Goal: Task Accomplishment & Management: Use online tool/utility

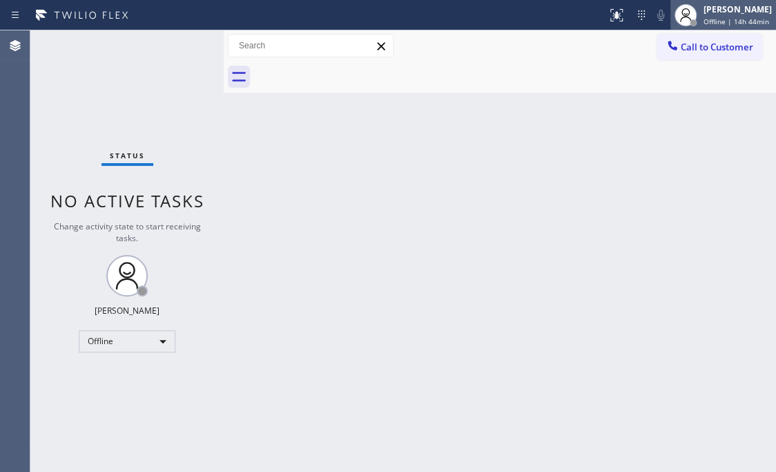
click at [704, 13] on div "[PERSON_NAME]" at bounding box center [738, 9] width 68 height 12
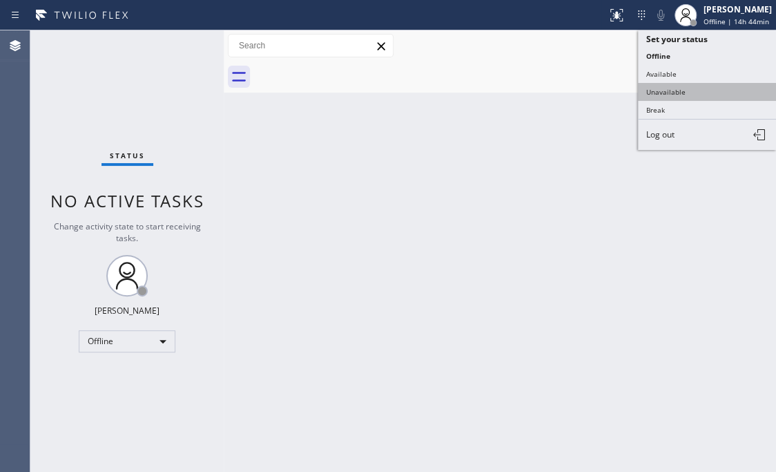
click at [669, 90] on button "Unavailable" at bounding box center [707, 92] width 138 height 18
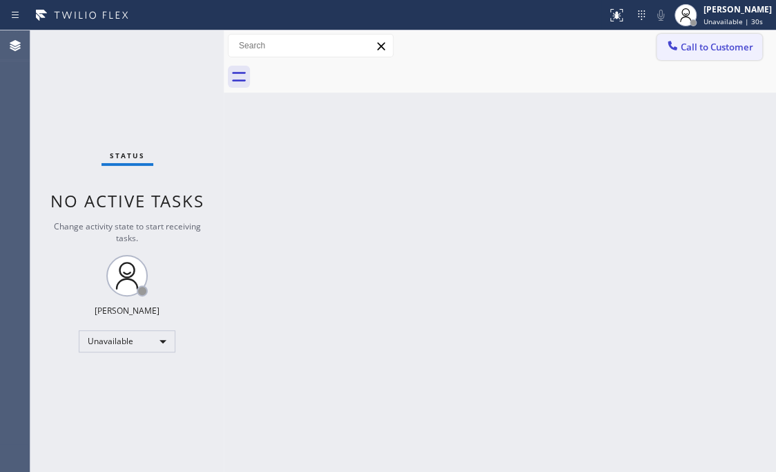
click at [706, 49] on span "Call to Customer" at bounding box center [717, 47] width 73 height 12
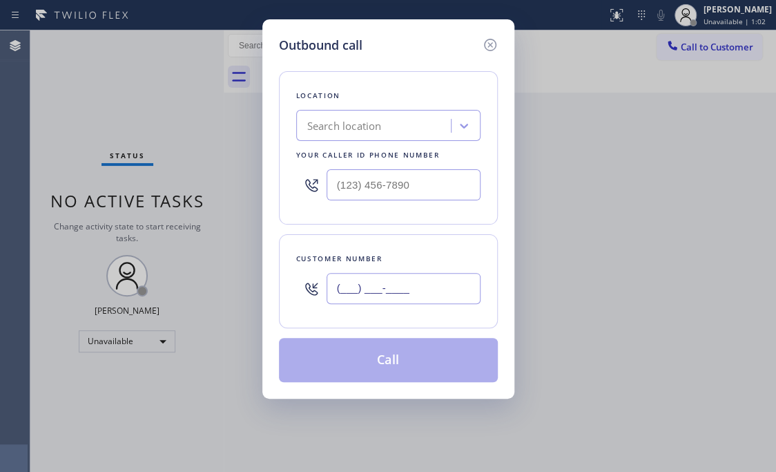
click at [407, 292] on input "(___) ___-____" at bounding box center [404, 288] width 154 height 31
paste input "425) 697-5083"
type input "(425) 697-5083"
click at [421, 181] on input "(___) ___-____" at bounding box center [404, 184] width 154 height 31
paste input "617) 219-9255"
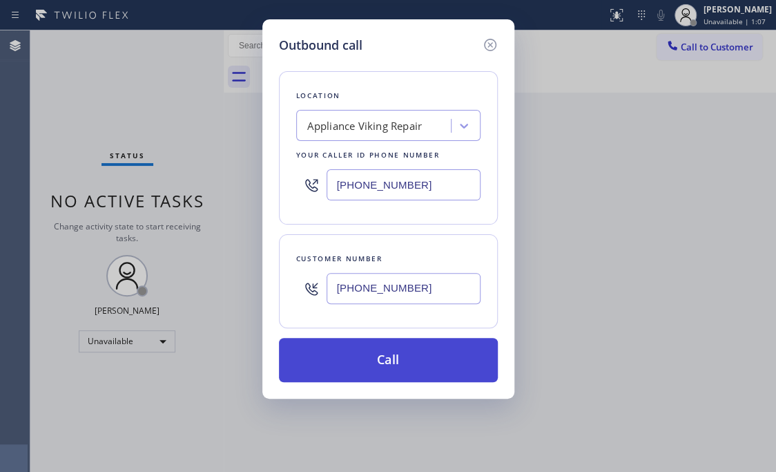
type input "(617) 219-9255"
click at [405, 375] on button "Call" at bounding box center [388, 360] width 219 height 44
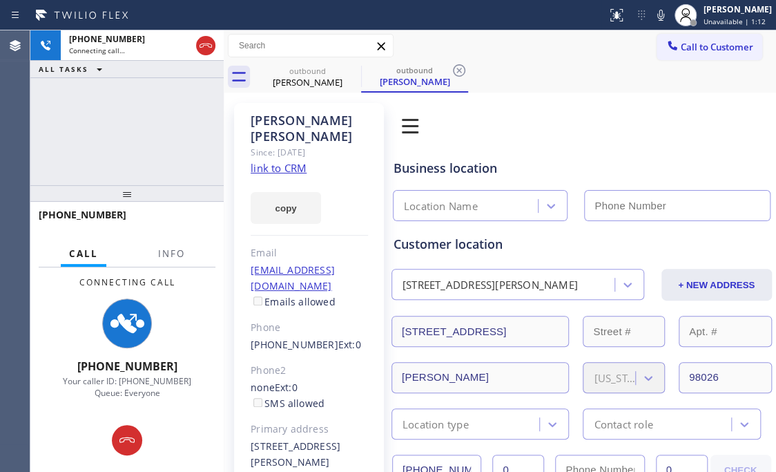
type input "(617) 219-9255"
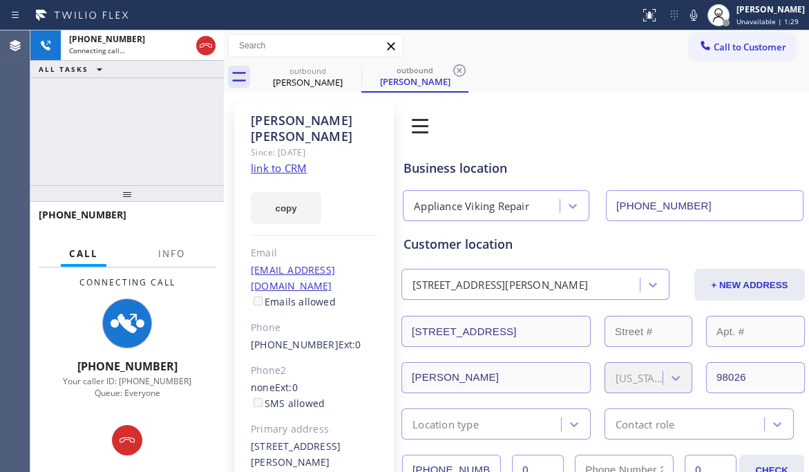
click at [423, 123] on img at bounding box center [420, 125] width 39 height 39
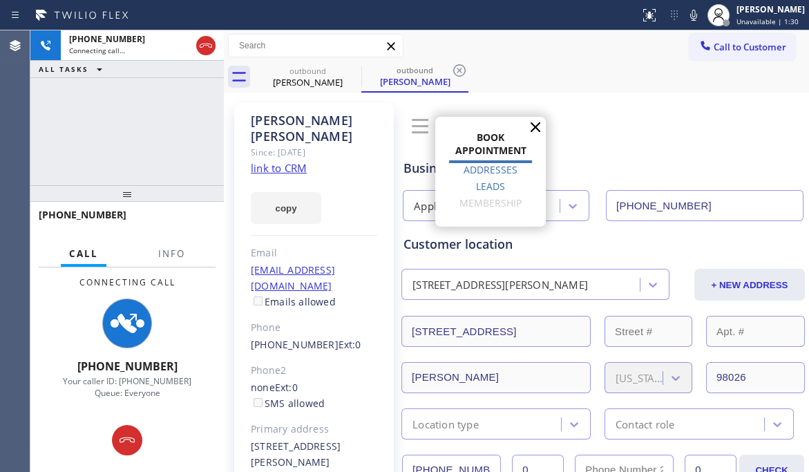
click at [481, 187] on label "Leads" at bounding box center [490, 186] width 29 height 13
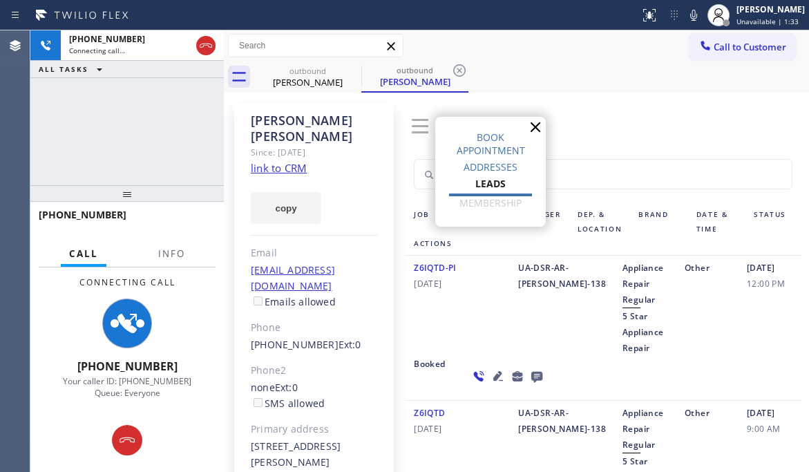
click at [494, 182] on label "Leads" at bounding box center [490, 183] width 30 height 13
click at [536, 125] on icon at bounding box center [535, 127] width 21 height 21
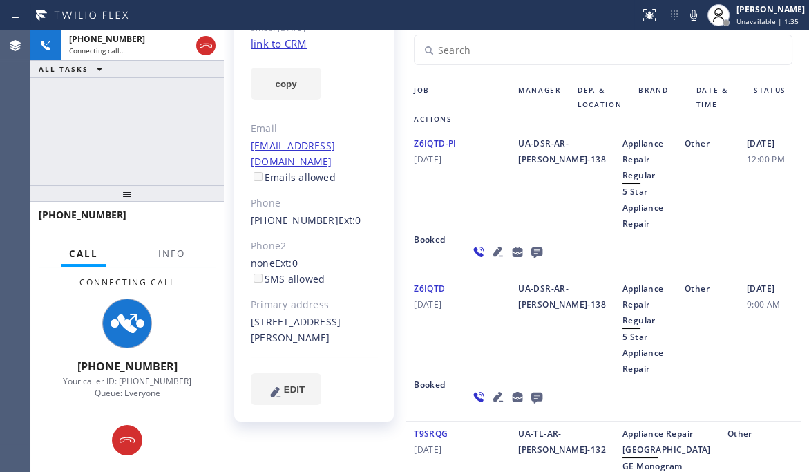
scroll to position [125, 0]
click at [493, 396] on icon at bounding box center [498, 396] width 10 height 10
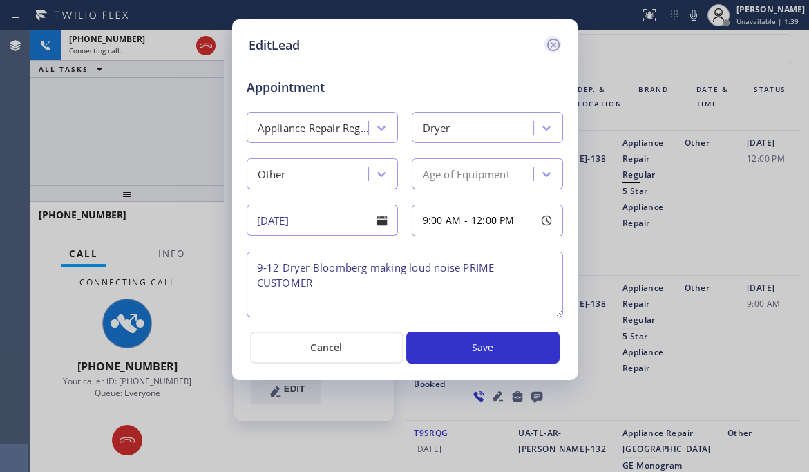
click at [552, 45] on icon at bounding box center [552, 45] width 12 height 12
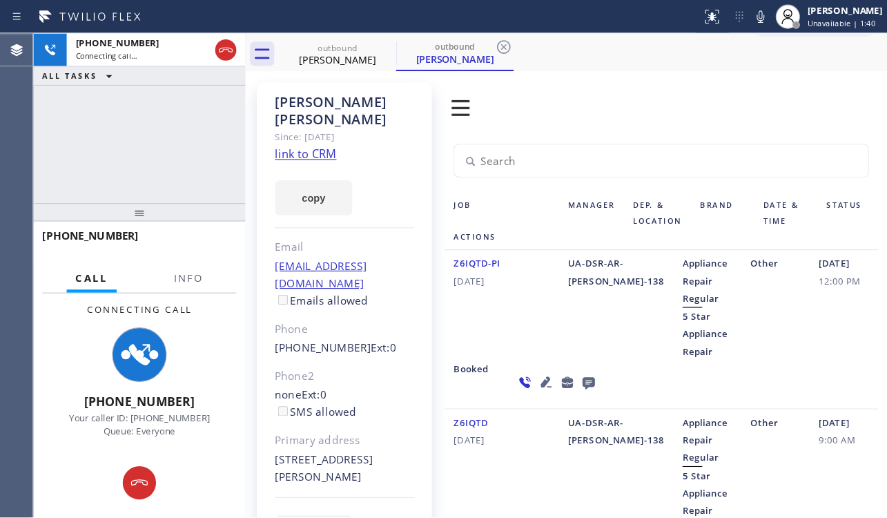
scroll to position [0, 0]
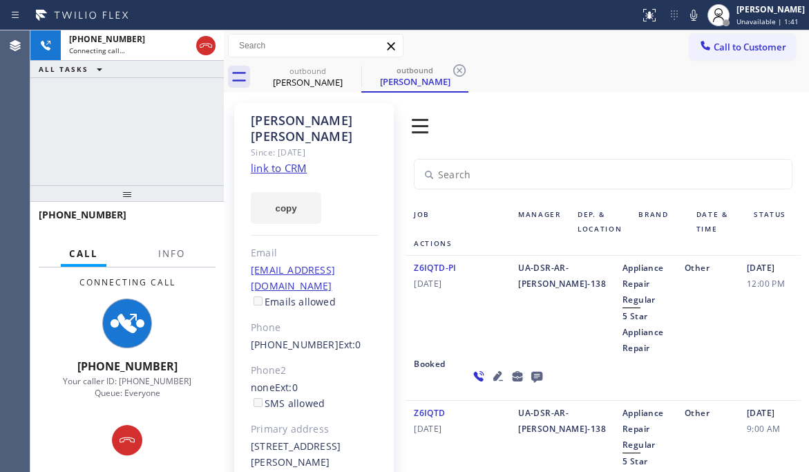
click at [286, 161] on link "link to CRM" at bounding box center [279, 168] width 56 height 14
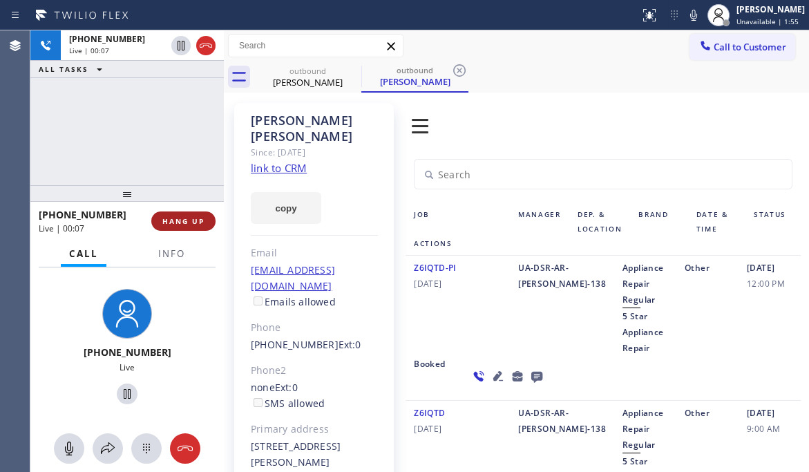
click at [185, 222] on span "HANG UP" at bounding box center [183, 221] width 42 height 10
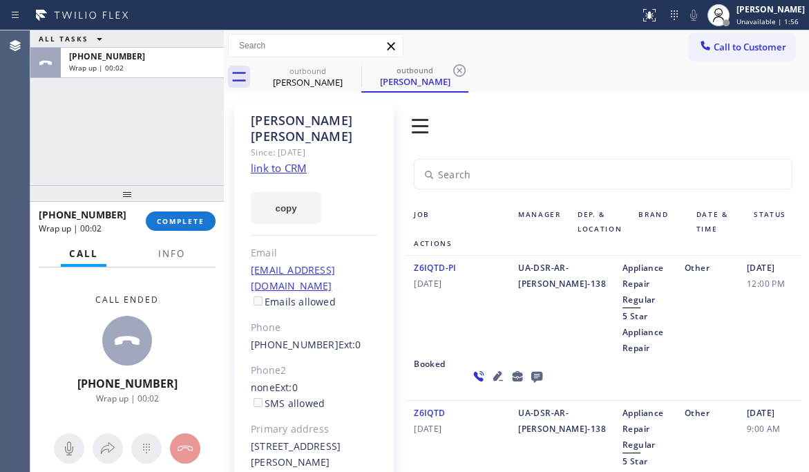
click at [531, 374] on icon at bounding box center [536, 377] width 11 height 11
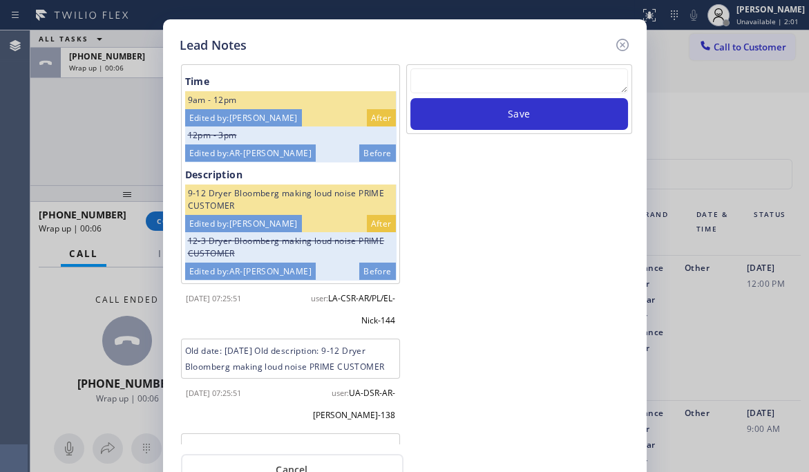
click at [470, 80] on textarea at bounding box center [519, 80] width 218 height 25
paste textarea "Routed to Voice mail// If CX will call back please transfer to me- Love:*"
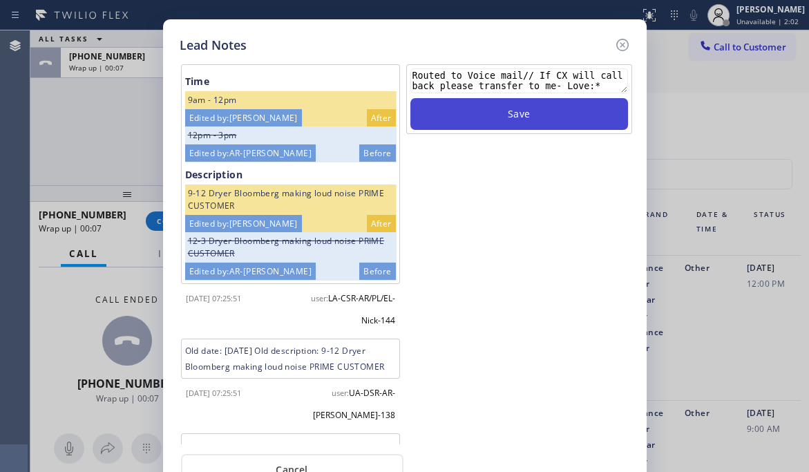
type textarea "Routed to Voice mail// If CX will call back please transfer to me- Love:*"
click at [481, 110] on button "Save" at bounding box center [519, 114] width 218 height 32
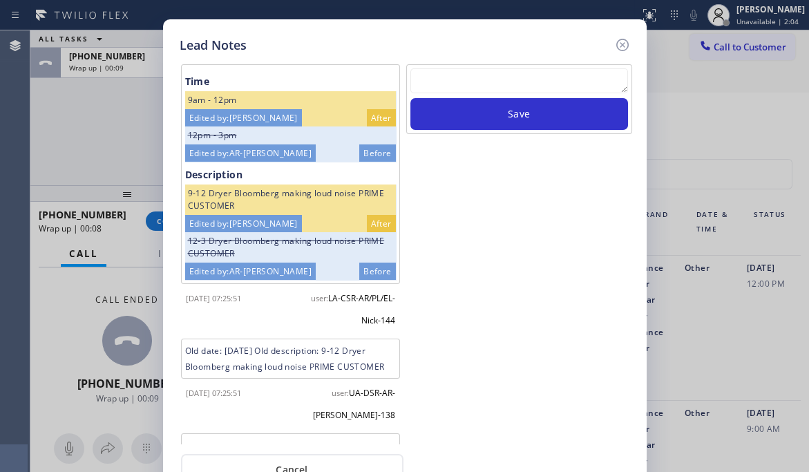
click at [624, 46] on icon at bounding box center [622, 45] width 17 height 17
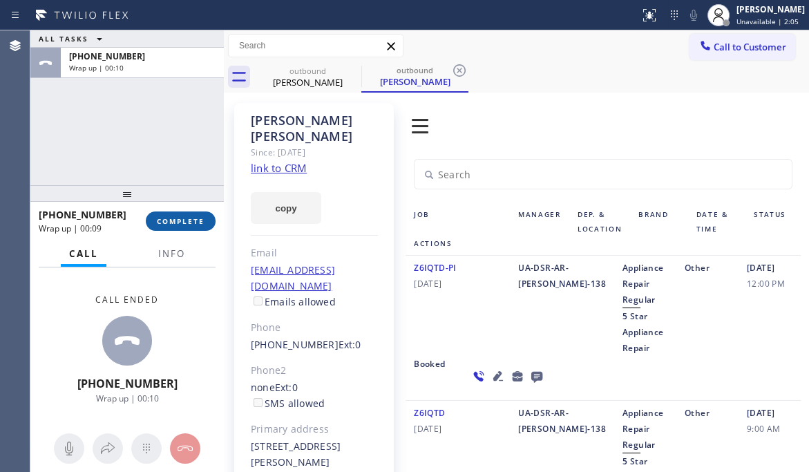
click at [182, 220] on span "COMPLETE" at bounding box center [181, 221] width 48 height 10
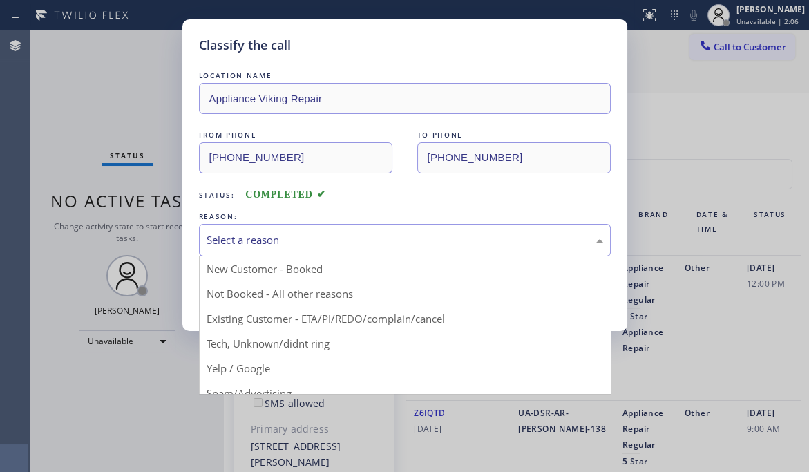
click at [262, 242] on div "Select a reason" at bounding box center [404, 240] width 396 height 16
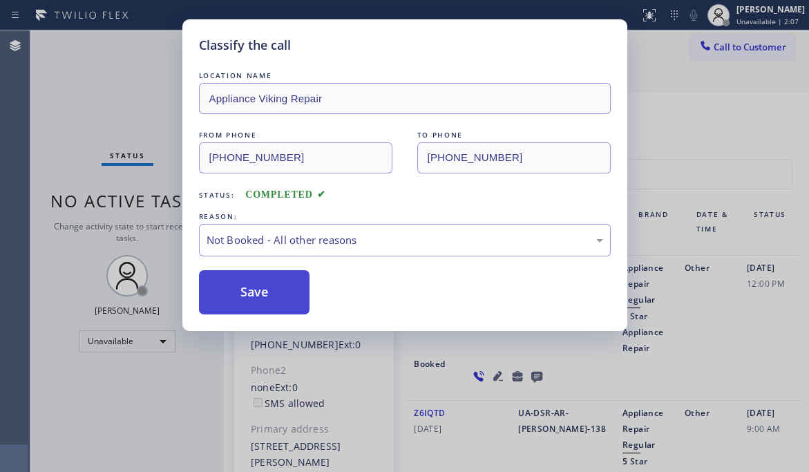
click at [242, 294] on button "Save" at bounding box center [254, 292] width 111 height 44
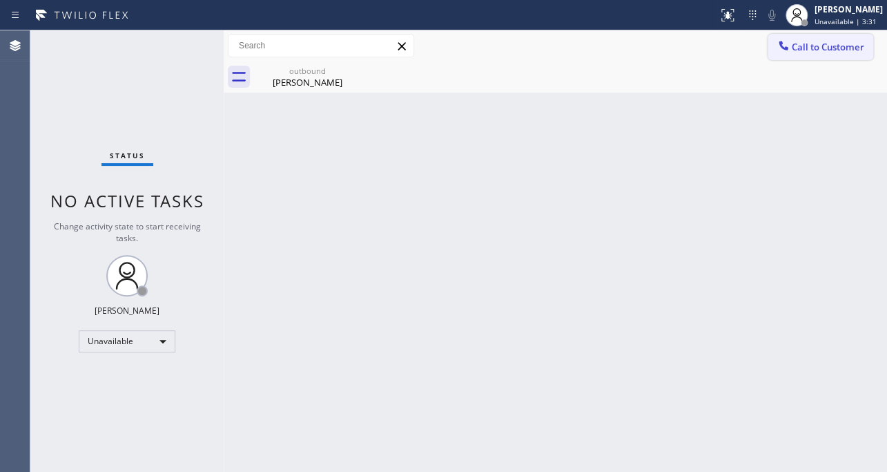
click at [842, 48] on span "Call to Customer" at bounding box center [828, 47] width 73 height 12
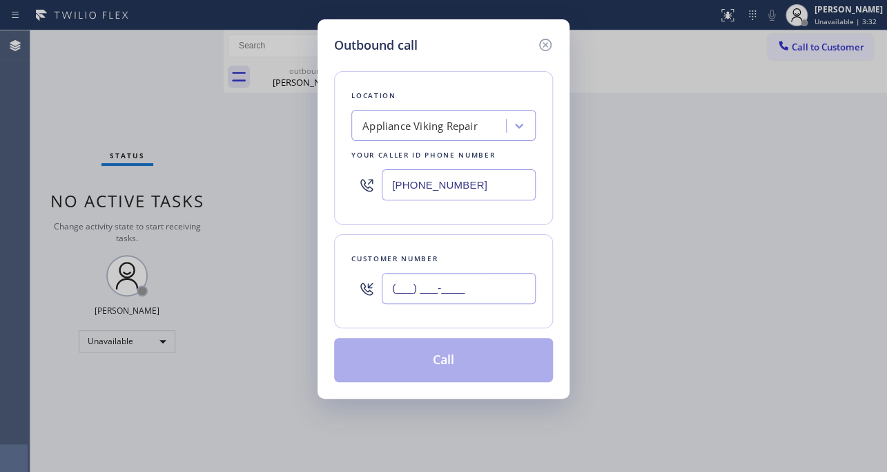
click at [407, 282] on input "(___) ___-____" at bounding box center [459, 288] width 154 height 31
paste input "818) 727-7030"
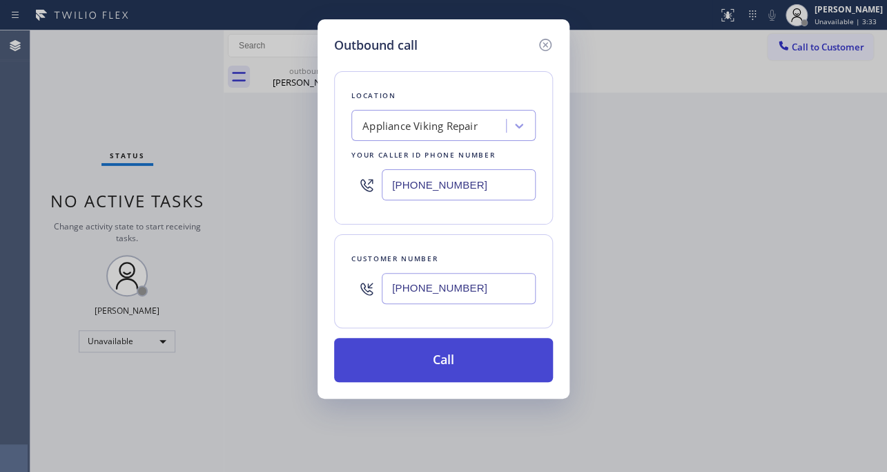
type input "(818) 727-7030"
click at [452, 349] on button "Call" at bounding box center [443, 360] width 219 height 44
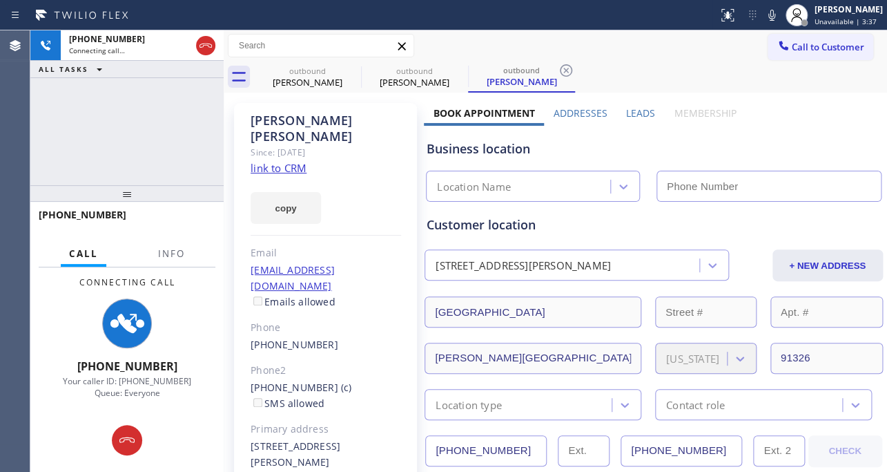
click at [270, 161] on link "link to CRM" at bounding box center [279, 168] width 56 height 14
type input "(617) 219-9255"
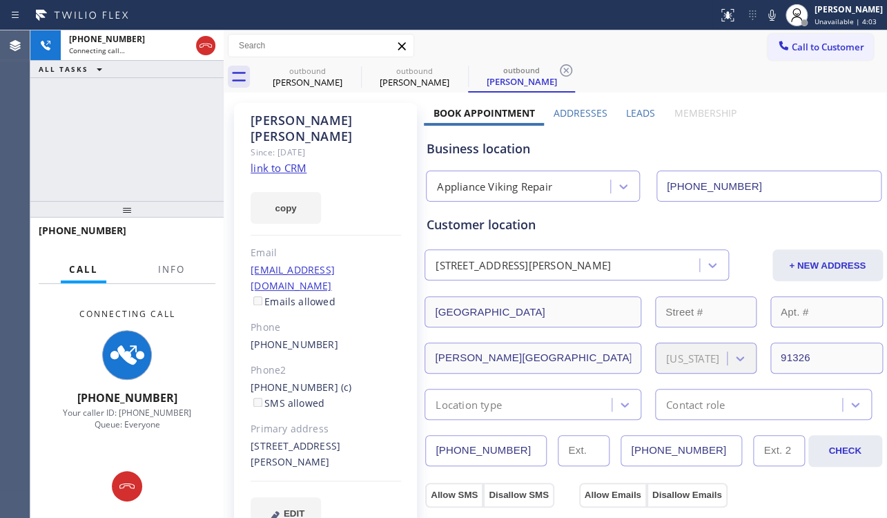
click at [636, 115] on label "Leads" at bounding box center [640, 112] width 29 height 13
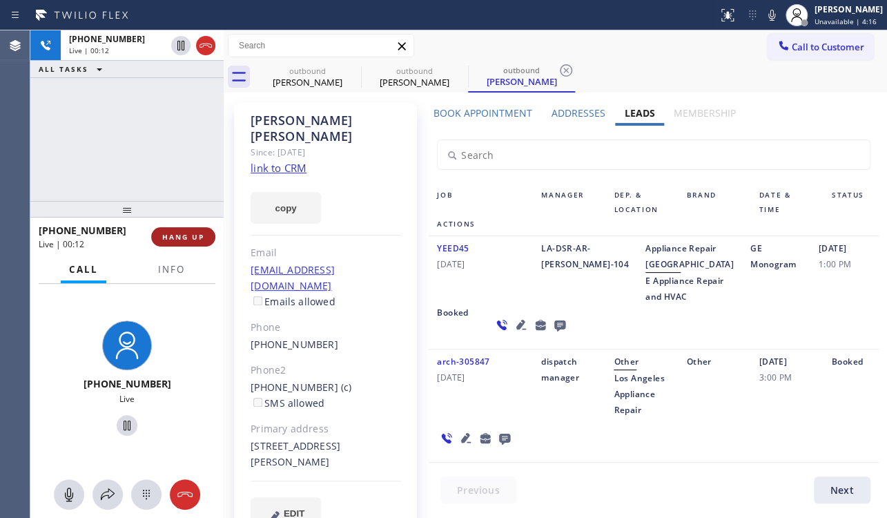
click at [175, 241] on span "HANG UP" at bounding box center [183, 237] width 42 height 10
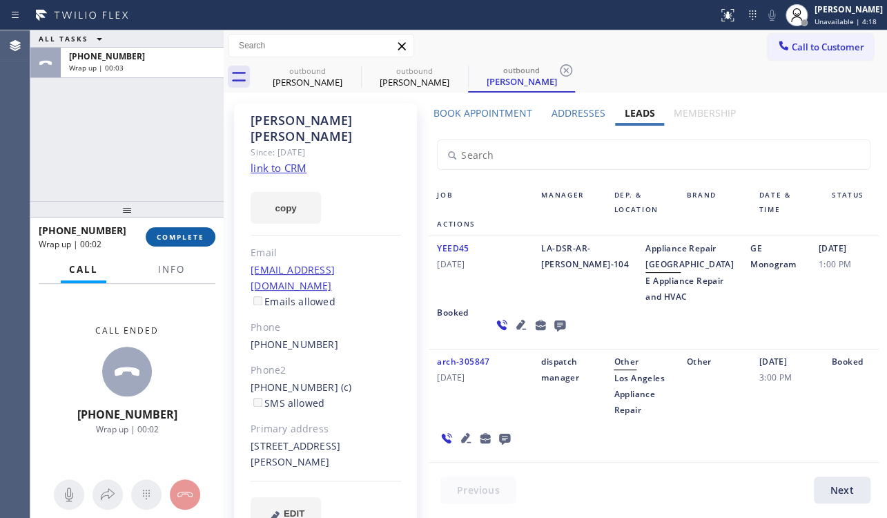
click at [169, 238] on span "COMPLETE" at bounding box center [181, 237] width 48 height 10
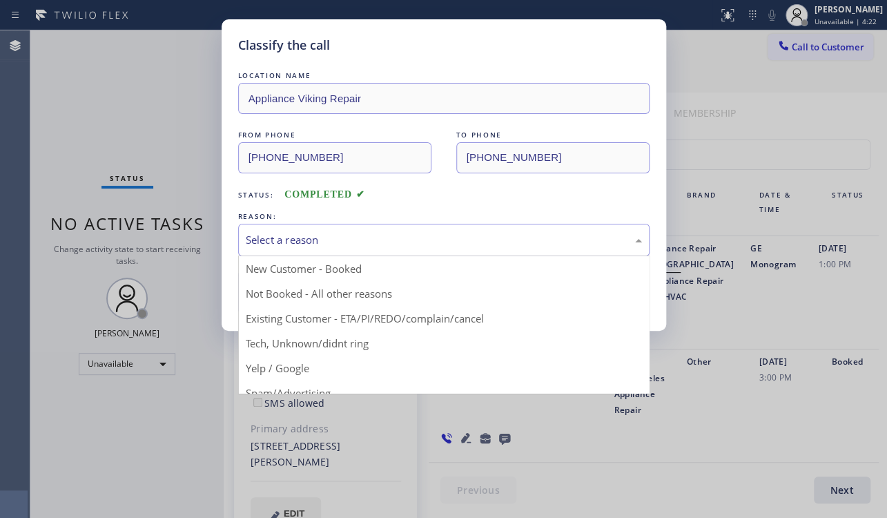
click at [389, 229] on div "Select a reason" at bounding box center [444, 240] width 412 height 32
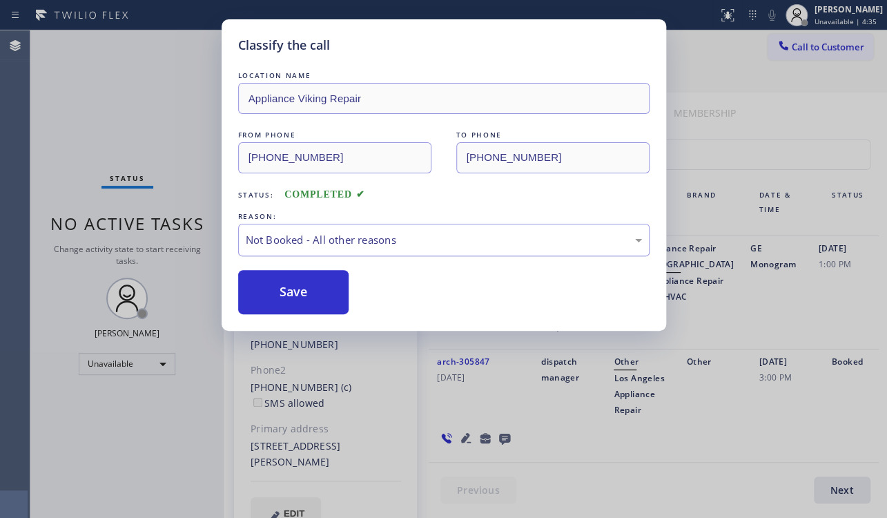
click at [369, 234] on div "Not Booked - All other reasons" at bounding box center [444, 240] width 396 height 16
click at [302, 289] on button "Save" at bounding box center [293, 292] width 111 height 44
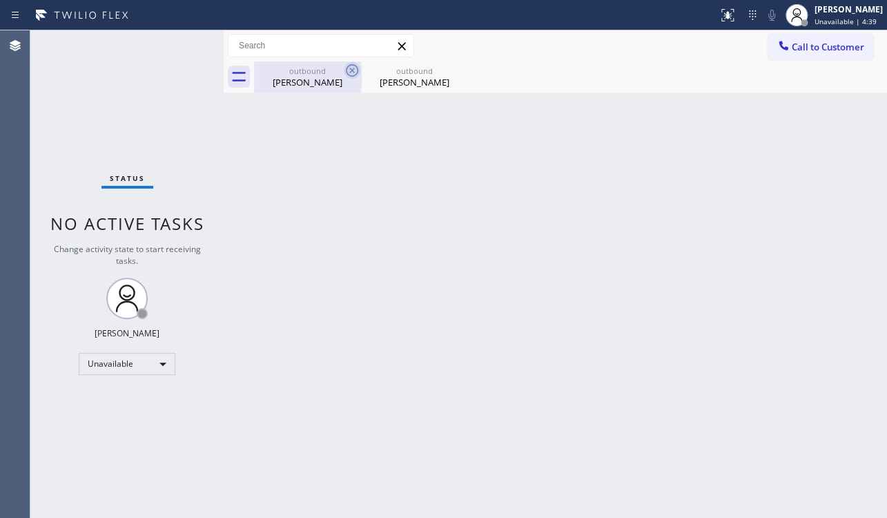
click at [350, 71] on icon at bounding box center [352, 70] width 17 height 17
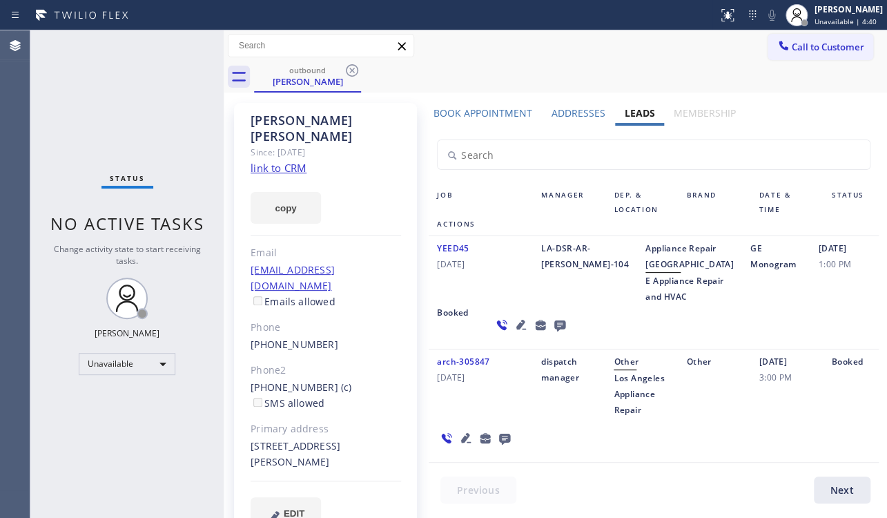
click at [350, 71] on icon at bounding box center [352, 70] width 17 height 17
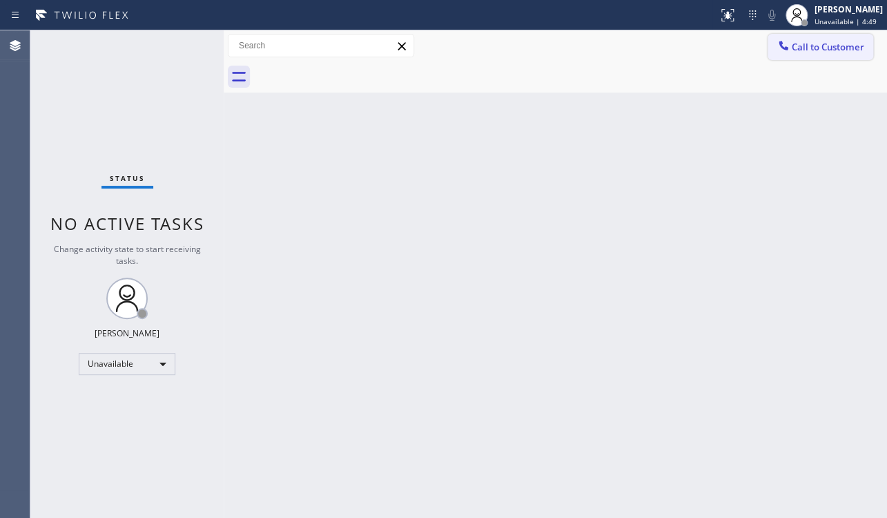
click at [818, 50] on span "Call to Customer" at bounding box center [828, 47] width 73 height 12
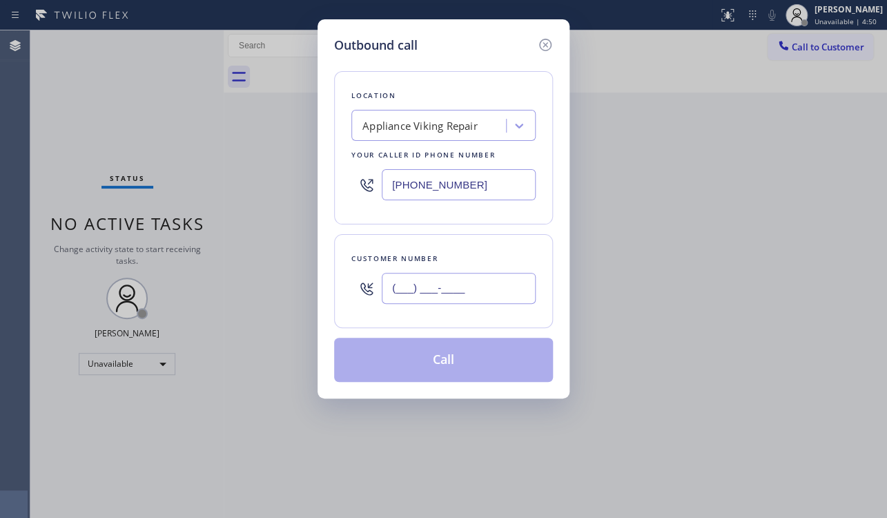
click at [474, 293] on input "(___) ___-____" at bounding box center [459, 288] width 154 height 31
paste input "270) 300-5311"
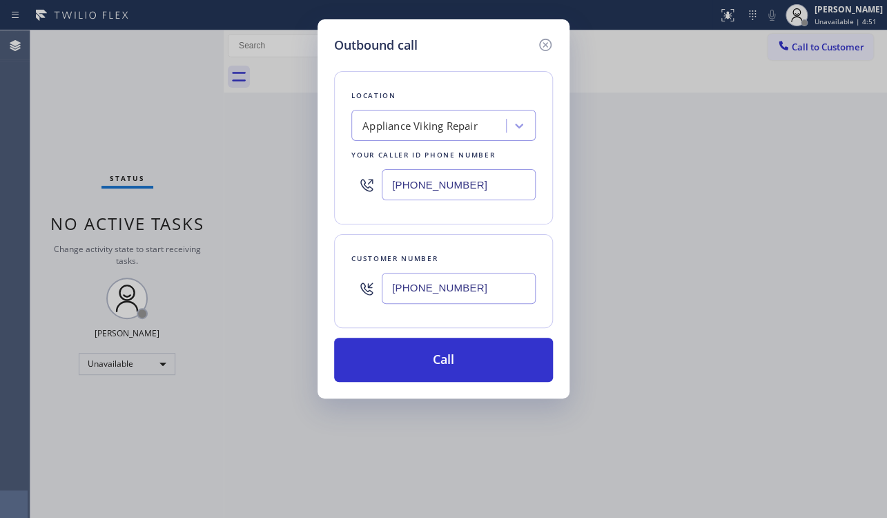
type input "(270) 300-5311"
drag, startPoint x: 483, startPoint y: 180, endPoint x: 308, endPoint y: 187, distance: 175.6
click at [308, 187] on div "Outbound call Location Appliance Viking Repair Your caller id phone number (617…" at bounding box center [443, 259] width 887 height 518
paste input "817) 482-5346"
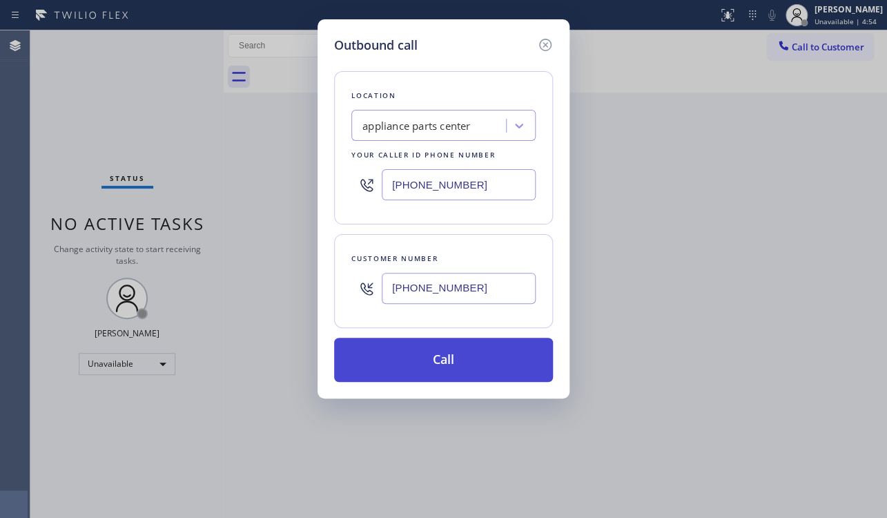
type input "(817) 482-5346"
click at [456, 378] on button "Call" at bounding box center [443, 360] width 219 height 44
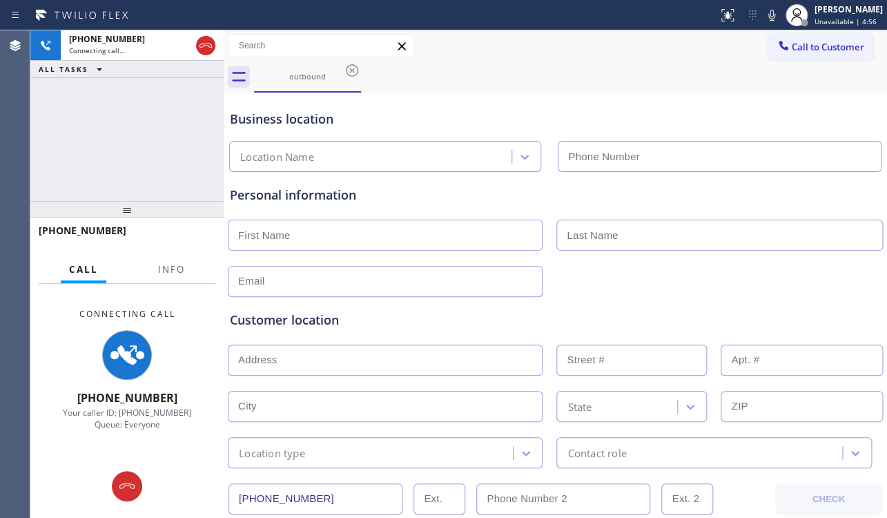
type input "(817) 482-5346"
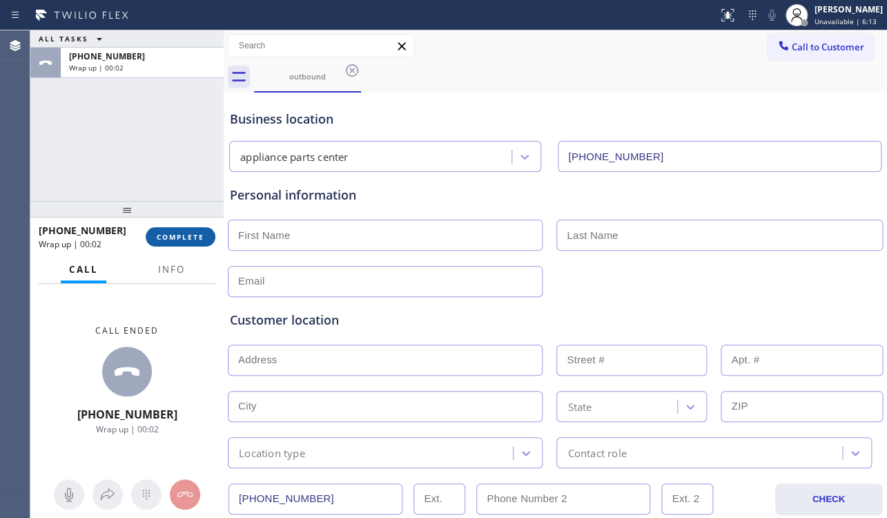
click at [183, 240] on span "COMPLETE" at bounding box center [181, 237] width 48 height 10
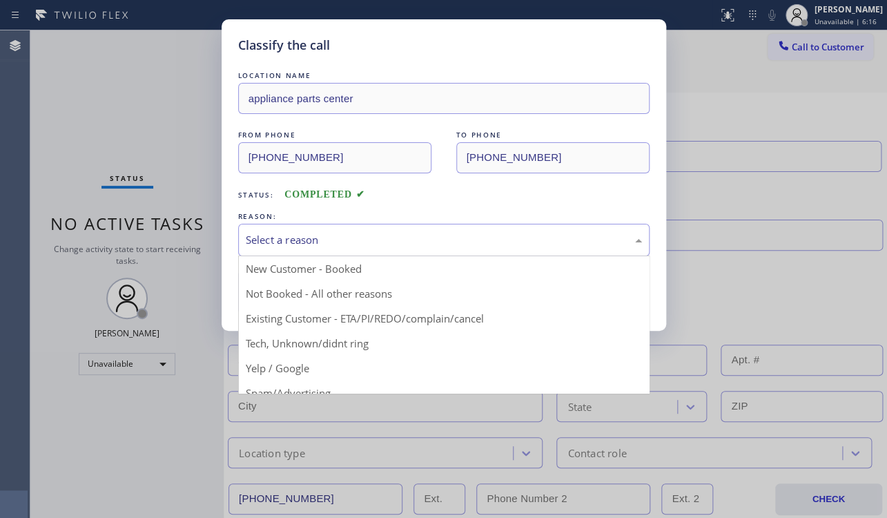
click at [359, 240] on div "Select a reason" at bounding box center [444, 240] width 396 height 16
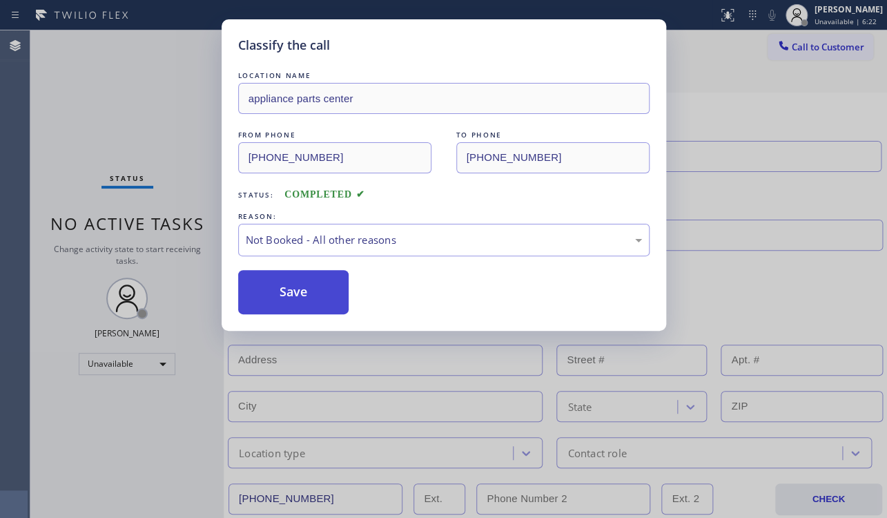
click at [313, 289] on button "Save" at bounding box center [293, 292] width 111 height 44
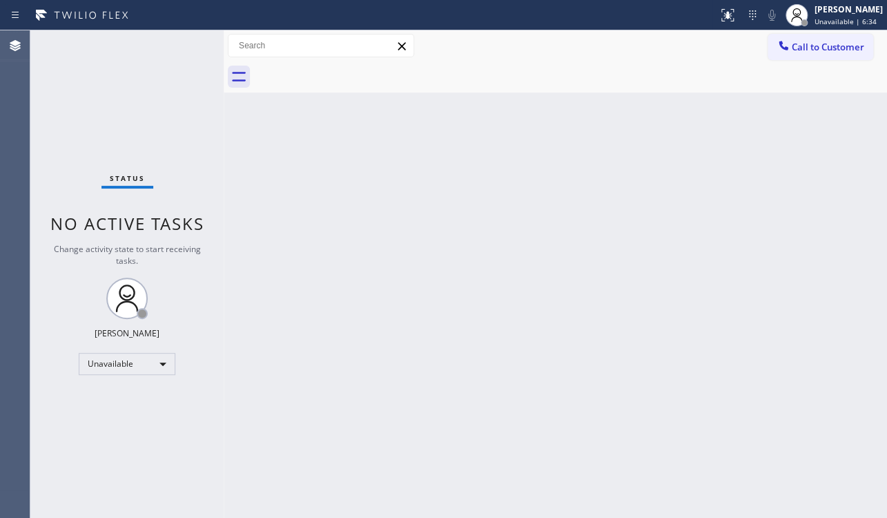
click at [835, 49] on span "Call to Customer" at bounding box center [828, 47] width 73 height 12
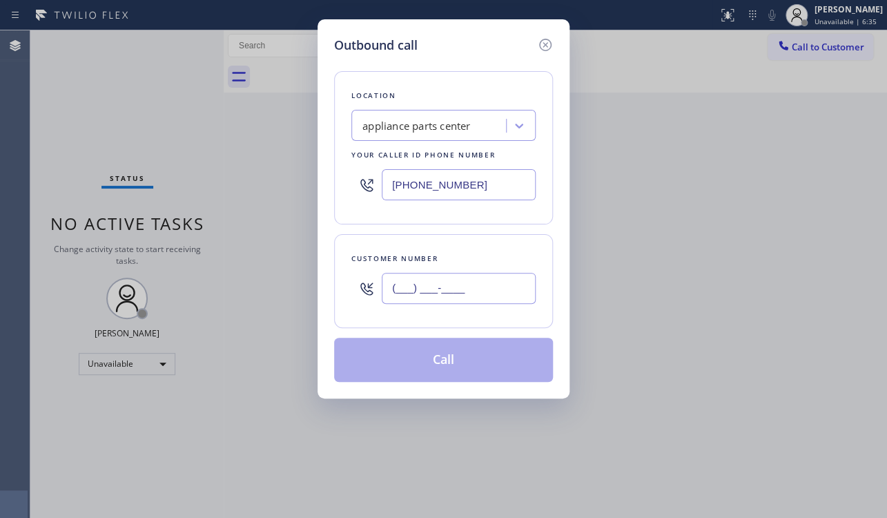
click at [430, 287] on input "(___) ___-____" at bounding box center [459, 288] width 154 height 31
paste input "562) 761-5285"
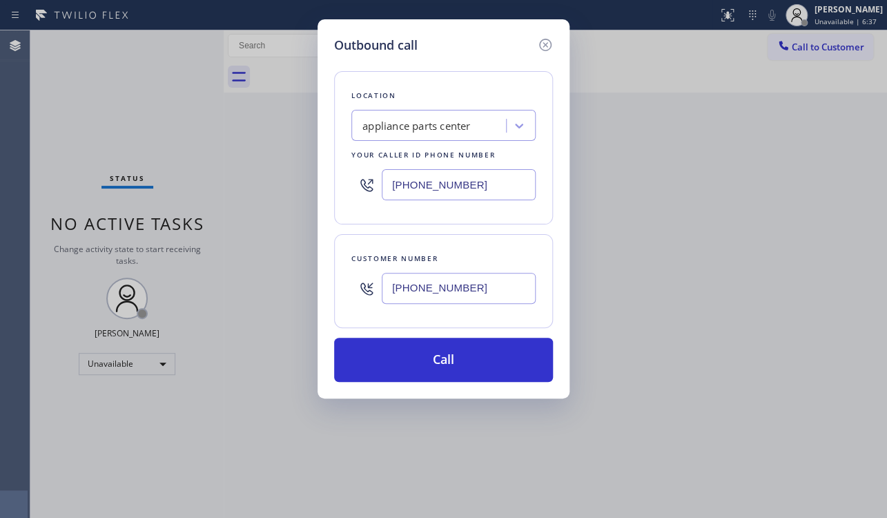
type input "(562) 761-5285"
drag, startPoint x: 532, startPoint y: 184, endPoint x: 305, endPoint y: 184, distance: 227.9
click at [305, 184] on div "Outbound call Location appliance parts center Your caller id phone number (817)…" at bounding box center [443, 259] width 887 height 518
paste input "323) 641-4970"
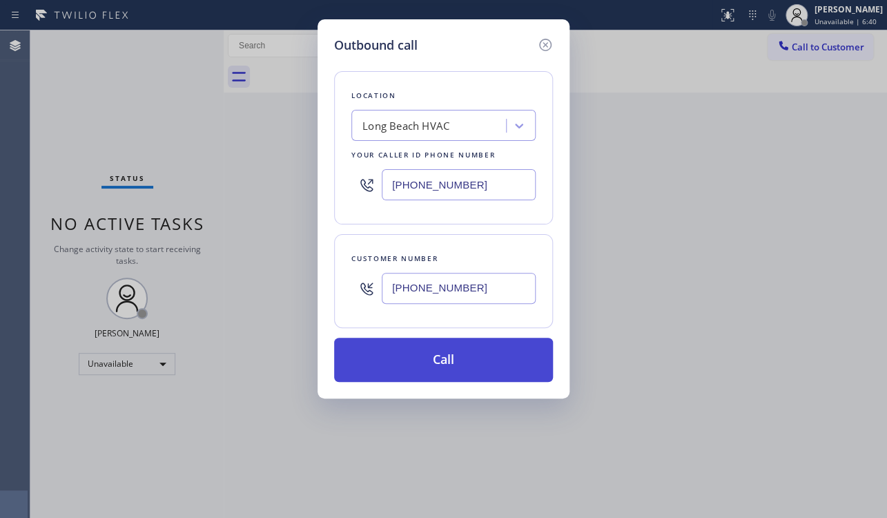
type input "(323) 641-4970"
click at [420, 349] on button "Call" at bounding box center [443, 360] width 219 height 44
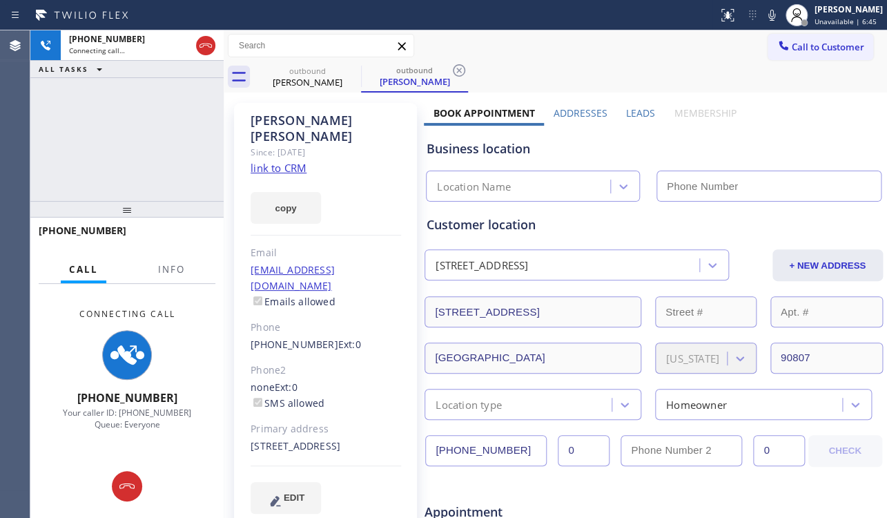
type input "(323) 641-4970"
click at [285, 161] on link "link to CRM" at bounding box center [279, 168] width 56 height 14
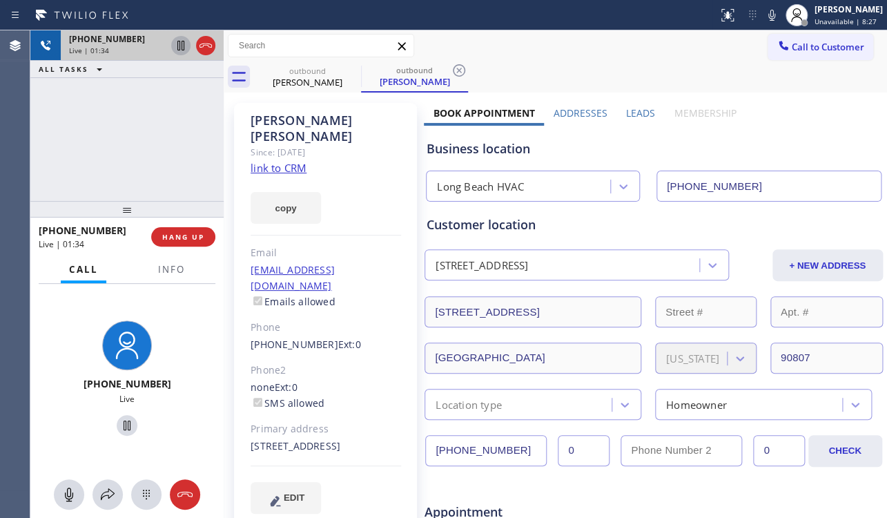
click at [182, 51] on icon at bounding box center [181, 45] width 17 height 17
click at [764, 12] on icon at bounding box center [772, 15] width 17 height 17
click at [769, 14] on icon at bounding box center [772, 15] width 7 height 11
click at [182, 46] on icon at bounding box center [181, 45] width 17 height 17
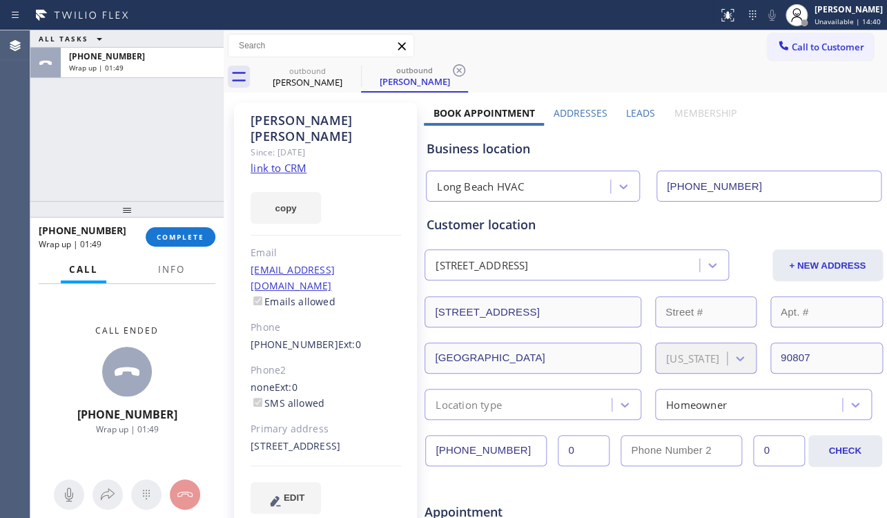
click at [742, 144] on div "Business location" at bounding box center [654, 148] width 454 height 19
click at [172, 234] on span "COMPLETE" at bounding box center [181, 237] width 48 height 10
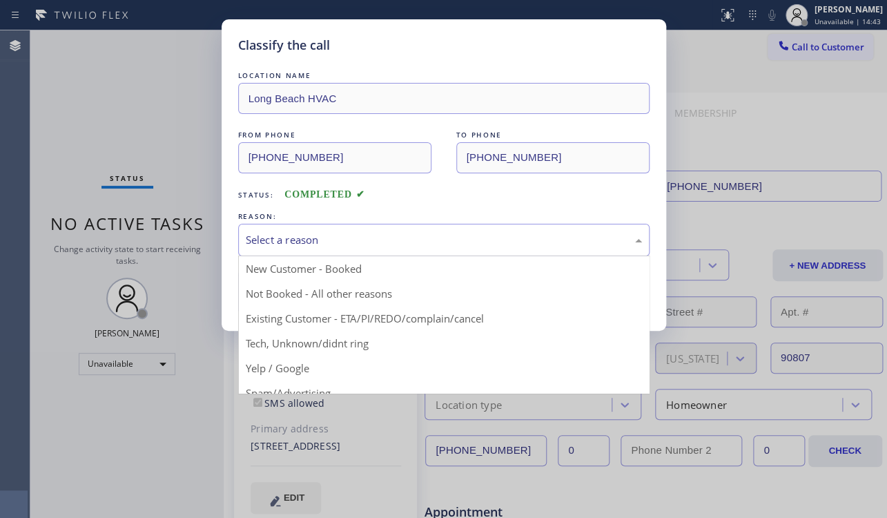
click at [371, 232] on div "Select a reason" at bounding box center [444, 240] width 396 height 16
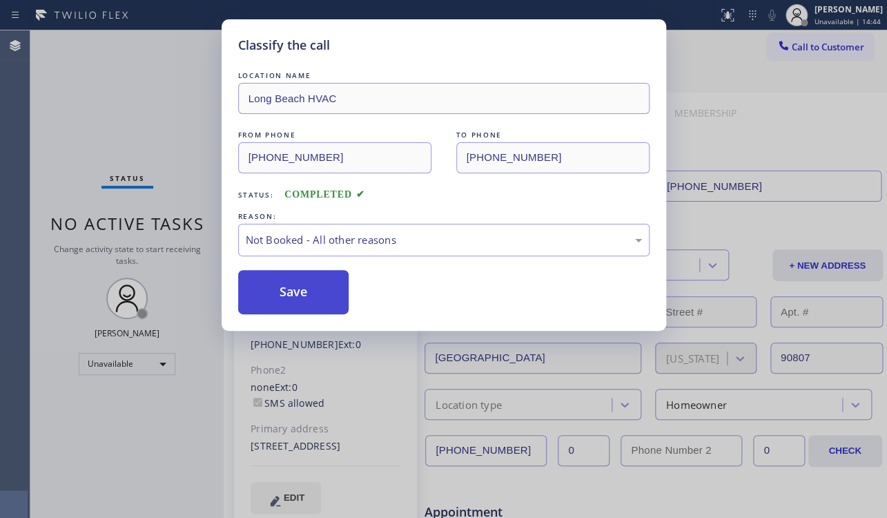
click at [303, 289] on button "Save" at bounding box center [293, 292] width 111 height 44
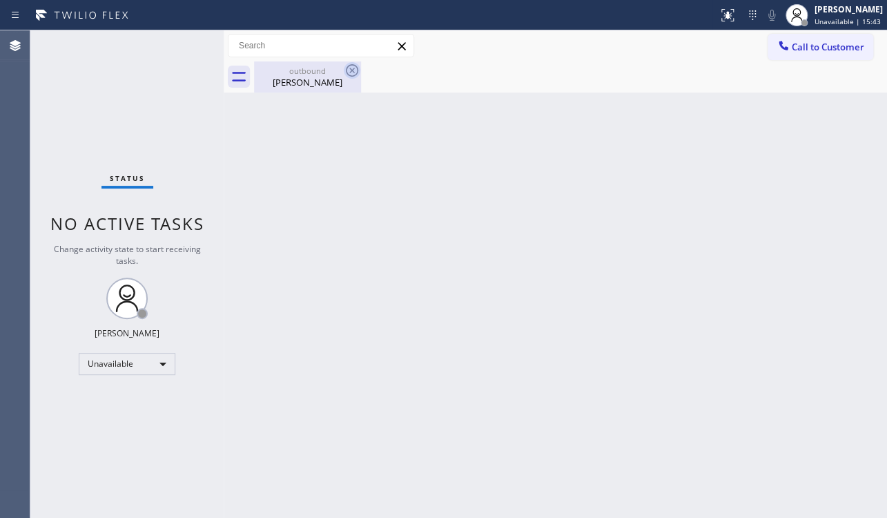
click at [350, 70] on icon at bounding box center [352, 70] width 17 height 17
click at [782, 45] on icon at bounding box center [784, 46] width 14 height 14
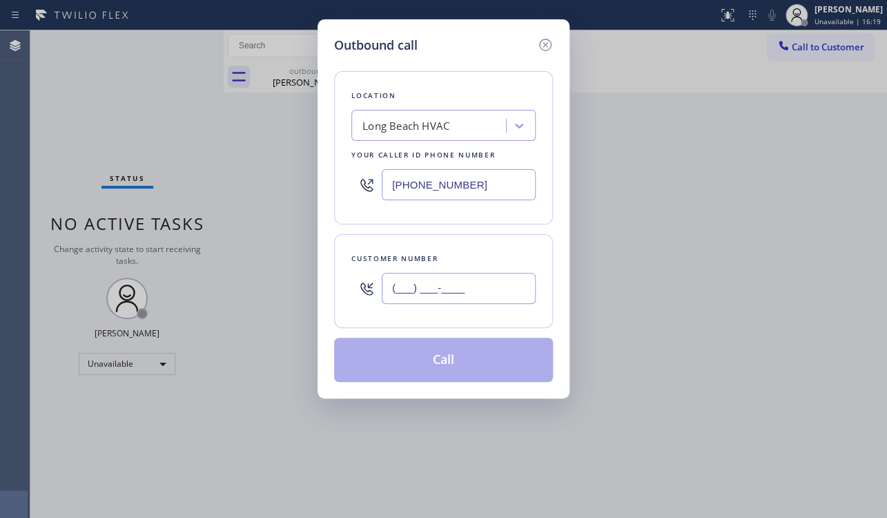
click at [418, 284] on input "(___) ___-____" at bounding box center [459, 288] width 154 height 31
paste input "310) 454-1467"
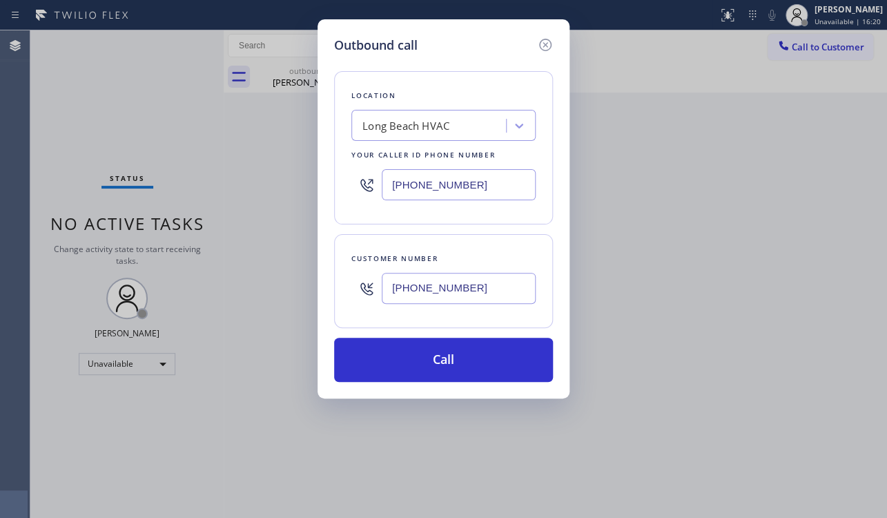
type input "(310) 454-1467"
drag, startPoint x: 503, startPoint y: 190, endPoint x: 335, endPoint y: 190, distance: 168.5
click at [335, 190] on div "Location Long Beach HVAC Your caller id phone number (323) 641-4970" at bounding box center [443, 147] width 219 height 153
paste input "617) 219-9255"
type input "(617) 219-9255"
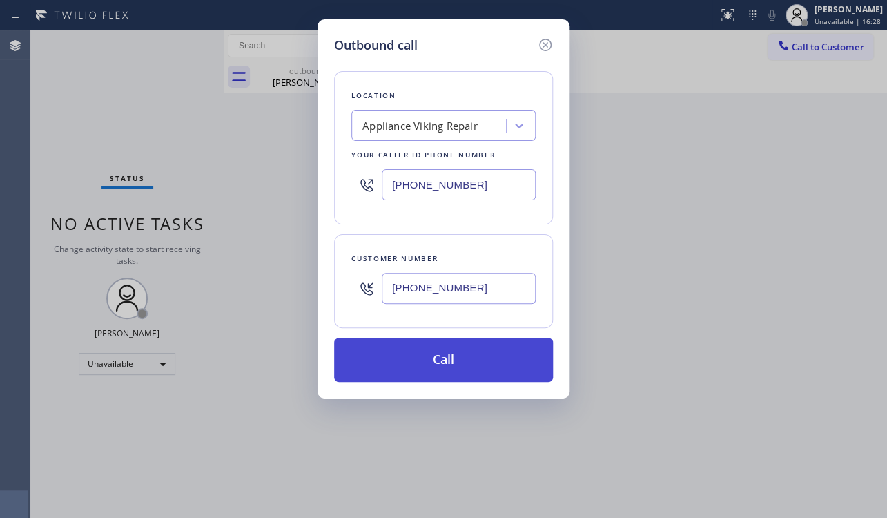
click at [418, 347] on button "Call" at bounding box center [443, 360] width 219 height 44
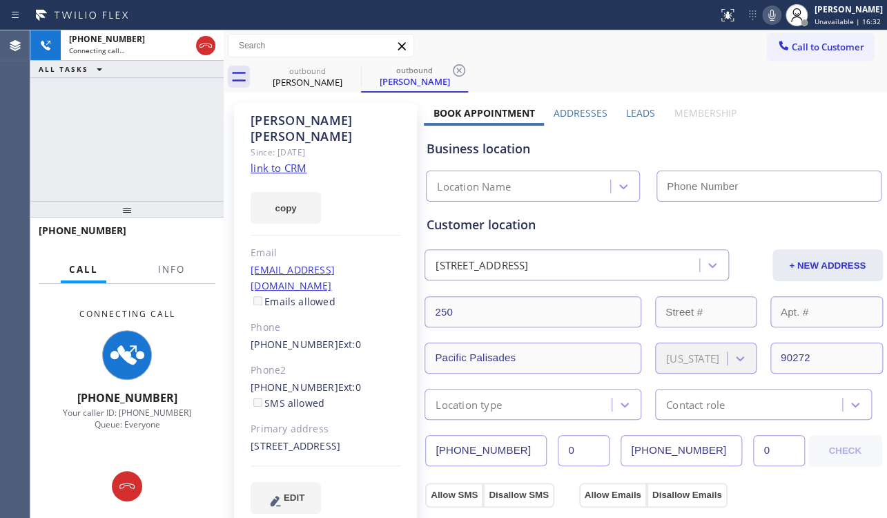
type input "(617) 219-9255"
click at [637, 108] on label "Leads" at bounding box center [640, 112] width 29 height 13
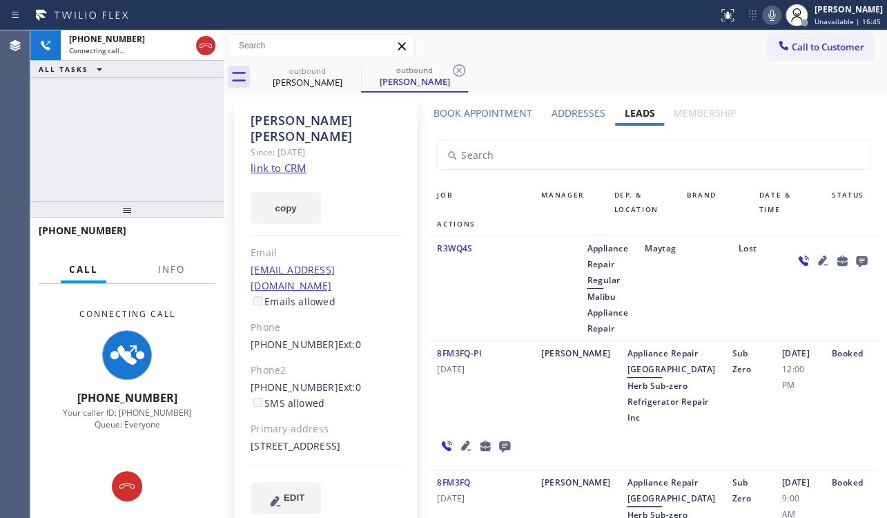
click at [504, 452] on icon at bounding box center [504, 446] width 11 height 11
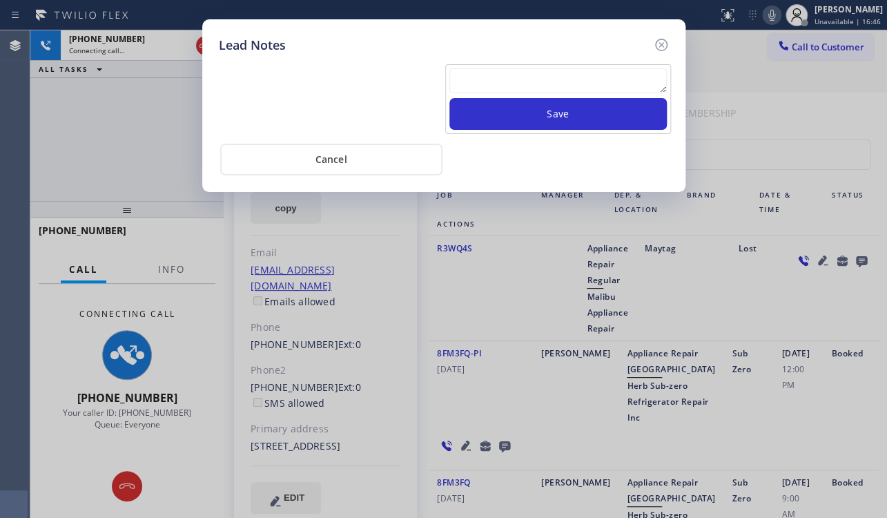
click at [532, 90] on textarea at bounding box center [559, 80] width 218 height 25
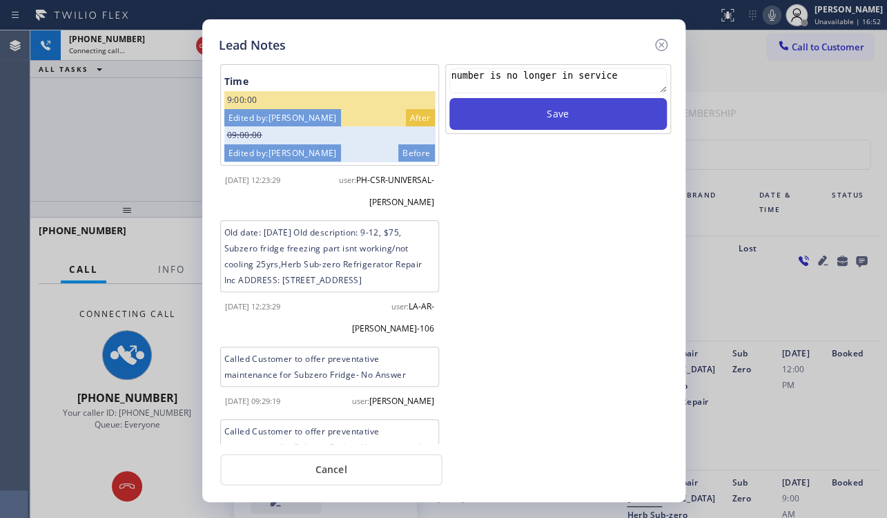
type textarea "number is no longer in service"
click at [571, 115] on button "Save" at bounding box center [559, 114] width 218 height 32
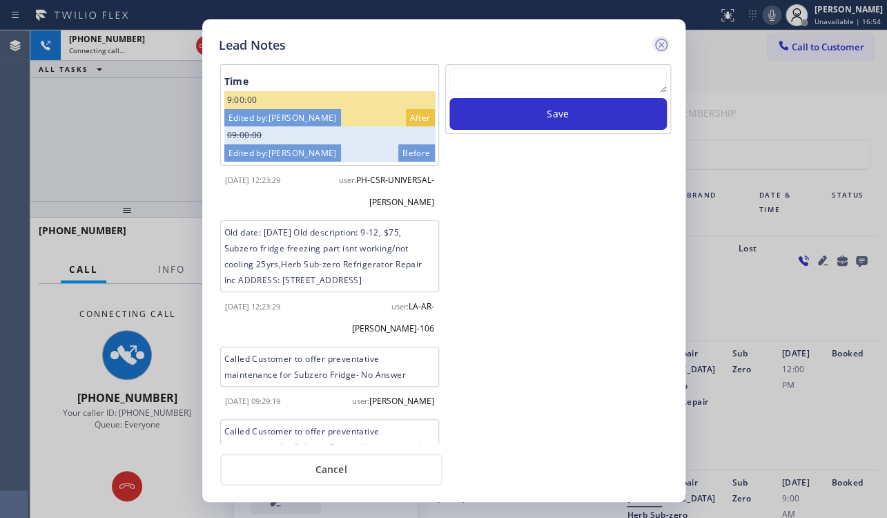
click at [662, 43] on icon at bounding box center [661, 45] width 12 height 12
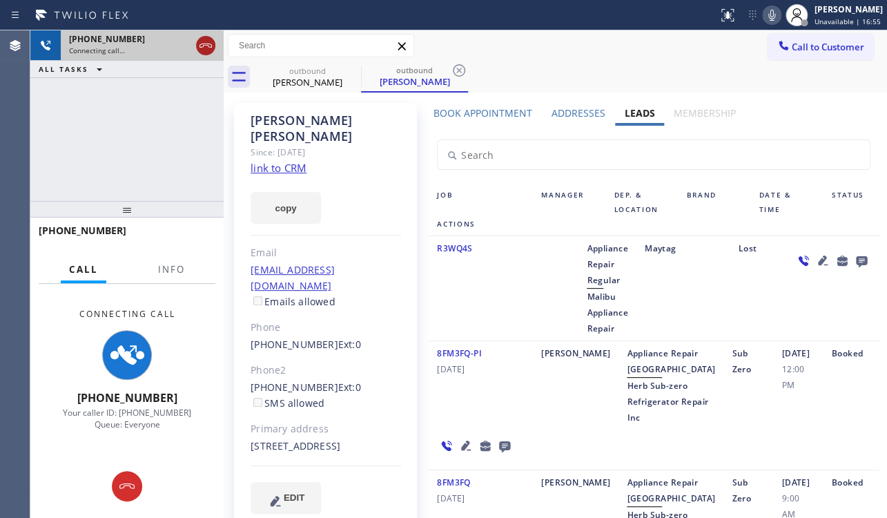
click at [207, 48] on icon at bounding box center [205, 45] width 17 height 17
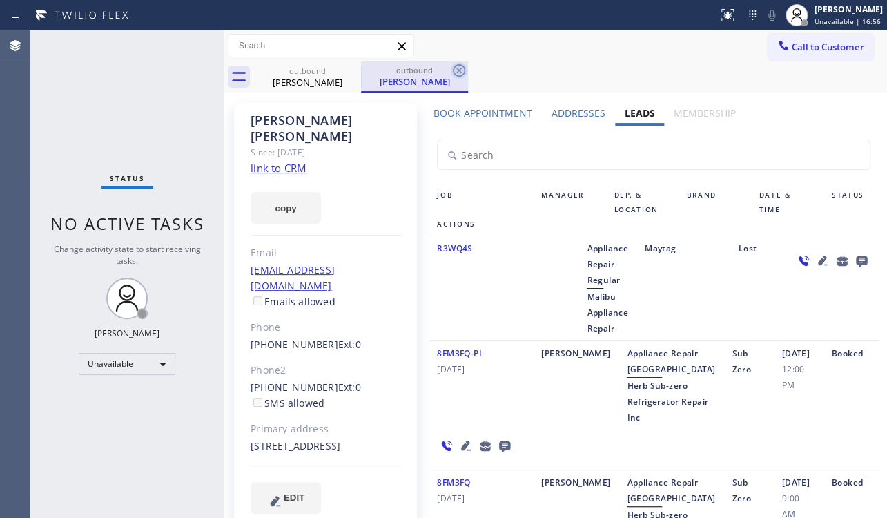
click at [454, 69] on icon at bounding box center [459, 70] width 12 height 12
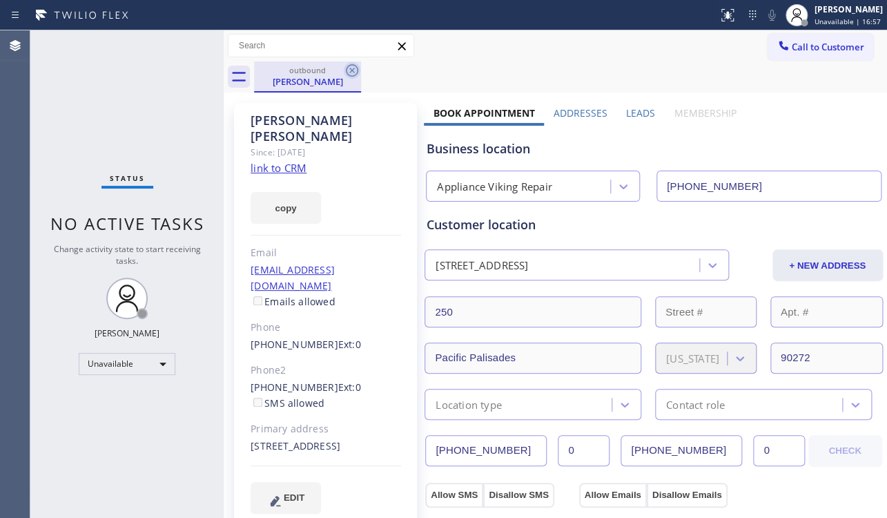
click at [351, 69] on icon at bounding box center [352, 70] width 17 height 17
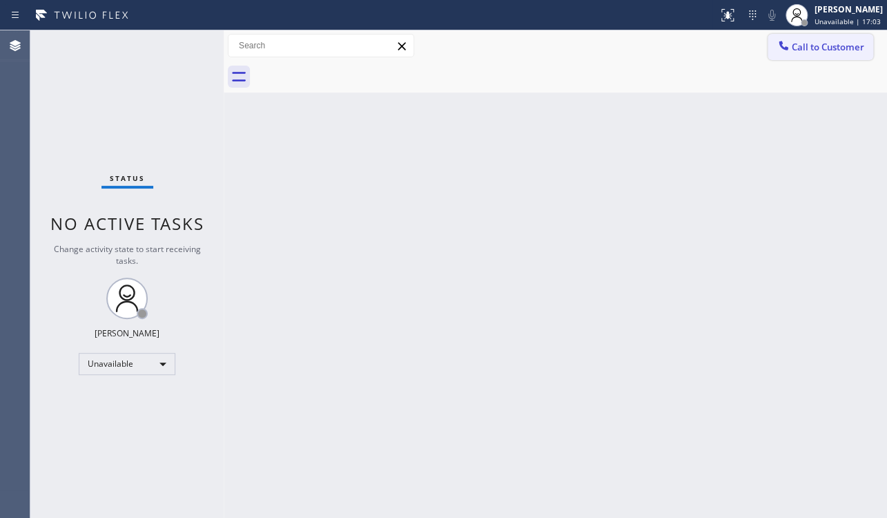
click at [828, 49] on span "Call to Customer" at bounding box center [828, 47] width 73 height 12
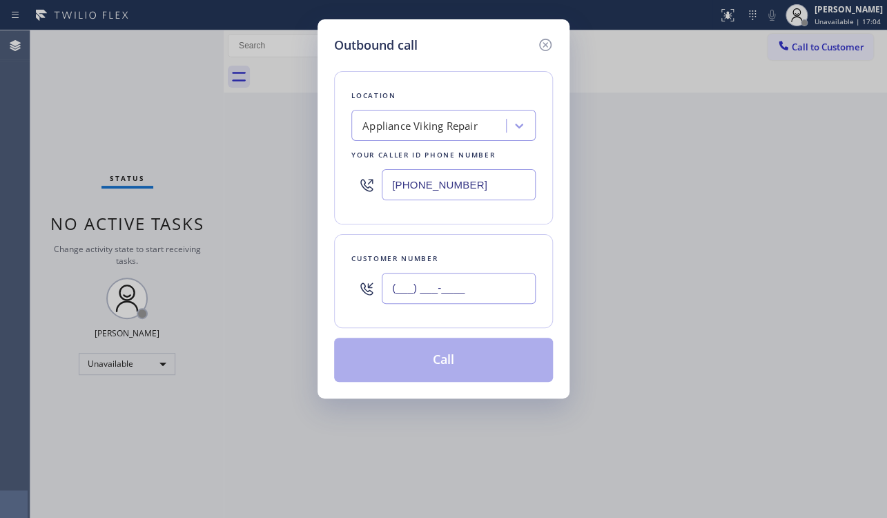
click at [423, 289] on input "(___) ___-____" at bounding box center [459, 288] width 154 height 31
paste input "310) 634-9161"
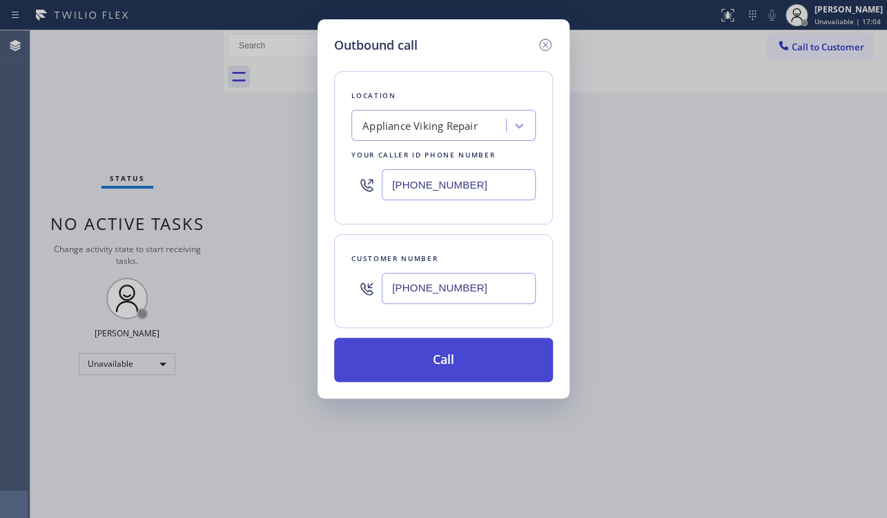
type input "(310) 634-9161"
click at [425, 363] on button "Call" at bounding box center [443, 360] width 219 height 44
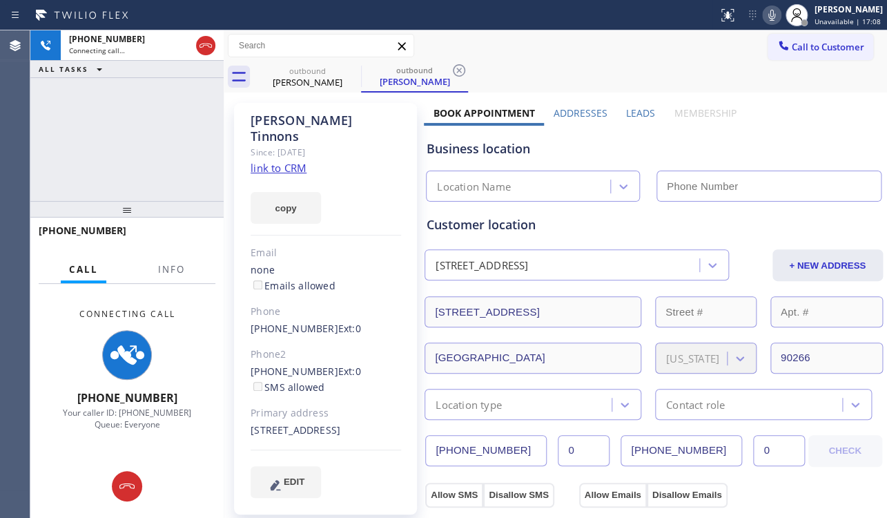
click at [293, 161] on link "link to CRM" at bounding box center [279, 168] width 56 height 14
type input "(617) 219-9255"
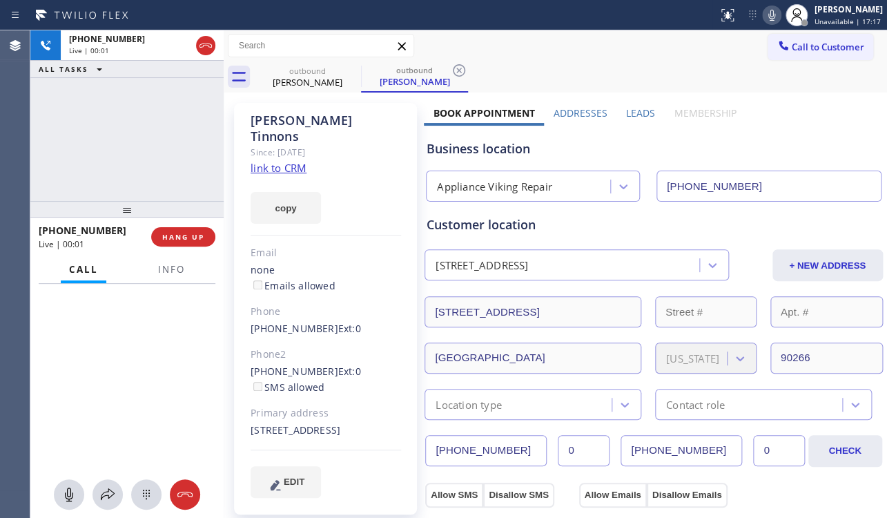
click at [635, 113] on label "Leads" at bounding box center [640, 112] width 29 height 13
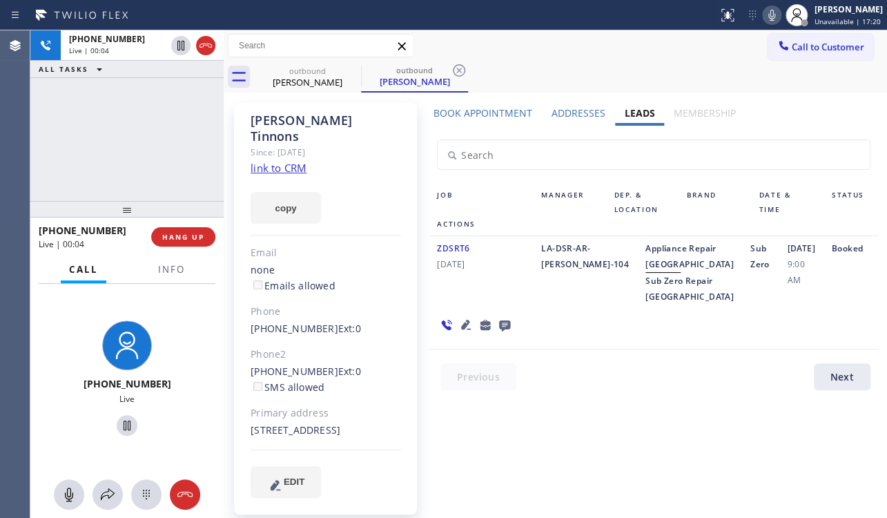
click at [463, 329] on icon at bounding box center [466, 325] width 10 height 10
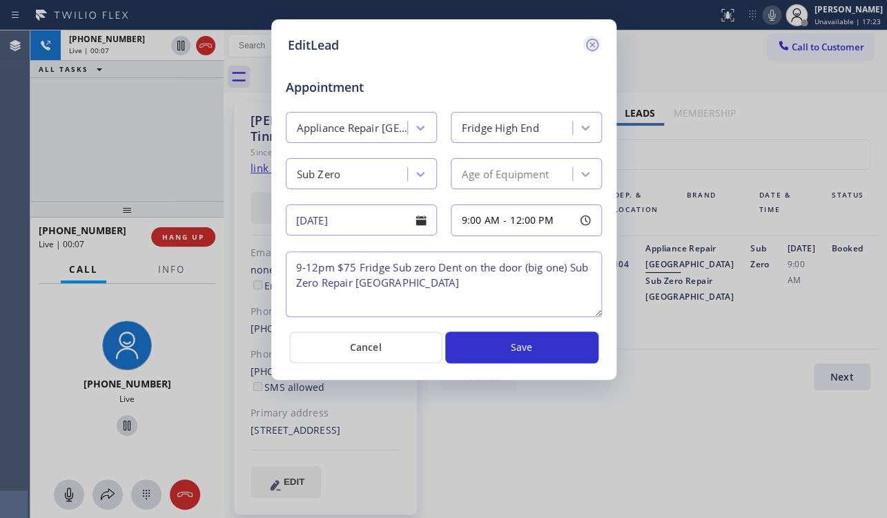
click at [594, 45] on icon at bounding box center [592, 45] width 17 height 17
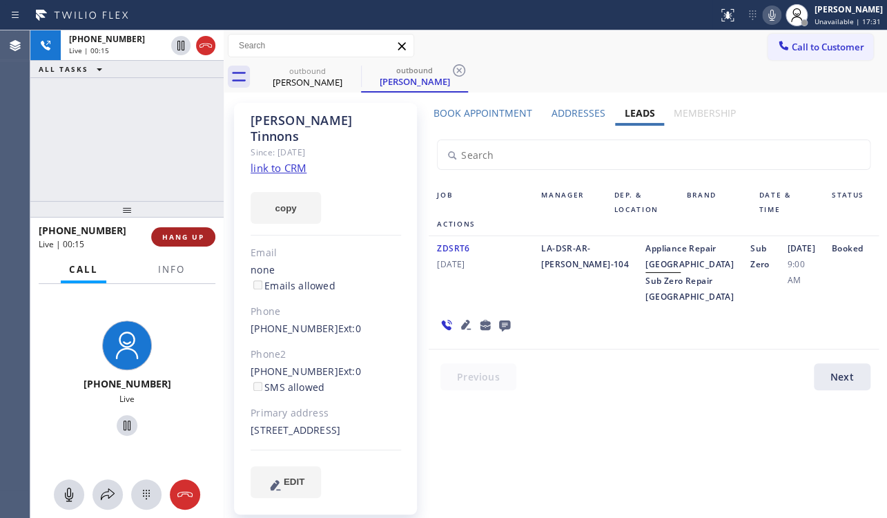
click at [177, 235] on span "HANG UP" at bounding box center [183, 237] width 42 height 10
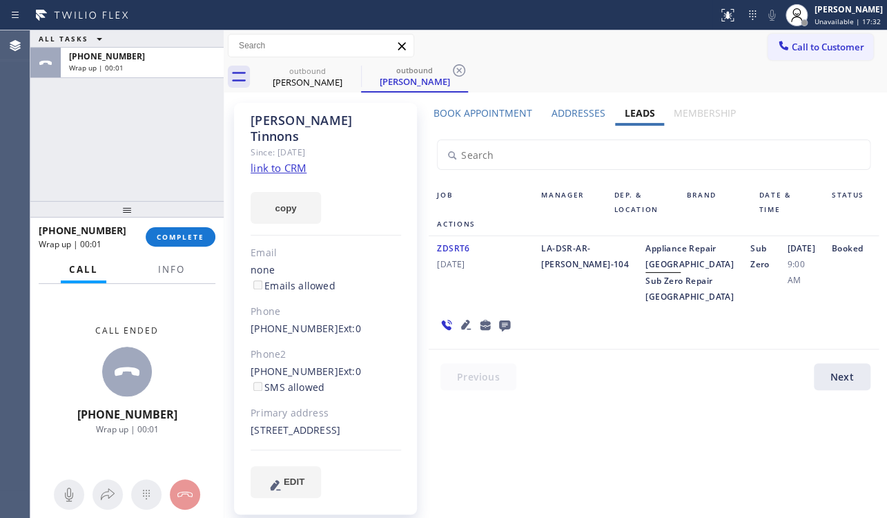
click at [502, 331] on icon at bounding box center [504, 325] width 11 height 11
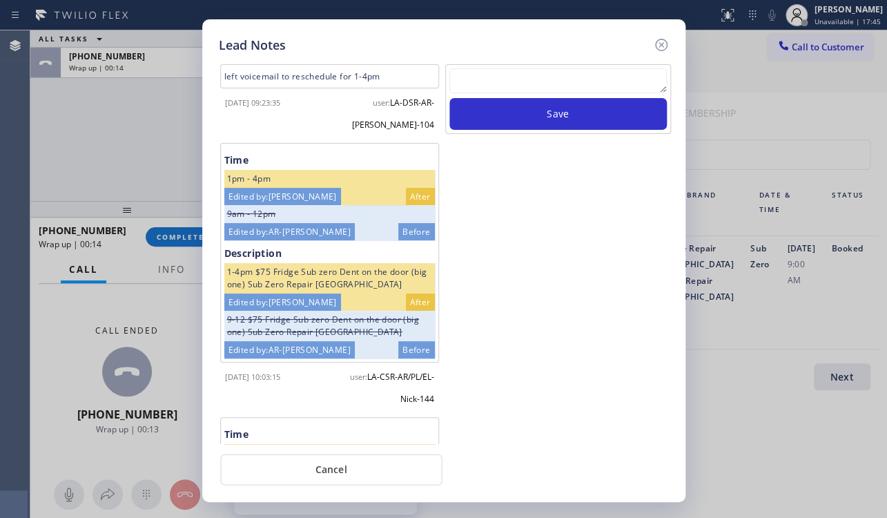
click at [572, 87] on textarea at bounding box center [559, 80] width 218 height 25
paste textarea "Routed to Voice mail// If CX will call back please transfer to me- Love:*"
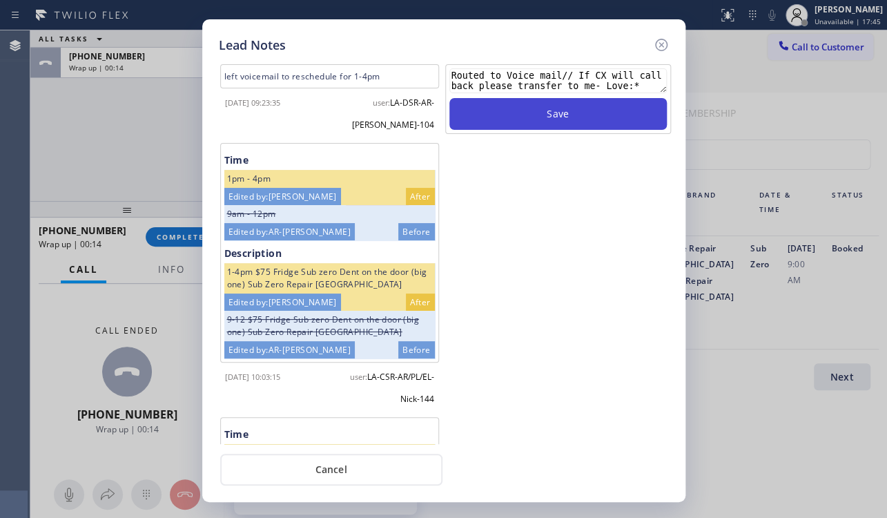
type textarea "Routed to Voice mail// If CX will call back please transfer to me- Love:*"
click at [566, 113] on button "Save" at bounding box center [559, 114] width 218 height 32
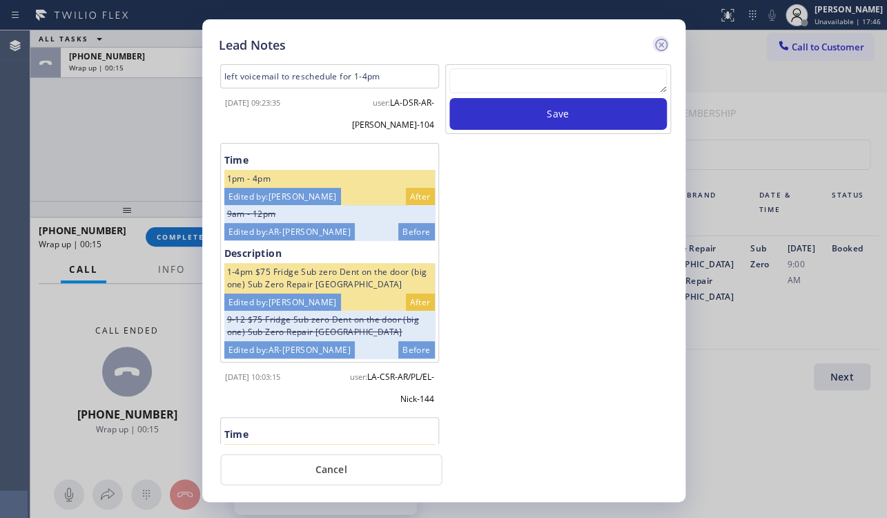
click at [661, 41] on icon at bounding box center [661, 45] width 17 height 17
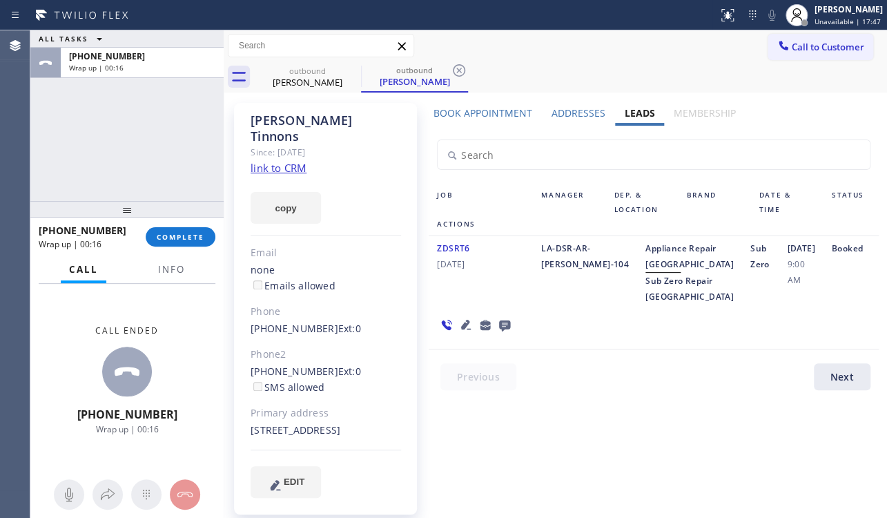
click at [164, 226] on div "+13106349161 Wrap up | 00:16 COMPLETE" at bounding box center [127, 237] width 177 height 36
click at [166, 232] on span "COMPLETE" at bounding box center [181, 237] width 48 height 10
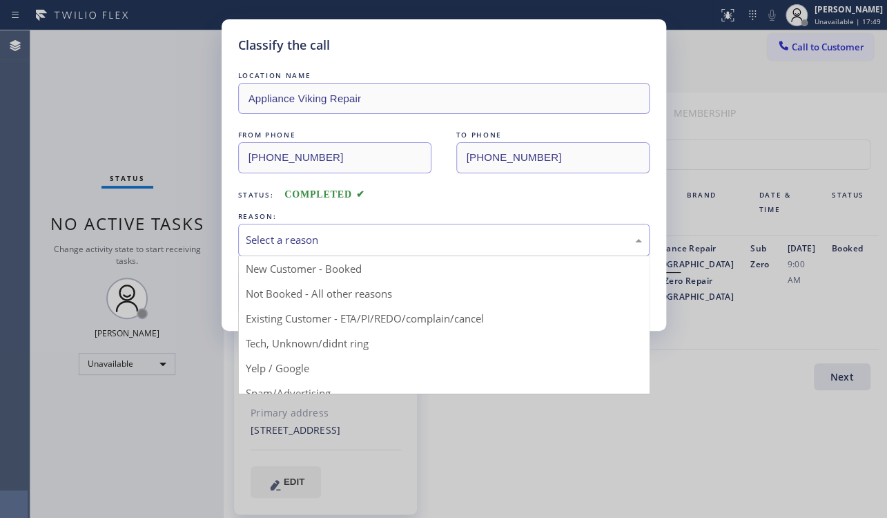
click at [454, 234] on div "Select a reason" at bounding box center [444, 240] width 396 height 16
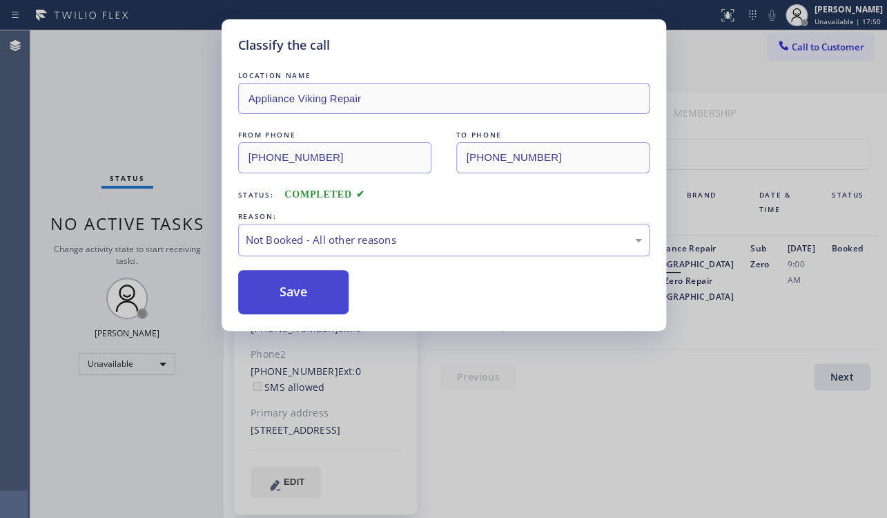
click at [262, 290] on button "Save" at bounding box center [293, 292] width 111 height 44
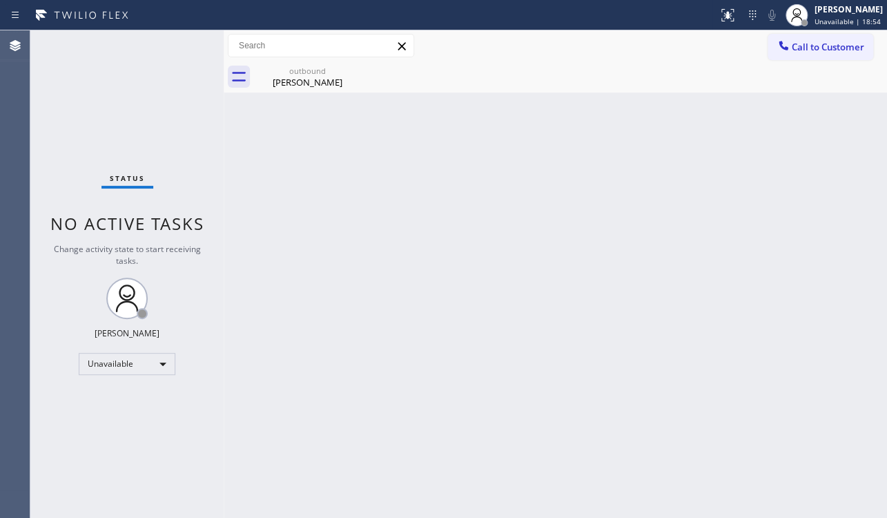
click at [731, 277] on div "Back to Dashboard Change Sender ID Customers Technicians Select a contact Outbo…" at bounding box center [556, 274] width 664 height 488
click at [351, 71] on icon at bounding box center [352, 70] width 17 height 17
click at [353, 70] on icon at bounding box center [352, 70] width 17 height 17
click at [351, 68] on icon at bounding box center [352, 70] width 17 height 17
click at [349, 70] on icon at bounding box center [352, 70] width 17 height 17
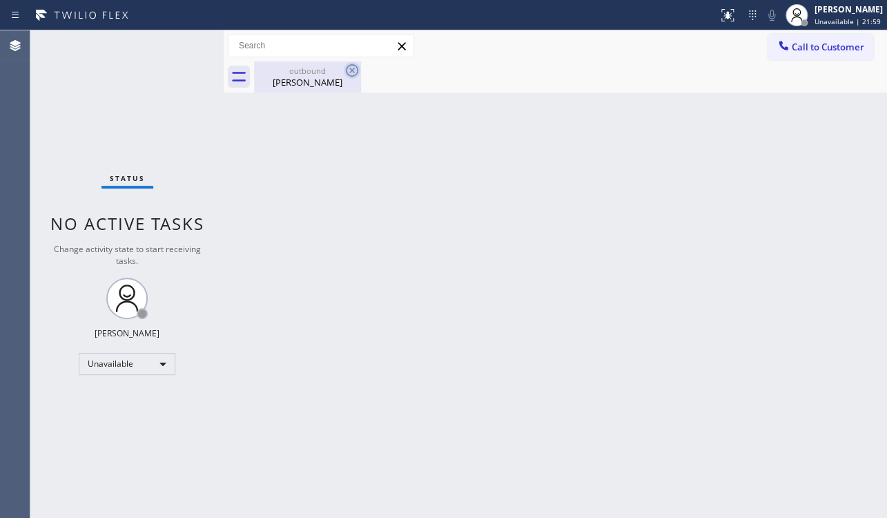
click at [349, 70] on icon at bounding box center [352, 70] width 17 height 17
click at [798, 42] on span "Call to Customer" at bounding box center [828, 47] width 73 height 12
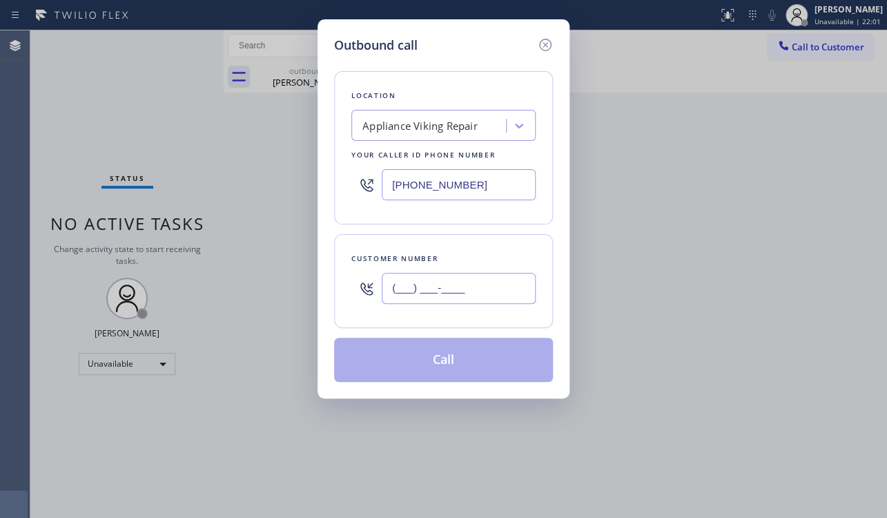
click at [423, 285] on input "(___) ___-____" at bounding box center [459, 288] width 154 height 31
paste input "915) 204-9680"
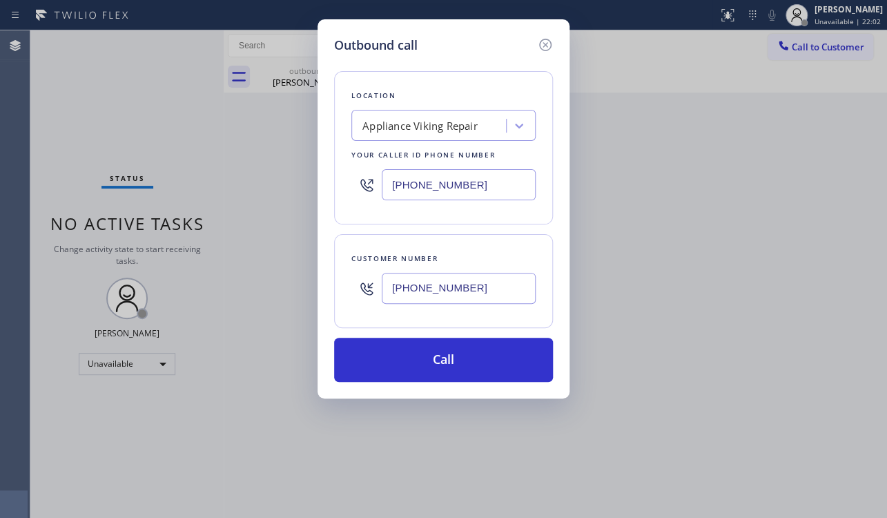
type input "(915) 204-9680"
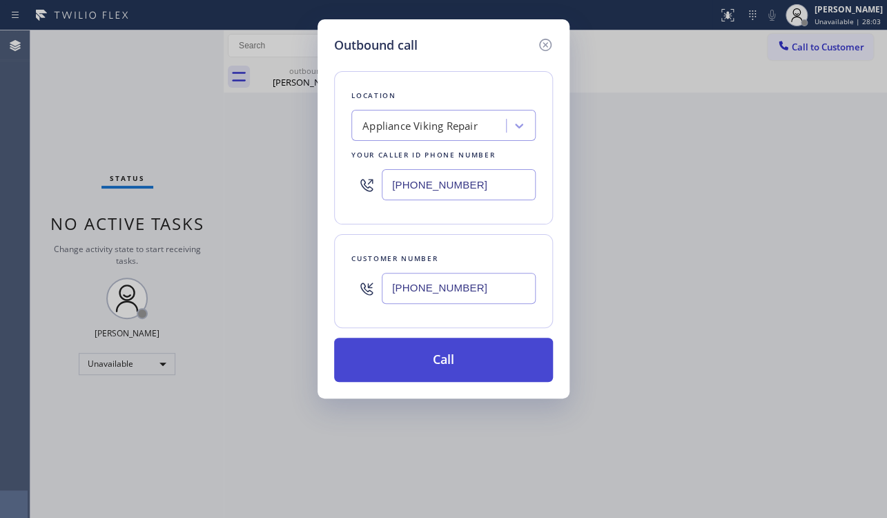
click at [438, 364] on button "Call" at bounding box center [443, 360] width 219 height 44
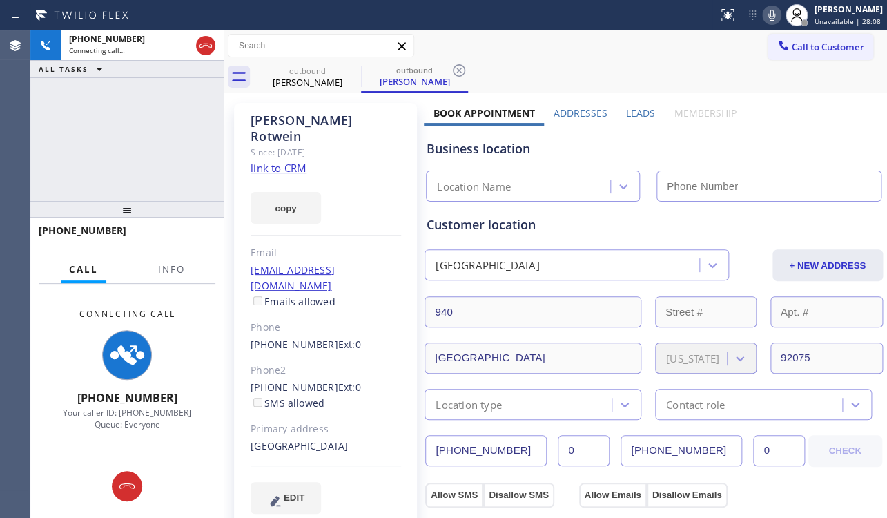
click at [635, 113] on label "Leads" at bounding box center [640, 112] width 29 height 13
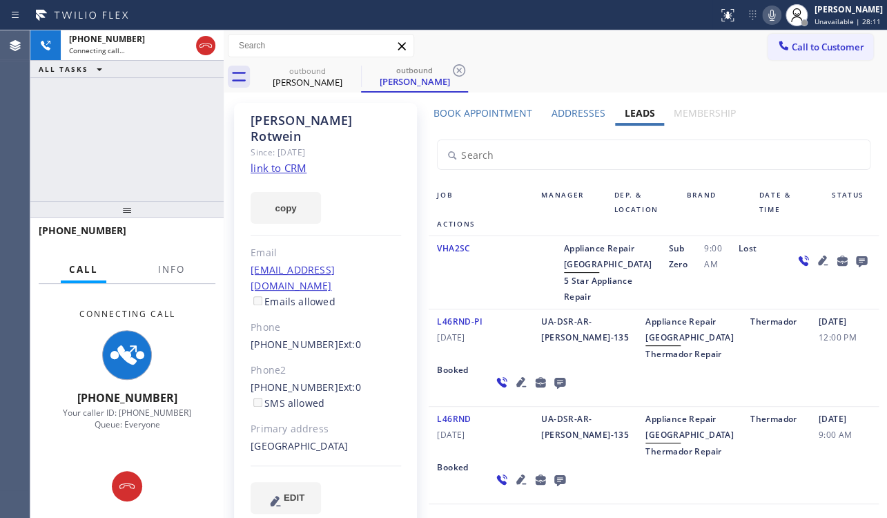
click at [277, 161] on link "link to CRM" at bounding box center [279, 168] width 56 height 14
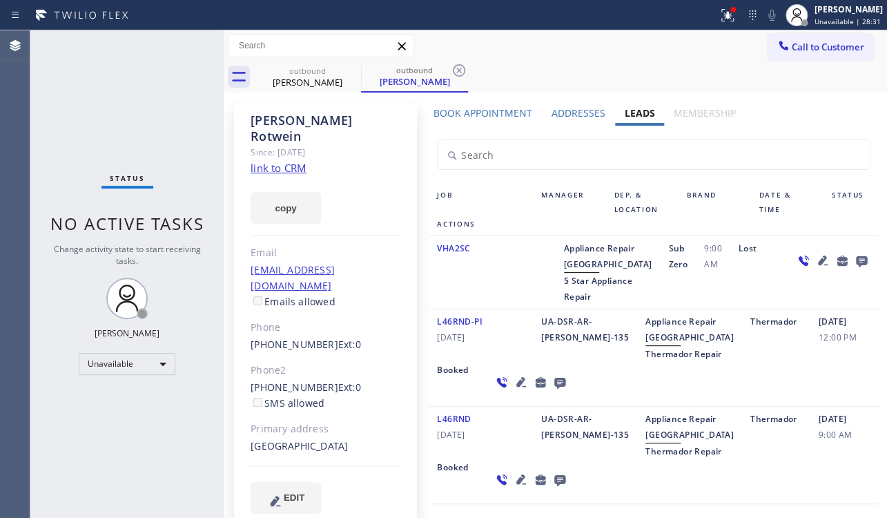
click at [554, 389] on icon at bounding box center [559, 383] width 11 height 11
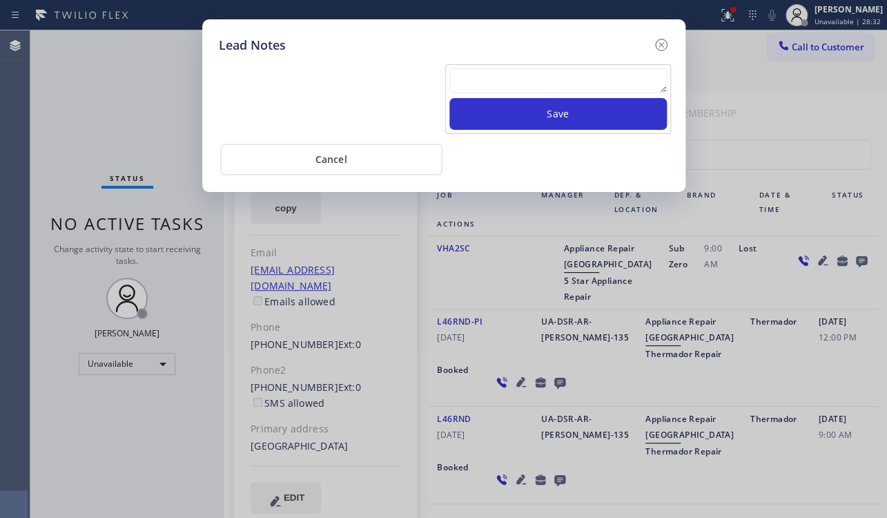
click at [495, 77] on textarea at bounding box center [559, 80] width 218 height 25
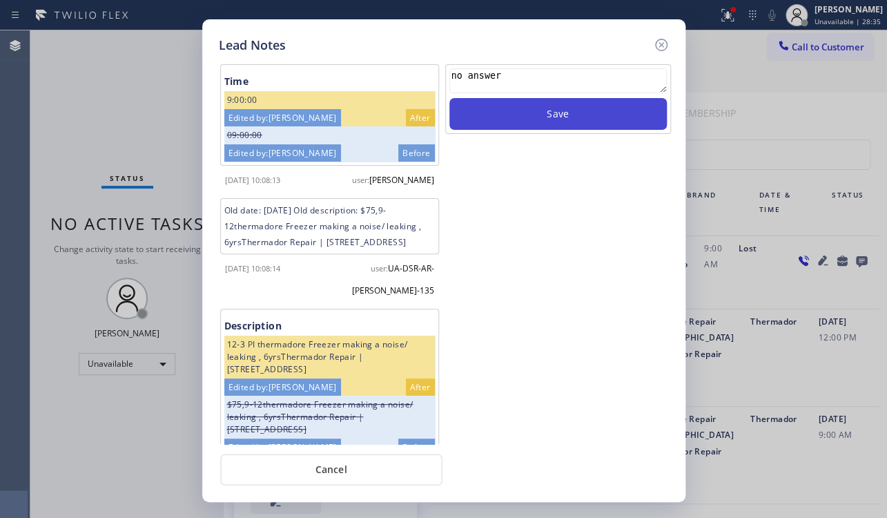
type textarea "no answer"
click at [554, 108] on button "Save" at bounding box center [559, 114] width 218 height 32
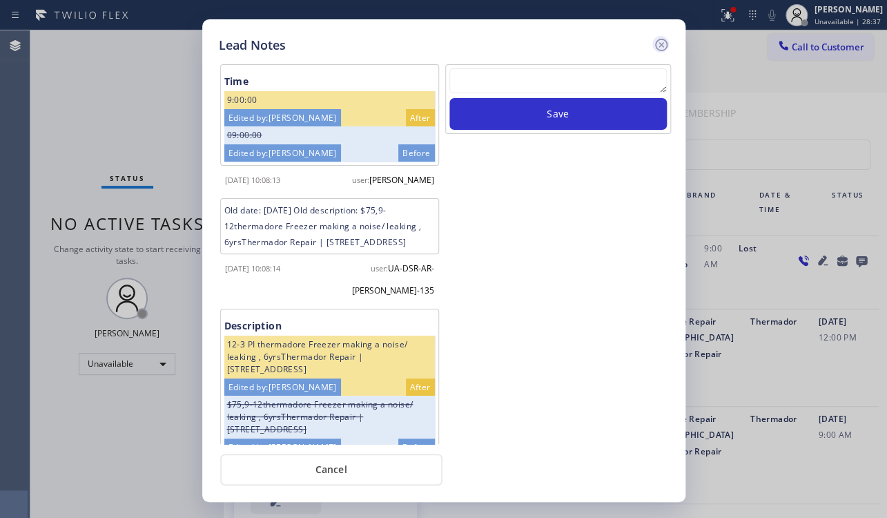
click at [662, 42] on icon at bounding box center [661, 45] width 17 height 17
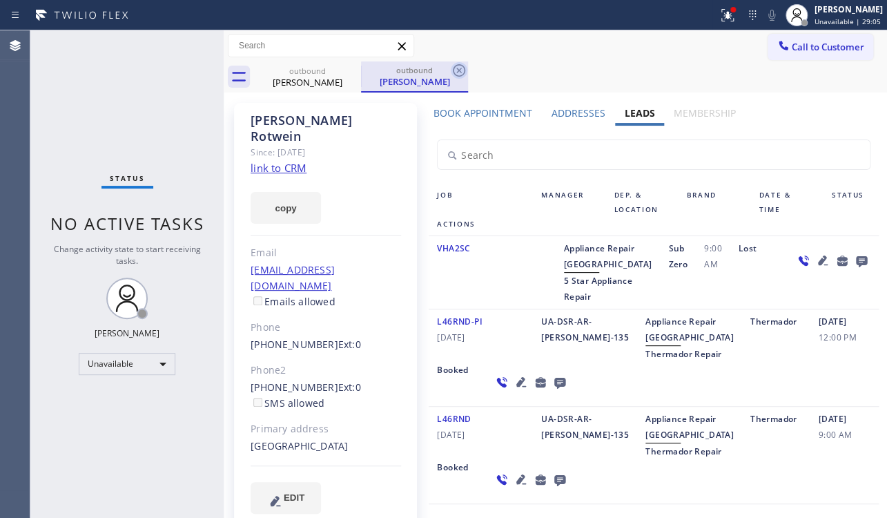
click at [459, 70] on icon at bounding box center [459, 70] width 12 height 12
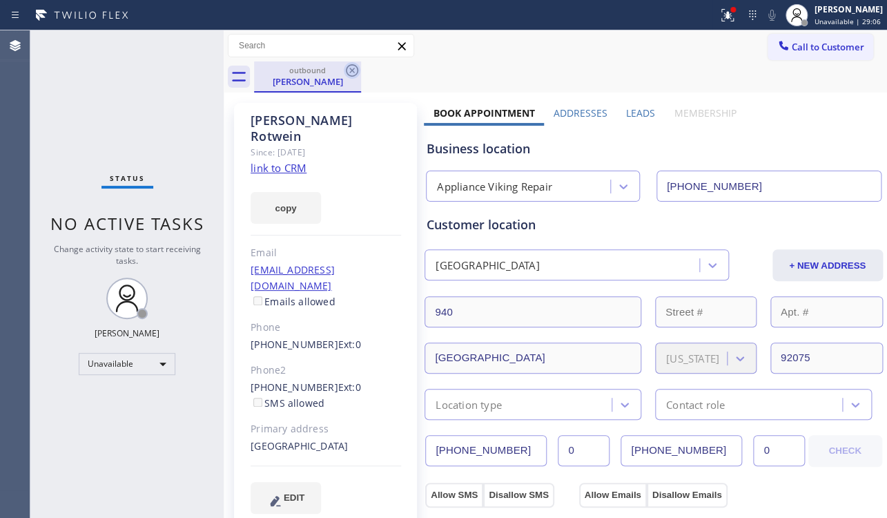
click at [355, 72] on icon at bounding box center [352, 70] width 17 height 17
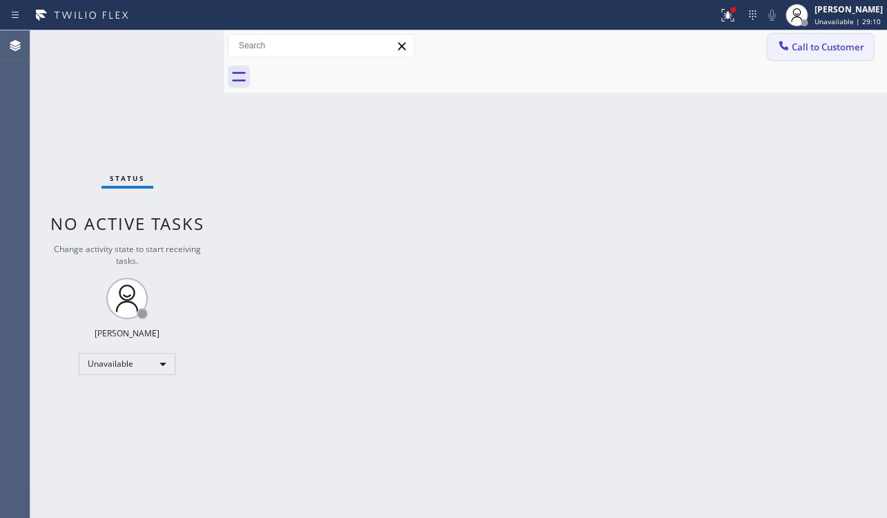
click at [833, 52] on span "Call to Customer" at bounding box center [828, 47] width 73 height 12
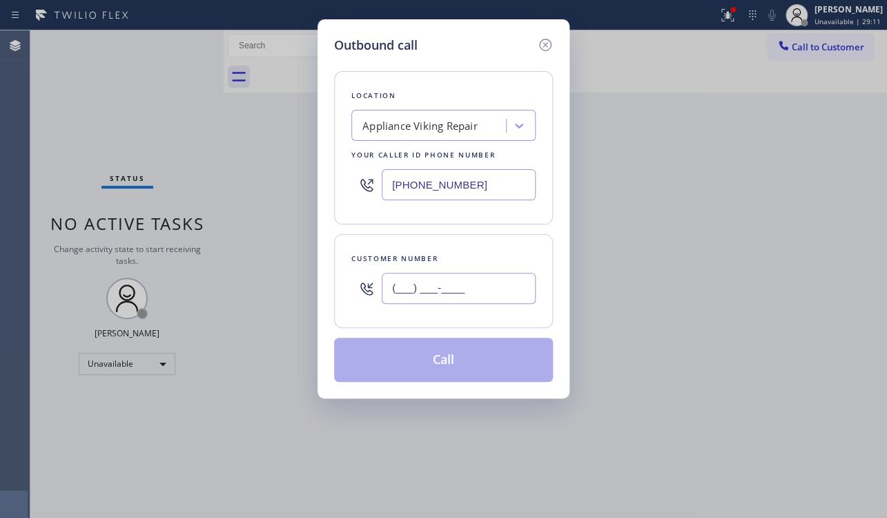
click at [421, 298] on input "(___) ___-____" at bounding box center [459, 288] width 154 height 31
paste input "408) 723-7480"
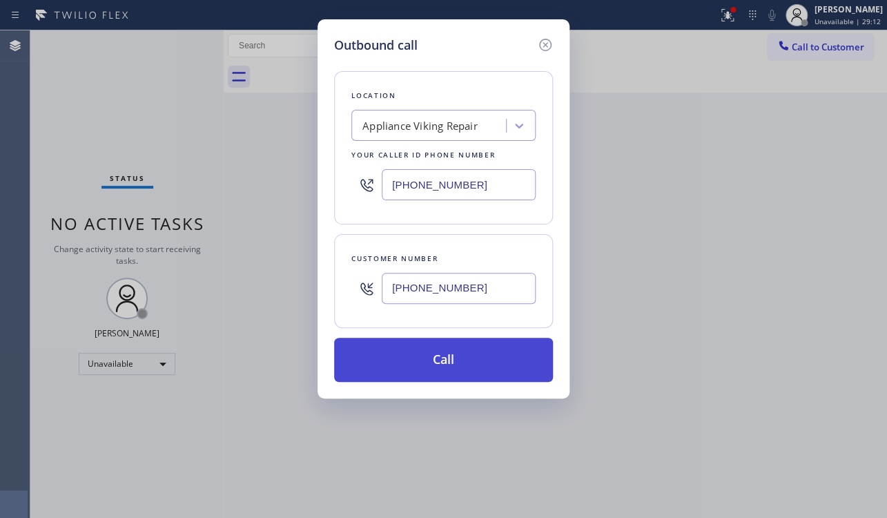
type input "(408) 723-7480"
click at [470, 363] on button "Call" at bounding box center [443, 360] width 219 height 44
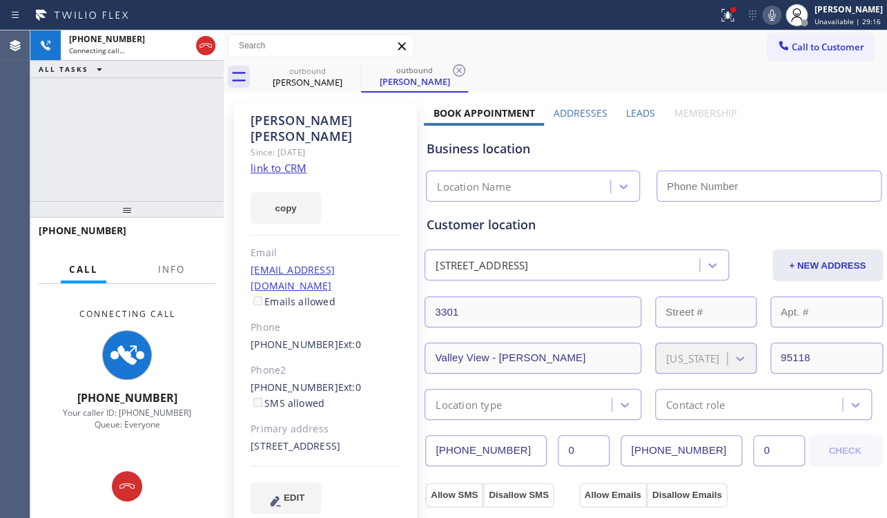
click at [638, 112] on label "Leads" at bounding box center [640, 112] width 29 height 13
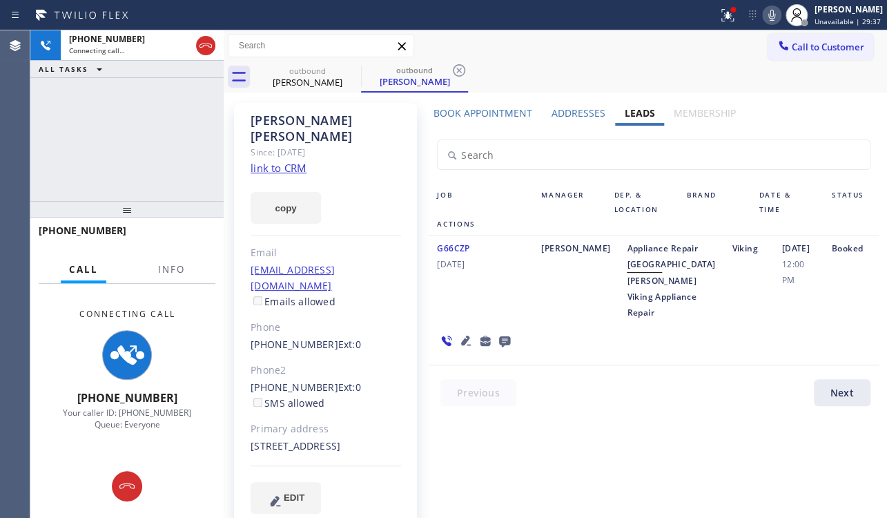
click at [276, 161] on link "link to CRM" at bounding box center [279, 168] width 56 height 14
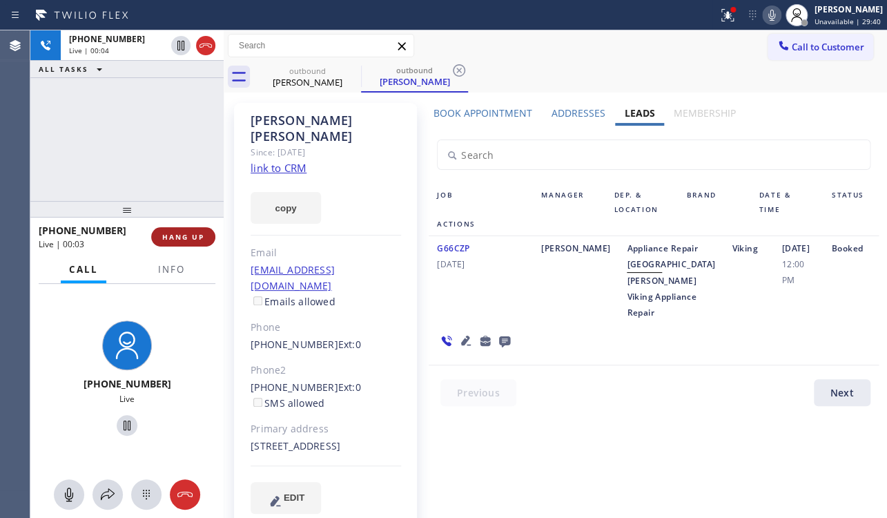
click at [186, 240] on span "HANG UP" at bounding box center [183, 237] width 42 height 10
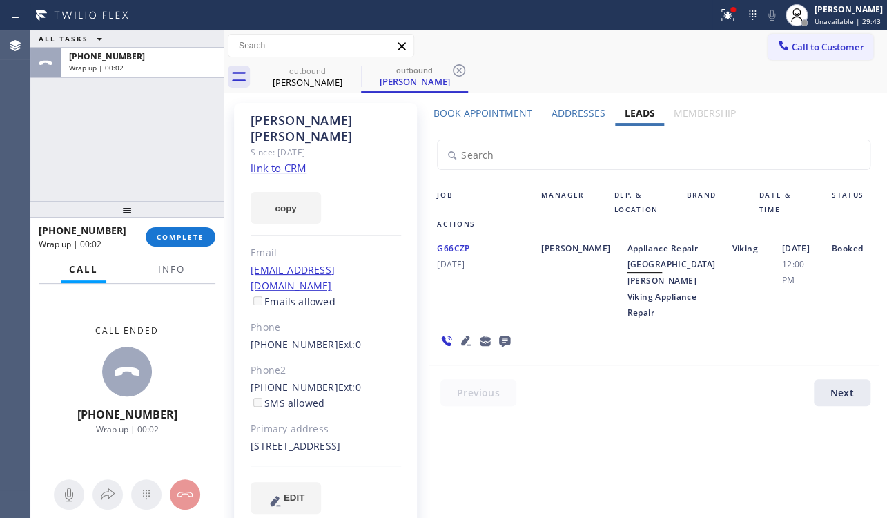
click at [502, 349] on icon at bounding box center [504, 340] width 17 height 17
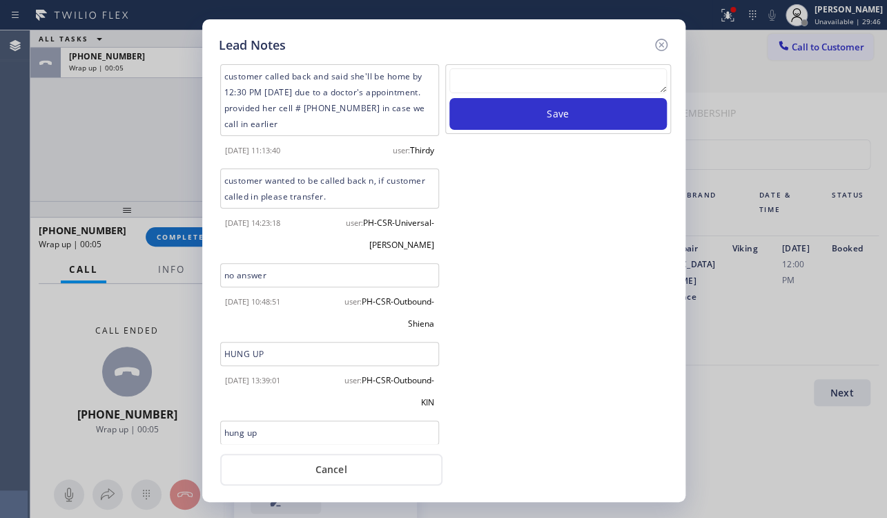
click at [570, 86] on textarea at bounding box center [559, 80] width 218 height 25
paste textarea "Routed to Voice mail// If CX will call back please transfer to me- Love:*"
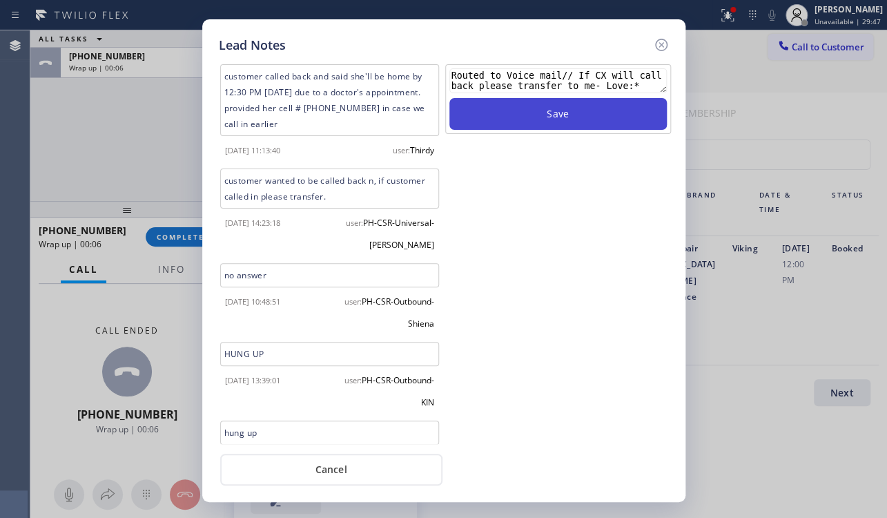
type textarea "Routed to Voice mail// If CX will call back please transfer to me- Love:*"
click at [575, 123] on button "Save" at bounding box center [559, 114] width 218 height 32
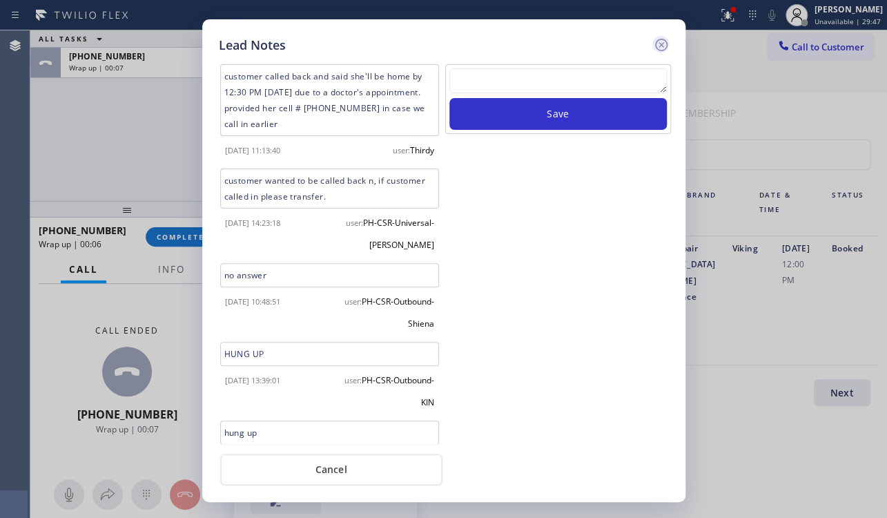
click at [660, 46] on icon at bounding box center [661, 45] width 17 height 17
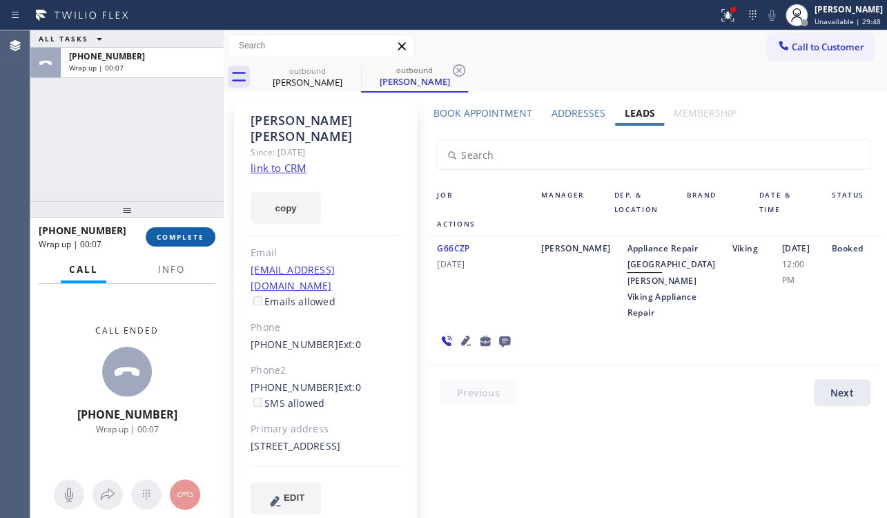
click at [148, 232] on button "COMPLETE" at bounding box center [181, 236] width 70 height 19
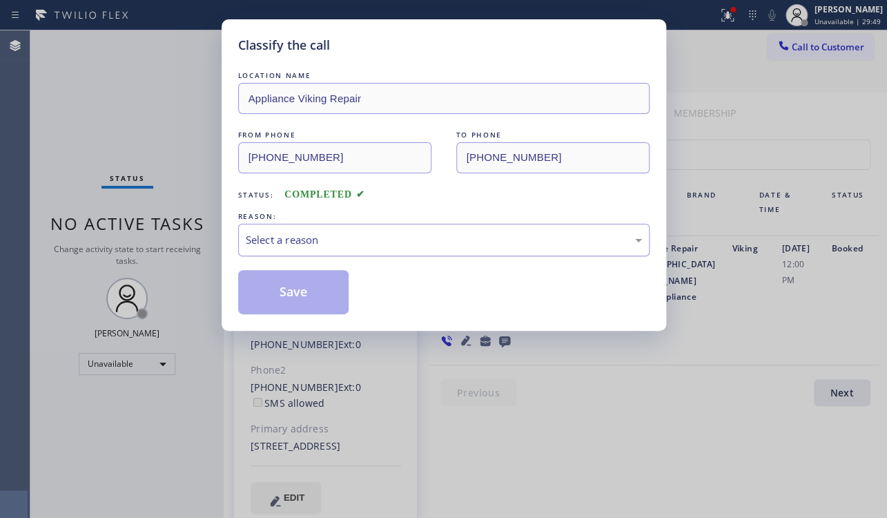
click at [374, 224] on div "Select a reason" at bounding box center [444, 240] width 412 height 32
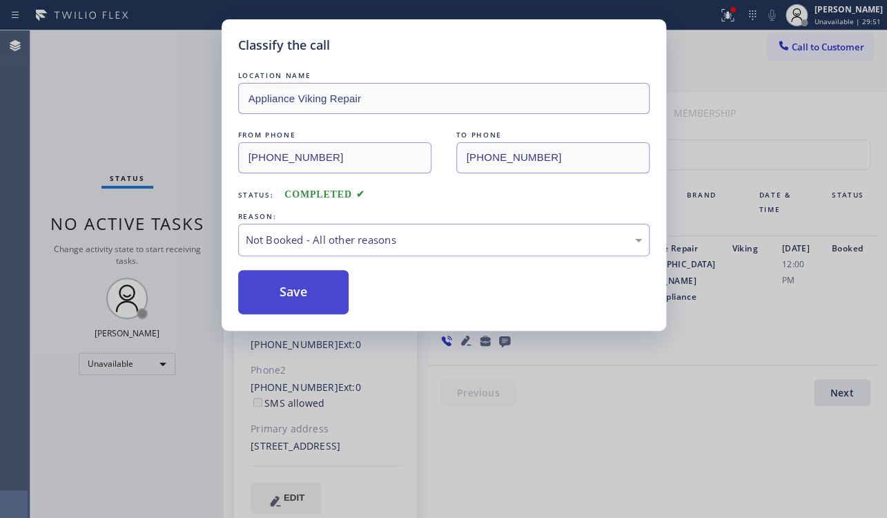
click at [307, 304] on button "Save" at bounding box center [293, 292] width 111 height 44
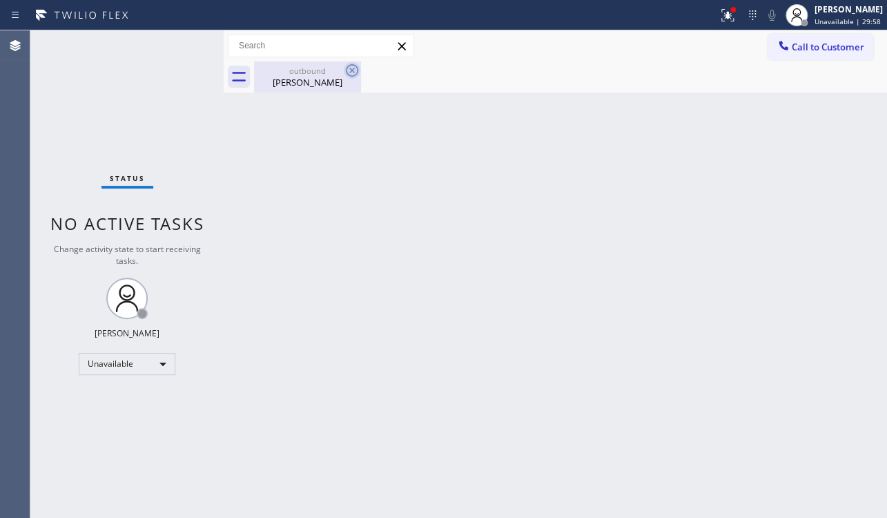
click at [351, 68] on icon at bounding box center [352, 70] width 17 height 17
click at [825, 47] on span "Call to Customer" at bounding box center [828, 47] width 73 height 12
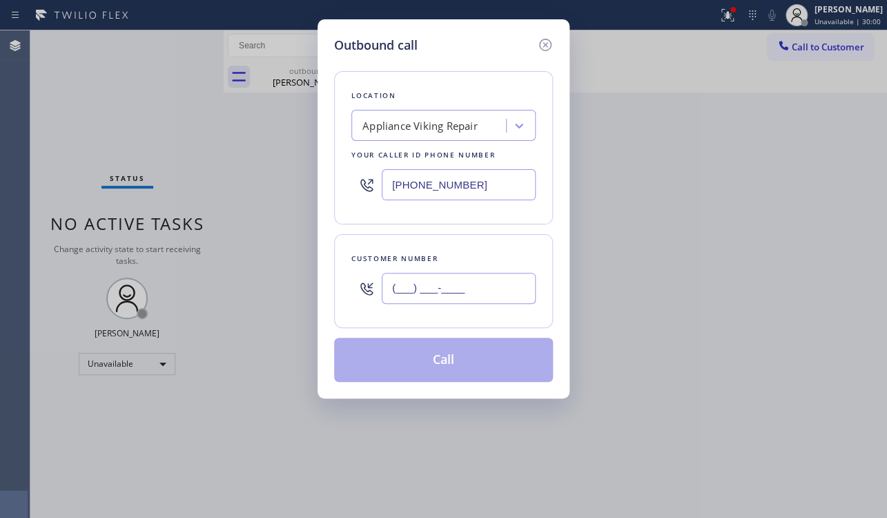
click at [394, 287] on input "(___) ___-____" at bounding box center [459, 288] width 154 height 31
paste input "425) 283-6502"
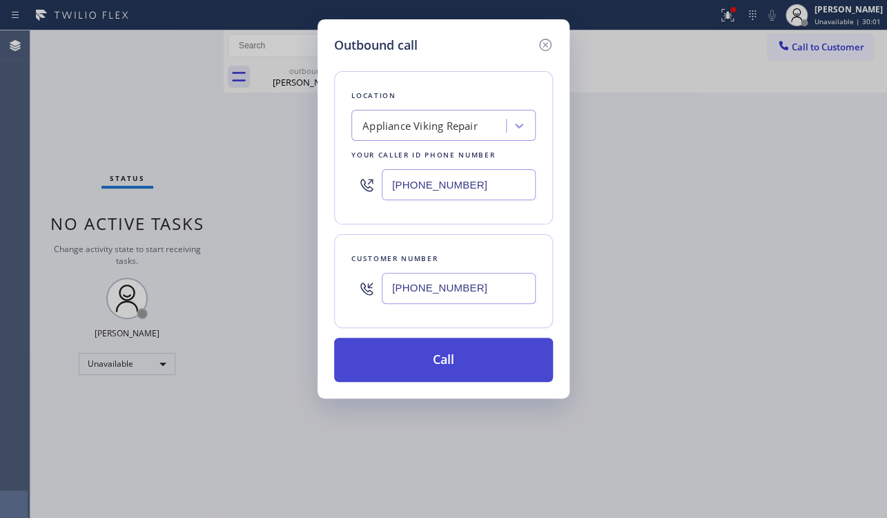
type input "(425) 283-6502"
click at [438, 361] on button "Call" at bounding box center [443, 360] width 219 height 44
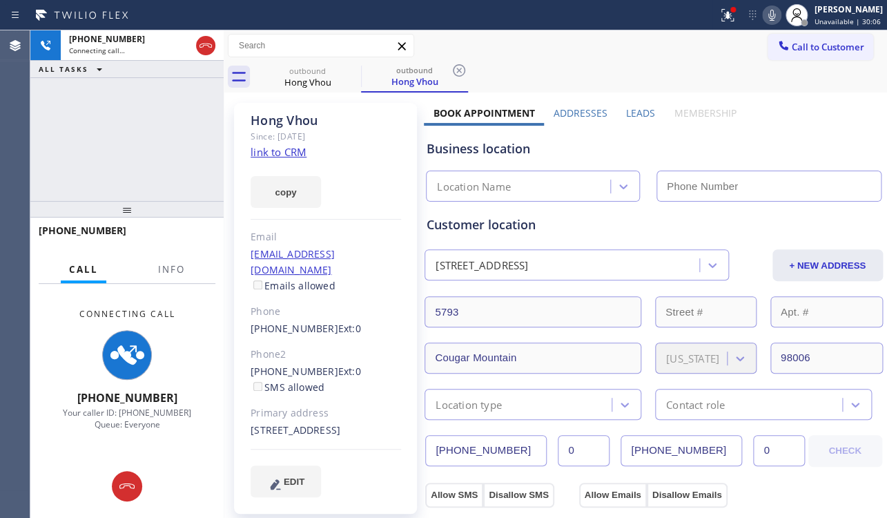
type input "(617) 219-9255"
click at [643, 114] on label "Leads" at bounding box center [640, 112] width 29 height 13
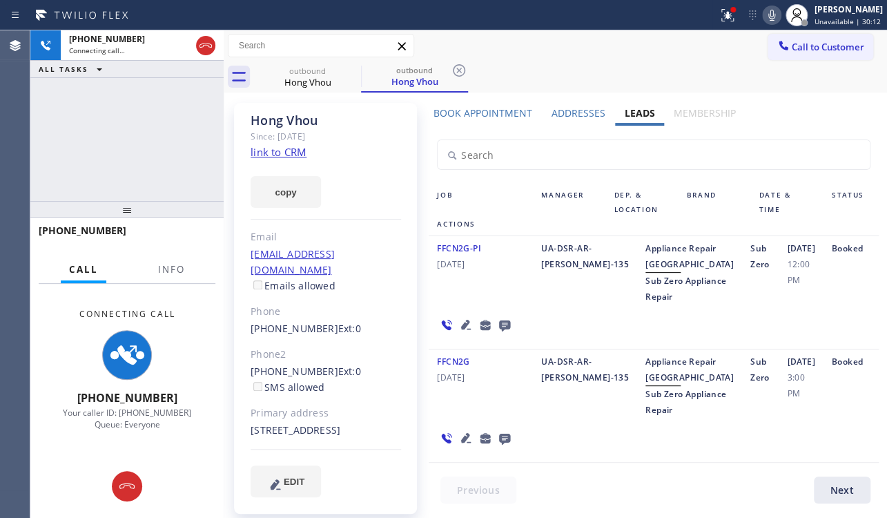
click at [272, 151] on link "link to CRM" at bounding box center [279, 152] width 56 height 14
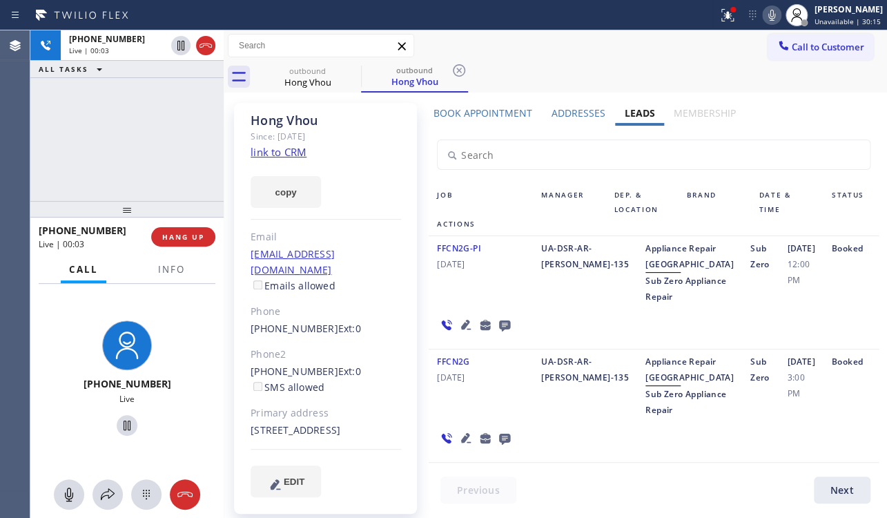
click at [462, 443] on icon at bounding box center [466, 438] width 10 height 10
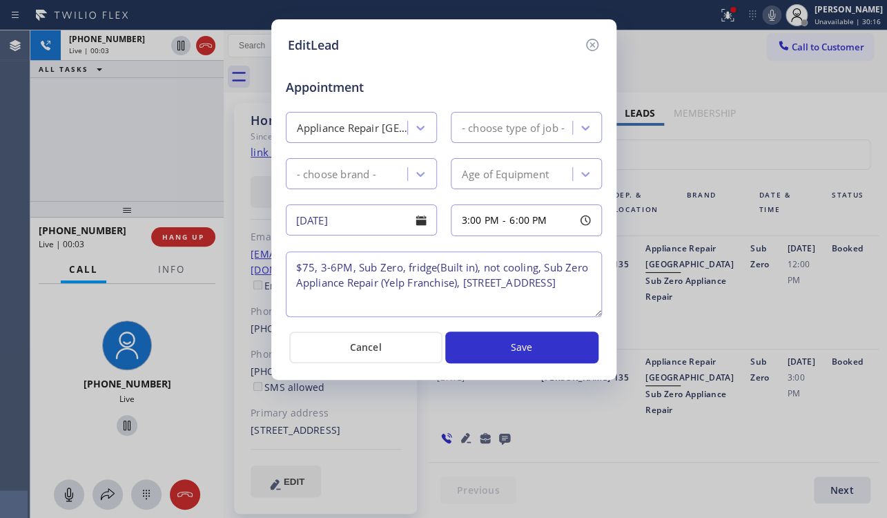
type textarea "$75, 3-6PM, Sub Zero, fridge(Built in), not cooling, Sub Zero Appliance Repair …"
click at [588, 42] on icon at bounding box center [592, 45] width 17 height 17
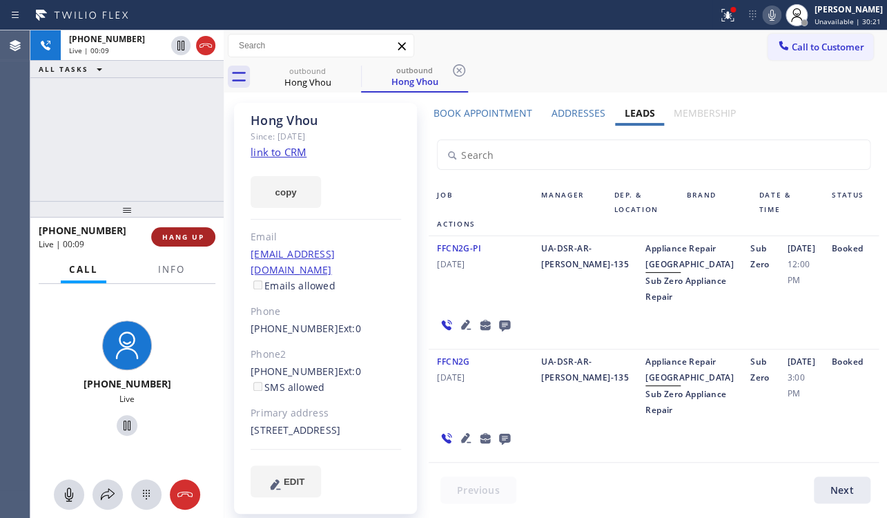
click at [189, 233] on span "HANG UP" at bounding box center [183, 237] width 42 height 10
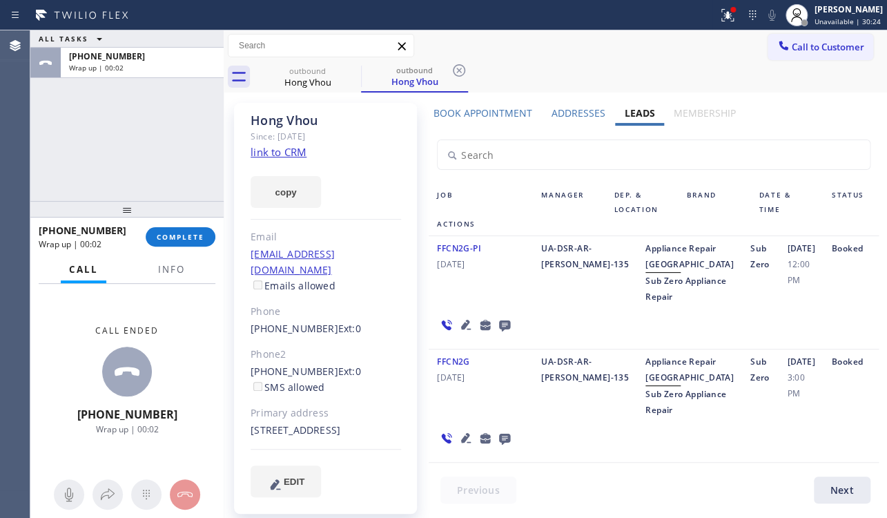
click at [510, 447] on icon at bounding box center [504, 438] width 17 height 17
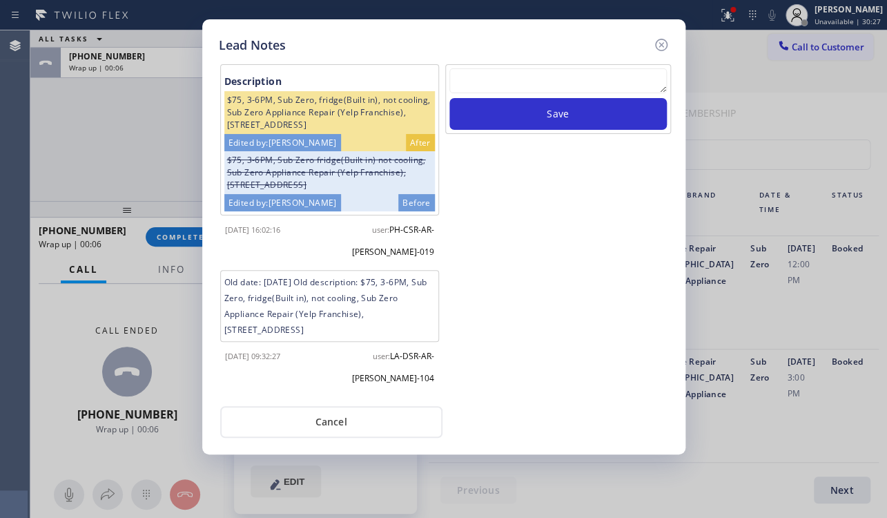
click at [607, 75] on textarea at bounding box center [559, 80] width 218 height 25
paste textarea "Routed to Voice mail// If CX will call back please transfer to me- Love:*"
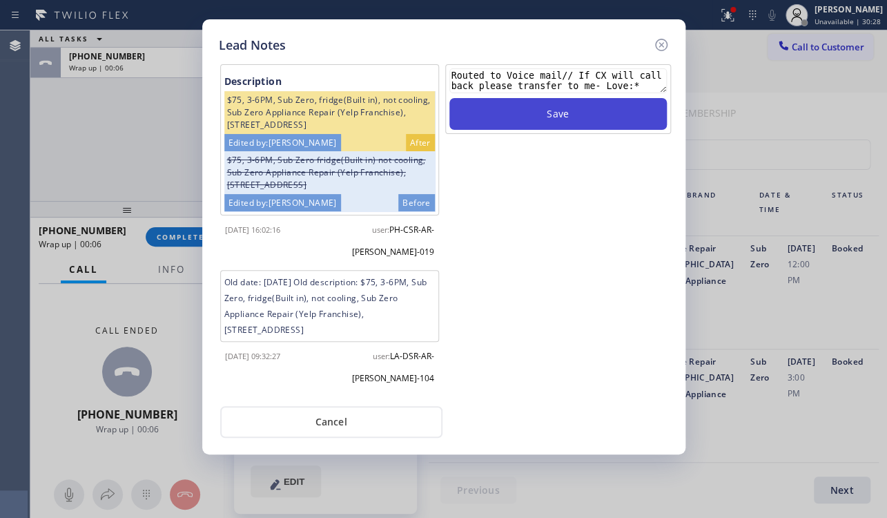
type textarea "Routed to Voice mail// If CX will call back please transfer to me- Love:*"
click at [600, 118] on button "Save" at bounding box center [559, 114] width 218 height 32
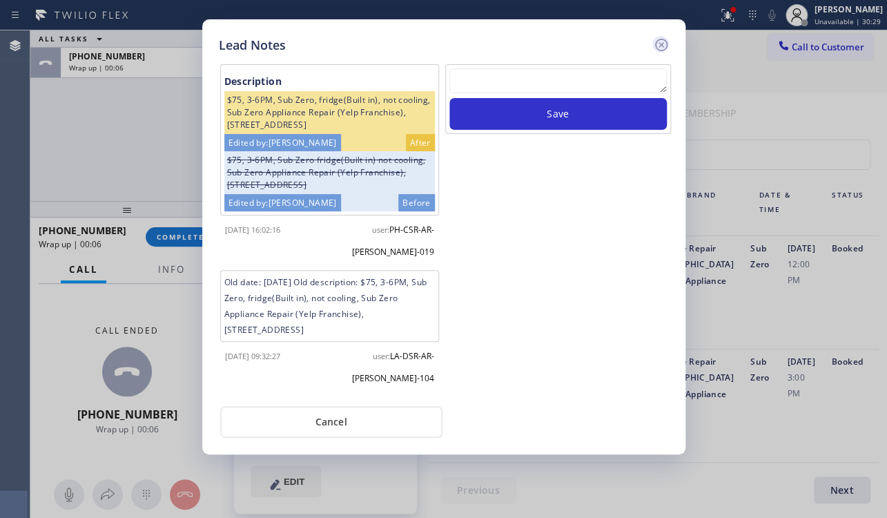
click at [660, 46] on icon at bounding box center [661, 45] width 12 height 12
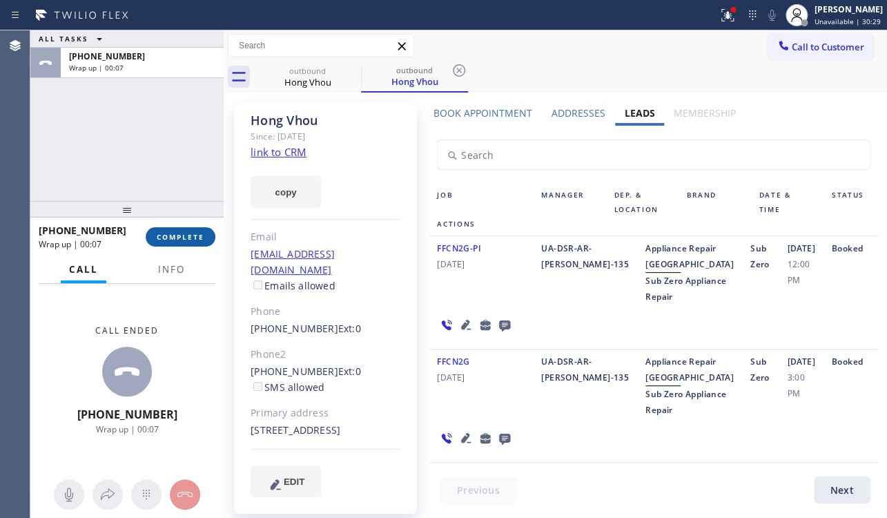
click at [176, 231] on button "COMPLETE" at bounding box center [181, 236] width 70 height 19
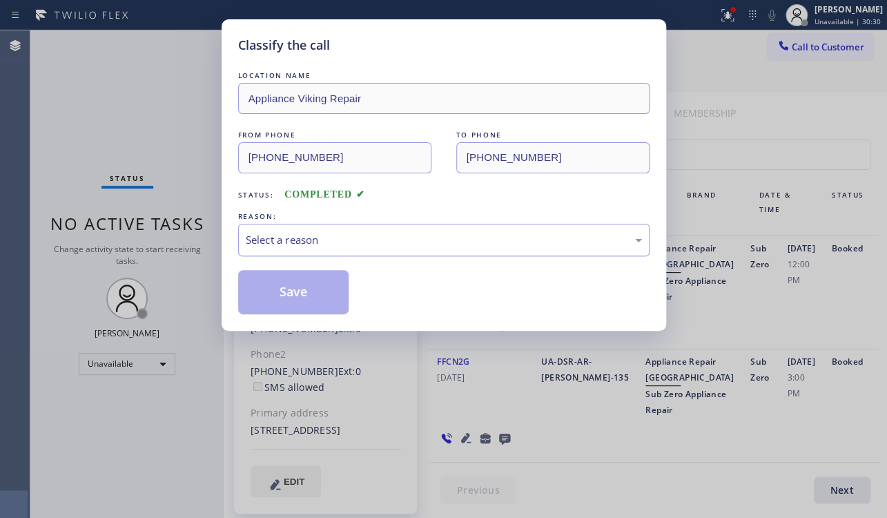
click at [283, 238] on div "Select a reason" at bounding box center [444, 240] width 396 height 16
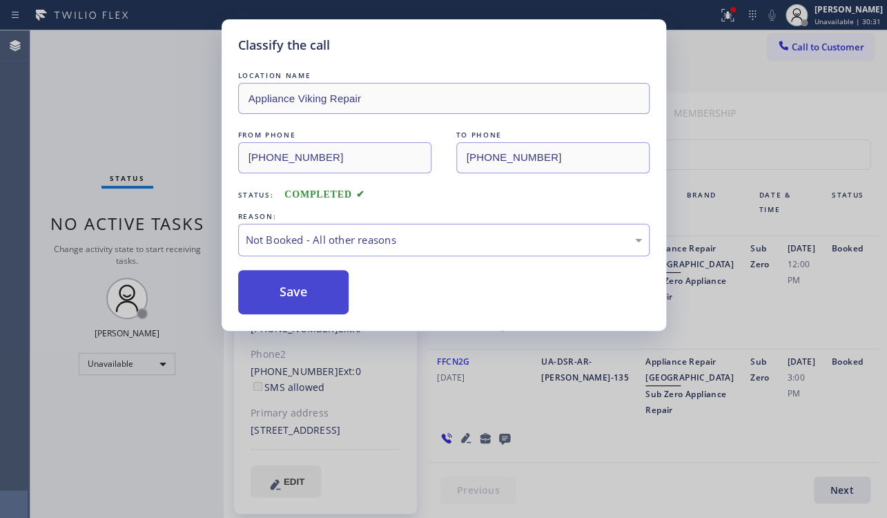
click at [271, 293] on button "Save" at bounding box center [293, 292] width 111 height 44
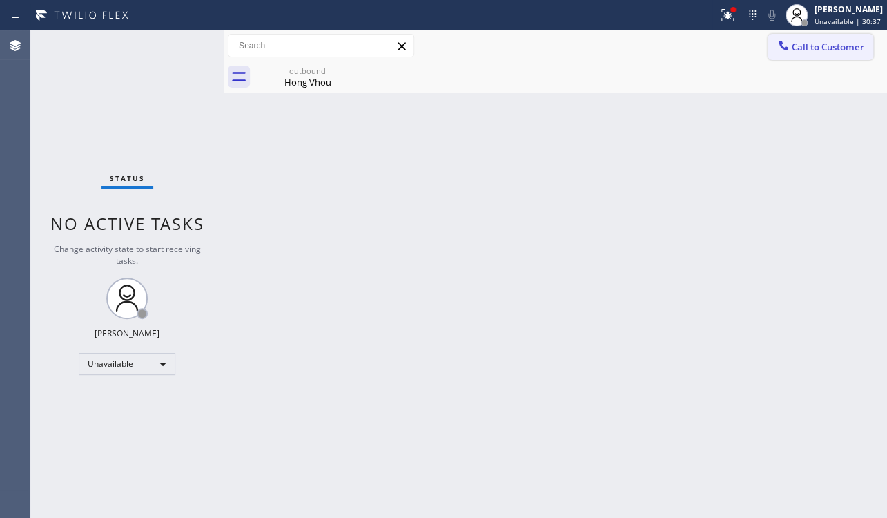
click at [833, 49] on span "Call to Customer" at bounding box center [828, 47] width 73 height 12
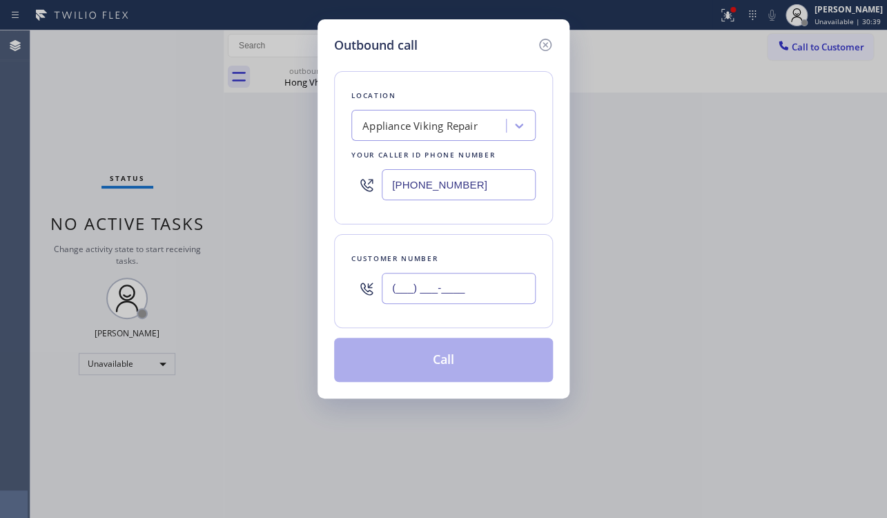
click at [407, 292] on input "(___) ___-____" at bounding box center [459, 288] width 154 height 31
paste input "310) 367-3657"
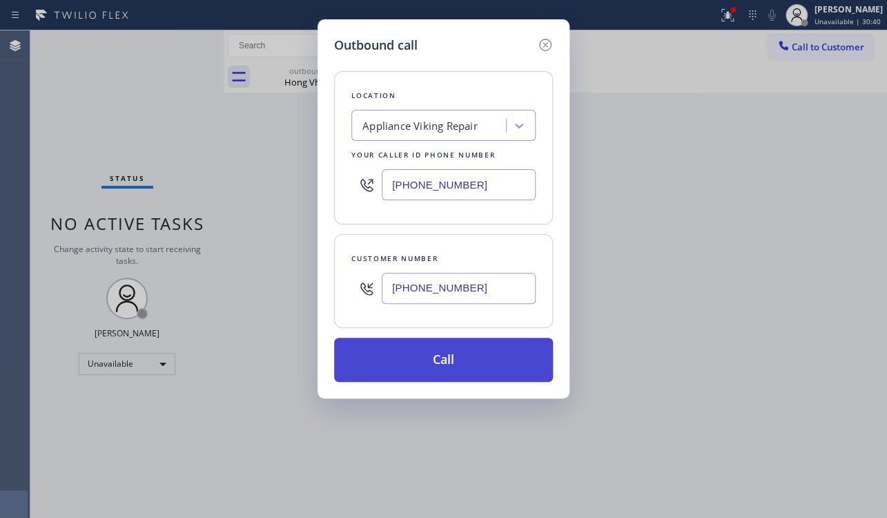
type input "(310) 367-3657"
click at [439, 373] on button "Call" at bounding box center [443, 360] width 219 height 44
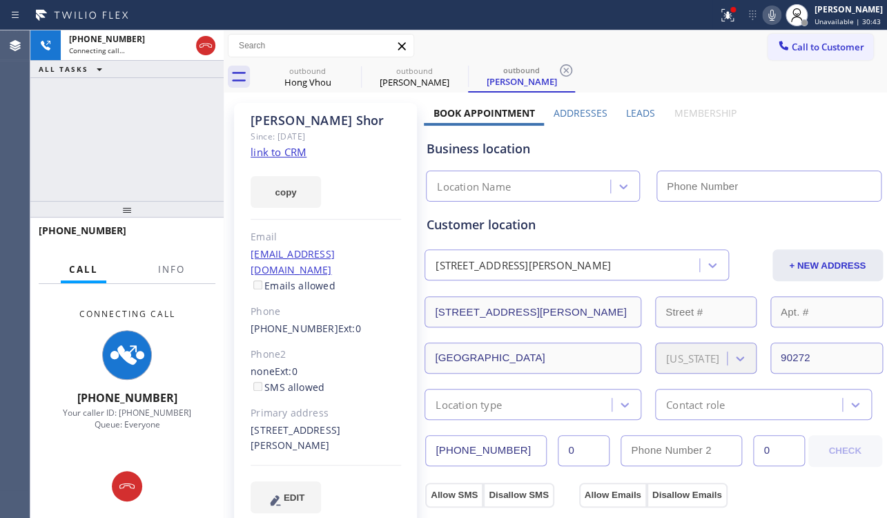
click at [630, 112] on label "Leads" at bounding box center [640, 112] width 29 height 13
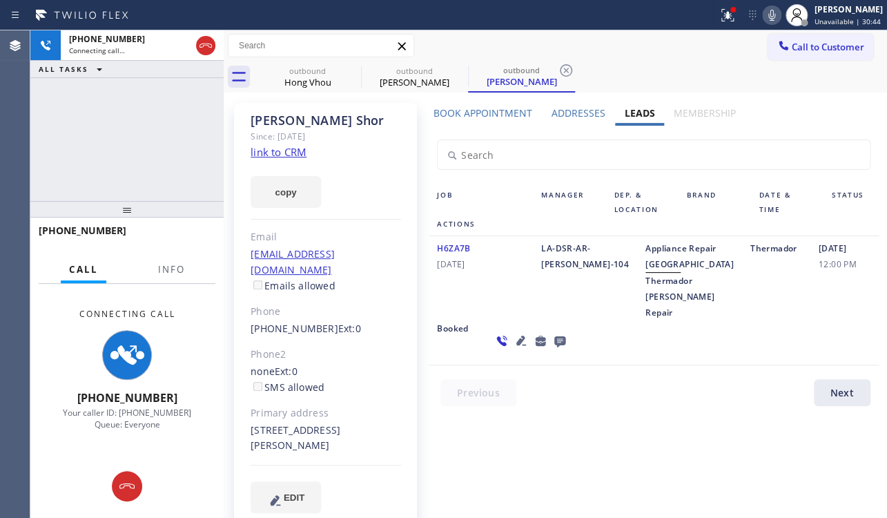
click at [287, 151] on link "link to CRM" at bounding box center [279, 152] width 56 height 14
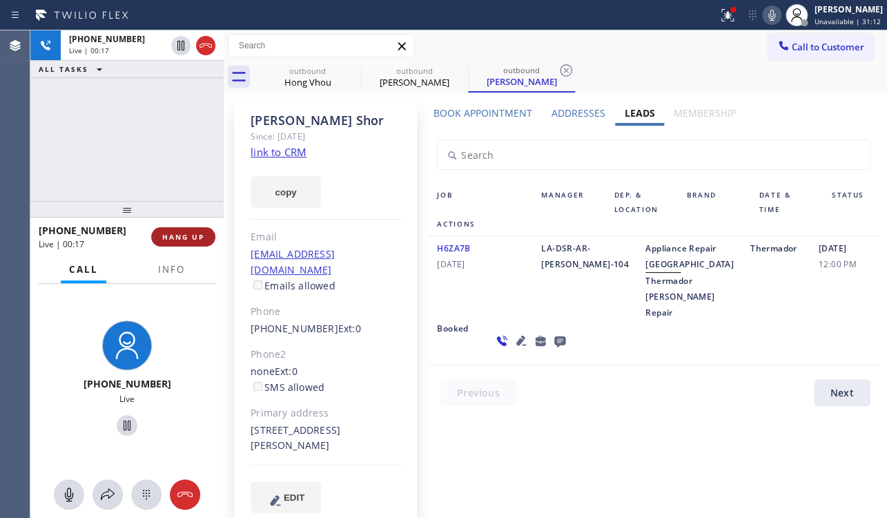
click at [168, 233] on span "HANG UP" at bounding box center [183, 237] width 42 height 10
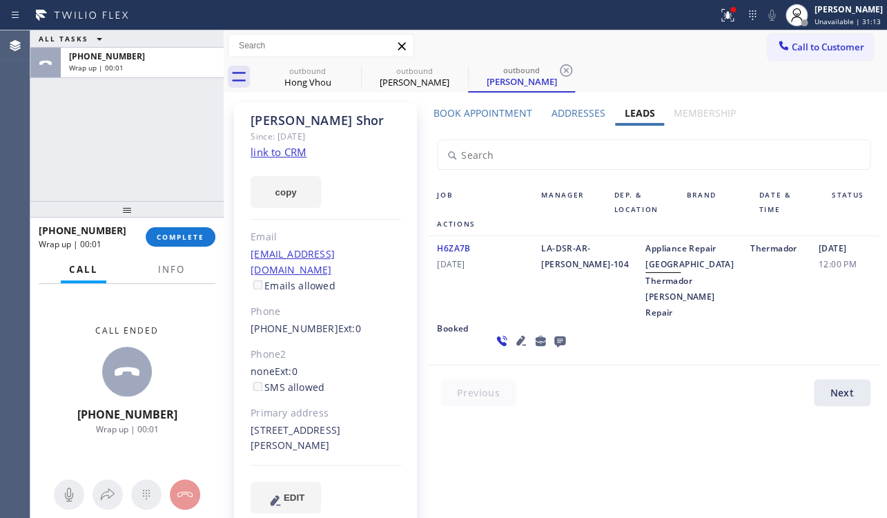
click at [552, 349] on icon at bounding box center [560, 340] width 17 height 17
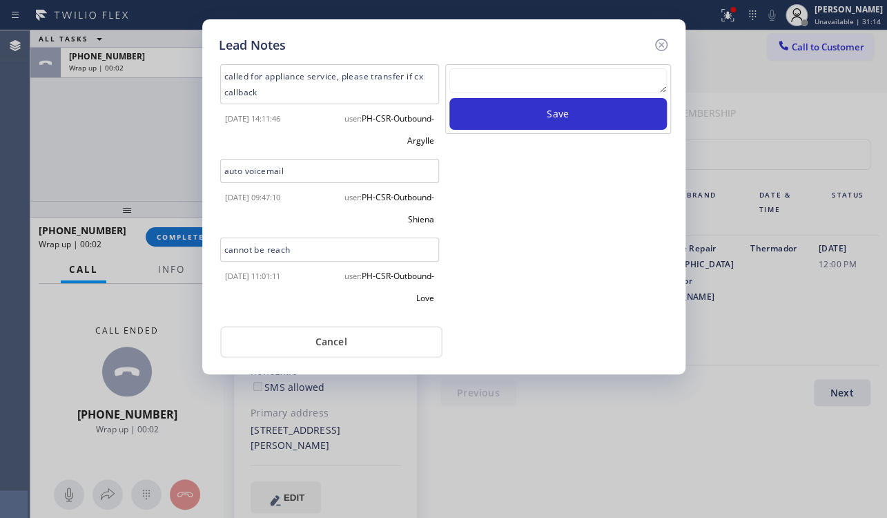
click at [484, 70] on textarea at bounding box center [559, 80] width 218 height 25
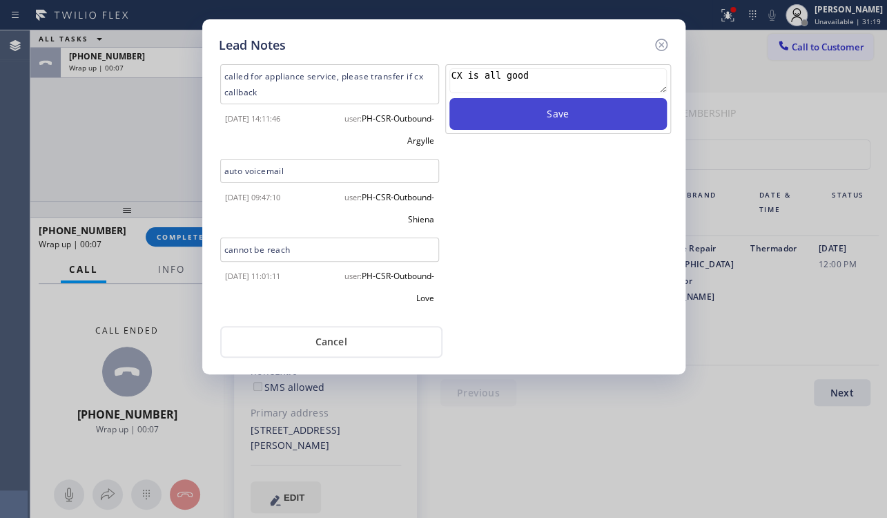
type textarea "CX is all good"
click at [627, 121] on button "Save" at bounding box center [559, 114] width 218 height 32
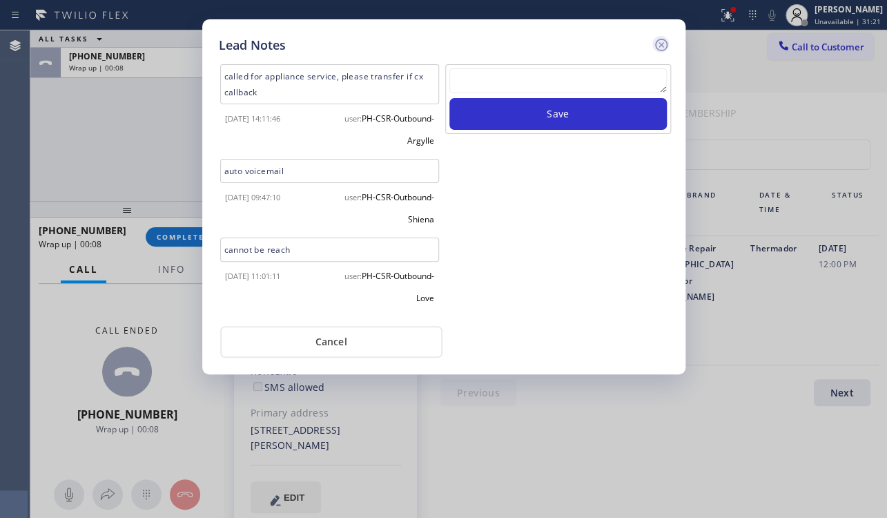
click at [662, 44] on icon at bounding box center [661, 45] width 17 height 17
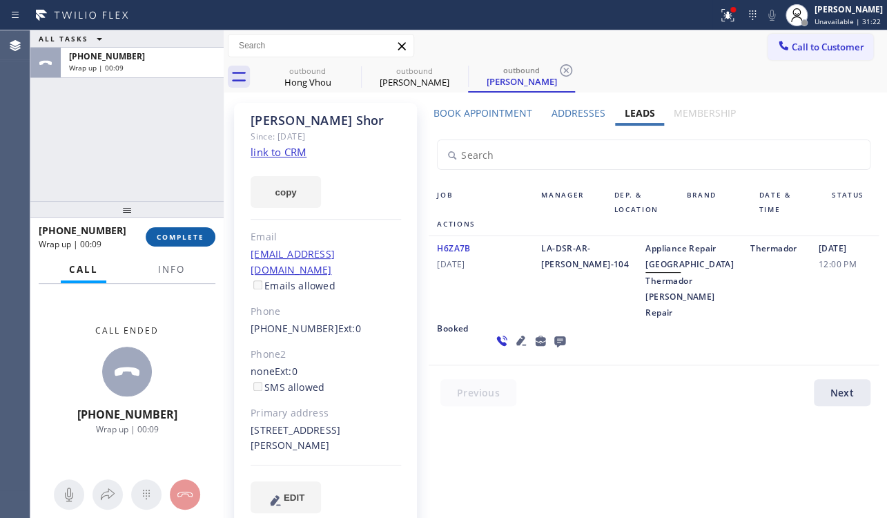
click at [154, 240] on button "COMPLETE" at bounding box center [181, 236] width 70 height 19
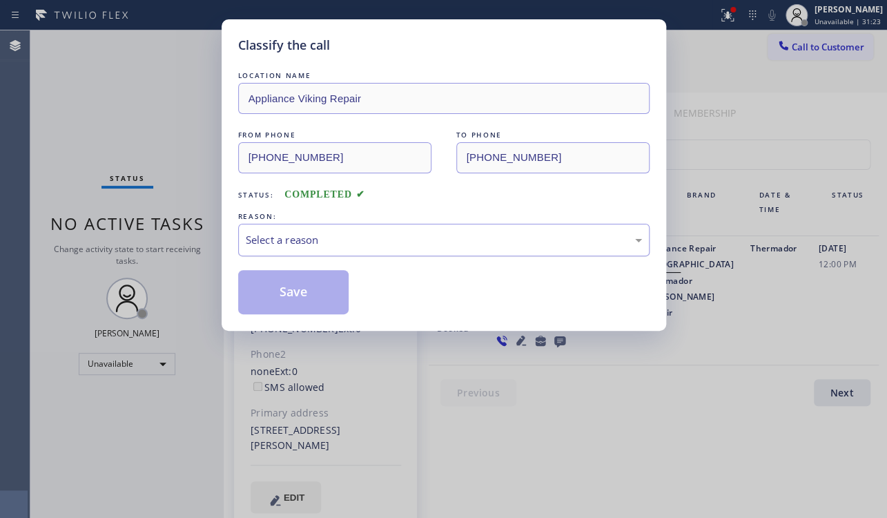
click at [276, 235] on div "Select a reason" at bounding box center [444, 240] width 396 height 16
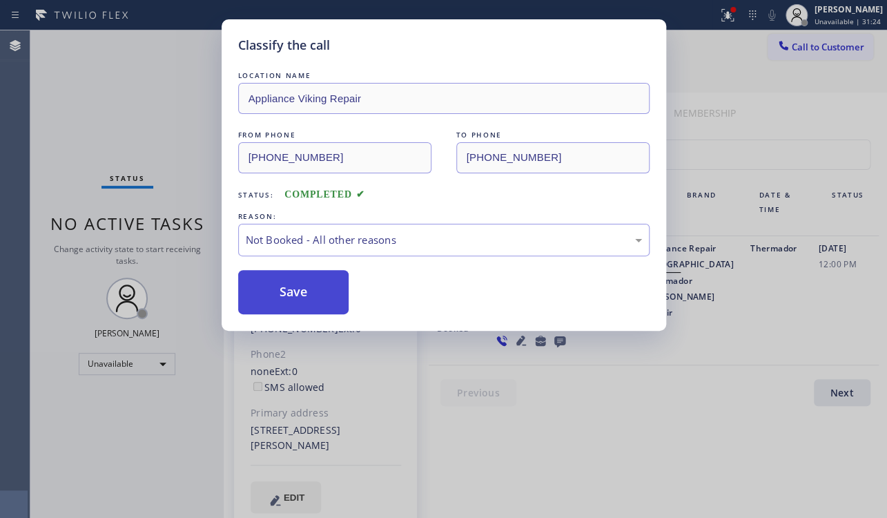
click at [254, 292] on button "Save" at bounding box center [293, 292] width 111 height 44
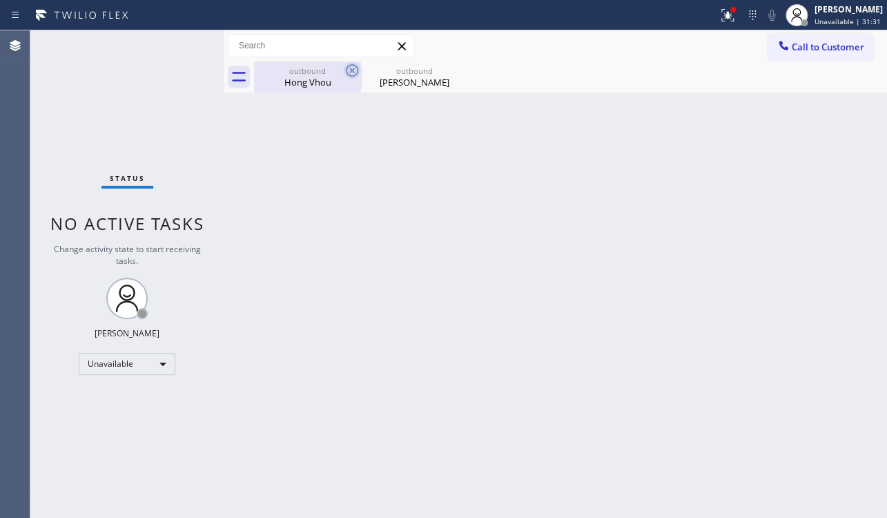
click at [354, 69] on icon at bounding box center [352, 70] width 17 height 17
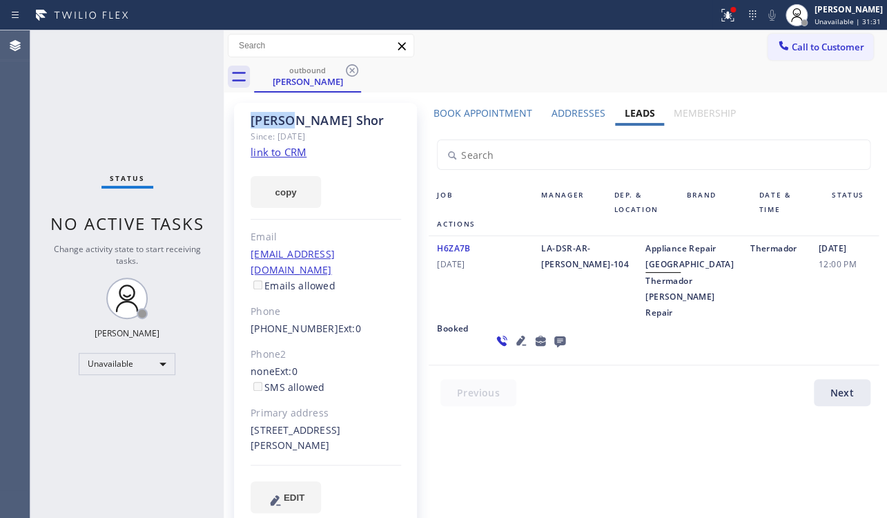
click at [352, 70] on icon at bounding box center [352, 70] width 17 height 17
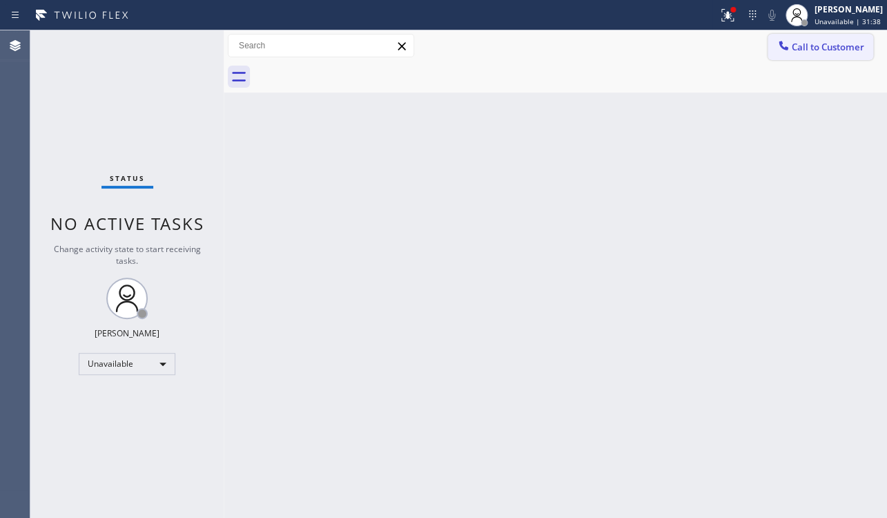
click at [773, 46] on button "Call to Customer" at bounding box center [821, 47] width 106 height 26
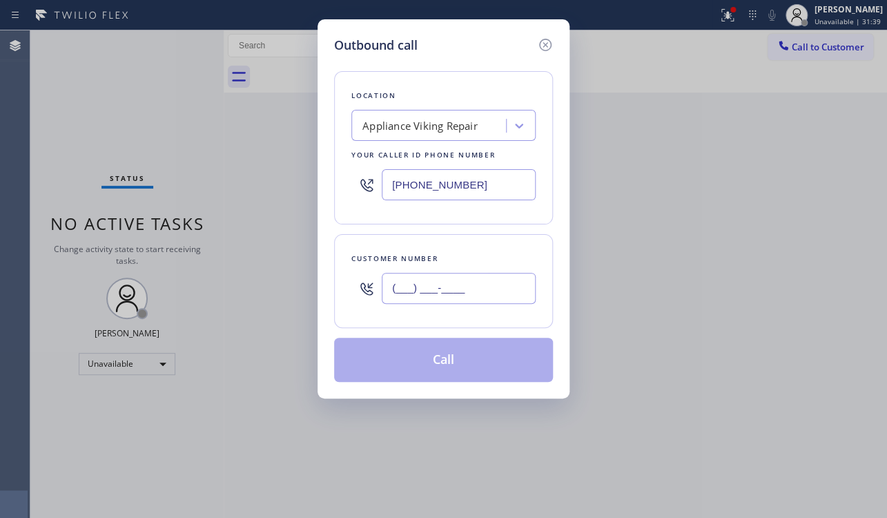
click at [399, 287] on input "(___) ___-____" at bounding box center [459, 288] width 154 height 31
paste input "602) 418-8066"
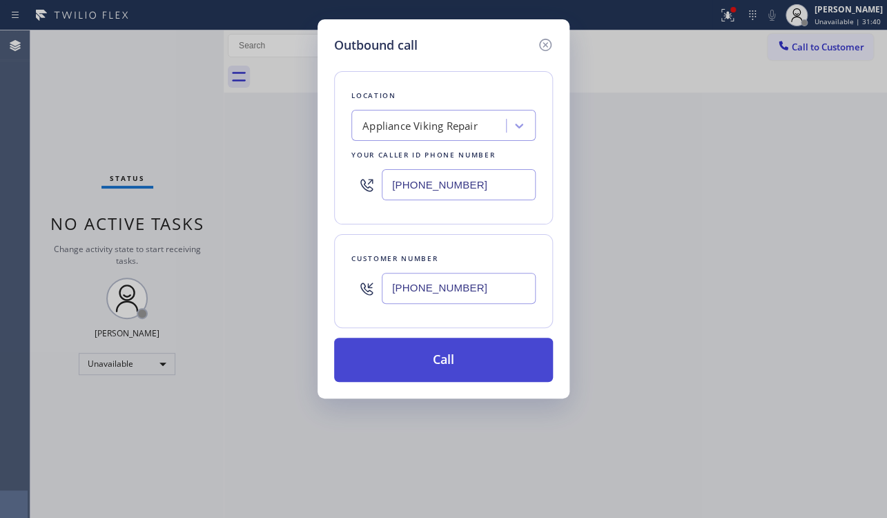
type input "(602) 418-8066"
click at [423, 364] on button "Call" at bounding box center [443, 360] width 219 height 44
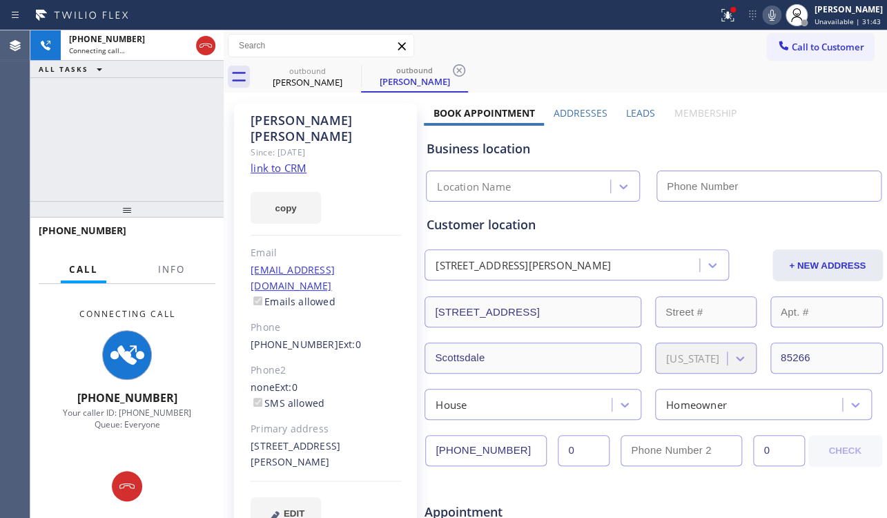
click at [649, 109] on label "Leads" at bounding box center [640, 112] width 29 height 13
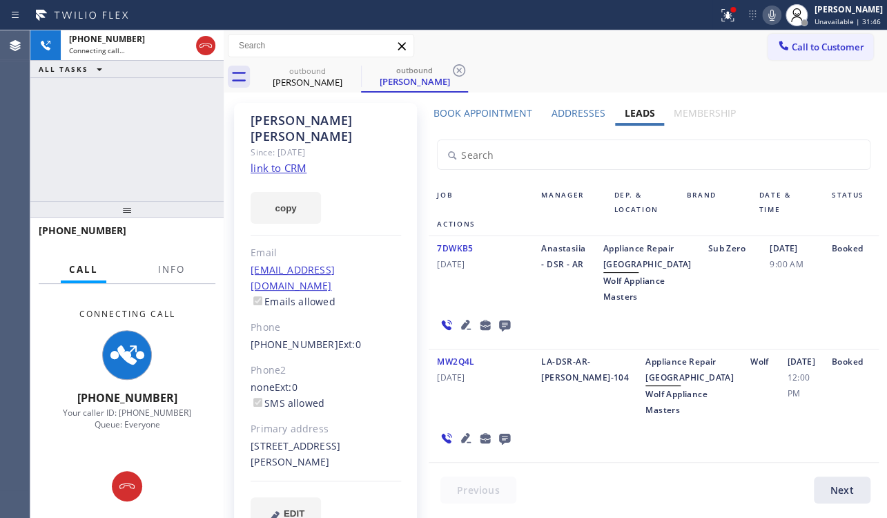
click at [298, 161] on link "link to CRM" at bounding box center [279, 168] width 56 height 14
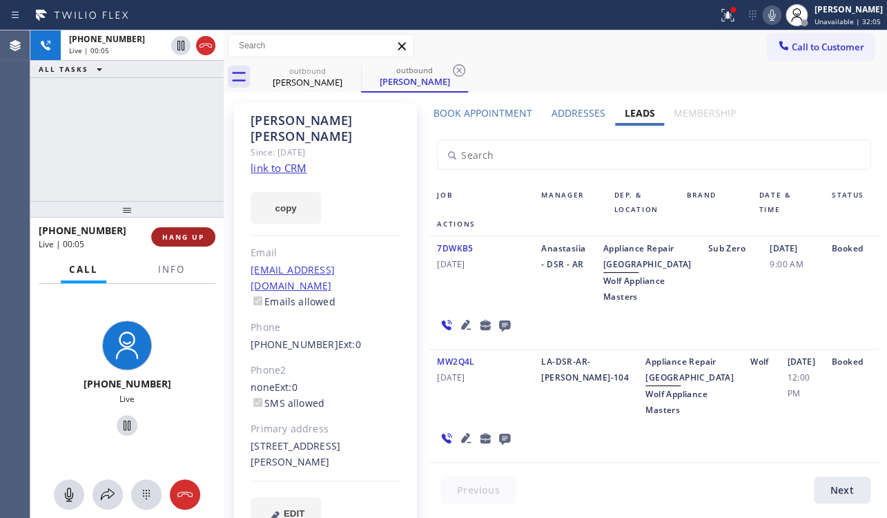
click at [169, 243] on button "HANG UP" at bounding box center [183, 236] width 64 height 19
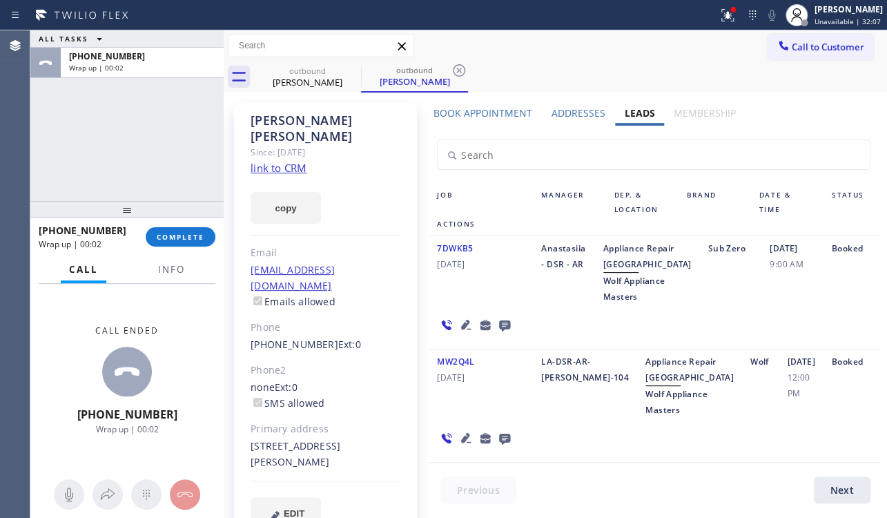
click at [501, 331] on icon at bounding box center [504, 325] width 11 height 11
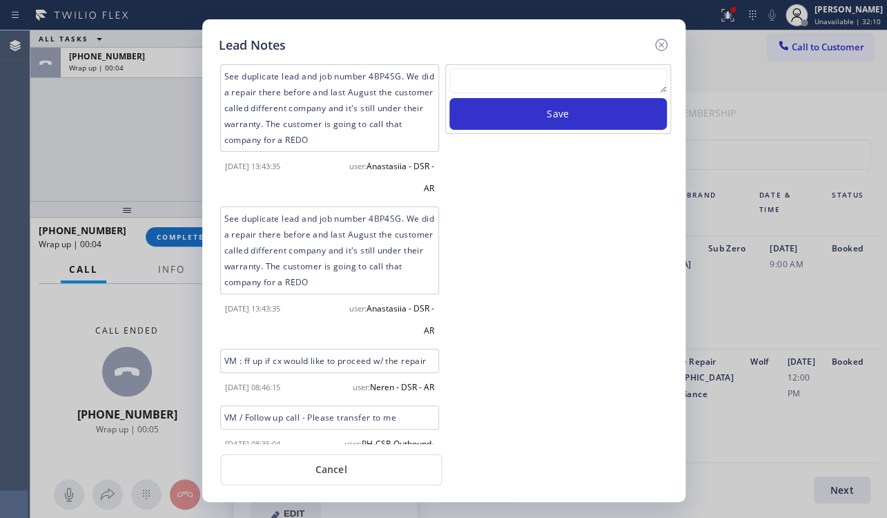
click at [574, 82] on textarea at bounding box center [559, 80] width 218 height 25
paste textarea "Routed to Voice mail// If CX will call back please transfer to me- Love:*"
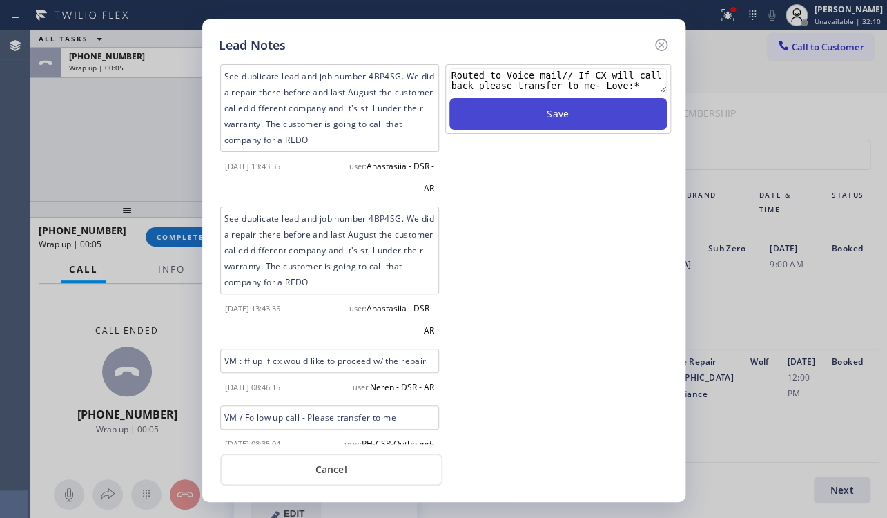
type textarea "Routed to Voice mail// If CX will call back please transfer to me- Love:*"
click at [575, 104] on button "Save" at bounding box center [559, 114] width 218 height 32
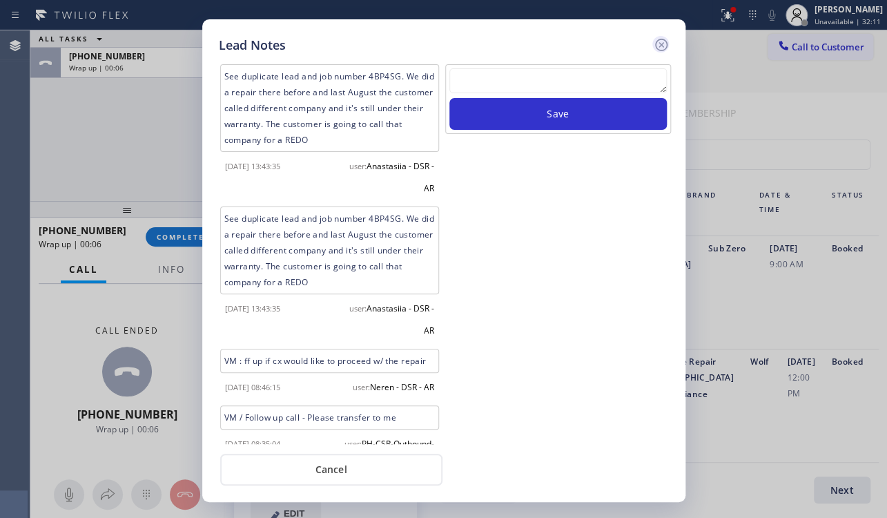
click at [662, 47] on icon at bounding box center [661, 45] width 17 height 17
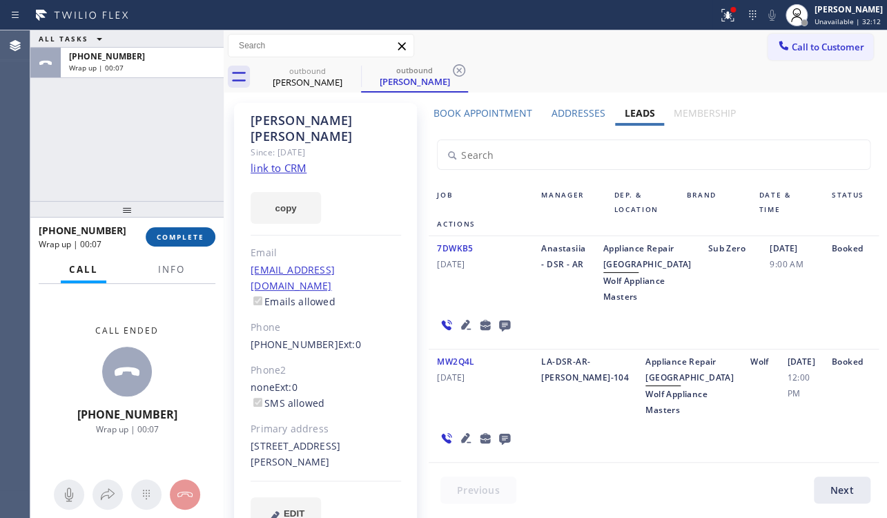
click at [157, 239] on span "COMPLETE" at bounding box center [181, 237] width 48 height 10
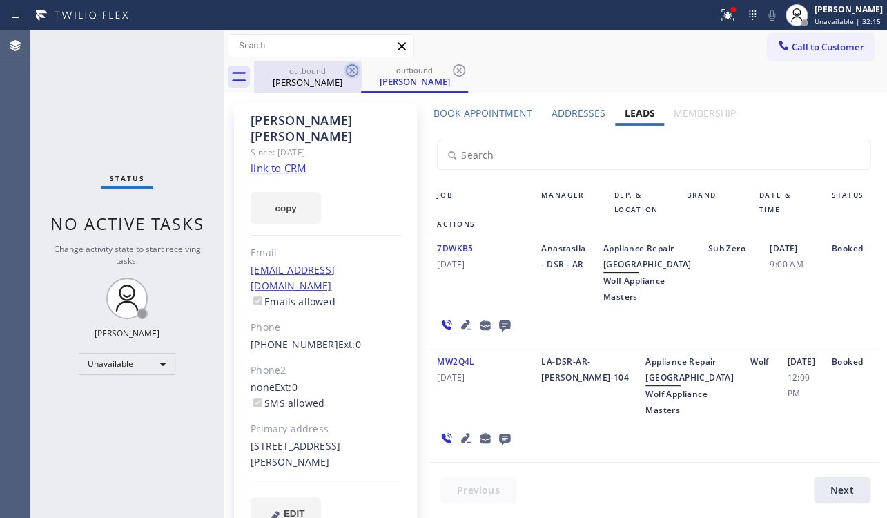
click at [349, 72] on icon at bounding box center [352, 70] width 17 height 17
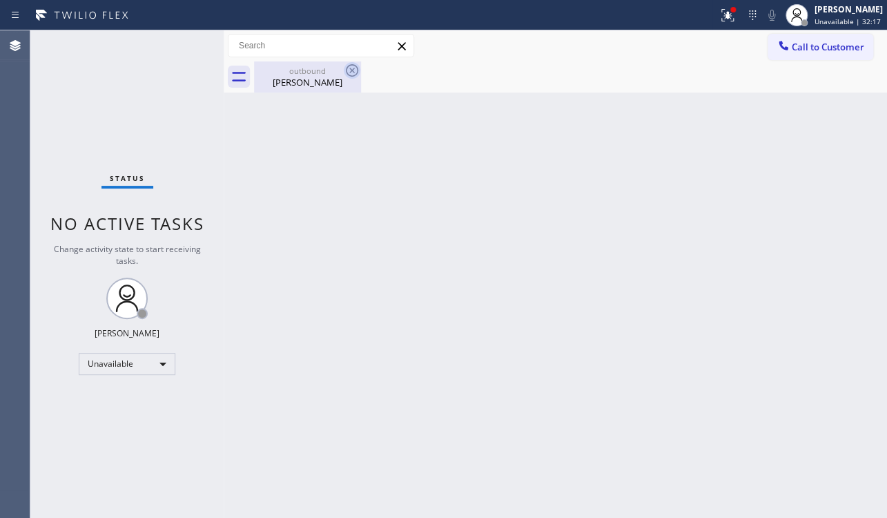
click at [359, 69] on icon at bounding box center [352, 70] width 17 height 17
click at [351, 69] on icon at bounding box center [352, 70] width 17 height 17
click at [808, 48] on span "Call to Customer" at bounding box center [828, 47] width 73 height 12
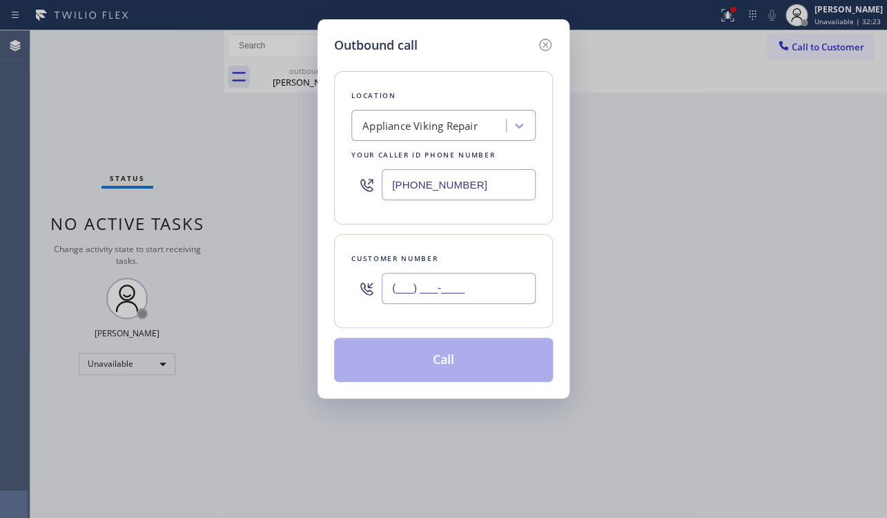
click at [430, 290] on input "(___) ___-____" at bounding box center [459, 288] width 154 height 31
paste input "310) 633-4270"
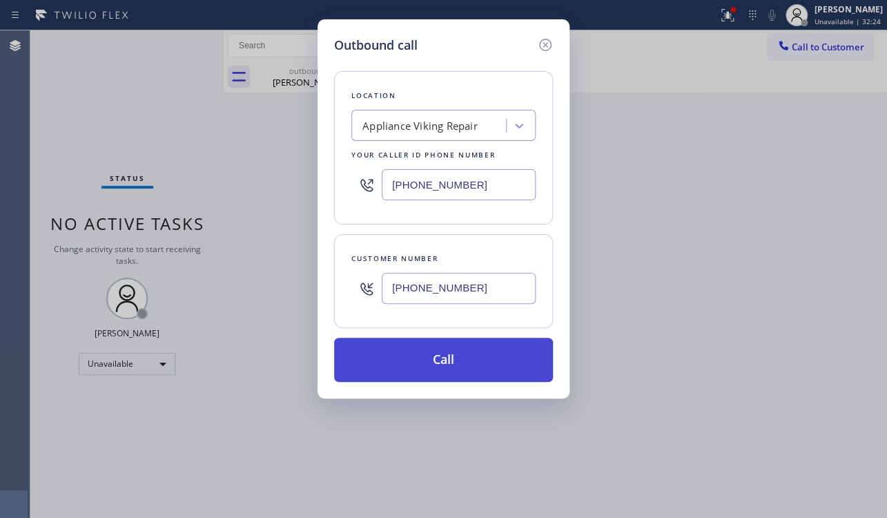
type input "(310) 633-4270"
click at [476, 378] on button "Call" at bounding box center [443, 360] width 219 height 44
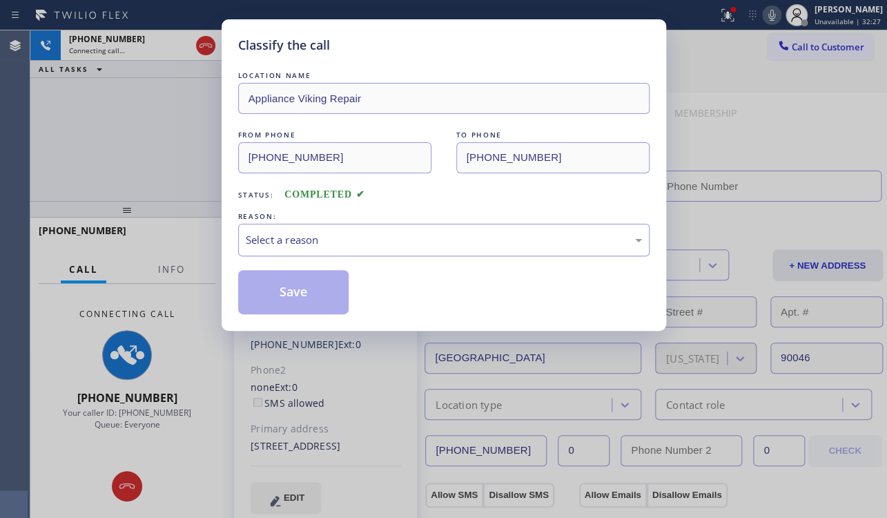
click at [479, 247] on div "Select a reason" at bounding box center [444, 240] width 412 height 32
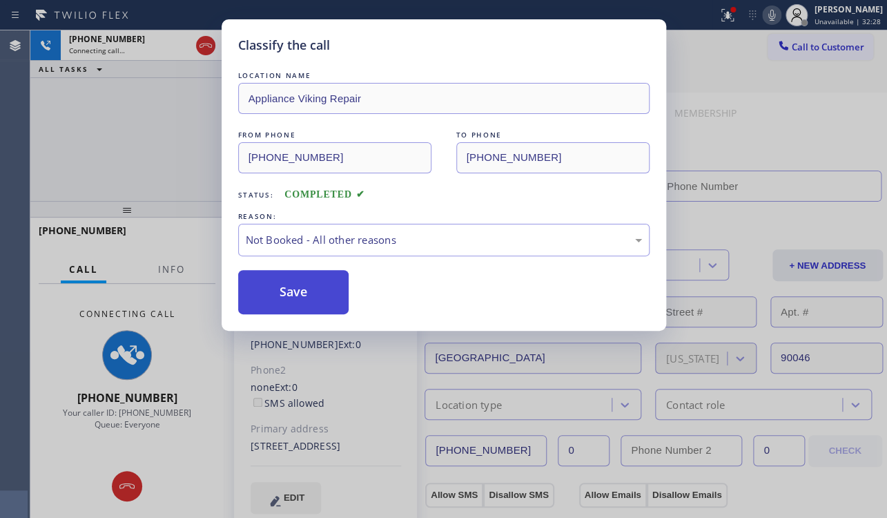
click at [303, 287] on button "Save" at bounding box center [293, 292] width 111 height 44
type input "(617) 219-9255"
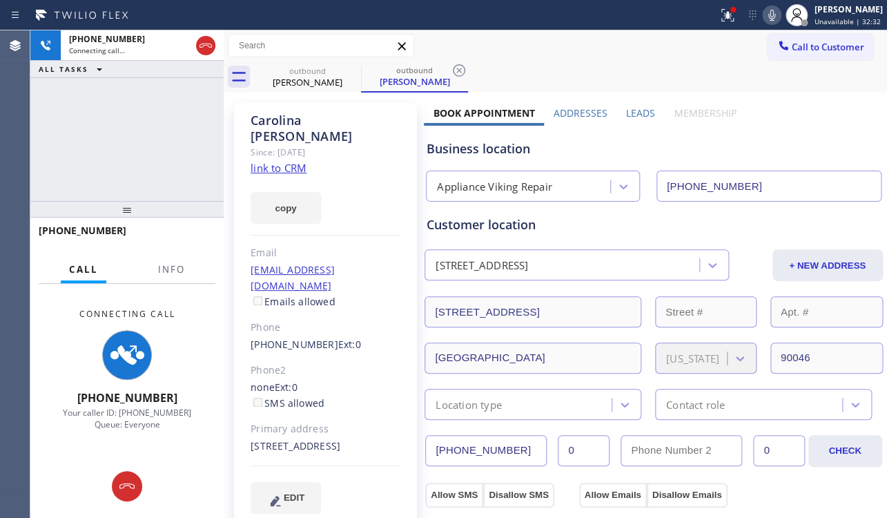
click at [630, 113] on label "Leads" at bounding box center [640, 112] width 29 height 13
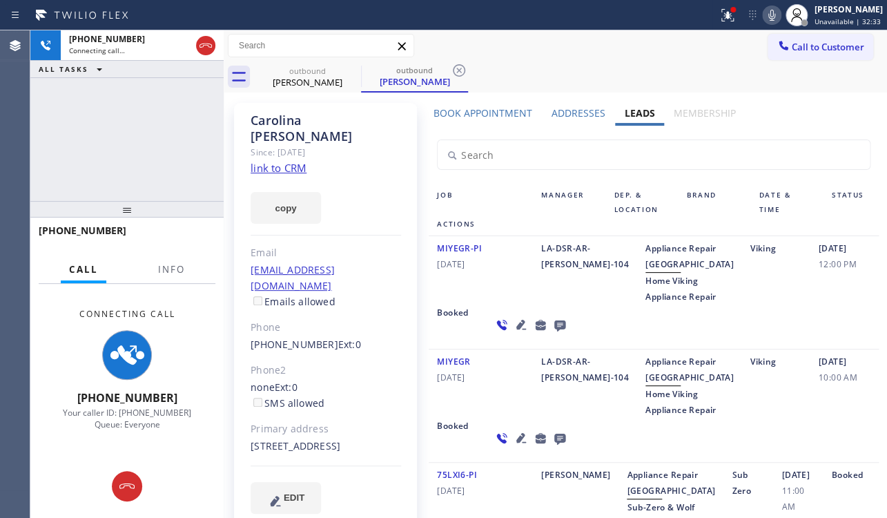
click at [276, 161] on link "link to CRM" at bounding box center [279, 168] width 56 height 14
click at [513, 446] on icon at bounding box center [521, 438] width 17 height 17
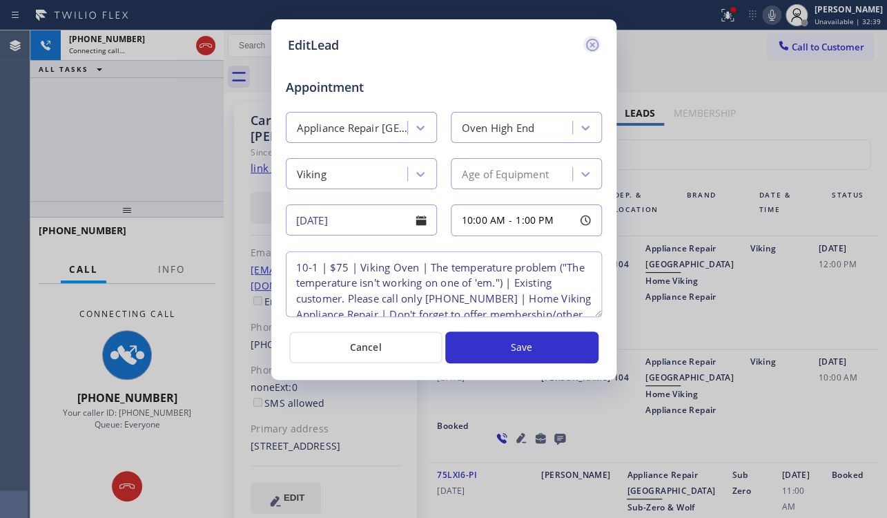
click at [593, 48] on icon at bounding box center [592, 45] width 17 height 17
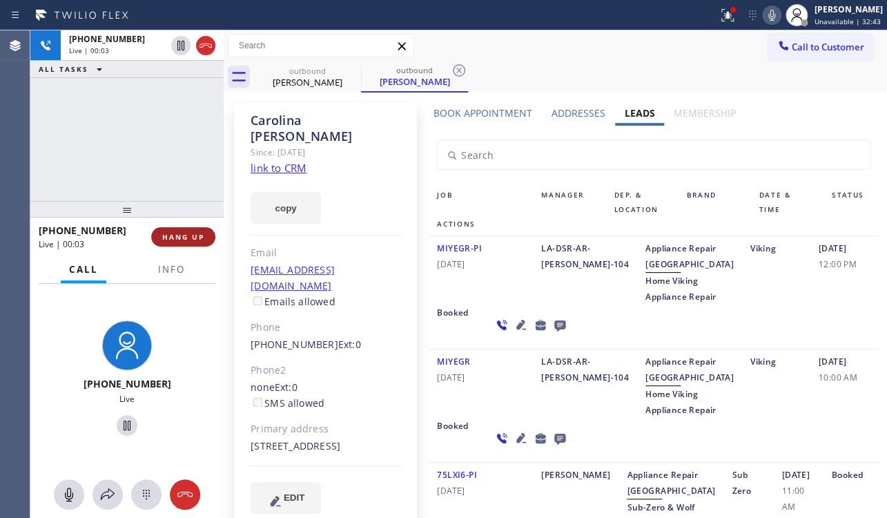
click at [165, 230] on button "HANG UP" at bounding box center [183, 236] width 64 height 19
click at [552, 334] on icon at bounding box center [560, 324] width 17 height 17
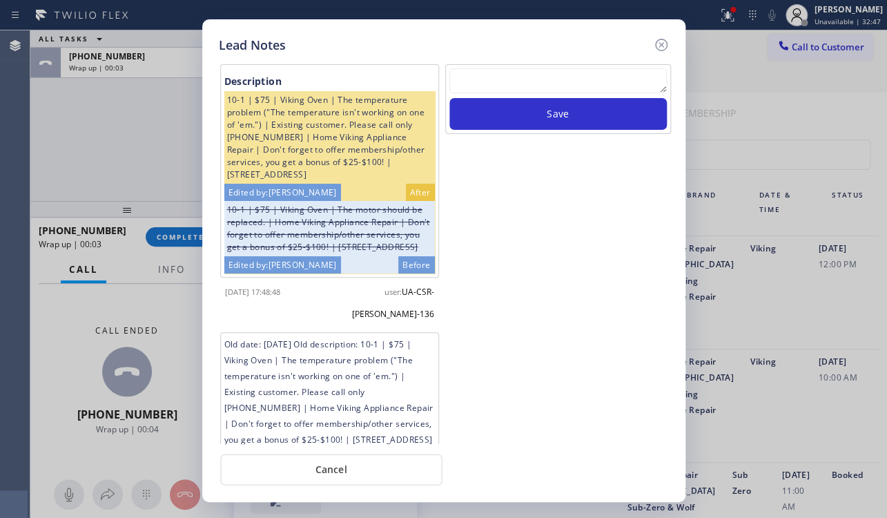
click at [530, 69] on textarea at bounding box center [559, 80] width 218 height 25
paste textarea "Routed to Voice mail// If CX will call back please transfer to me- Love:*"
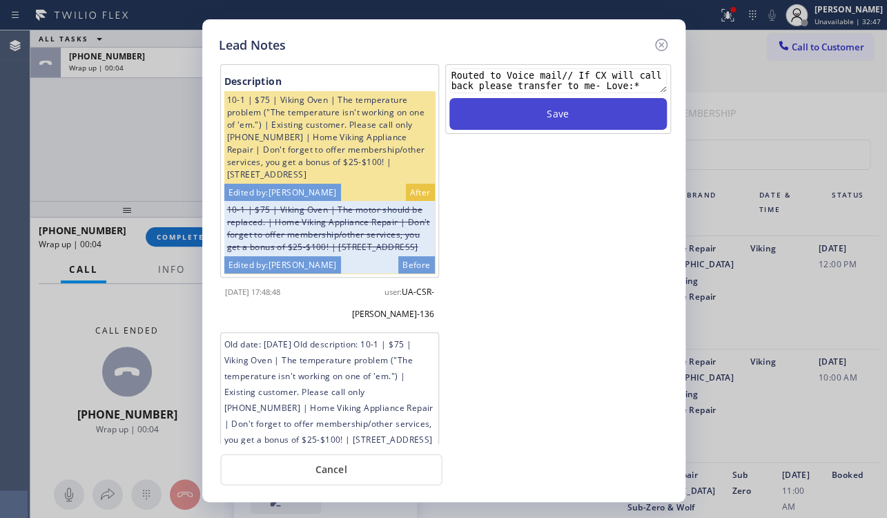
type textarea "Routed to Voice mail// If CX will call back please transfer to me- Love:*"
click at [543, 124] on button "Save" at bounding box center [559, 114] width 218 height 32
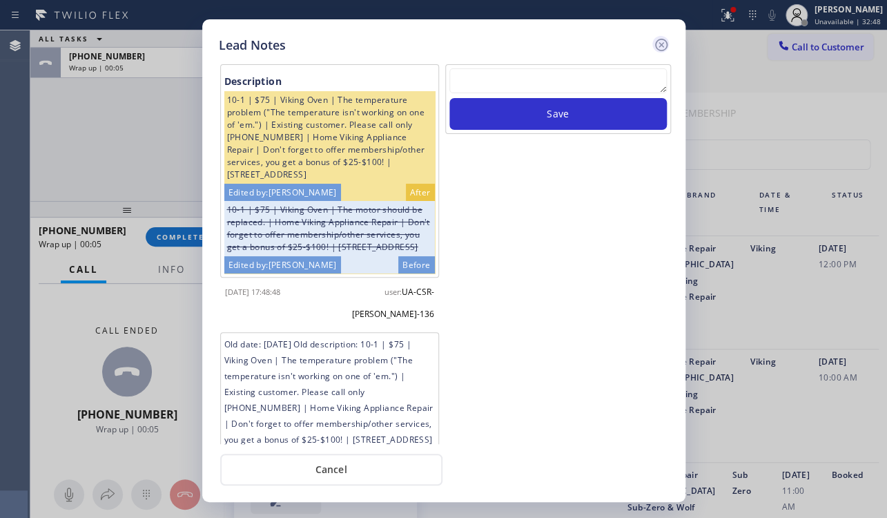
click at [660, 45] on icon at bounding box center [661, 45] width 12 height 12
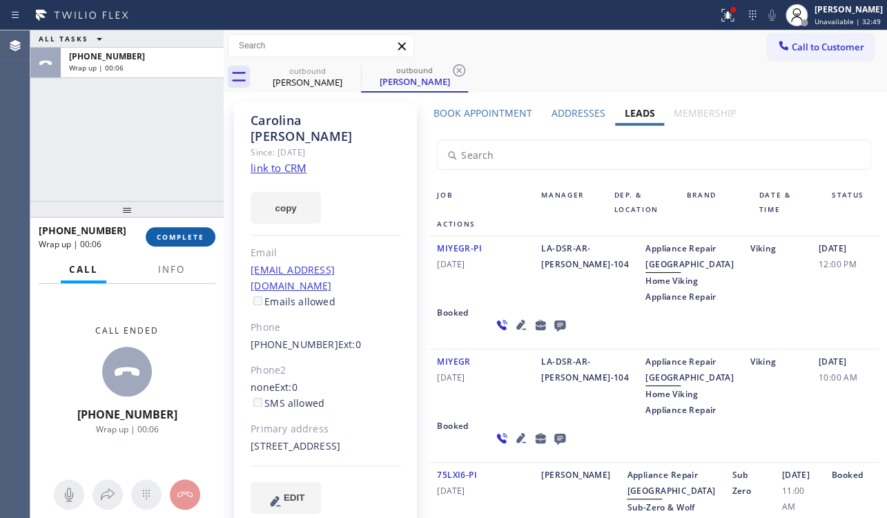
click at [188, 241] on span "COMPLETE" at bounding box center [181, 237] width 48 height 10
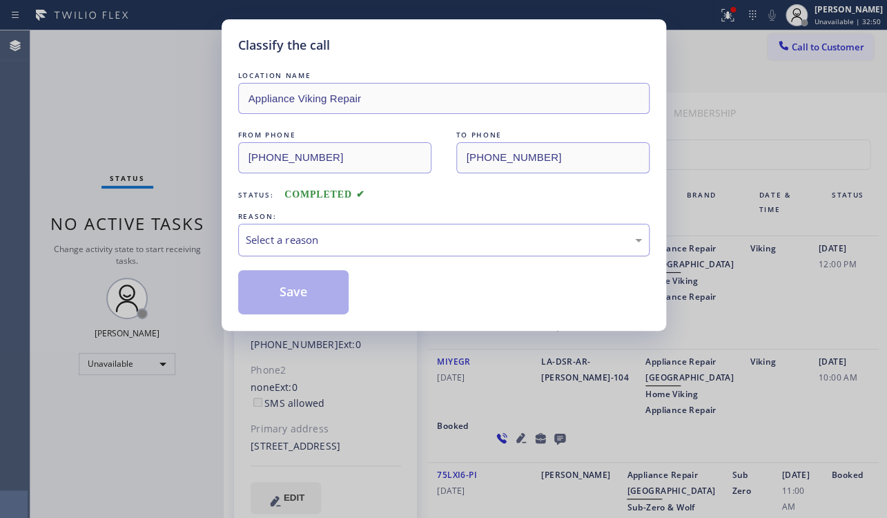
click at [338, 235] on div "Select a reason" at bounding box center [444, 240] width 396 height 16
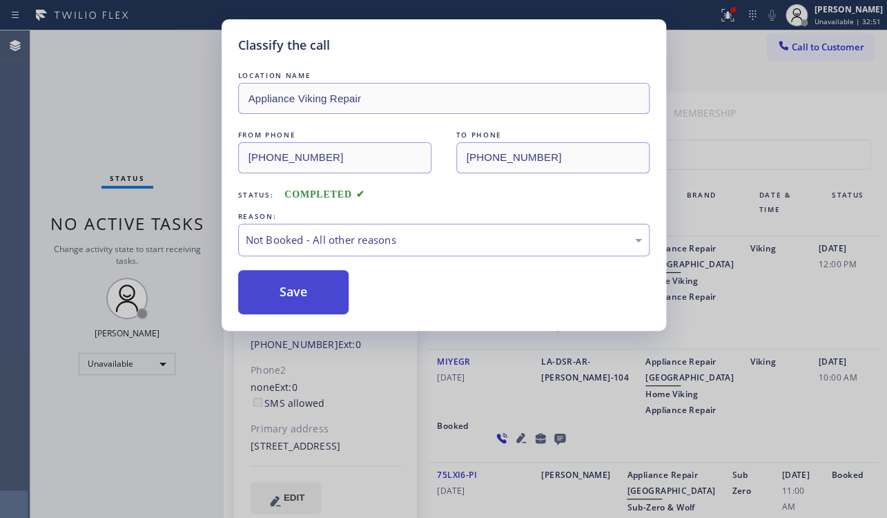
click at [291, 291] on button "Save" at bounding box center [293, 292] width 111 height 44
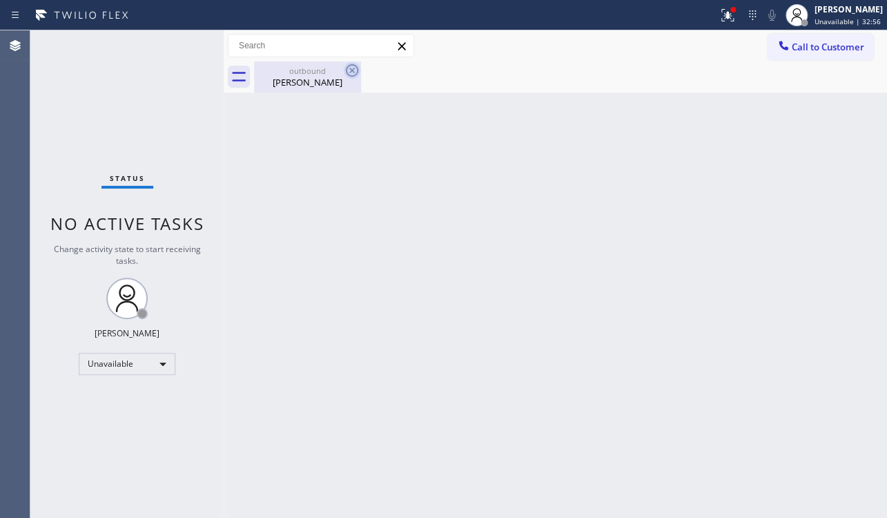
click at [351, 70] on icon at bounding box center [352, 70] width 12 height 12
click at [817, 52] on span "Call to Customer" at bounding box center [828, 47] width 73 height 12
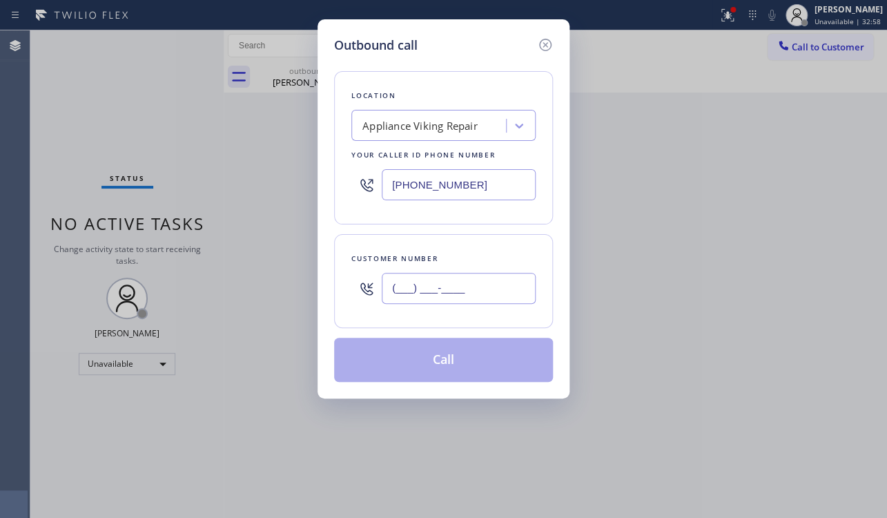
click at [396, 286] on input "(___) ___-____" at bounding box center [459, 288] width 154 height 31
paste input "206) 715-2947"
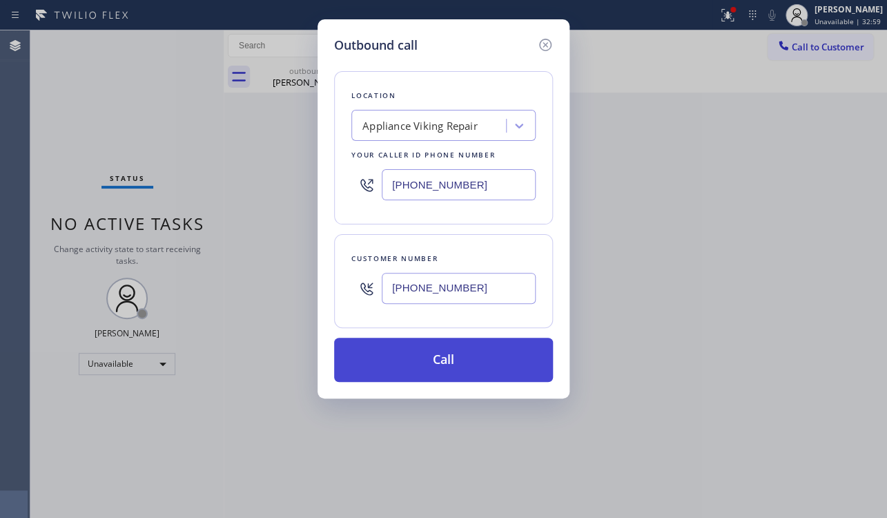
type input "(206) 715-2947"
click at [412, 367] on button "Call" at bounding box center [443, 360] width 219 height 44
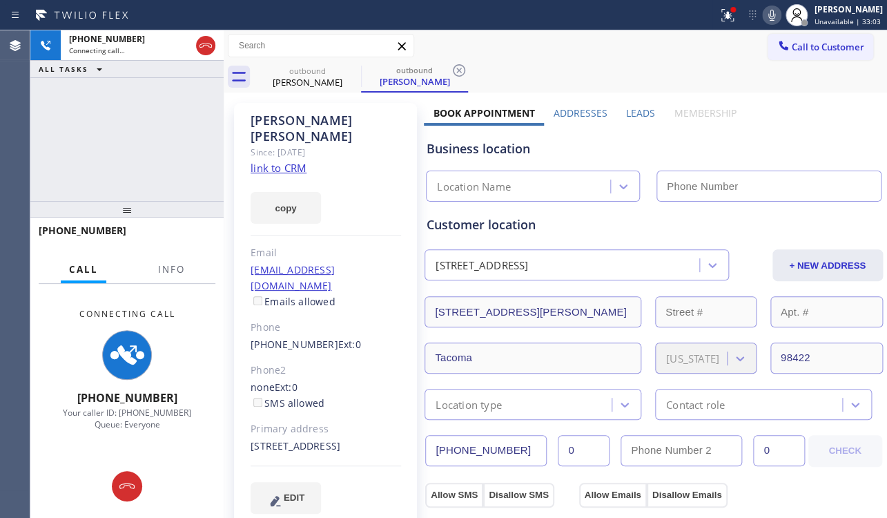
click at [633, 115] on label "Leads" at bounding box center [640, 112] width 29 height 13
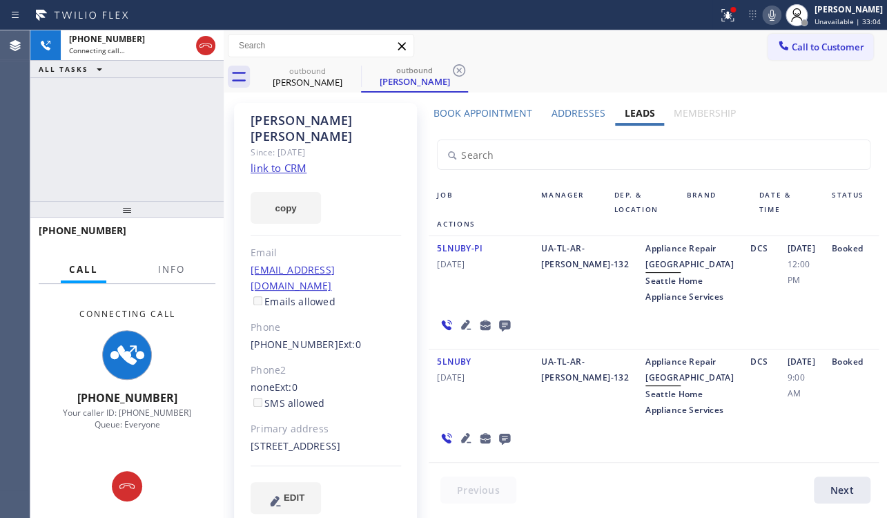
click at [287, 161] on link "link to CRM" at bounding box center [279, 168] width 56 height 14
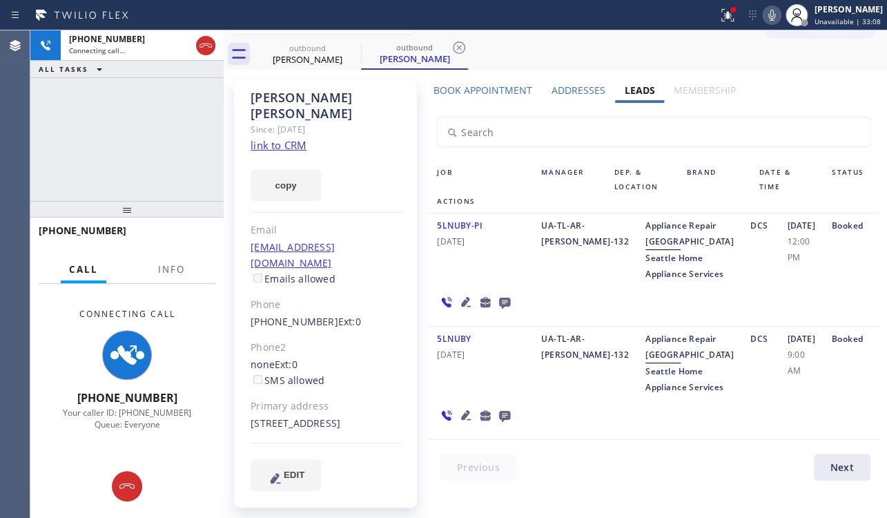
click at [461, 420] on icon at bounding box center [466, 415] width 10 height 10
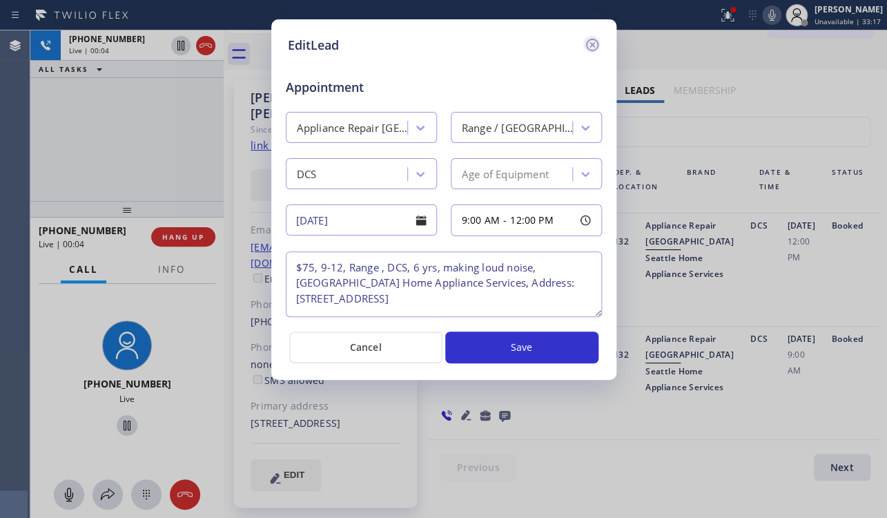
click at [587, 42] on icon at bounding box center [592, 45] width 17 height 17
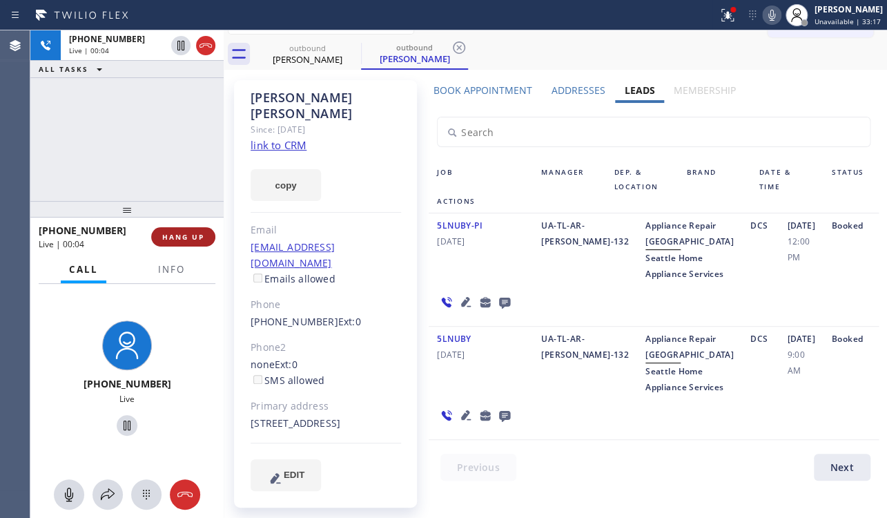
click at [187, 241] on span "HANG UP" at bounding box center [183, 237] width 42 height 10
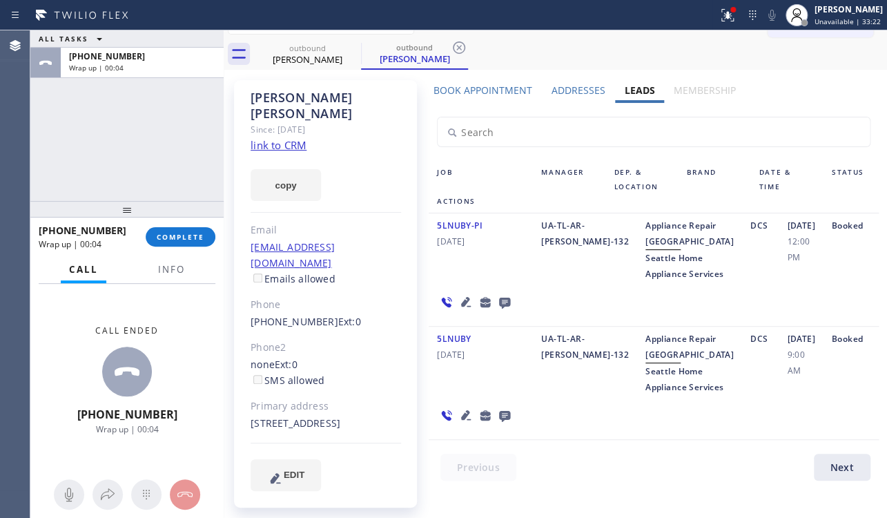
scroll to position [0, 0]
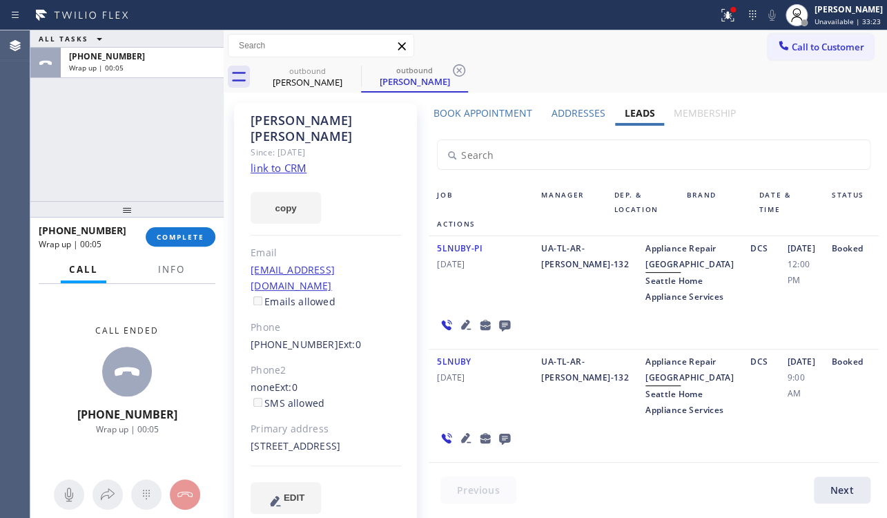
click at [501, 331] on icon at bounding box center [504, 325] width 11 height 11
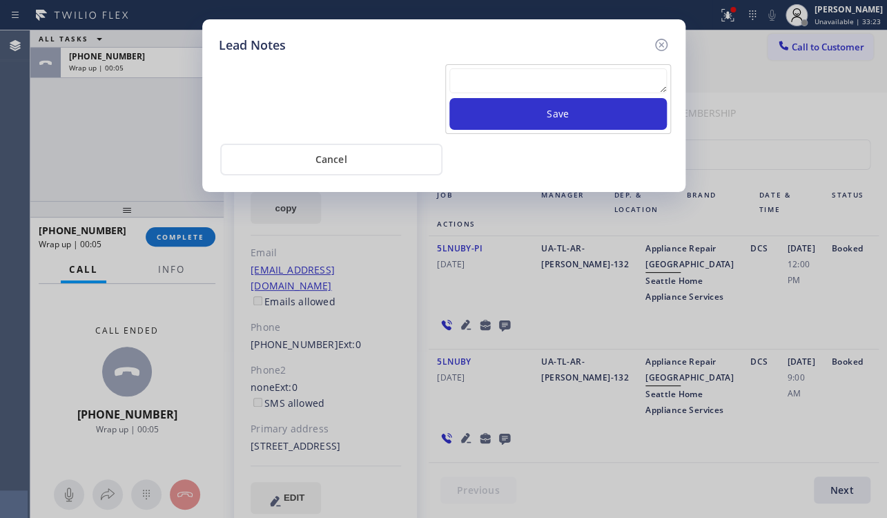
click at [535, 81] on textarea at bounding box center [559, 80] width 218 height 25
paste textarea "Routed to Voice mail// If CX will call back please transfer to me- Love:*"
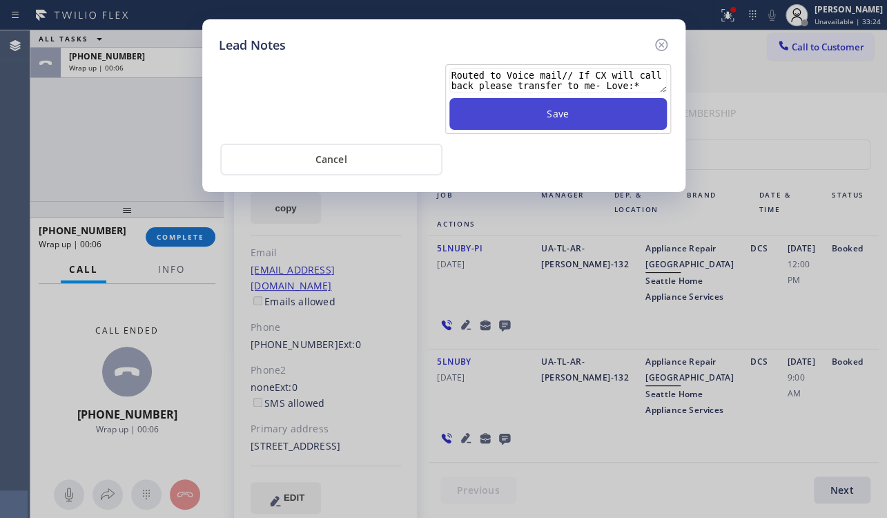
type textarea "Routed to Voice mail// If CX will call back please transfer to me- Love:*"
click at [549, 118] on button "Save" at bounding box center [559, 114] width 218 height 32
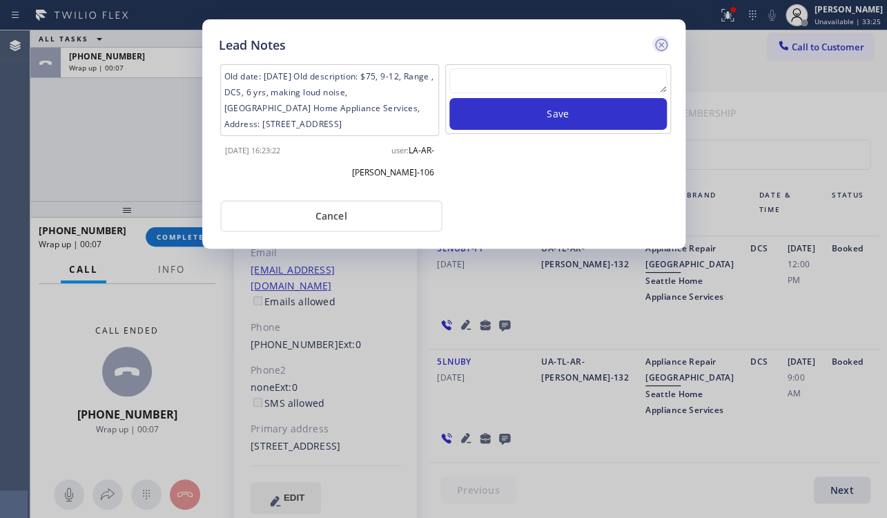
click at [663, 42] on icon at bounding box center [661, 45] width 12 height 12
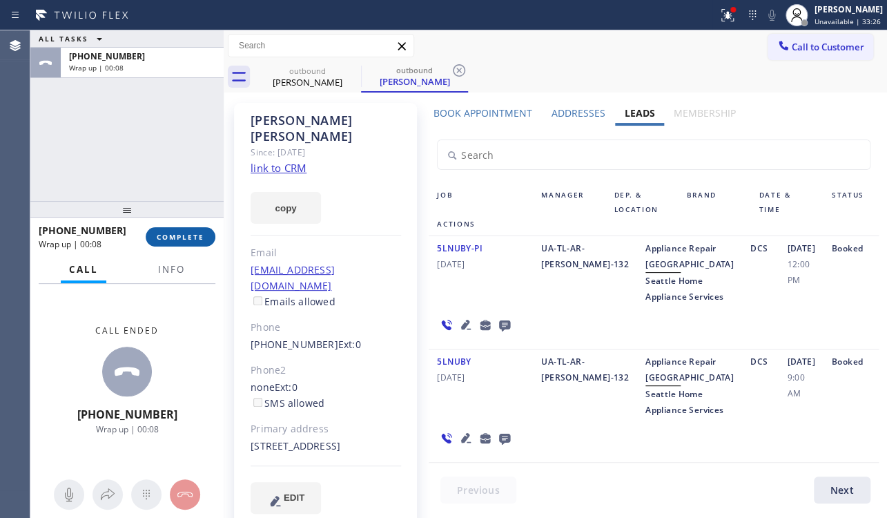
click at [178, 237] on span "COMPLETE" at bounding box center [181, 237] width 48 height 10
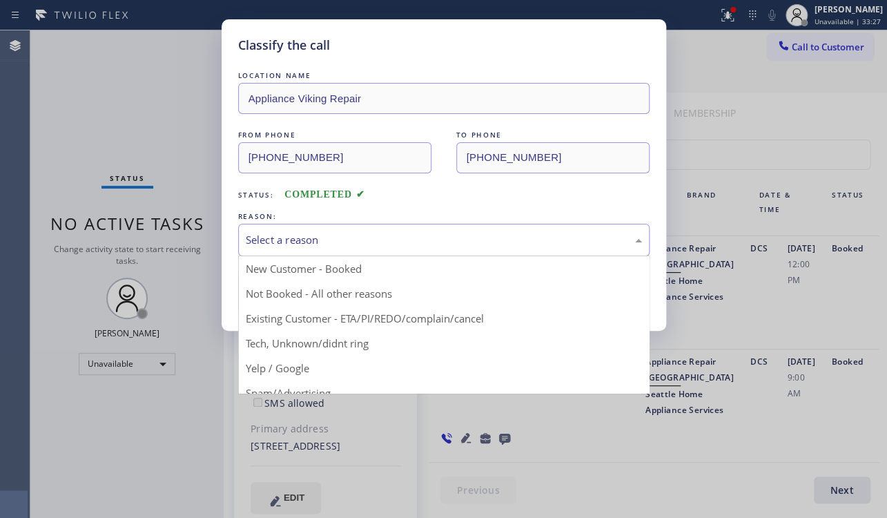
click at [296, 243] on div "Select a reason" at bounding box center [444, 240] width 396 height 16
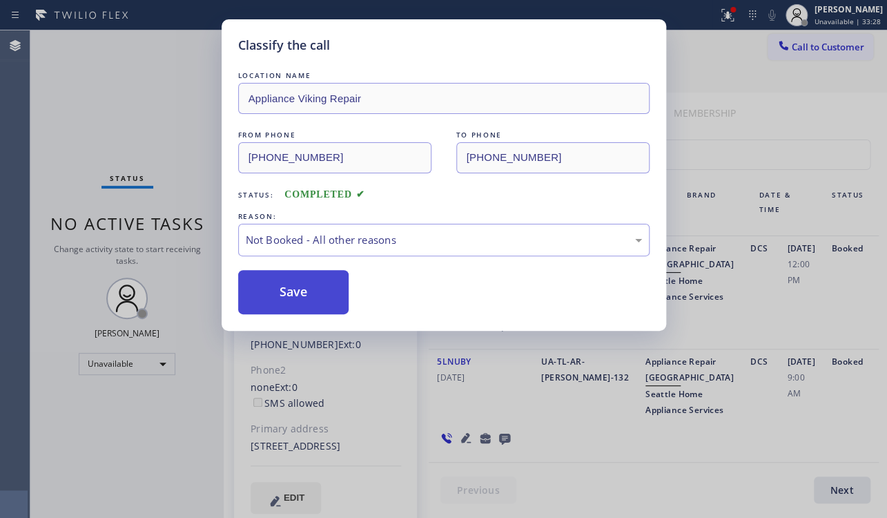
click at [269, 296] on button "Save" at bounding box center [293, 292] width 111 height 44
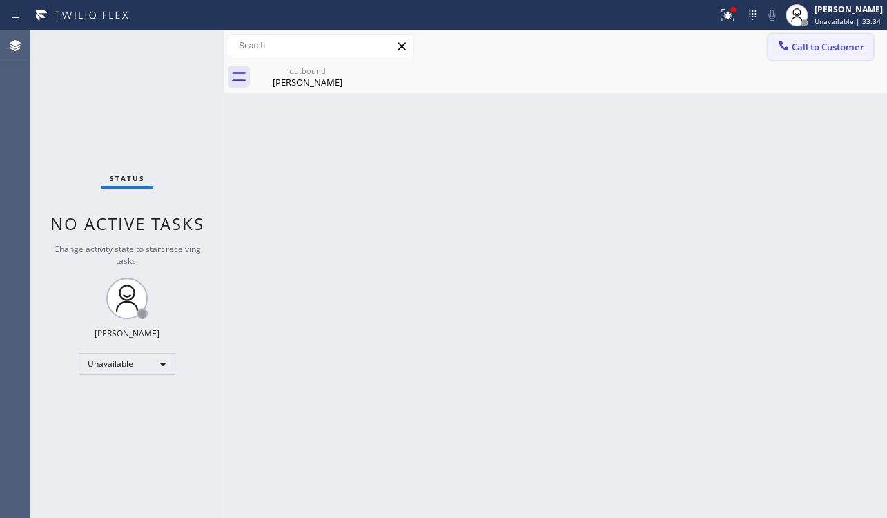
click at [841, 41] on span "Call to Customer" at bounding box center [828, 47] width 73 height 12
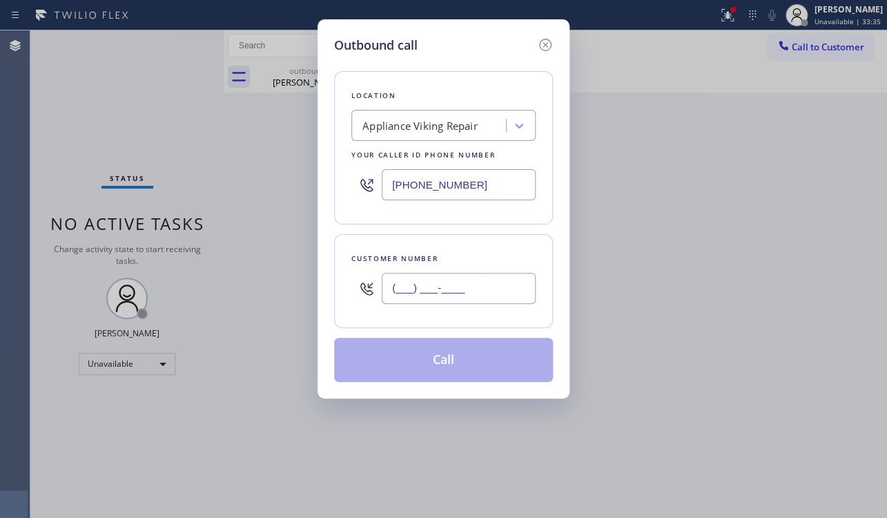
click at [402, 298] on input "(___) ___-____" at bounding box center [459, 288] width 154 height 31
paste input "213) 247-6857"
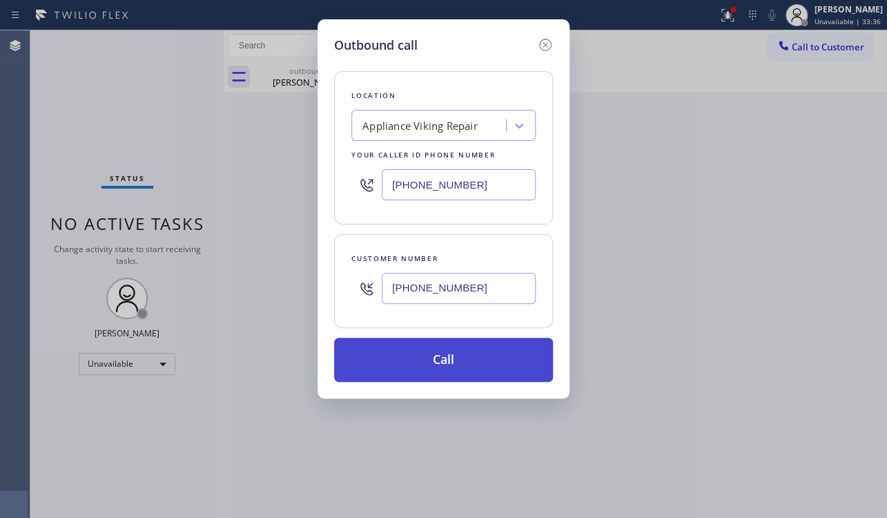
type input "(213) 247-6857"
click at [456, 350] on button "Call" at bounding box center [443, 360] width 219 height 44
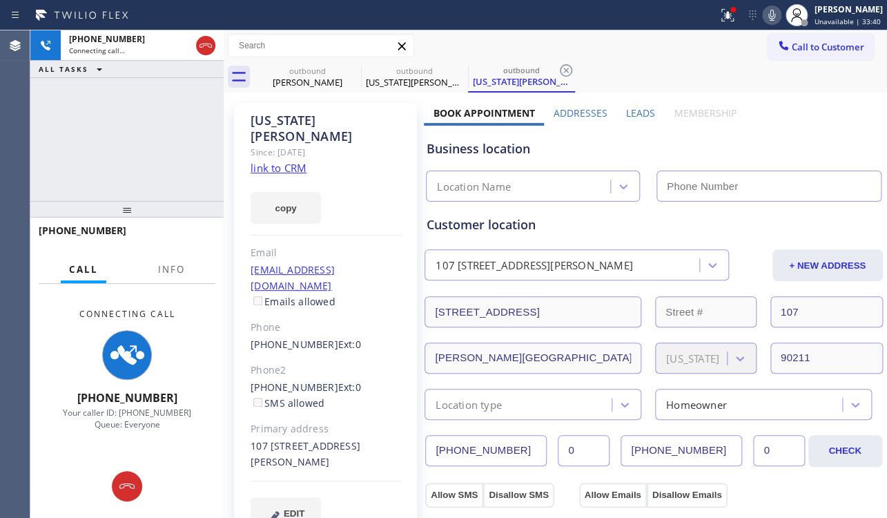
type input "(617) 219-9255"
click at [642, 111] on label "Leads" at bounding box center [640, 112] width 29 height 13
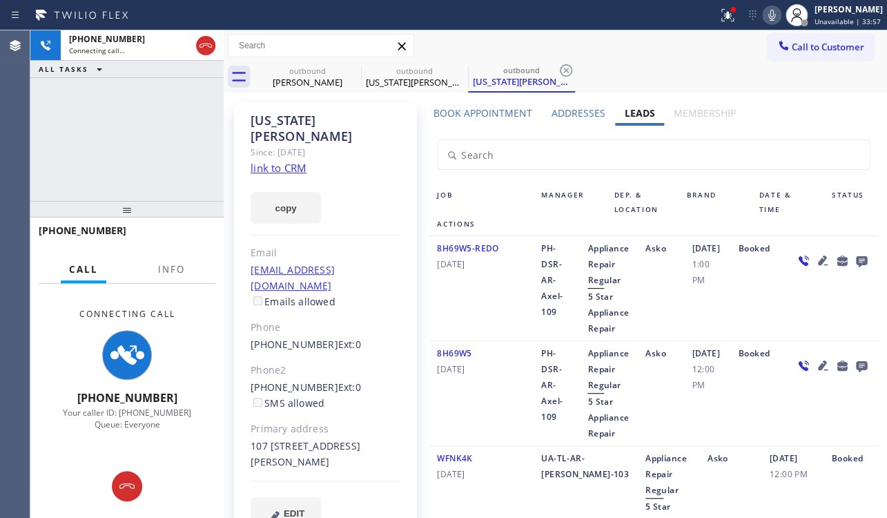
click at [815, 374] on icon at bounding box center [823, 365] width 17 height 17
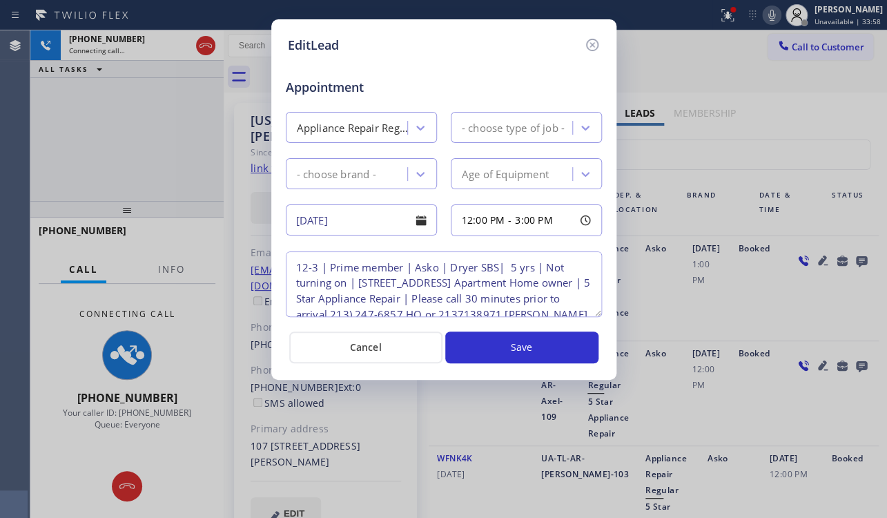
type textarea "12-3 | Prime member | Asko | Dryer SBS| 5 yrs | Not turning on | 300 North Swal…"
click at [595, 44] on icon at bounding box center [592, 45] width 17 height 17
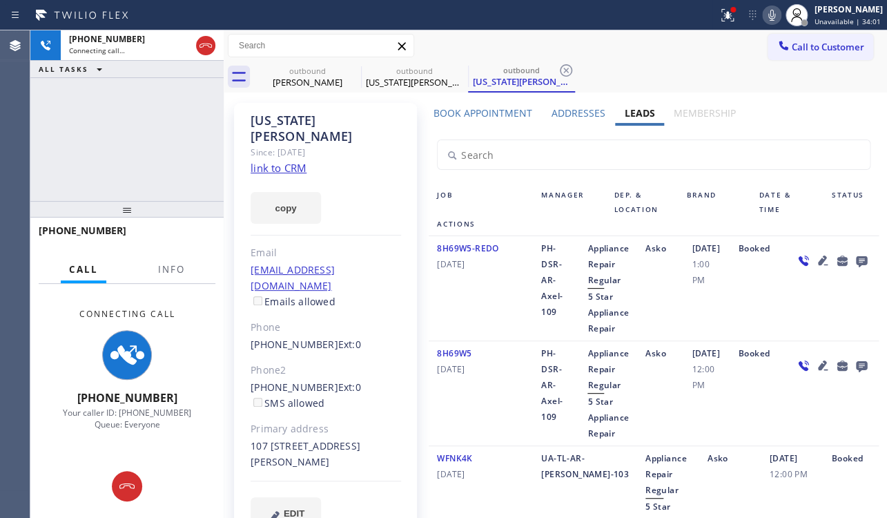
click at [280, 161] on link "link to CRM" at bounding box center [279, 168] width 56 height 14
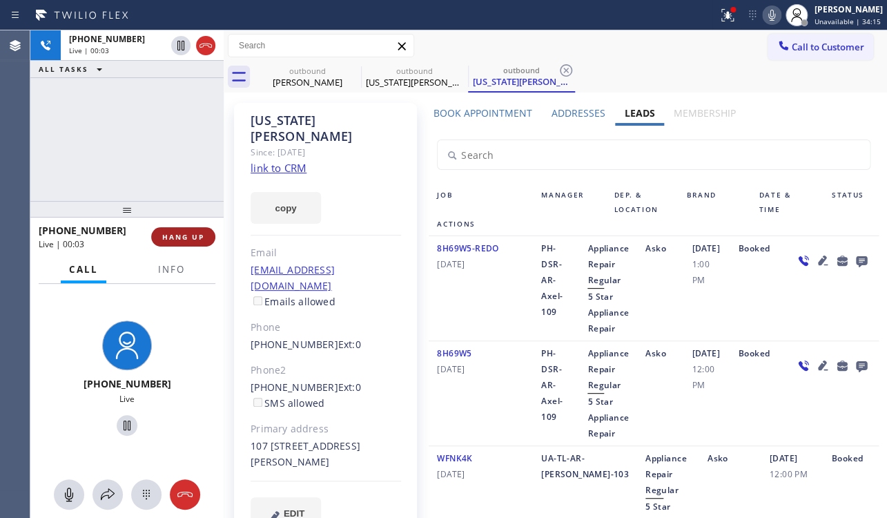
click at [166, 238] on span "HANG UP" at bounding box center [183, 237] width 42 height 10
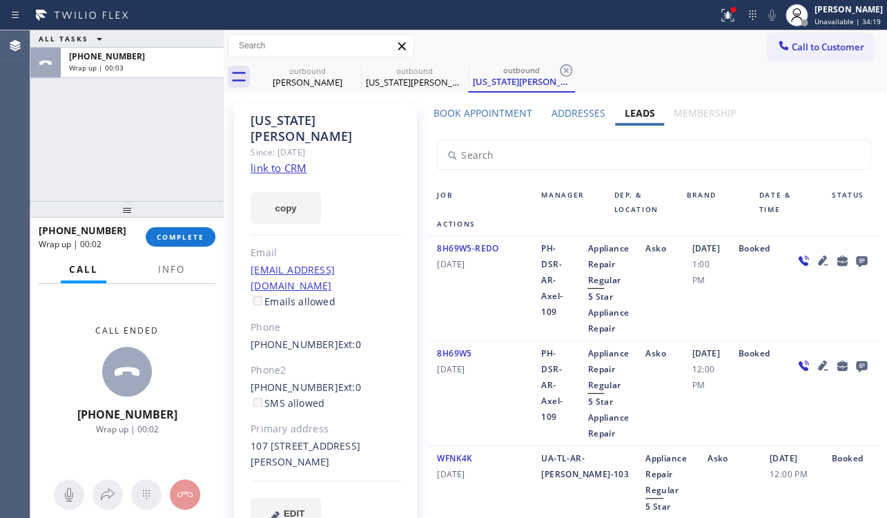
click at [854, 269] on icon at bounding box center [862, 260] width 17 height 17
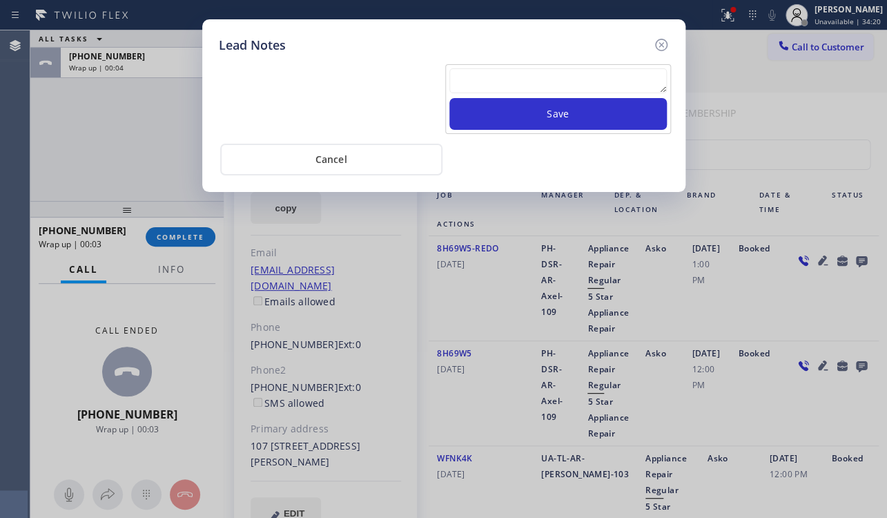
click at [480, 84] on textarea at bounding box center [559, 80] width 218 height 25
paste textarea "Routed to Voice mail// If CX will call back please transfer to me- Love:*"
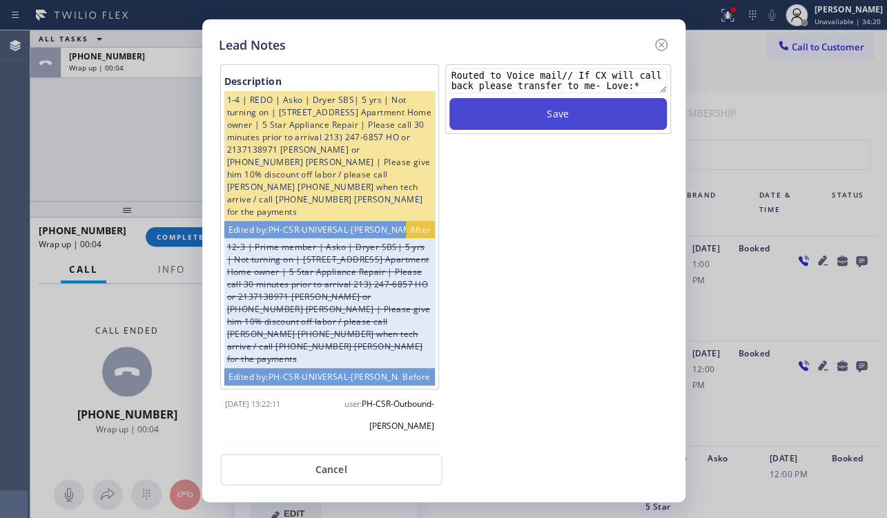
type textarea "Routed to Voice mail// If CX will call back please transfer to me- Love:*"
click at [530, 113] on button "Save" at bounding box center [559, 114] width 218 height 32
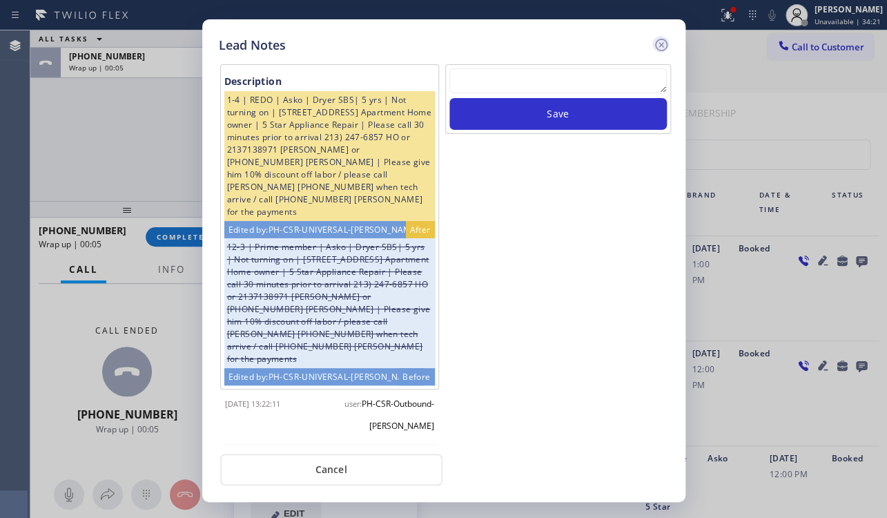
click at [660, 45] on icon at bounding box center [661, 45] width 12 height 12
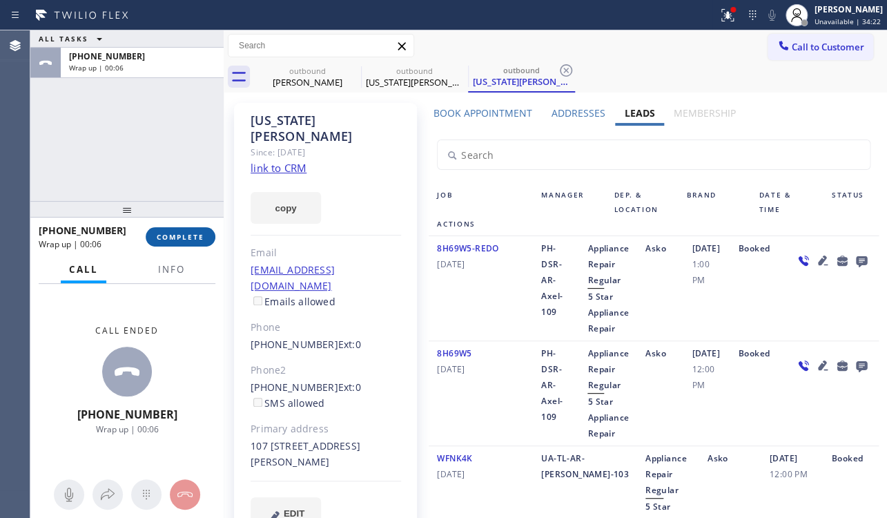
click at [180, 235] on span "COMPLETE" at bounding box center [181, 237] width 48 height 10
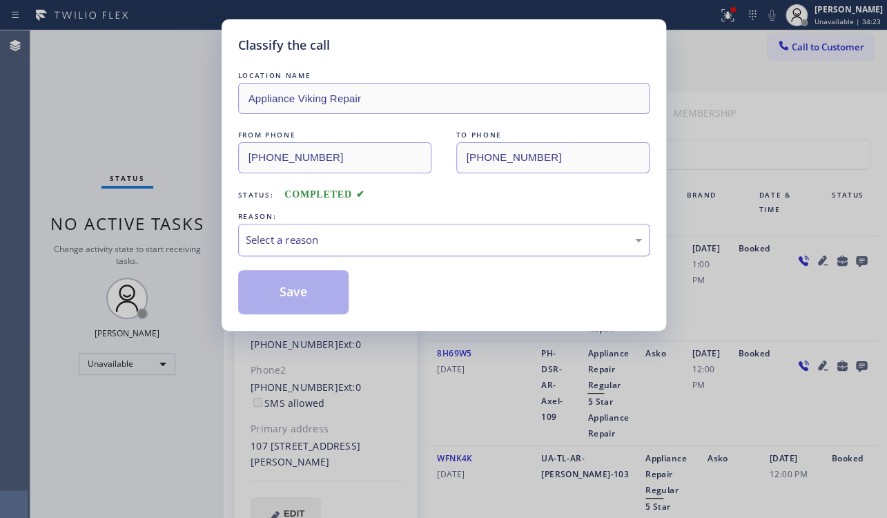
click at [348, 229] on div "Select a reason" at bounding box center [444, 240] width 412 height 32
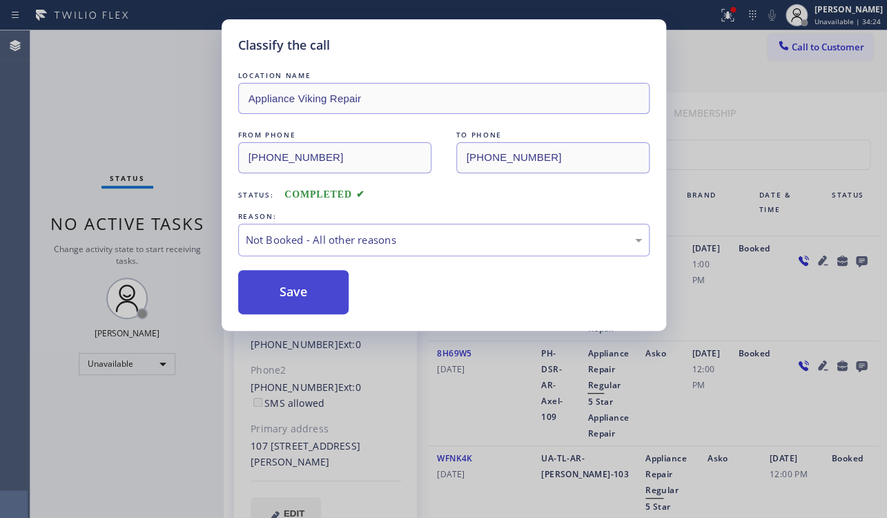
click at [291, 285] on button "Save" at bounding box center [293, 292] width 111 height 44
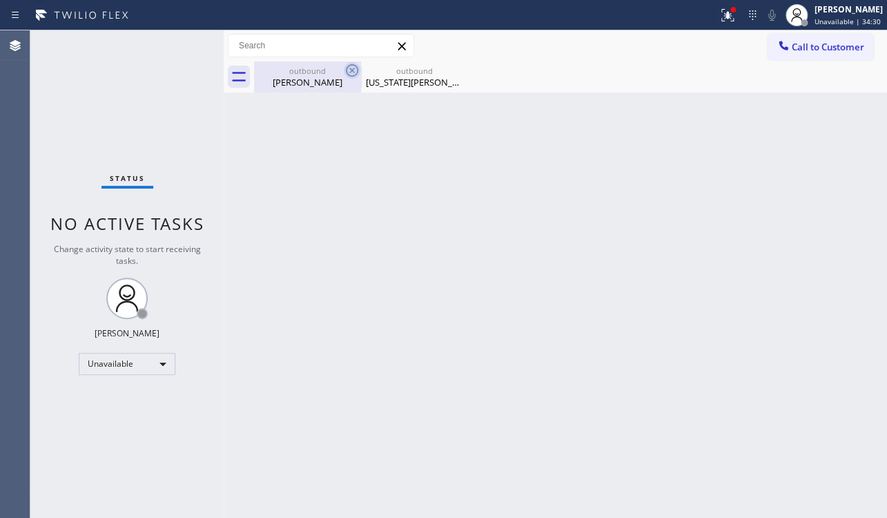
click at [351, 71] on icon at bounding box center [352, 70] width 12 height 12
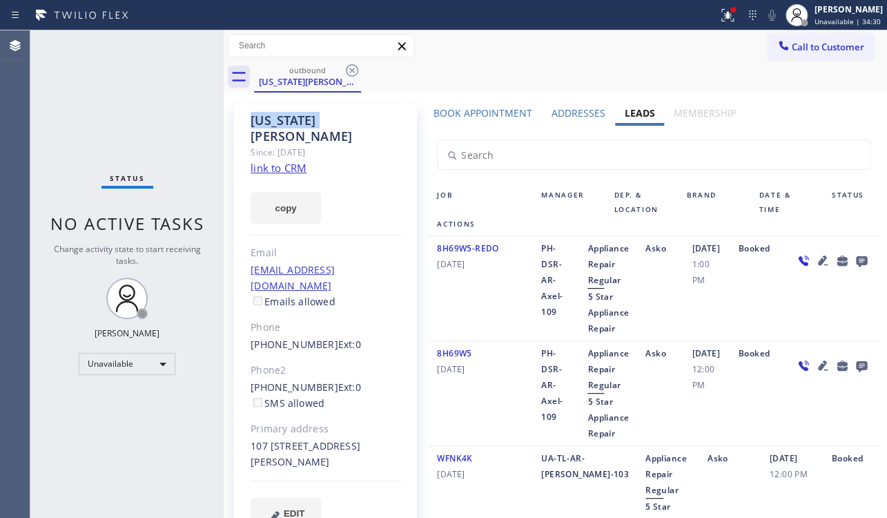
click at [351, 71] on icon at bounding box center [352, 70] width 12 height 12
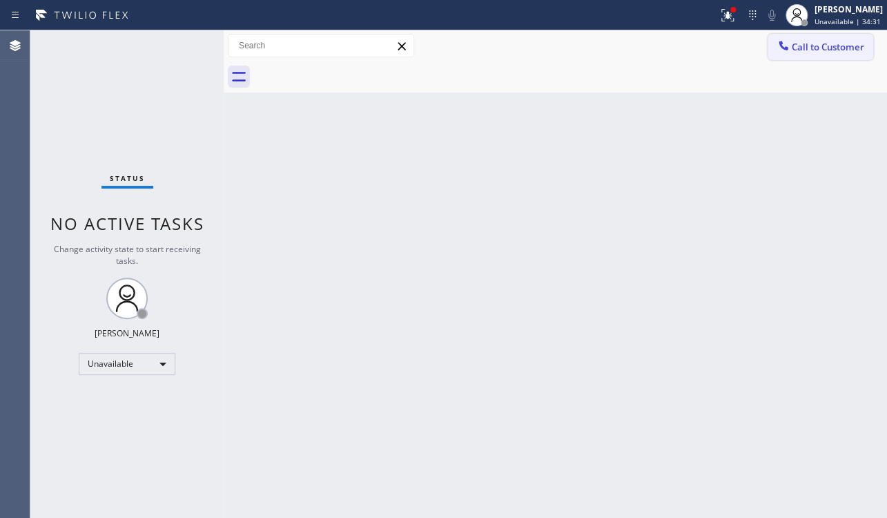
click at [818, 43] on span "Call to Customer" at bounding box center [828, 47] width 73 height 12
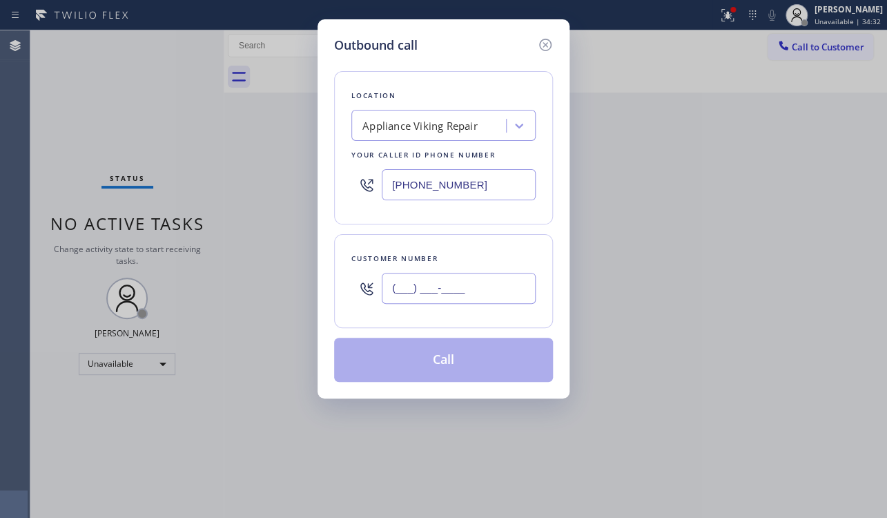
click at [416, 291] on input "(___) ___-____" at bounding box center [459, 288] width 154 height 31
paste input "415) 602-2613"
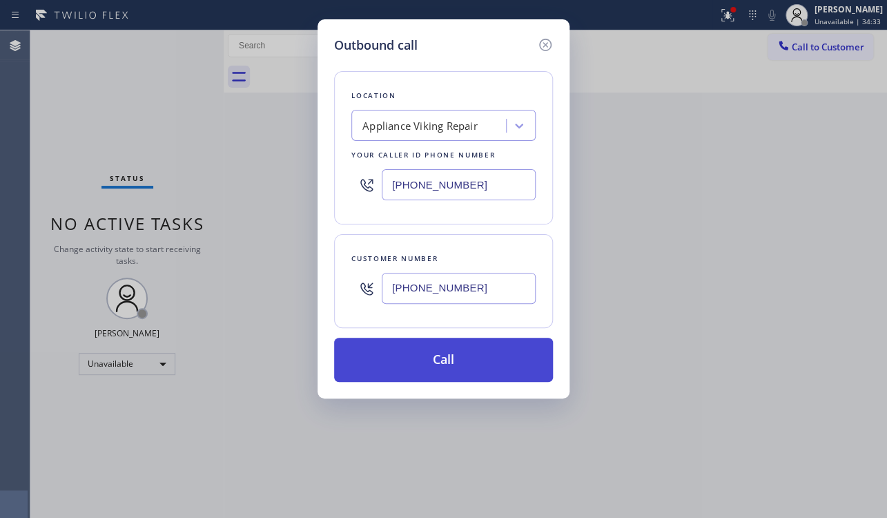
type input "(415) 602-2613"
click at [421, 368] on button "Call" at bounding box center [443, 360] width 219 height 44
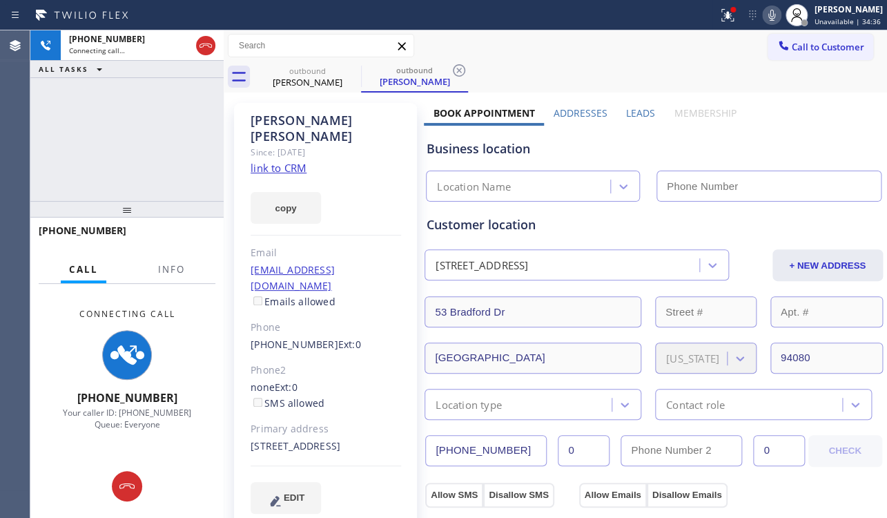
click at [635, 106] on label "Leads" at bounding box center [640, 112] width 29 height 13
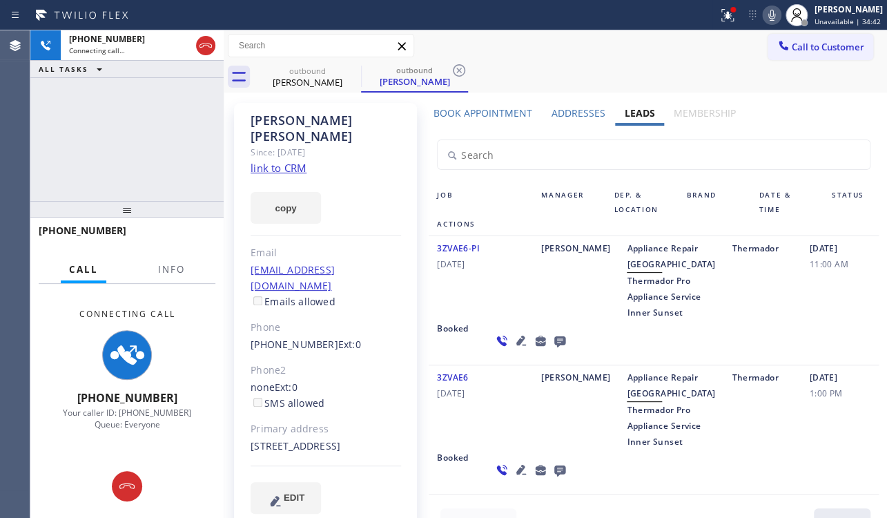
click at [289, 161] on link "link to CRM" at bounding box center [279, 168] width 56 height 14
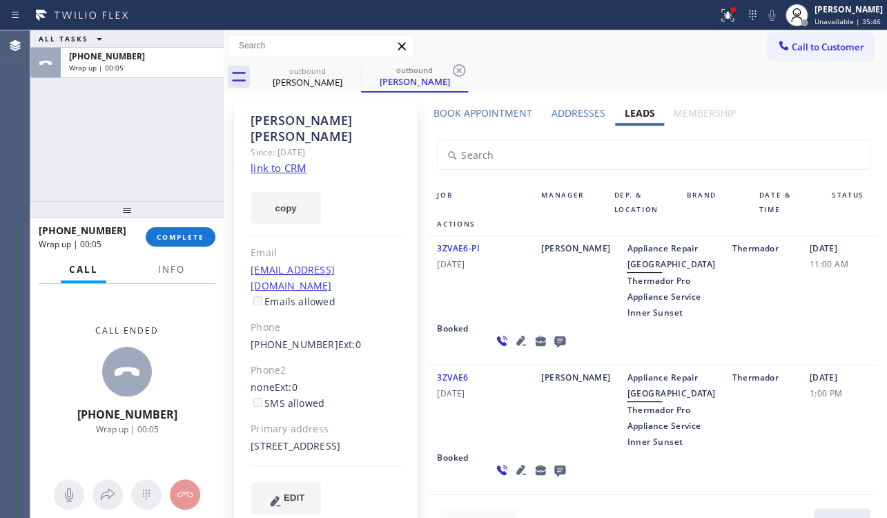
click at [554, 347] on icon at bounding box center [559, 341] width 11 height 11
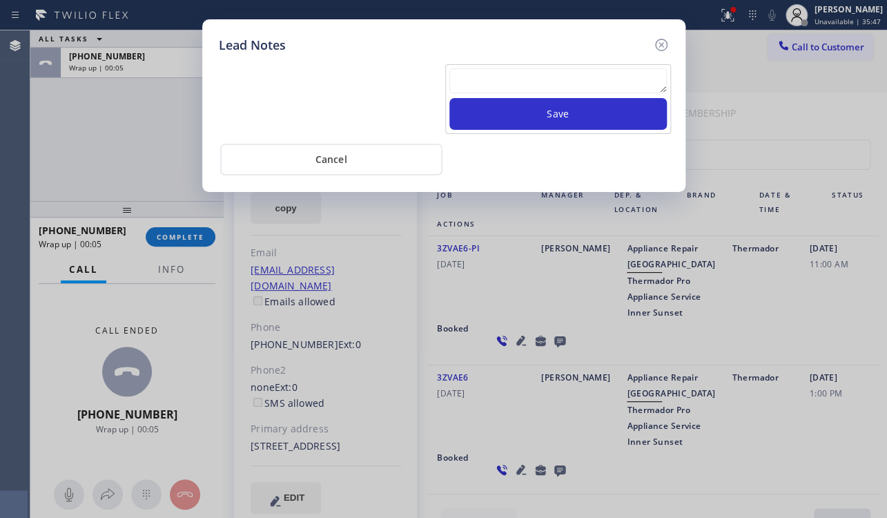
click at [523, 92] on textarea at bounding box center [559, 80] width 218 height 25
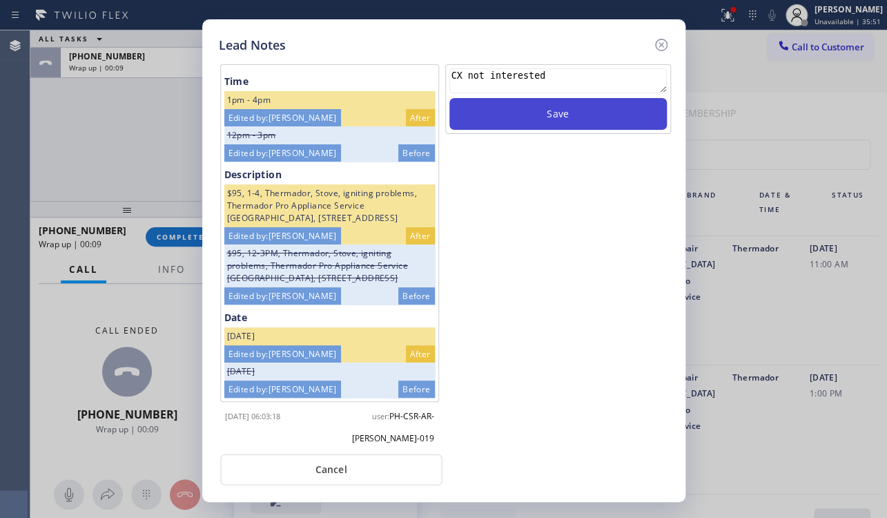
type textarea "CX not interested"
click at [590, 113] on button "Save" at bounding box center [559, 114] width 218 height 32
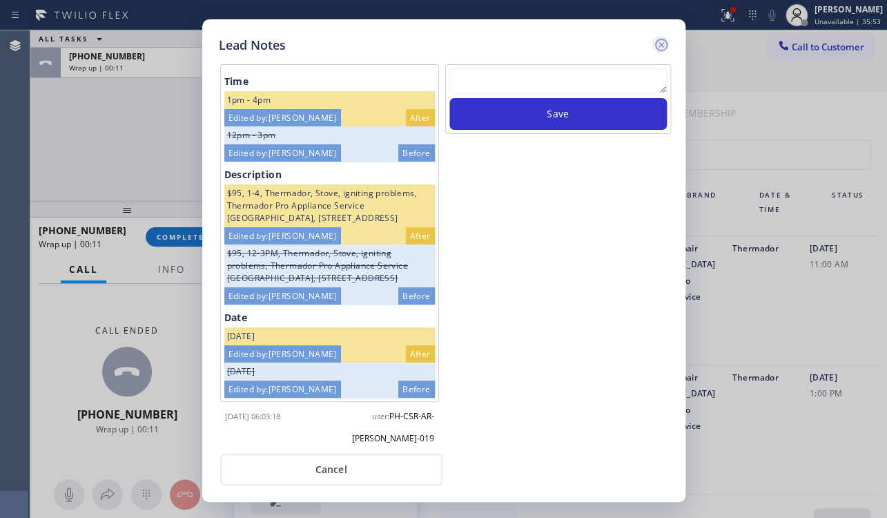
click at [662, 37] on icon at bounding box center [661, 45] width 17 height 17
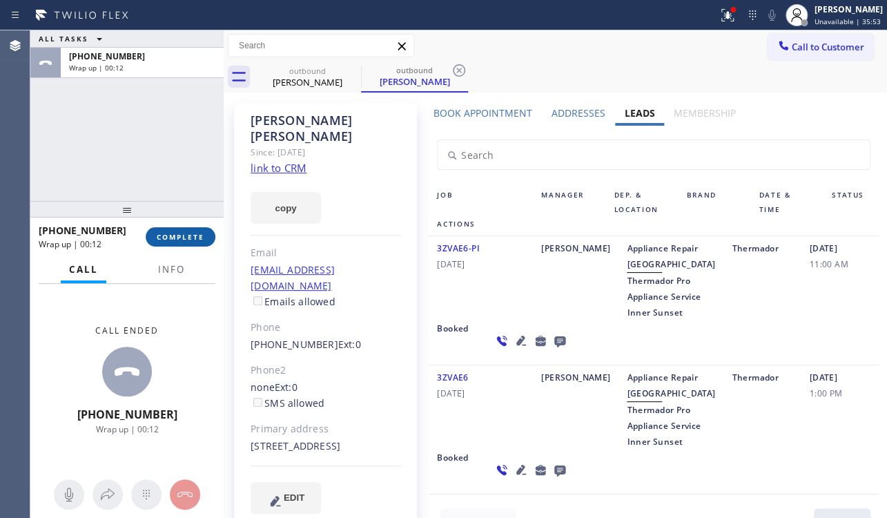
click at [180, 235] on span "COMPLETE" at bounding box center [181, 237] width 48 height 10
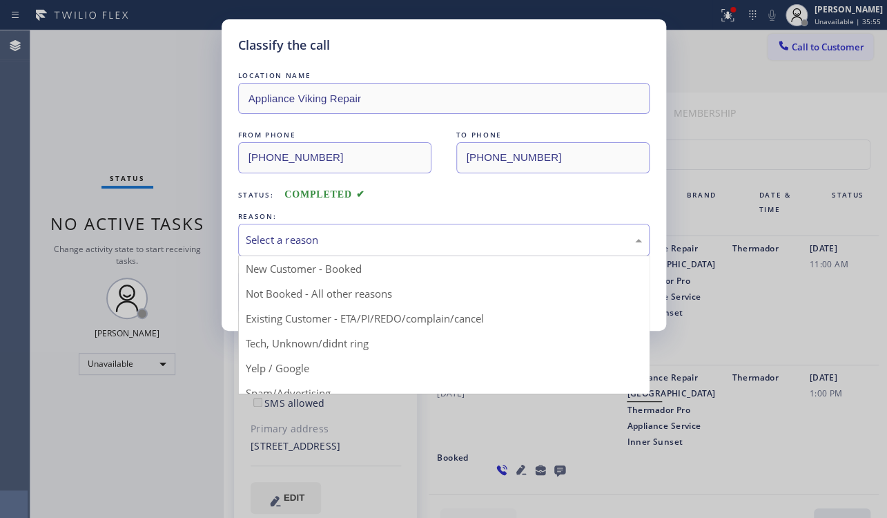
click at [338, 233] on div "Select a reason" at bounding box center [444, 240] width 396 height 16
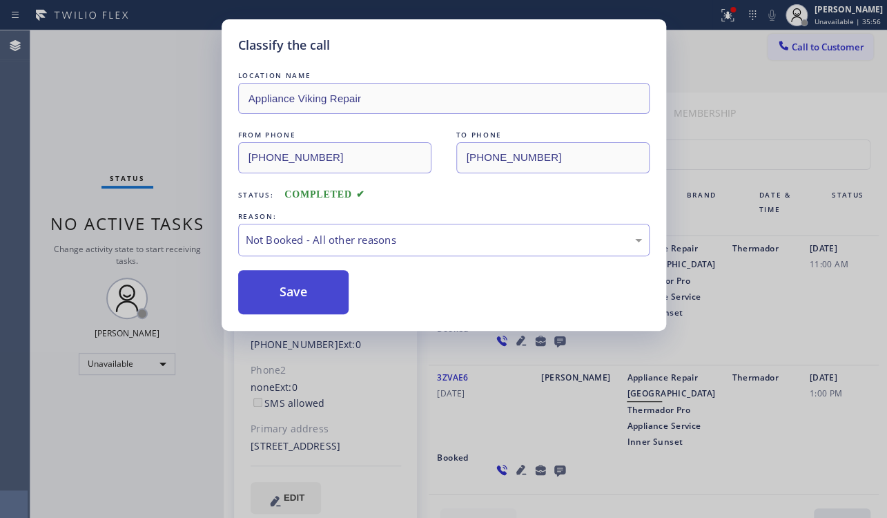
click at [269, 286] on button "Save" at bounding box center [293, 292] width 111 height 44
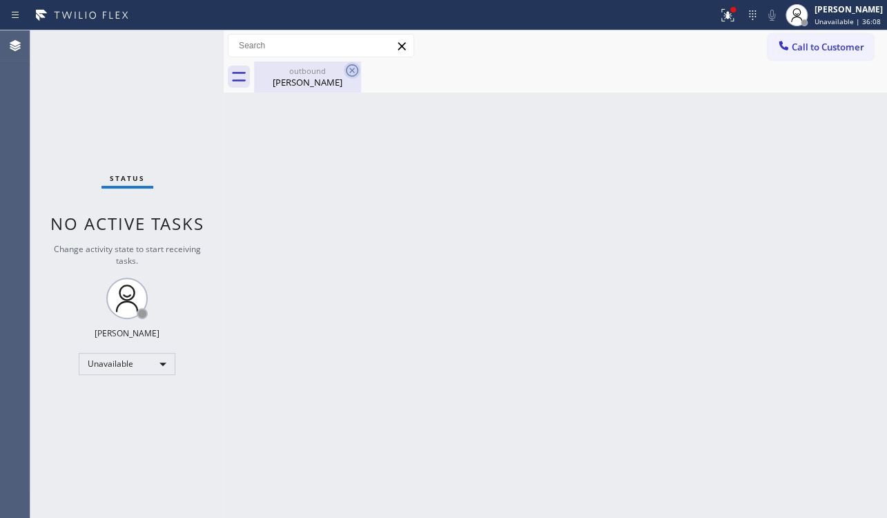
click at [351, 71] on icon at bounding box center [352, 70] width 12 height 12
click at [830, 50] on span "Call to Customer" at bounding box center [828, 47] width 73 height 12
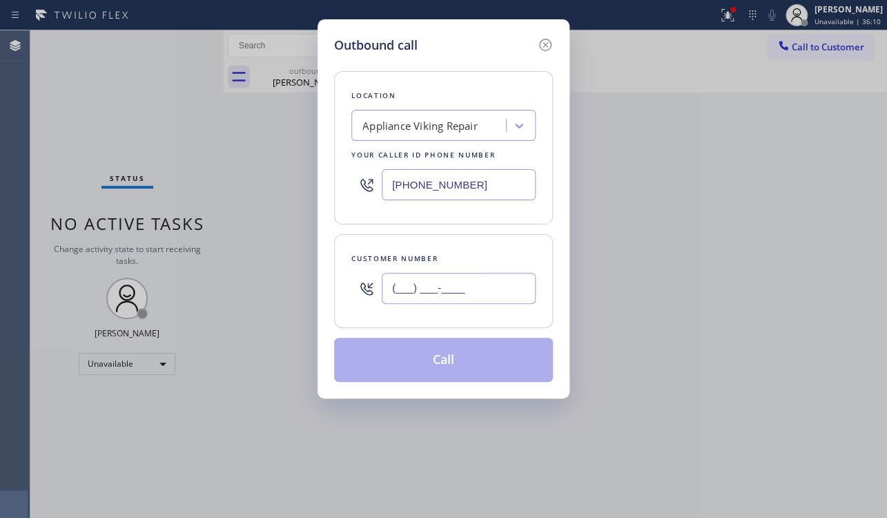
click at [407, 284] on input "(___) ___-____" at bounding box center [459, 288] width 154 height 31
paste input "310) 490-4396"
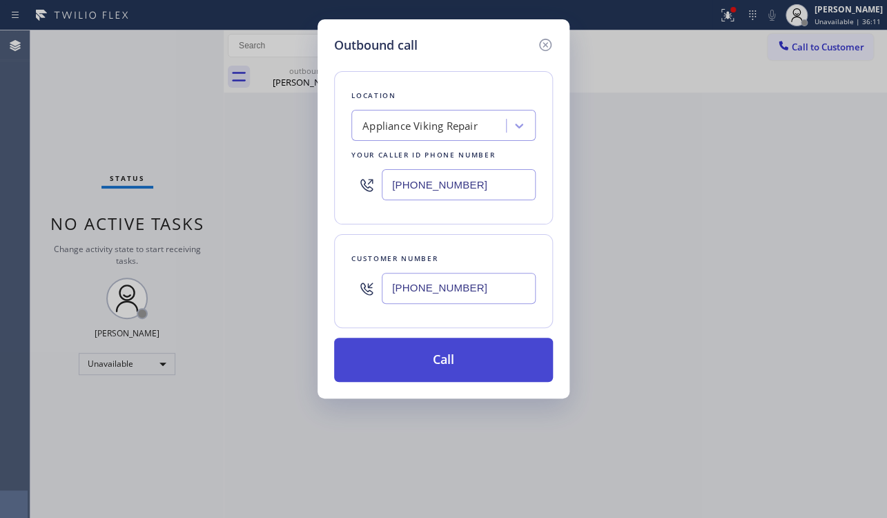
type input "(310) 490-4396"
click at [456, 358] on button "Call" at bounding box center [443, 360] width 219 height 44
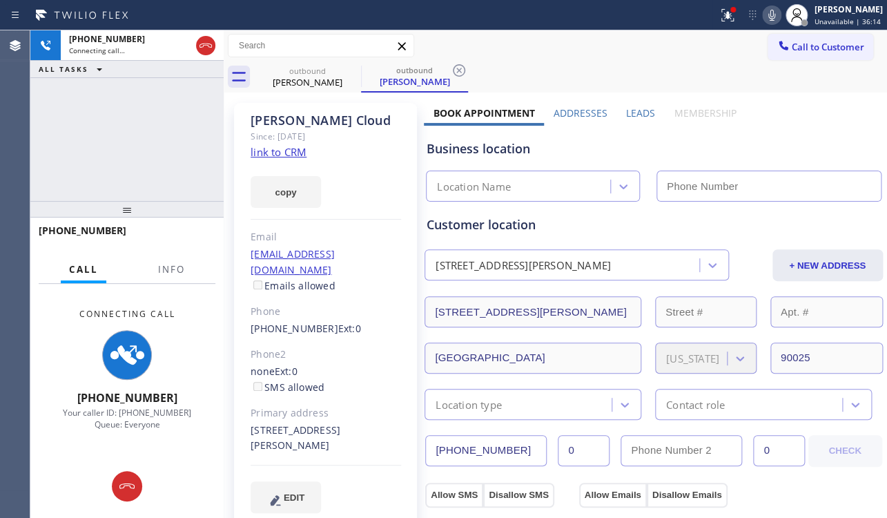
click at [632, 115] on label "Leads" at bounding box center [640, 112] width 29 height 13
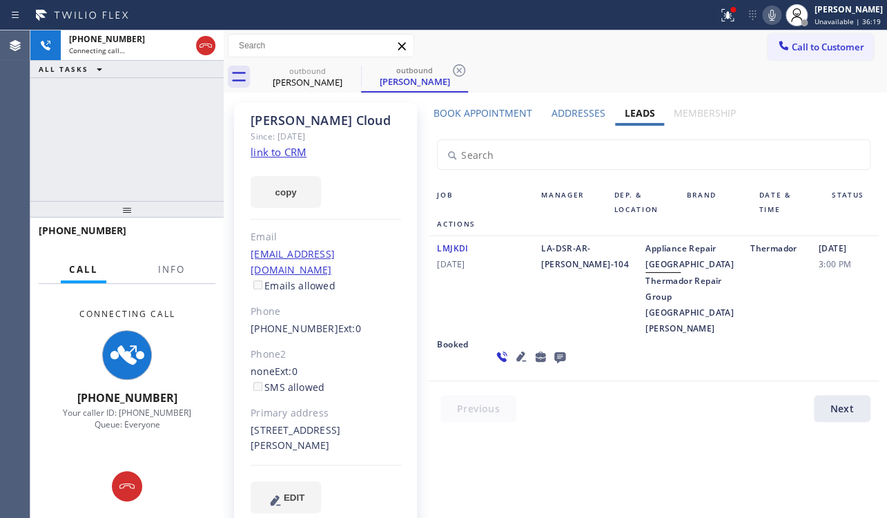
click at [554, 363] on icon at bounding box center [559, 357] width 11 height 11
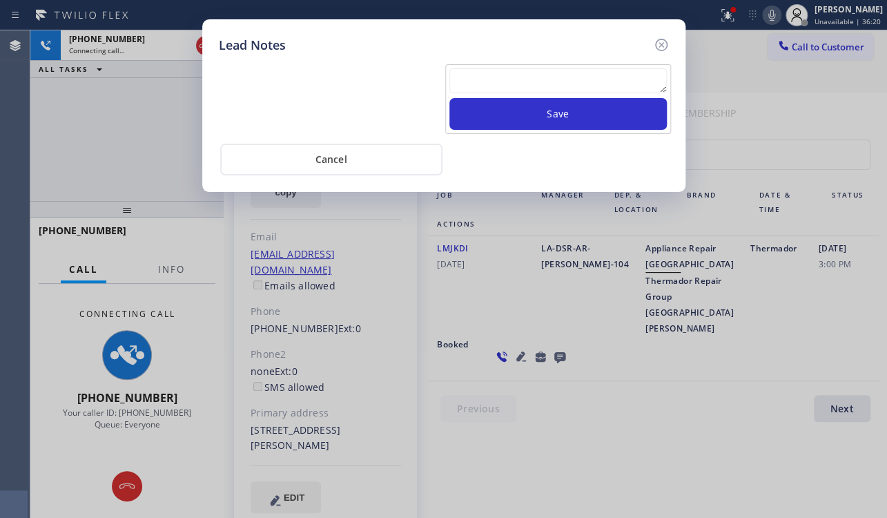
click at [513, 81] on textarea at bounding box center [559, 80] width 218 height 25
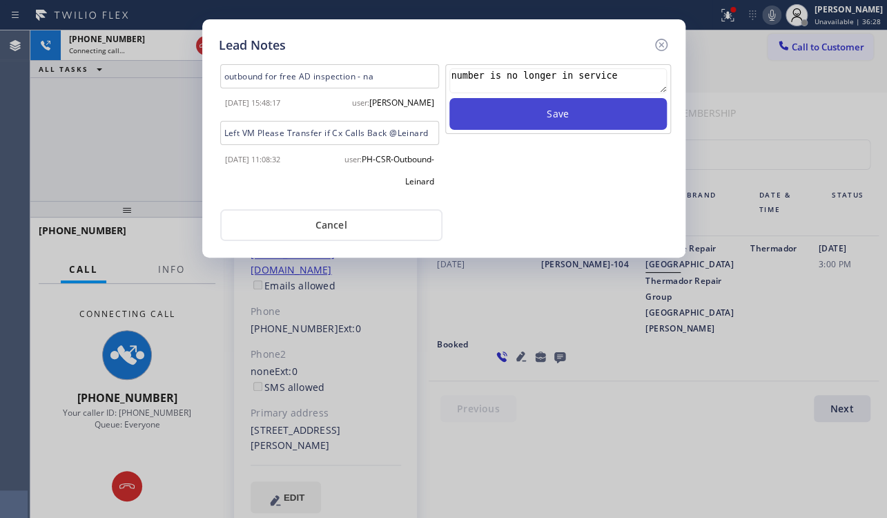
type textarea "number is no longer in service"
click at [561, 112] on button "Save" at bounding box center [559, 114] width 218 height 32
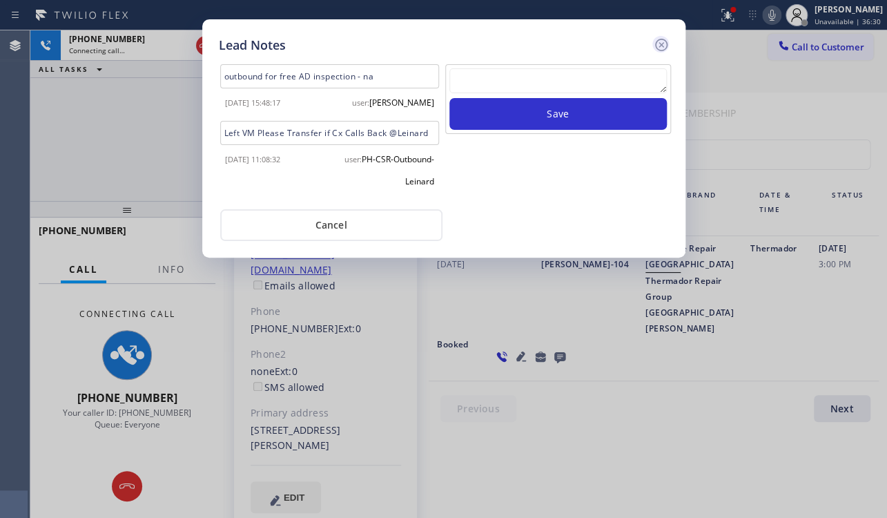
click at [663, 40] on icon at bounding box center [661, 45] width 17 height 17
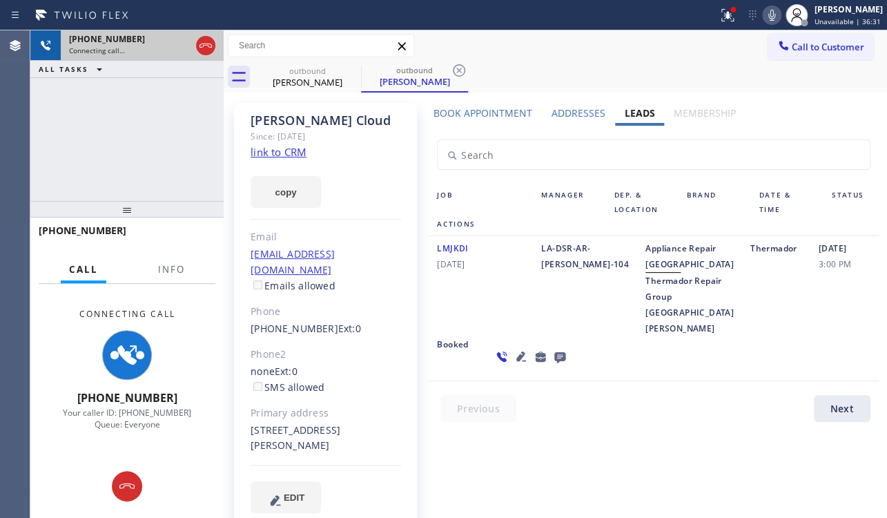
click at [207, 41] on icon at bounding box center [205, 45] width 17 height 17
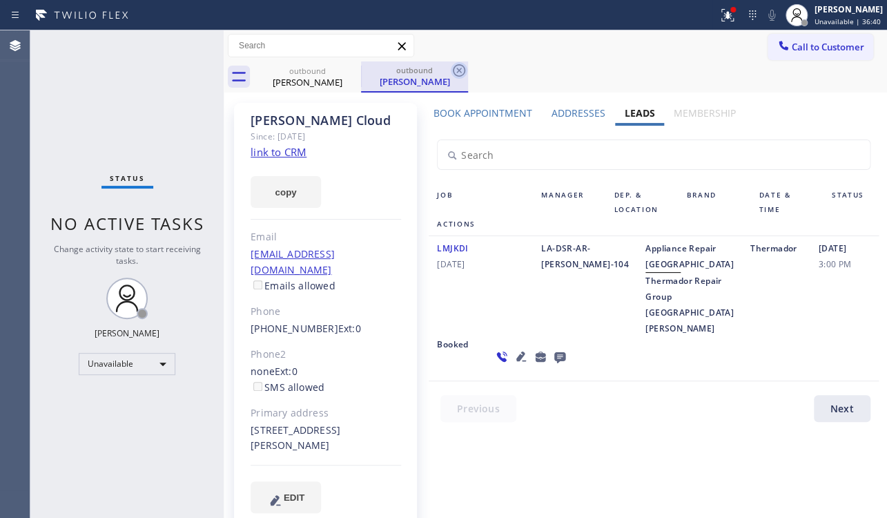
click at [462, 75] on icon at bounding box center [459, 70] width 17 height 17
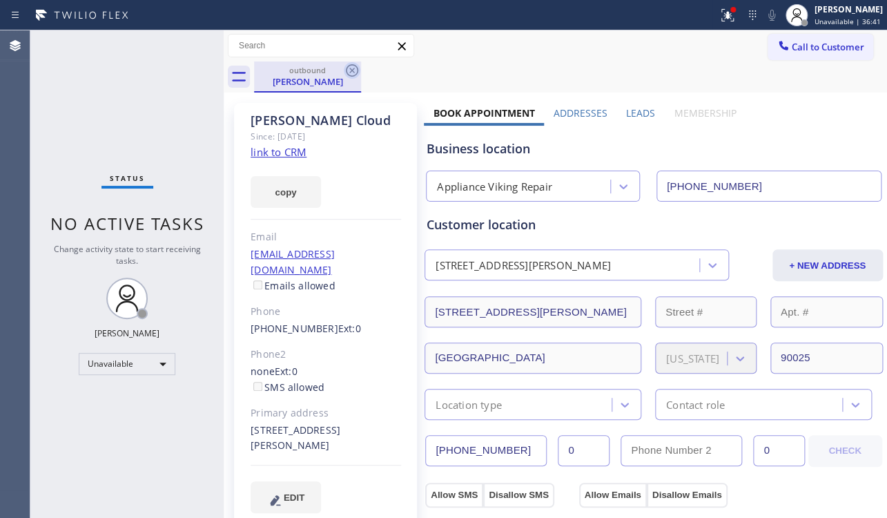
click at [352, 73] on icon at bounding box center [352, 70] width 17 height 17
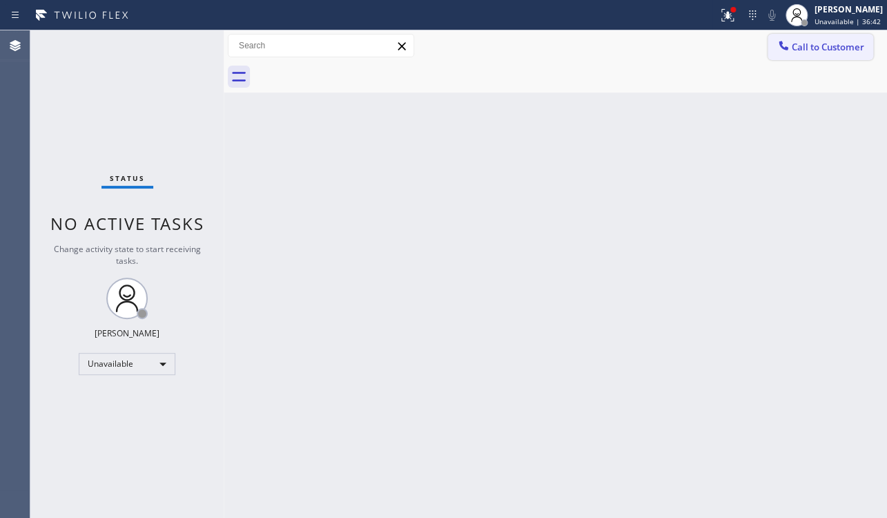
click at [830, 53] on button "Call to Customer" at bounding box center [821, 47] width 106 height 26
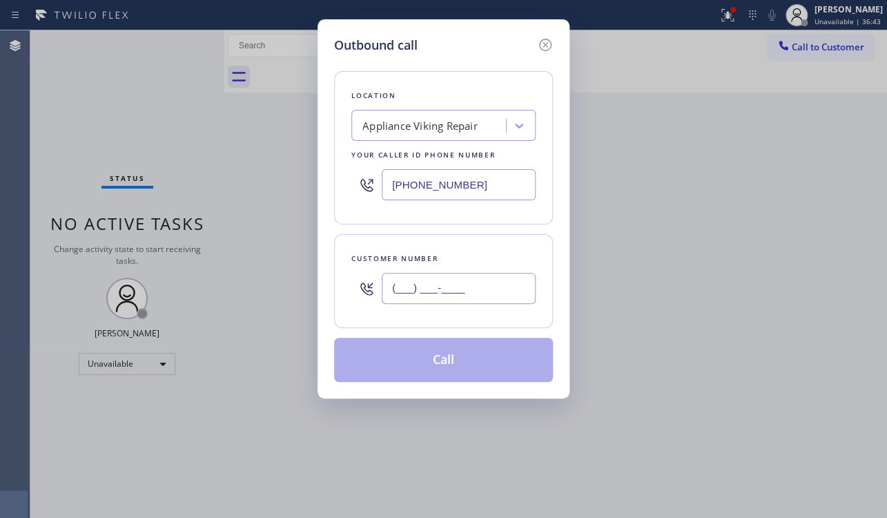
click at [410, 281] on input "(___) ___-____" at bounding box center [459, 288] width 154 height 31
paste input "818) 823-4321"
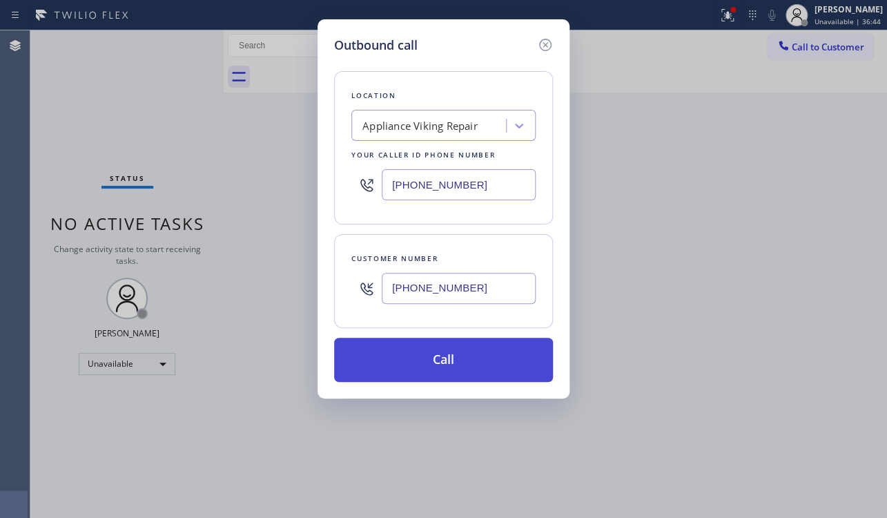
type input "(818) 823-4321"
click at [453, 372] on button "Call" at bounding box center [443, 360] width 219 height 44
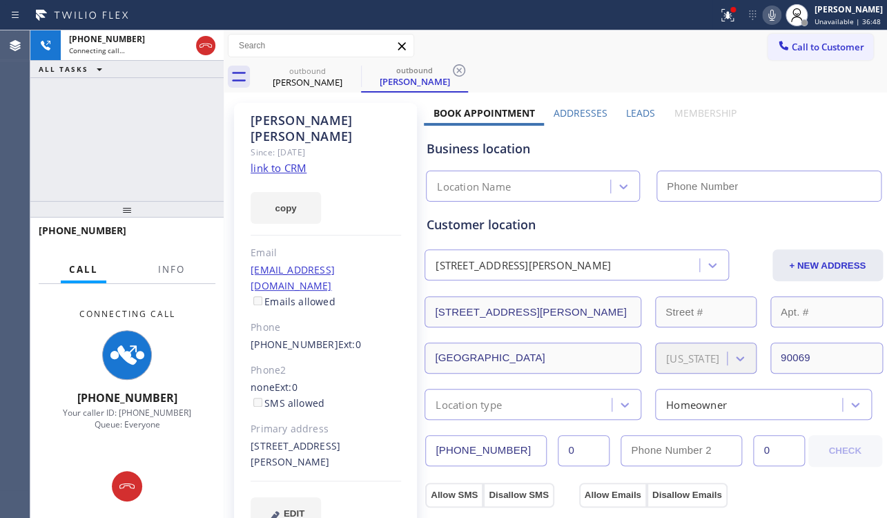
click at [640, 110] on label "Leads" at bounding box center [640, 112] width 29 height 13
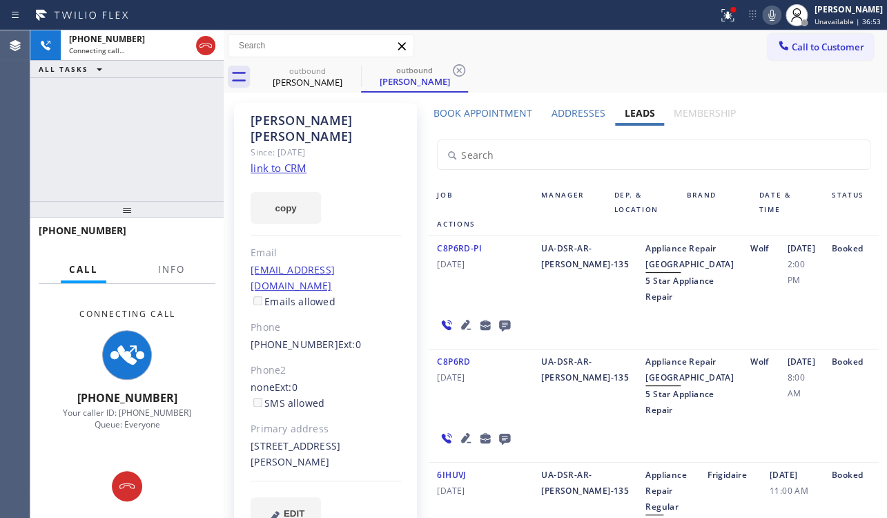
click at [287, 161] on link "link to CRM" at bounding box center [279, 168] width 56 height 14
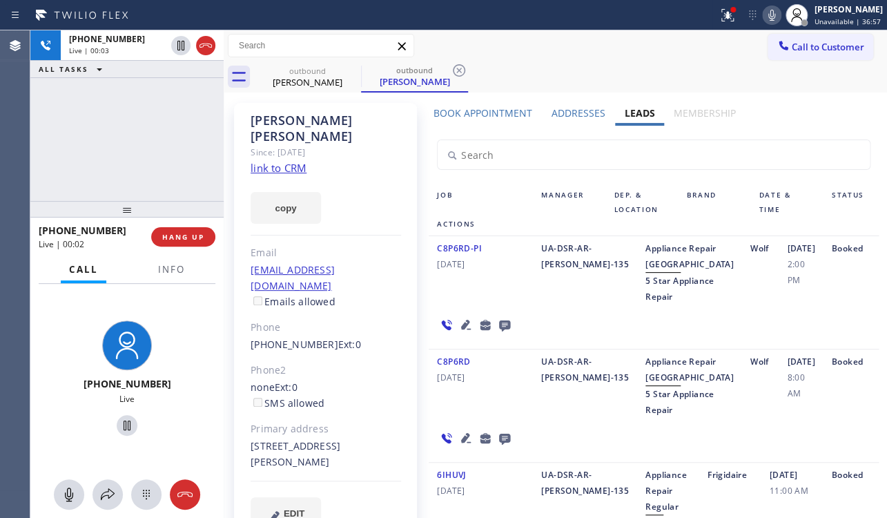
click at [458, 446] on icon at bounding box center [466, 438] width 17 height 17
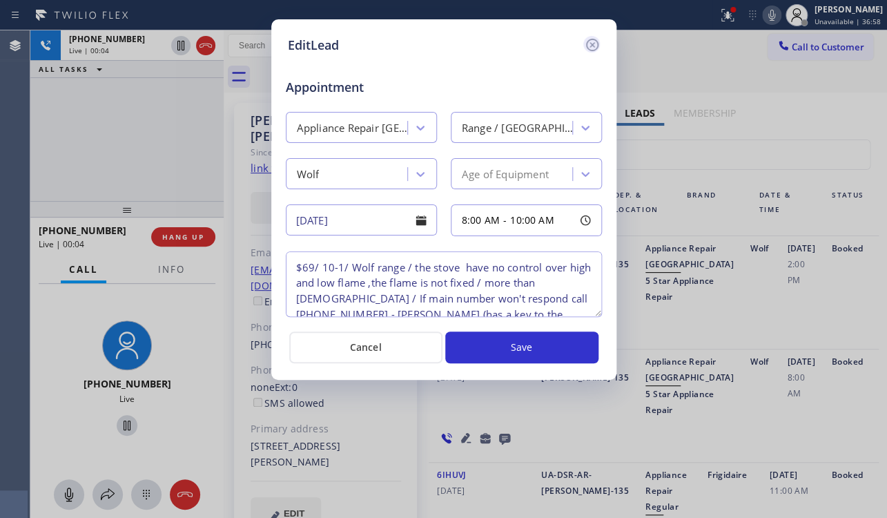
click at [590, 47] on icon at bounding box center [592, 45] width 17 height 17
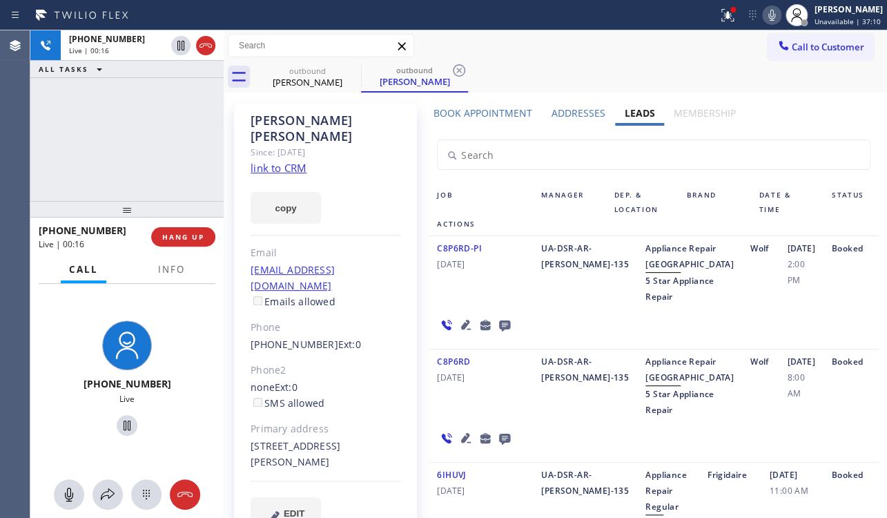
click at [461, 443] on icon at bounding box center [466, 438] width 10 height 10
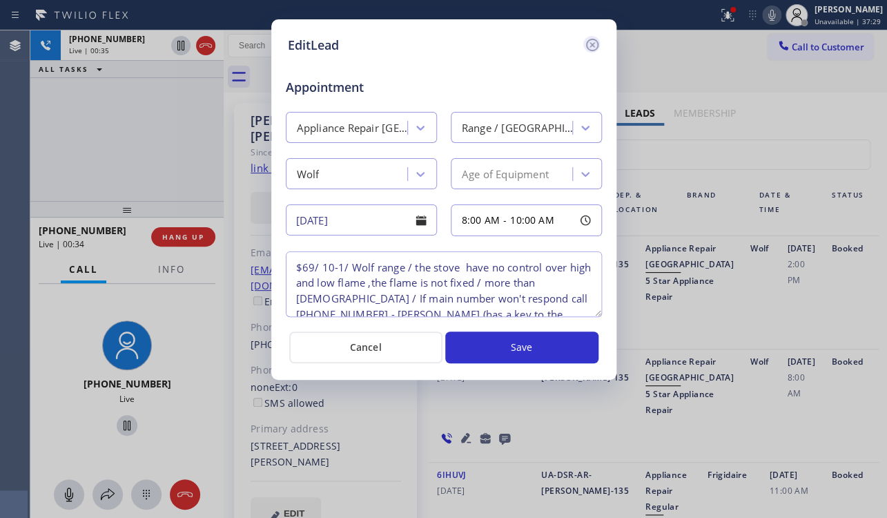
click at [592, 42] on icon at bounding box center [592, 45] width 17 height 17
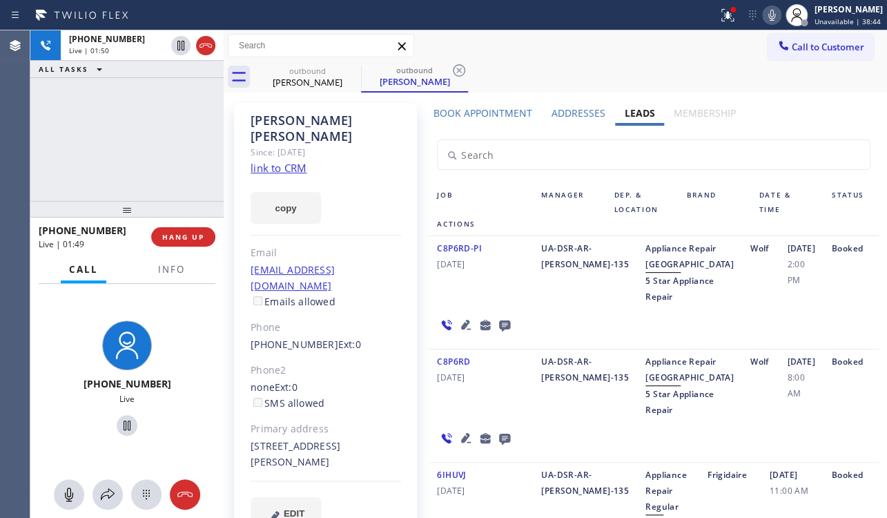
click at [503, 331] on icon at bounding box center [504, 325] width 11 height 11
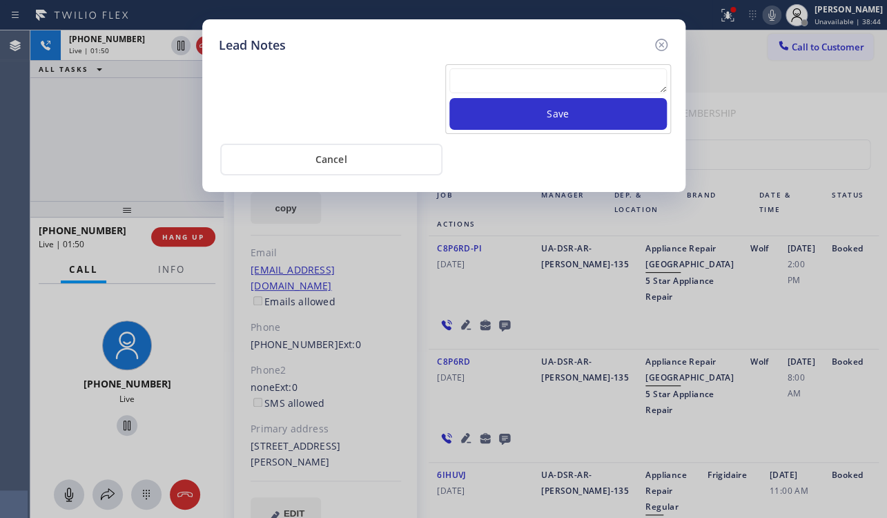
click at [180, 239] on div "Lead Notes Save Cancel" at bounding box center [443, 259] width 887 height 518
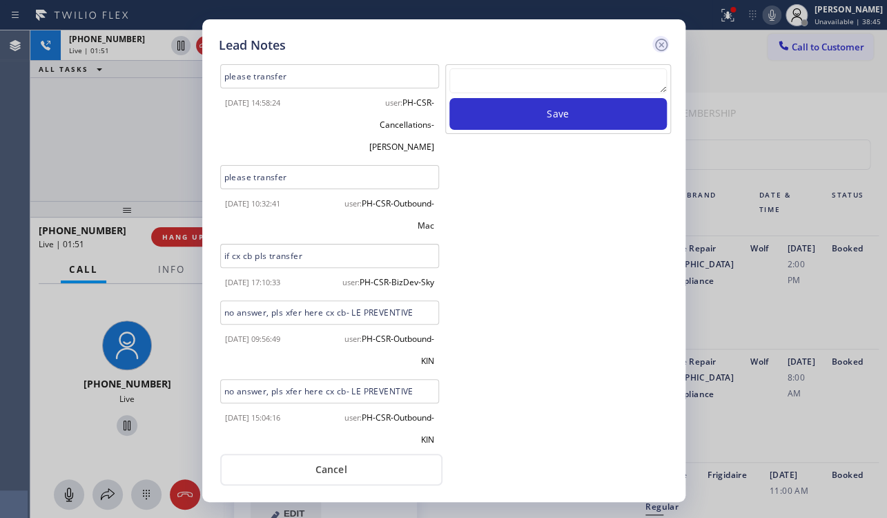
click at [658, 42] on icon at bounding box center [661, 45] width 12 height 12
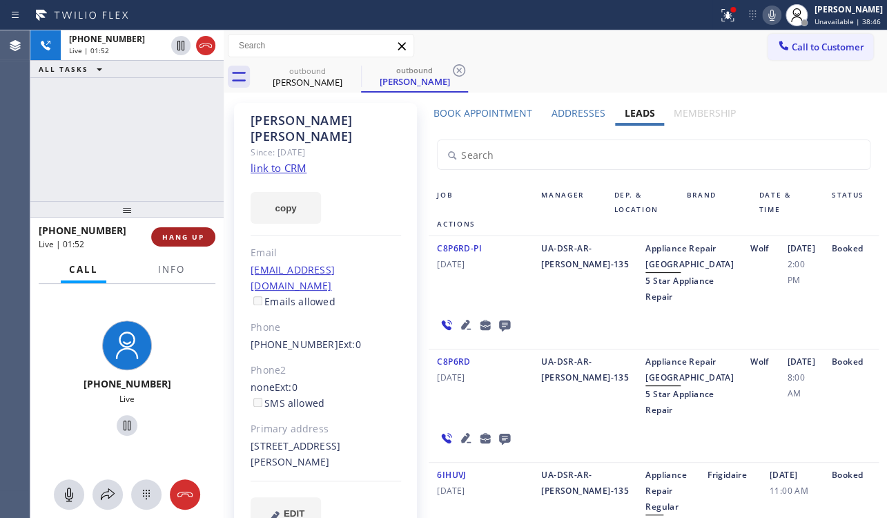
click at [175, 238] on span "HANG UP" at bounding box center [183, 237] width 42 height 10
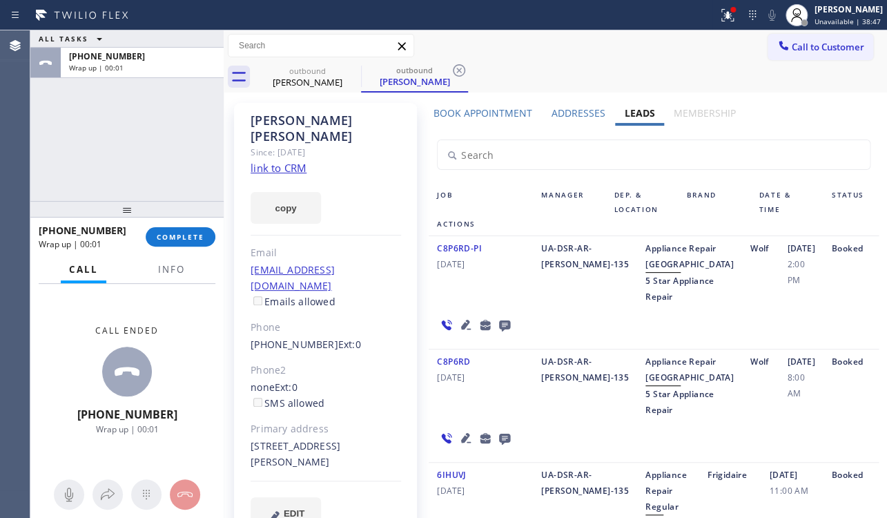
click at [501, 334] on icon at bounding box center [504, 324] width 17 height 17
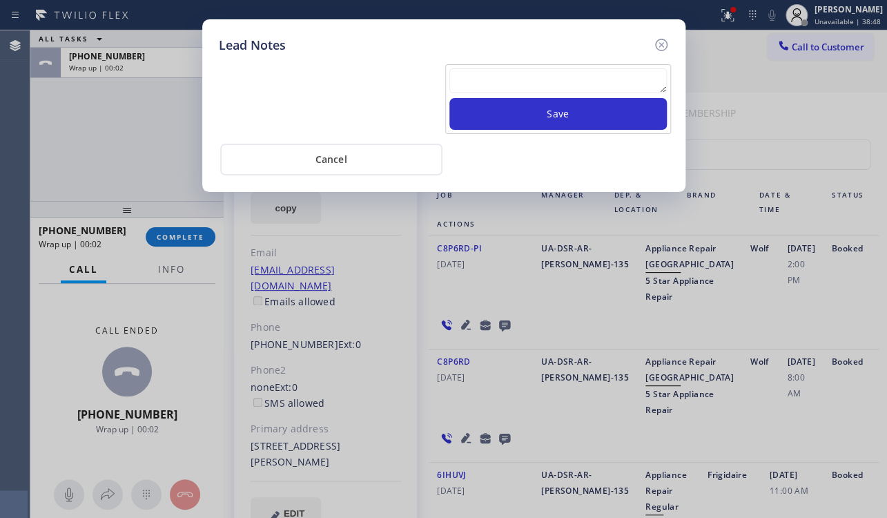
click at [530, 74] on textarea at bounding box center [559, 80] width 218 height 25
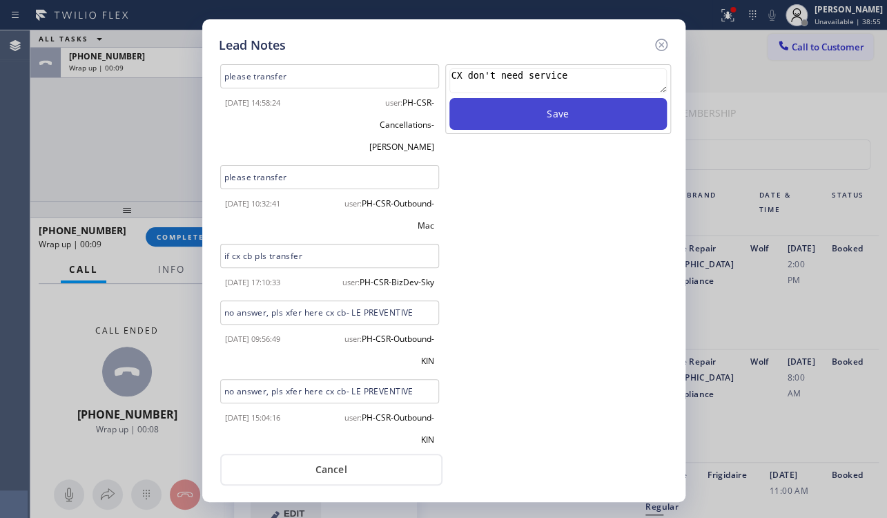
type textarea "CX don't need service"
click at [559, 104] on button "Save" at bounding box center [559, 114] width 218 height 32
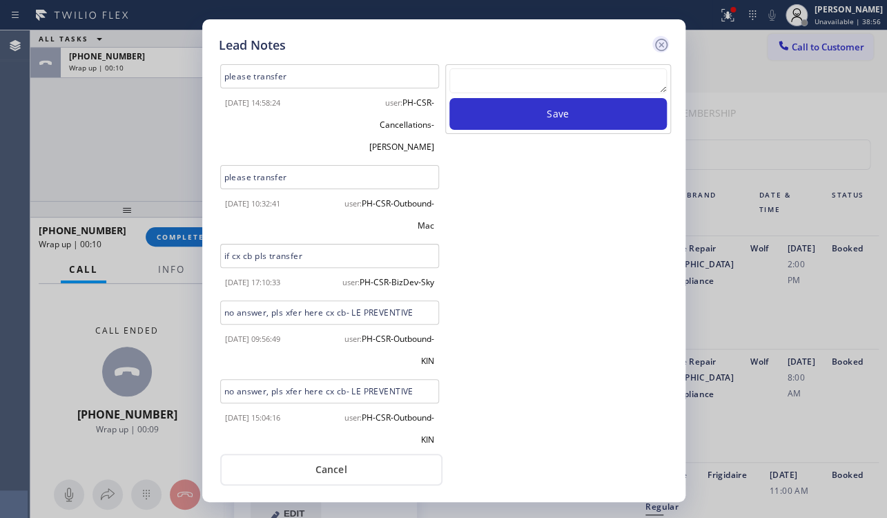
click at [664, 41] on icon at bounding box center [661, 45] width 12 height 12
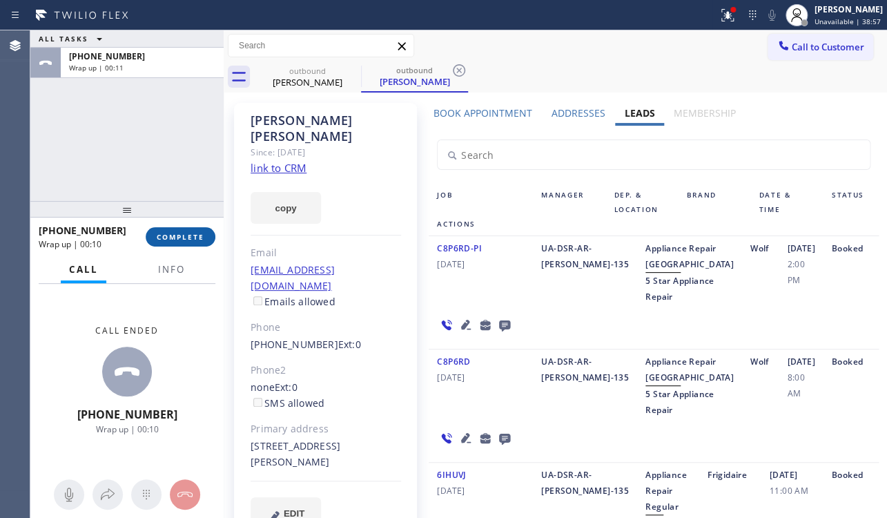
click at [190, 230] on button "COMPLETE" at bounding box center [181, 236] width 70 height 19
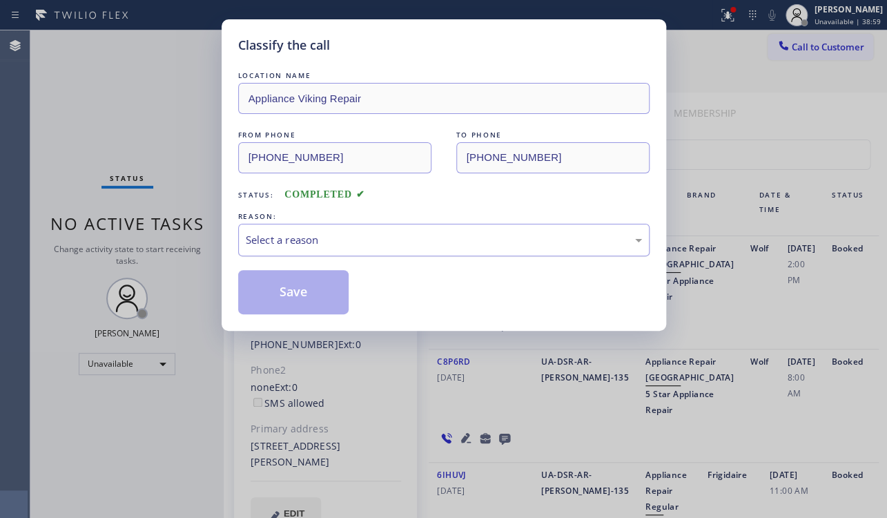
click at [351, 232] on div "Select a reason" at bounding box center [444, 240] width 396 height 16
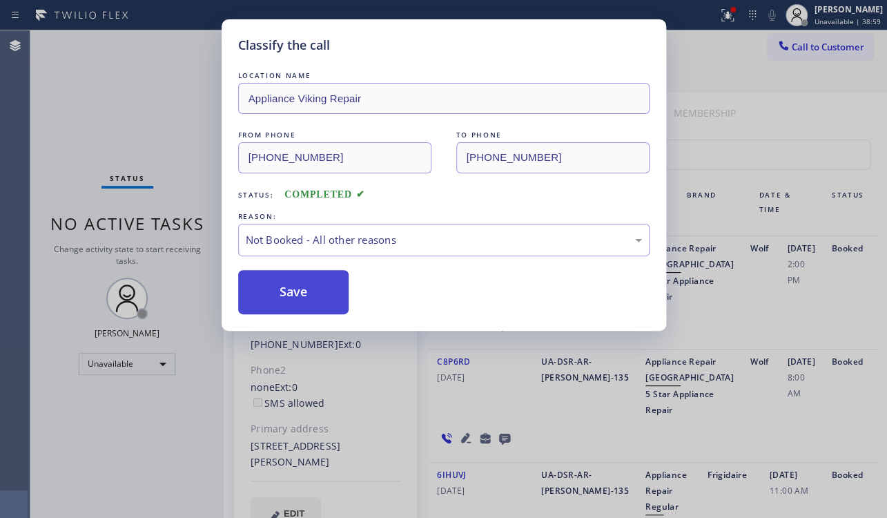
click at [266, 289] on button "Save" at bounding box center [293, 292] width 111 height 44
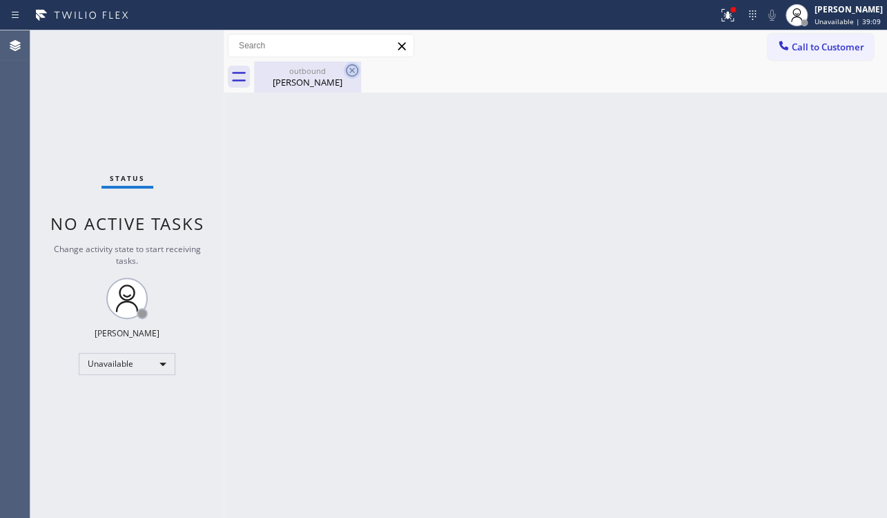
click at [353, 71] on icon at bounding box center [352, 70] width 12 height 12
click at [789, 44] on icon at bounding box center [784, 46] width 14 height 14
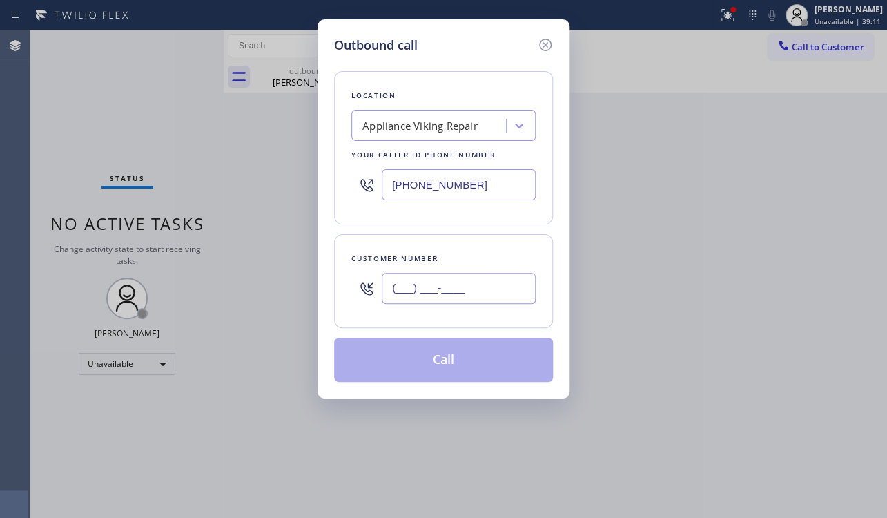
click at [386, 288] on input "(___) ___-____" at bounding box center [459, 288] width 154 height 31
paste input "605) 366-1342"
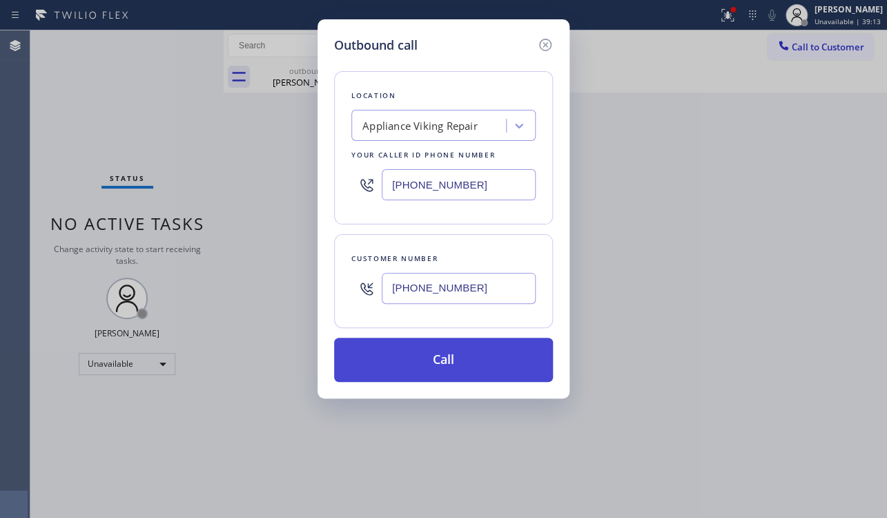
type input "(605) 366-1342"
click at [423, 349] on button "Call" at bounding box center [443, 360] width 219 height 44
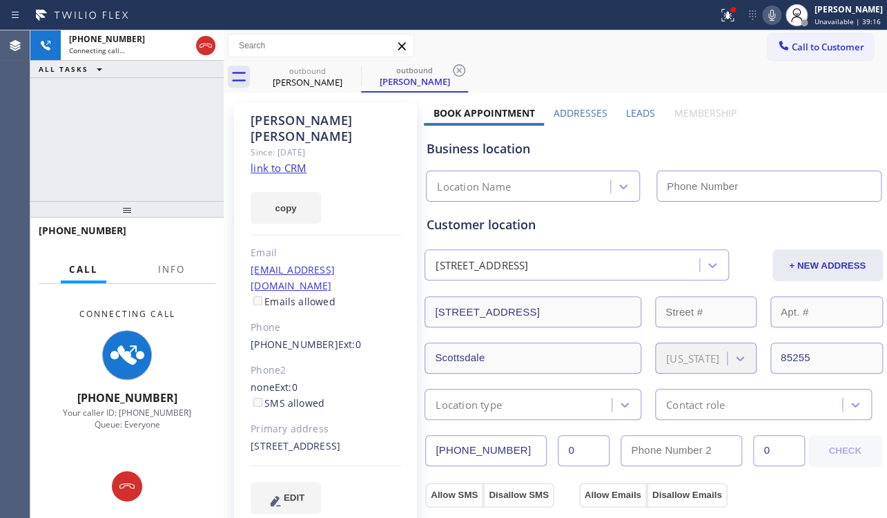
click at [638, 110] on label "Leads" at bounding box center [640, 112] width 29 height 13
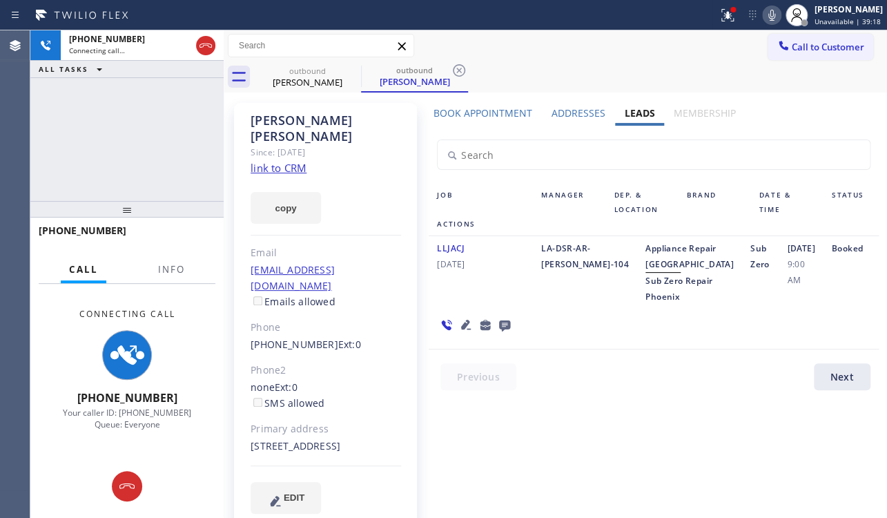
click at [292, 161] on link "link to CRM" at bounding box center [279, 168] width 56 height 14
click at [458, 333] on icon at bounding box center [466, 324] width 17 height 17
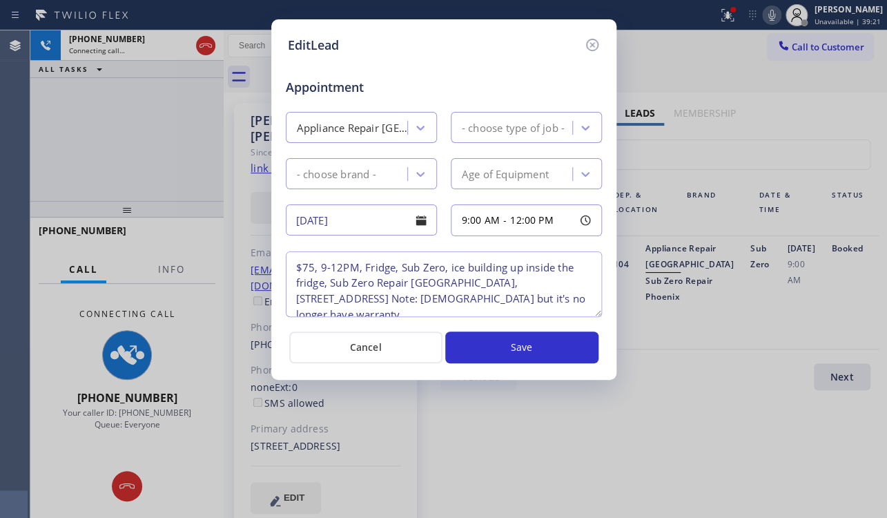
type textarea "$75, 9-12PM, Fridge, Sub Zero, ice building up inside the fridge, Sub Zero Repa…"
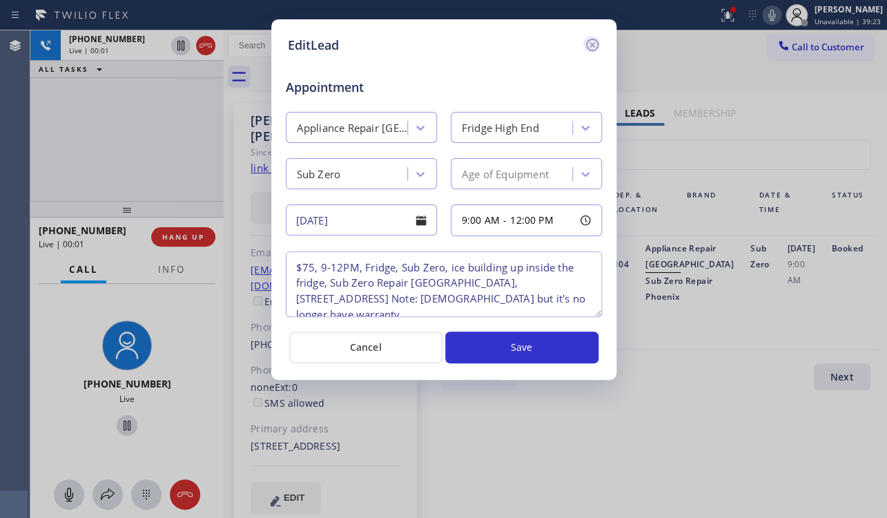
click at [590, 46] on icon at bounding box center [592, 45] width 12 height 12
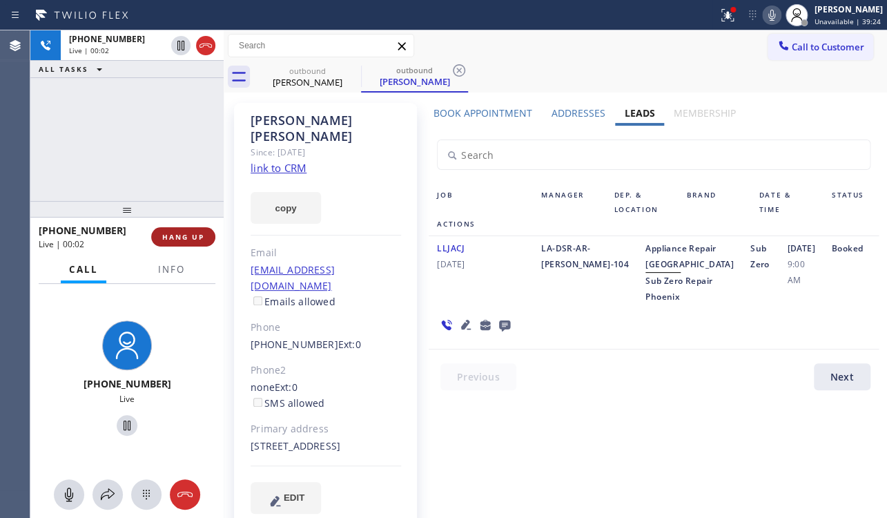
click at [177, 241] on span "HANG UP" at bounding box center [183, 237] width 42 height 10
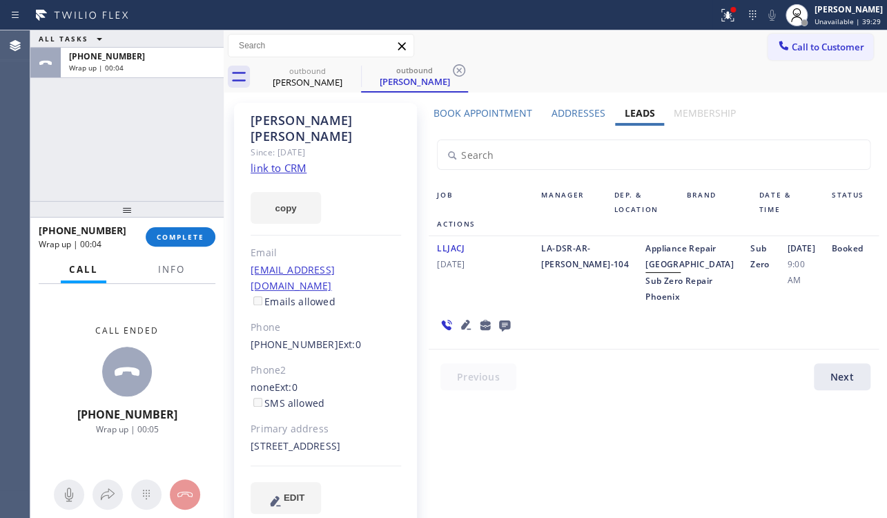
click at [504, 331] on icon at bounding box center [504, 325] width 11 height 11
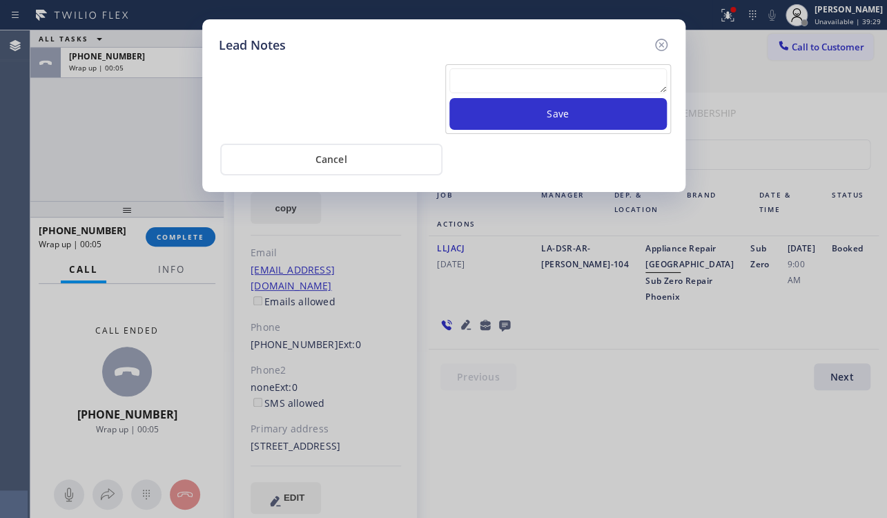
click at [501, 76] on textarea at bounding box center [559, 80] width 218 height 25
paste textarea "Routed to Voice mail// If CX will call back please transfer to me- Love:*"
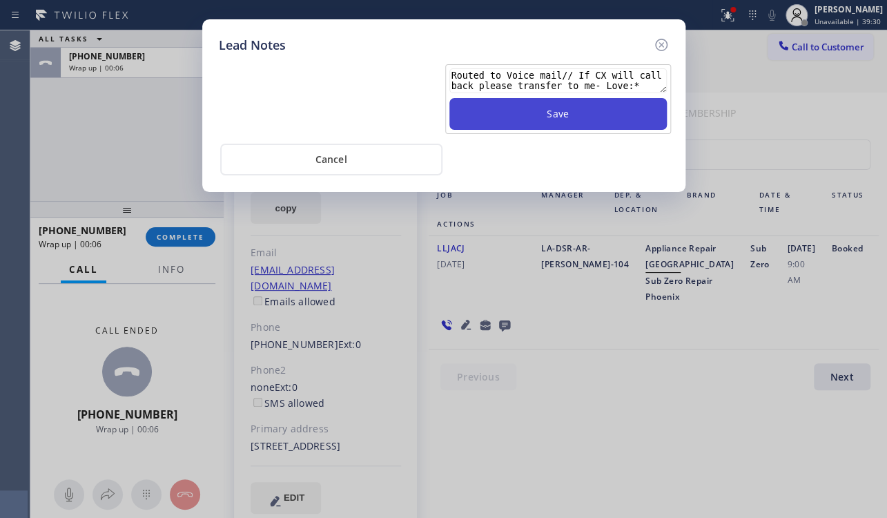
type textarea "Routed to Voice mail// If CX will call back please transfer to me- Love:*"
click at [541, 119] on button "Save" at bounding box center [559, 114] width 218 height 32
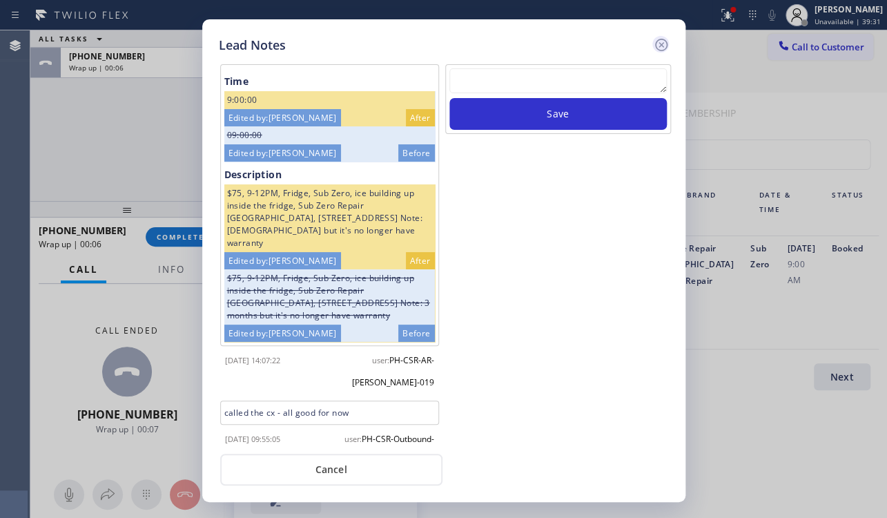
click at [659, 44] on icon at bounding box center [661, 45] width 17 height 17
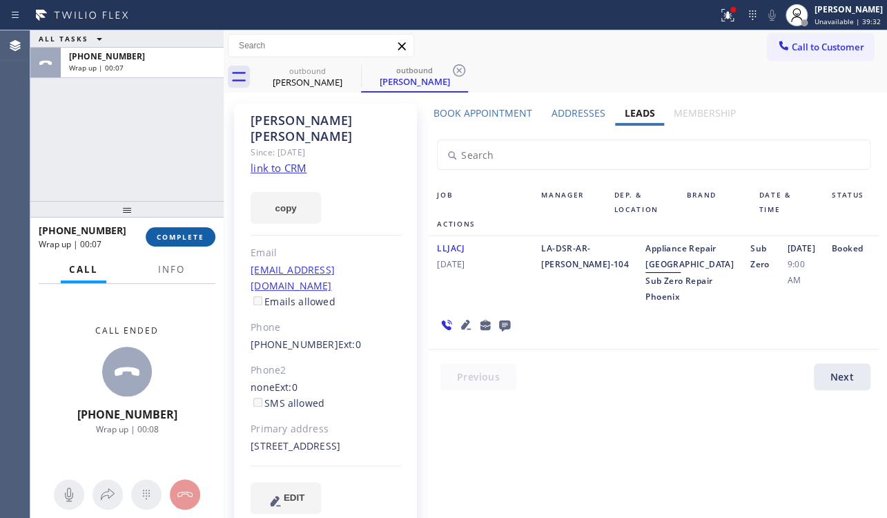
click at [157, 242] on button "COMPLETE" at bounding box center [181, 236] width 70 height 19
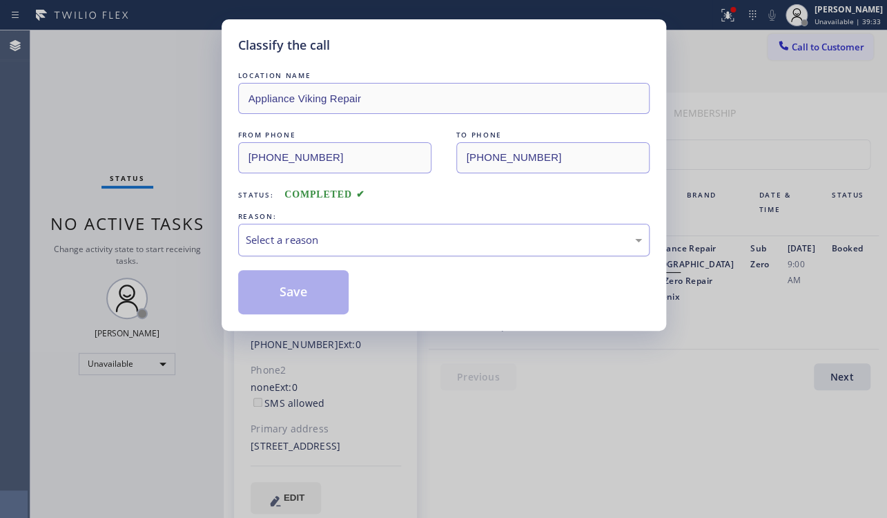
click at [280, 243] on div "Select a reason" at bounding box center [444, 240] width 396 height 16
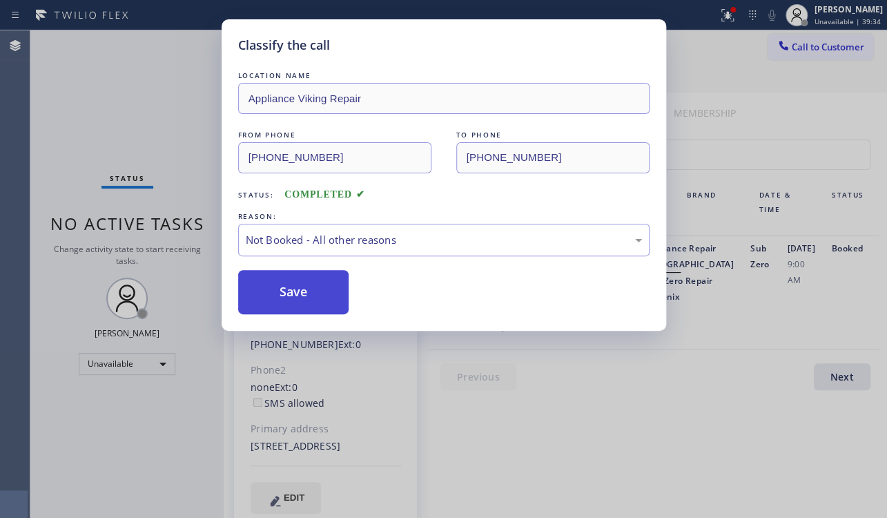
click at [262, 285] on button "Save" at bounding box center [293, 292] width 111 height 44
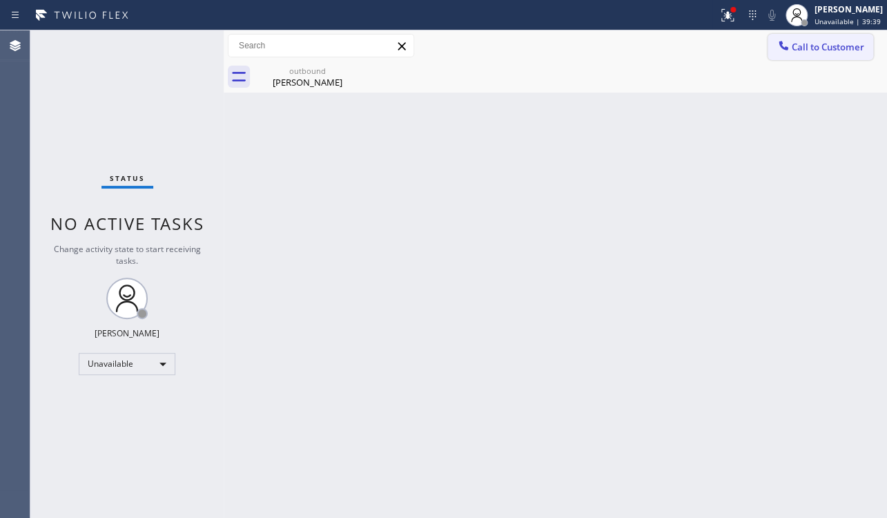
click at [796, 47] on span "Call to Customer" at bounding box center [828, 47] width 73 height 12
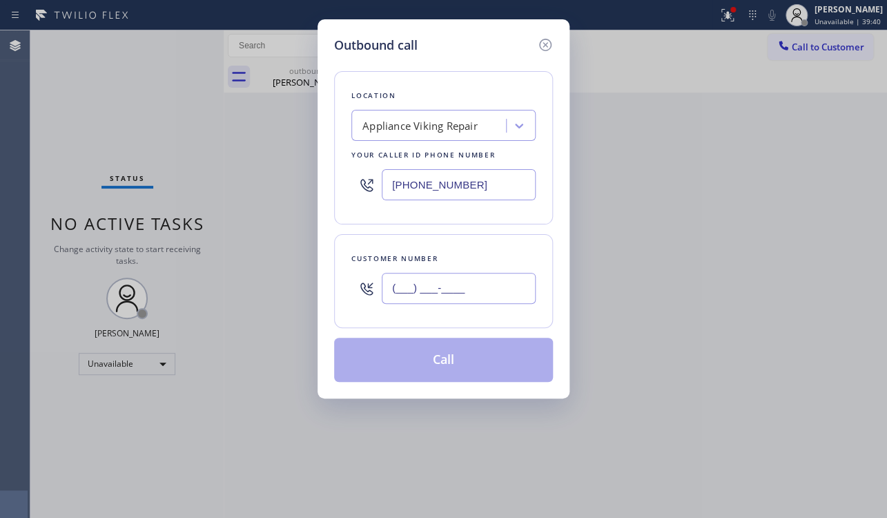
click at [434, 296] on input "(___) ___-____" at bounding box center [459, 288] width 154 height 31
paste input "214) 629-2364"
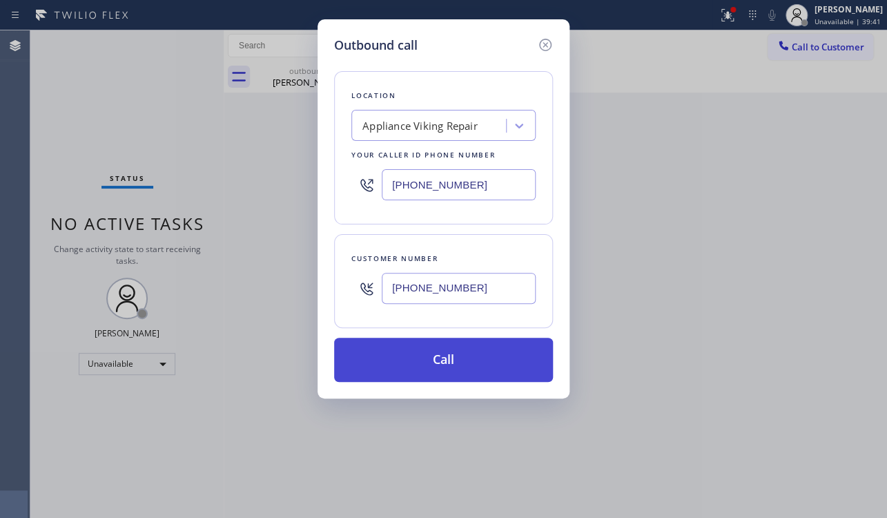
click at [466, 354] on button "Call" at bounding box center [443, 360] width 219 height 44
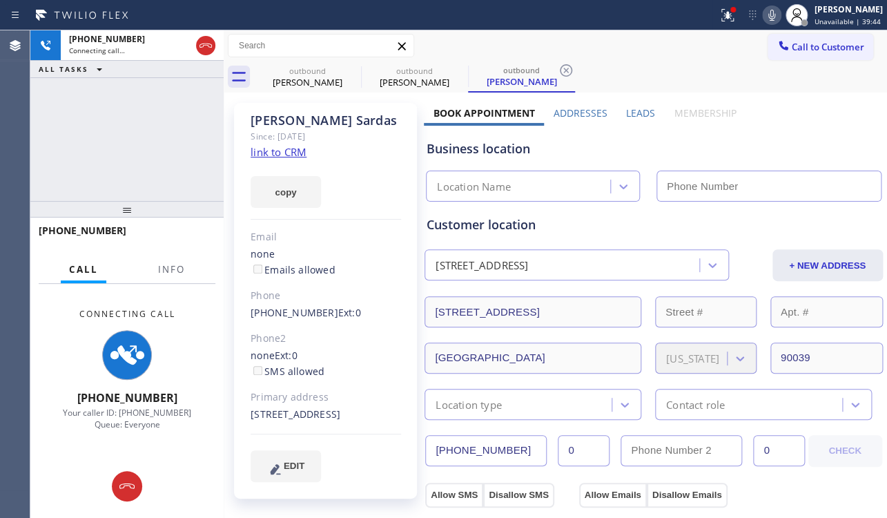
click at [635, 108] on label "Leads" at bounding box center [640, 112] width 29 height 13
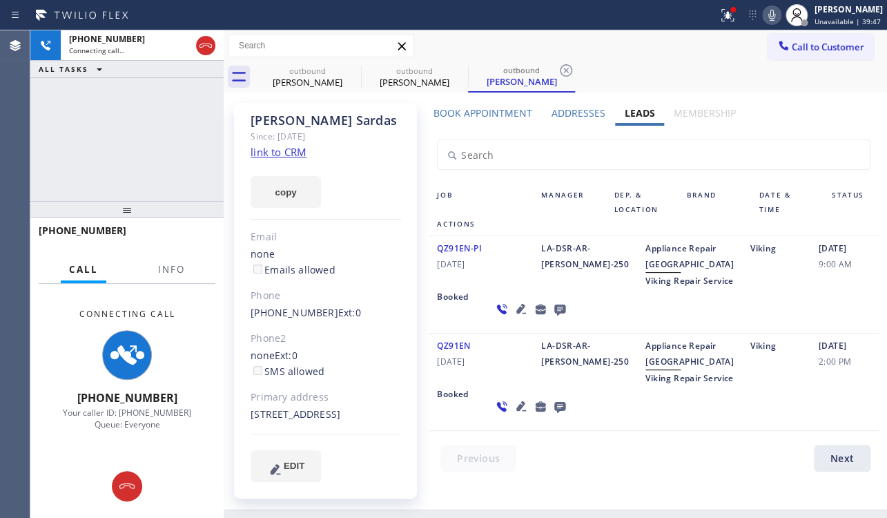
click at [290, 157] on link "link to CRM" at bounding box center [279, 152] width 56 height 14
click at [513, 414] on icon at bounding box center [521, 406] width 17 height 17
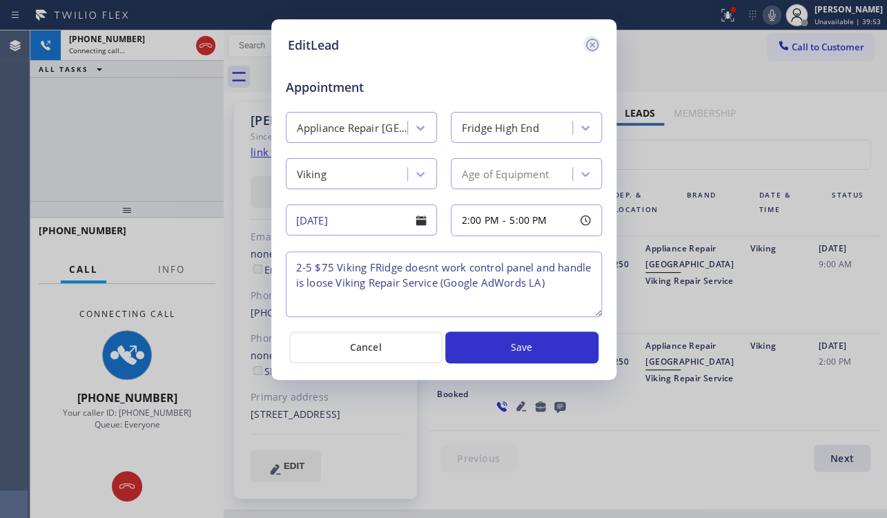
click at [592, 44] on icon at bounding box center [592, 45] width 12 height 12
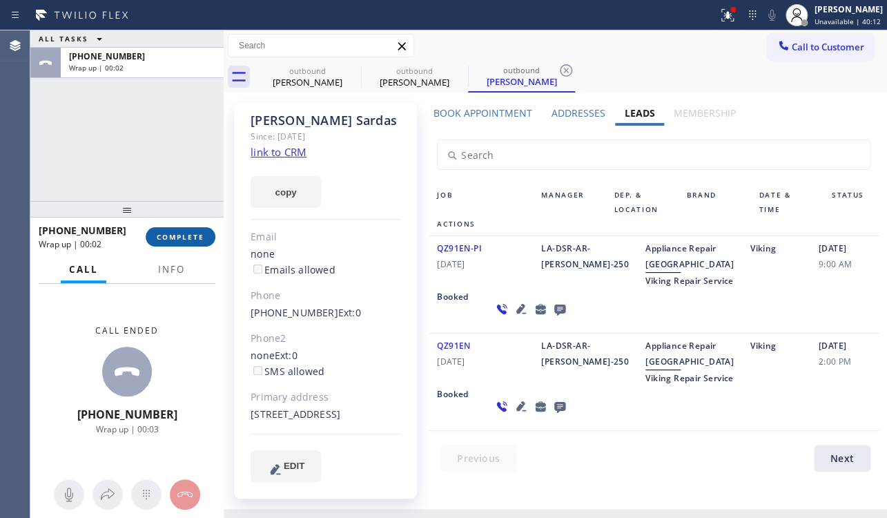
click at [166, 237] on span "COMPLETE" at bounding box center [181, 237] width 48 height 10
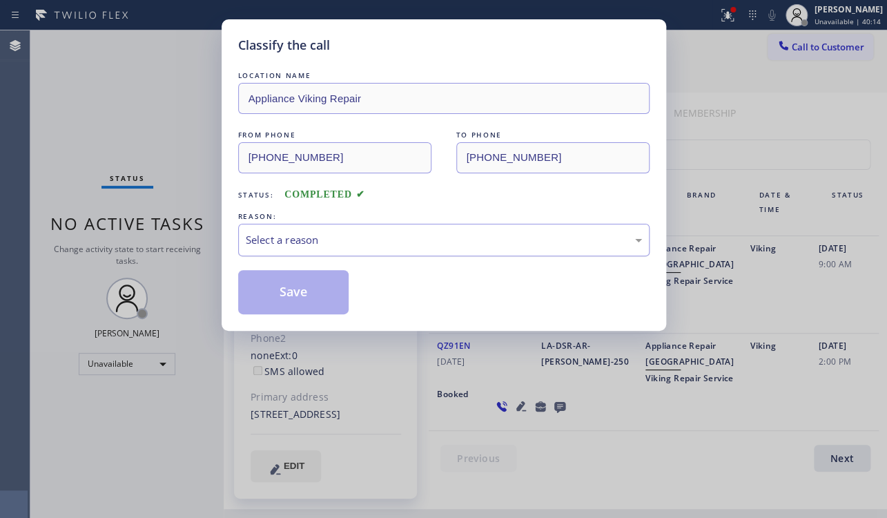
click at [532, 239] on div "Select a reason" at bounding box center [444, 240] width 396 height 16
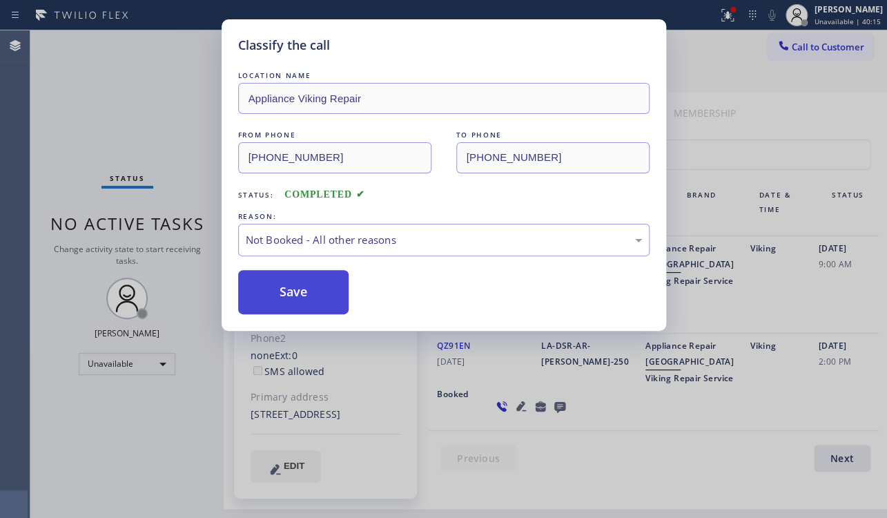
click at [276, 284] on button "Save" at bounding box center [293, 292] width 111 height 44
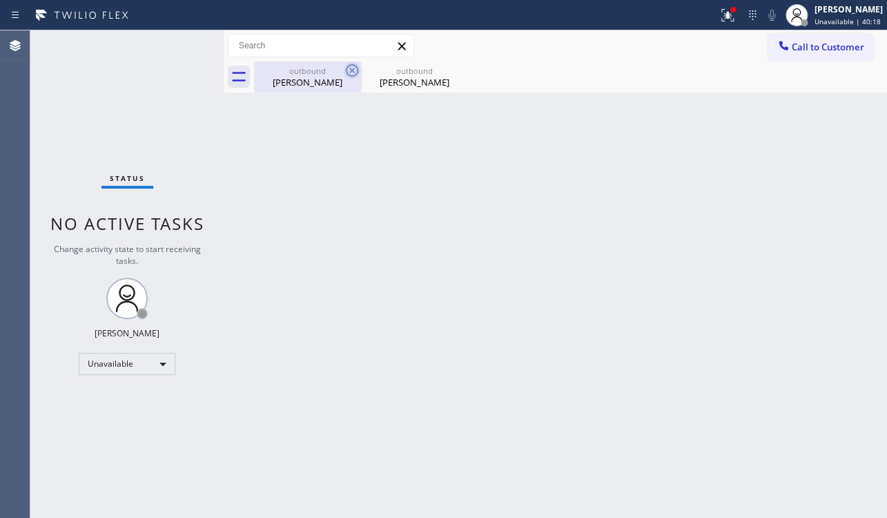
click at [351, 67] on icon at bounding box center [352, 70] width 17 height 17
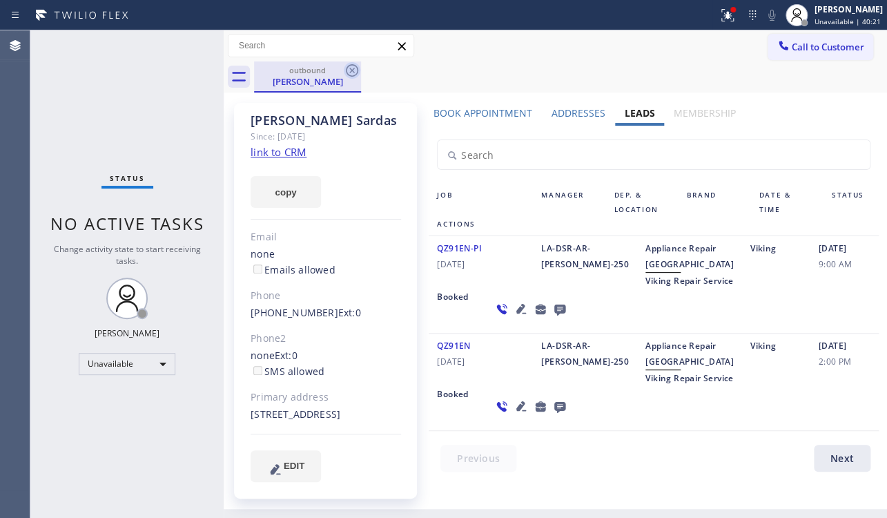
click at [351, 69] on icon at bounding box center [352, 70] width 17 height 17
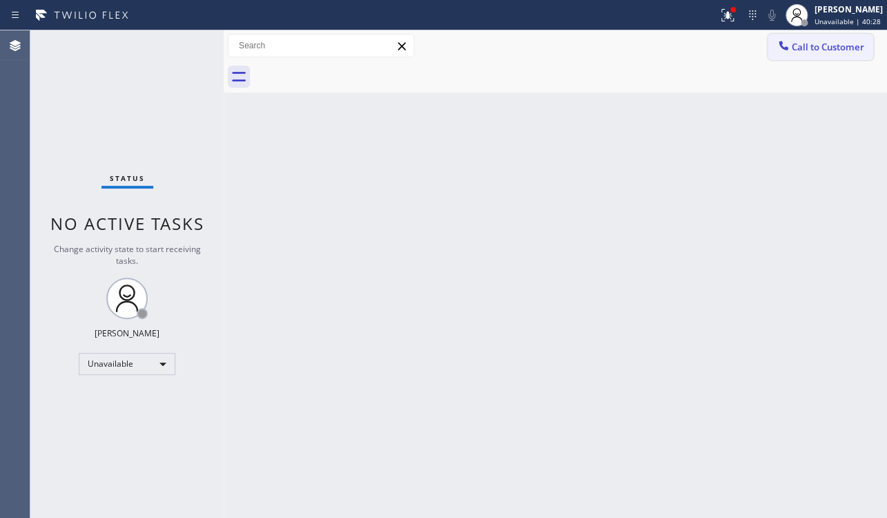
click at [829, 50] on span "Call to Customer" at bounding box center [828, 47] width 73 height 12
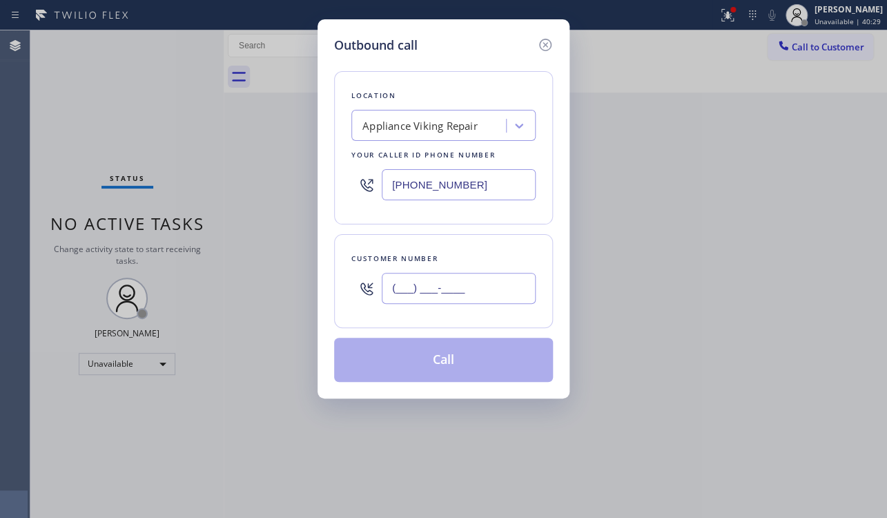
click at [461, 296] on input "(___) ___-____" at bounding box center [459, 288] width 154 height 31
paste input "626) 483-2737"
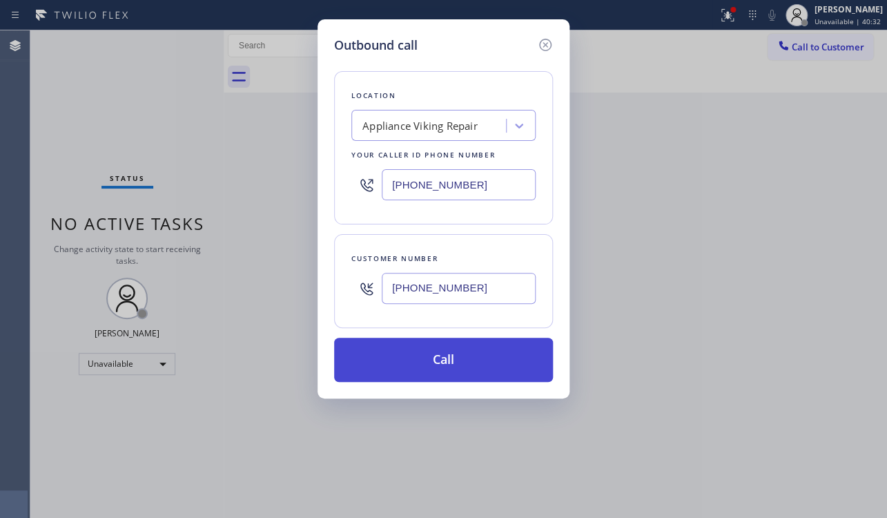
type input "(626) 483-2737"
click at [463, 358] on button "Call" at bounding box center [443, 360] width 219 height 44
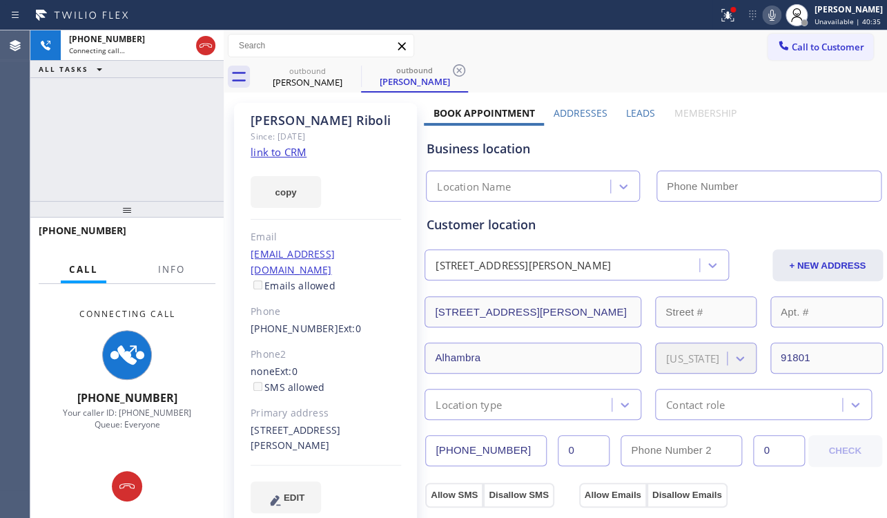
click at [635, 109] on label "Leads" at bounding box center [640, 112] width 29 height 13
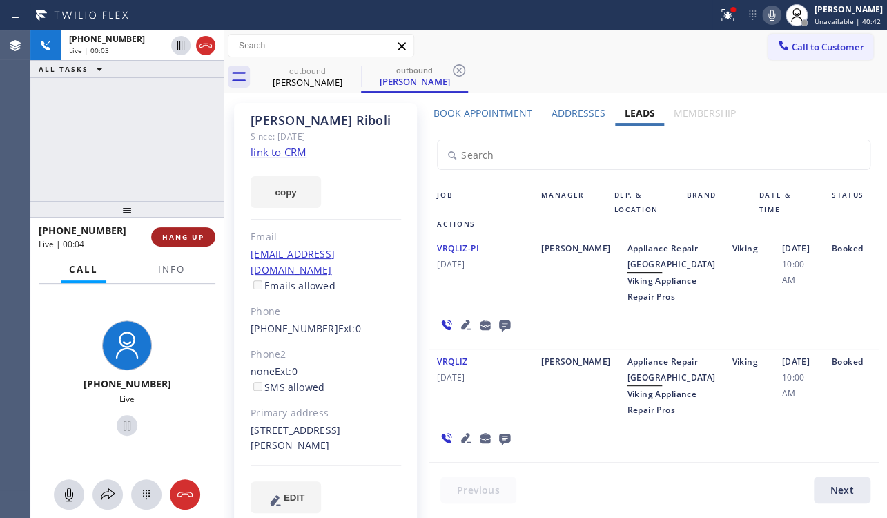
click at [192, 232] on span "HANG UP" at bounding box center [183, 237] width 42 height 10
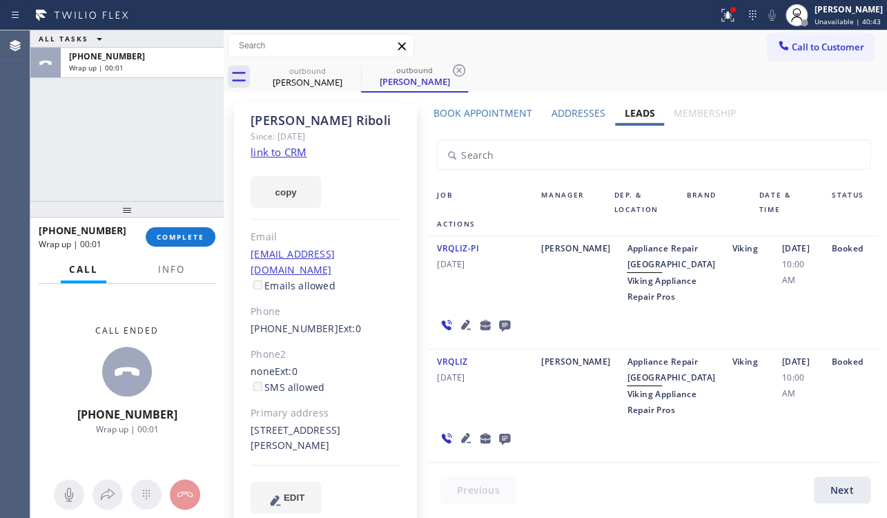
click at [501, 331] on icon at bounding box center [504, 325] width 11 height 11
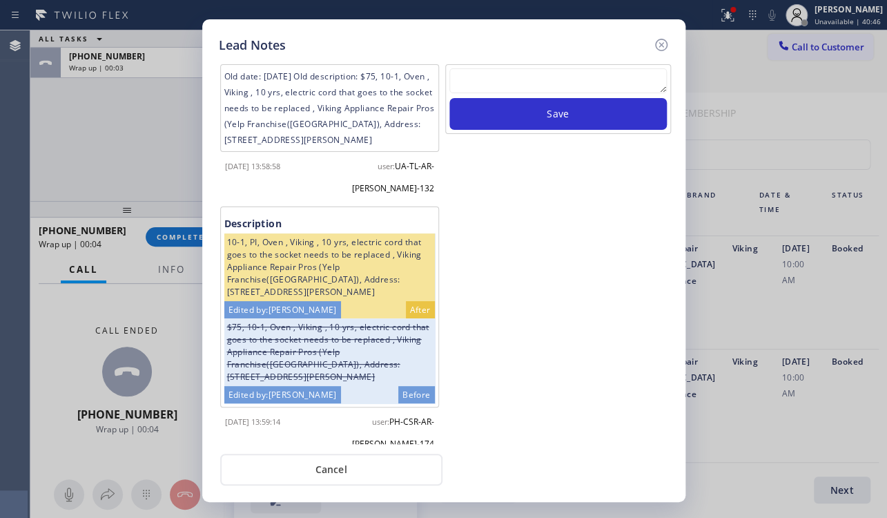
click at [501, 77] on textarea at bounding box center [559, 80] width 218 height 25
paste textarea "Routed to Voice mail// If CX will call back please transfer to me- Love:*"
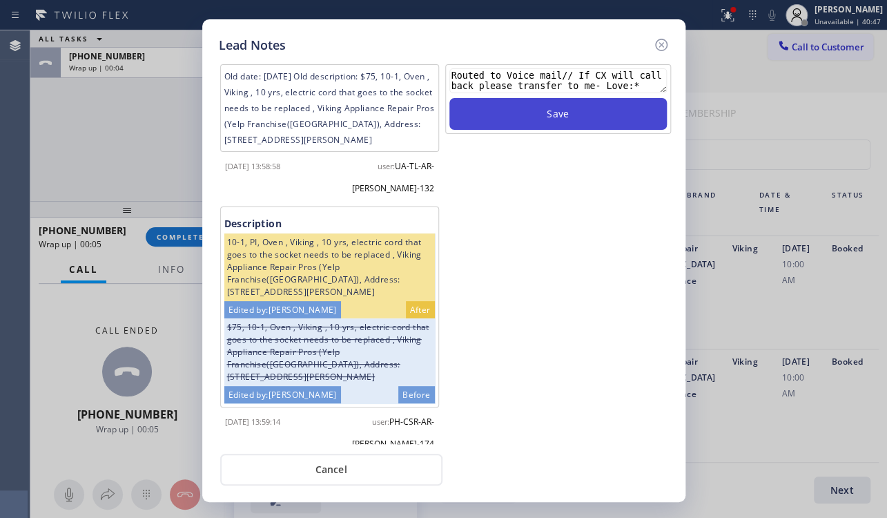
type textarea "Routed to Voice mail// If CX will call back please transfer to me- Love:*"
click at [523, 114] on button "Save" at bounding box center [559, 114] width 218 height 32
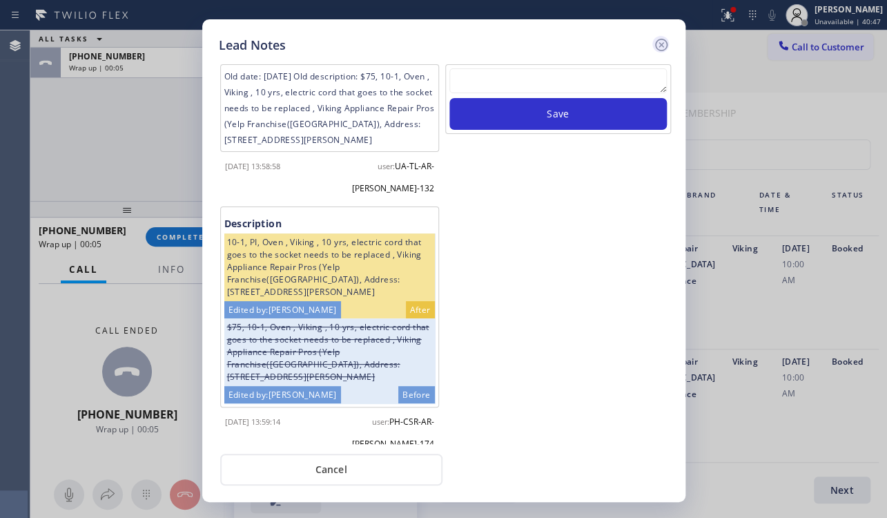
click at [661, 45] on icon at bounding box center [661, 45] width 12 height 12
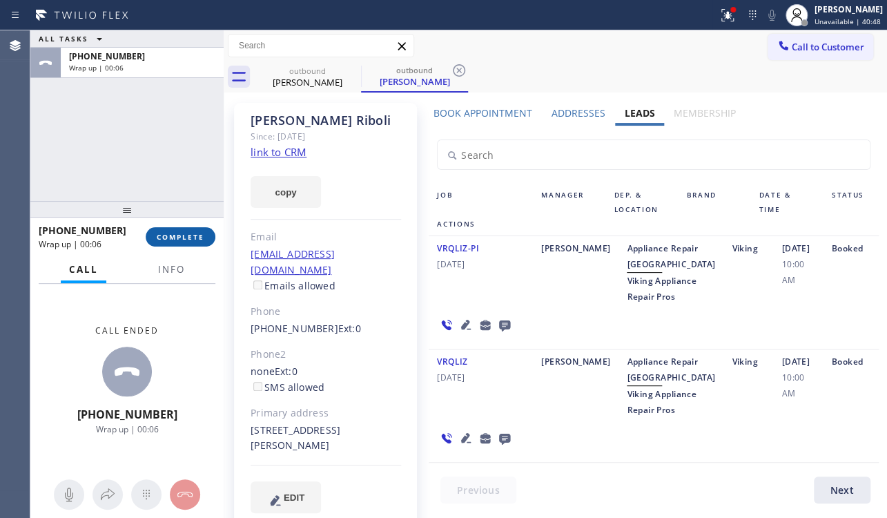
click at [172, 235] on span "COMPLETE" at bounding box center [181, 237] width 48 height 10
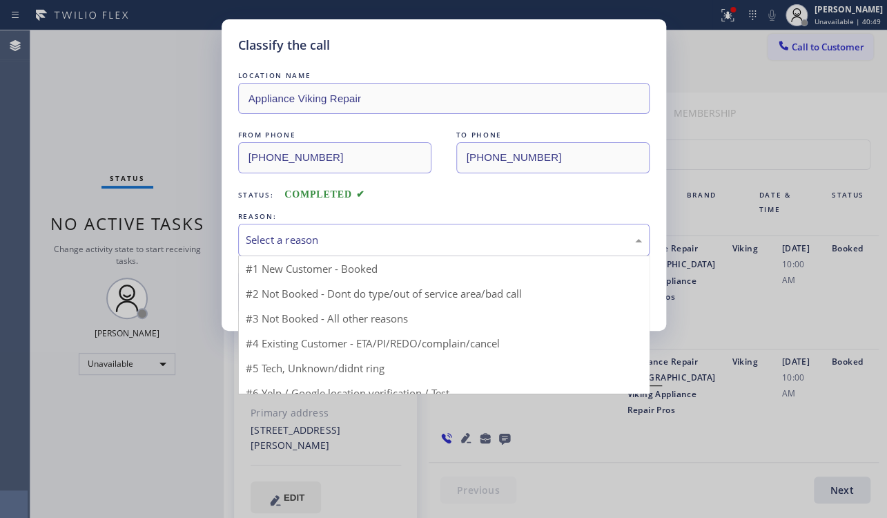
click at [305, 229] on div "Select a reason" at bounding box center [444, 240] width 412 height 32
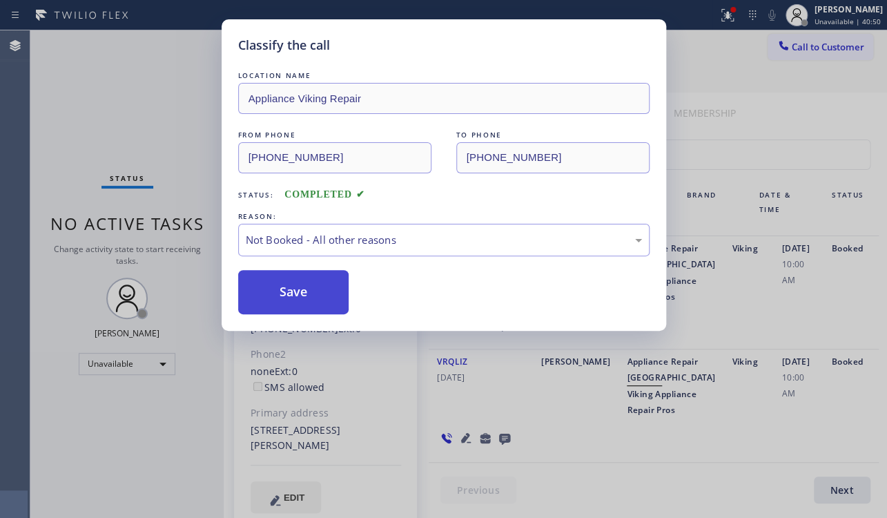
click at [278, 293] on button "Save" at bounding box center [293, 292] width 111 height 44
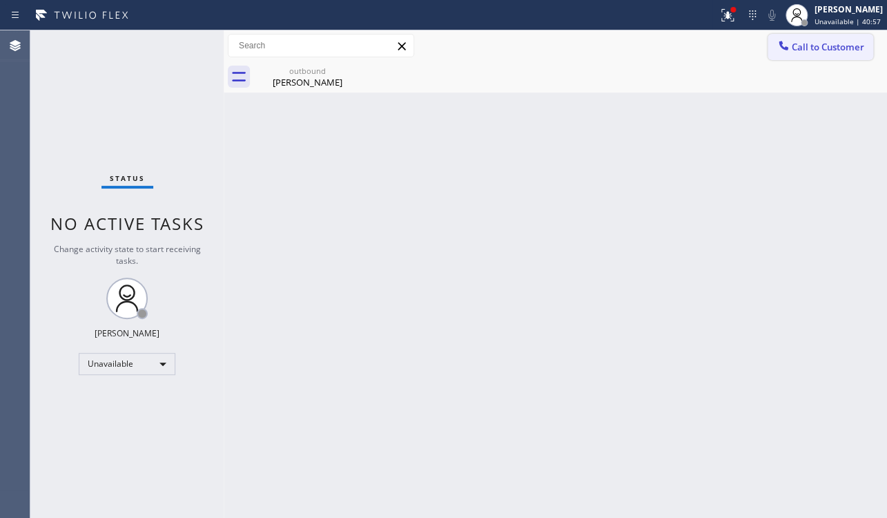
click at [808, 39] on button "Call to Customer" at bounding box center [821, 47] width 106 height 26
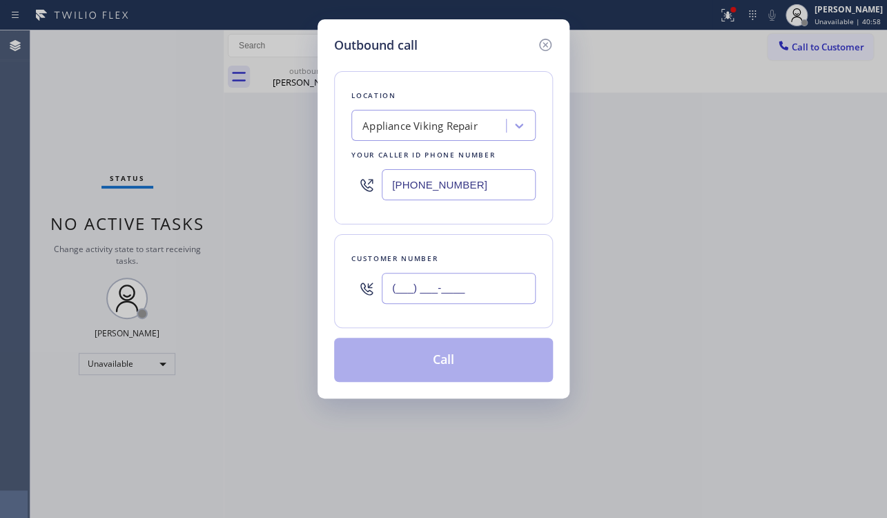
click at [397, 293] on input "(___) ___-____" at bounding box center [459, 288] width 154 height 31
paste input "310) 756-2060"
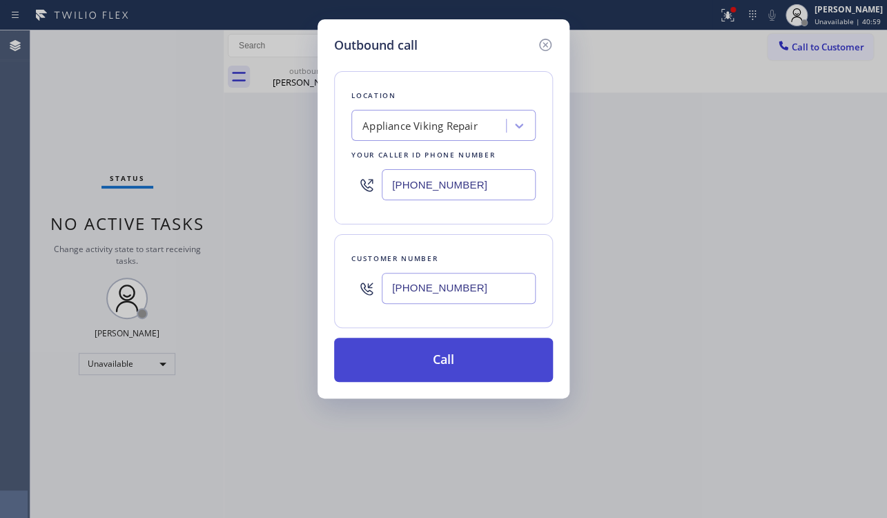
type input "(310) 756-2060"
click at [449, 361] on button "Call" at bounding box center [443, 360] width 219 height 44
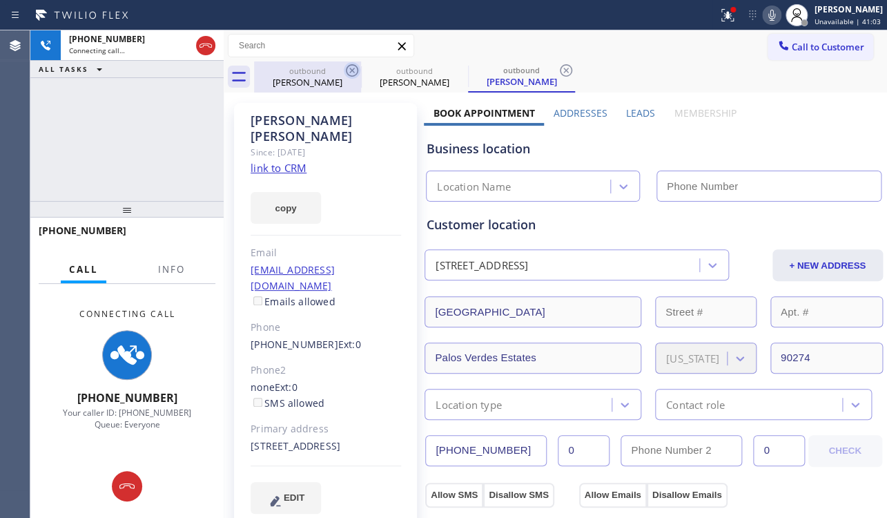
click at [351, 69] on icon at bounding box center [352, 70] width 12 height 12
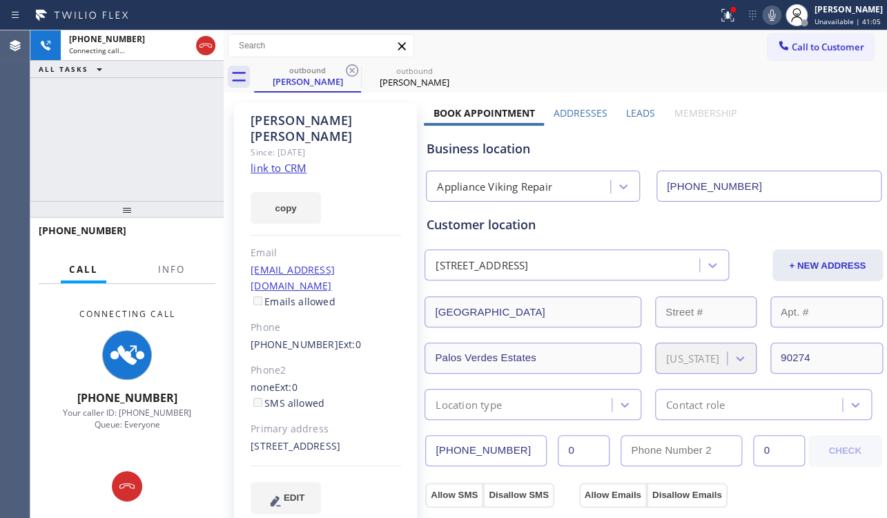
click at [637, 112] on label "Leads" at bounding box center [640, 112] width 29 height 13
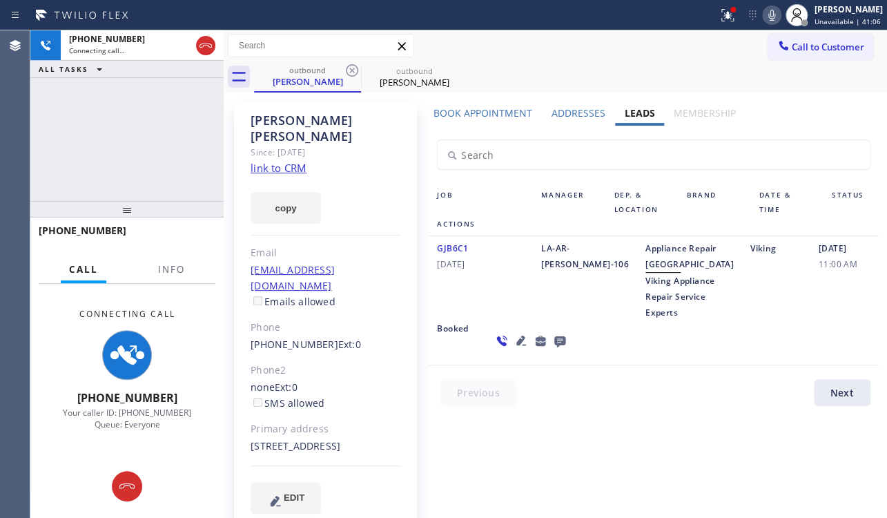
click at [285, 161] on link "link to CRM" at bounding box center [279, 168] width 56 height 14
click at [517, 345] on icon at bounding box center [522, 341] width 10 height 10
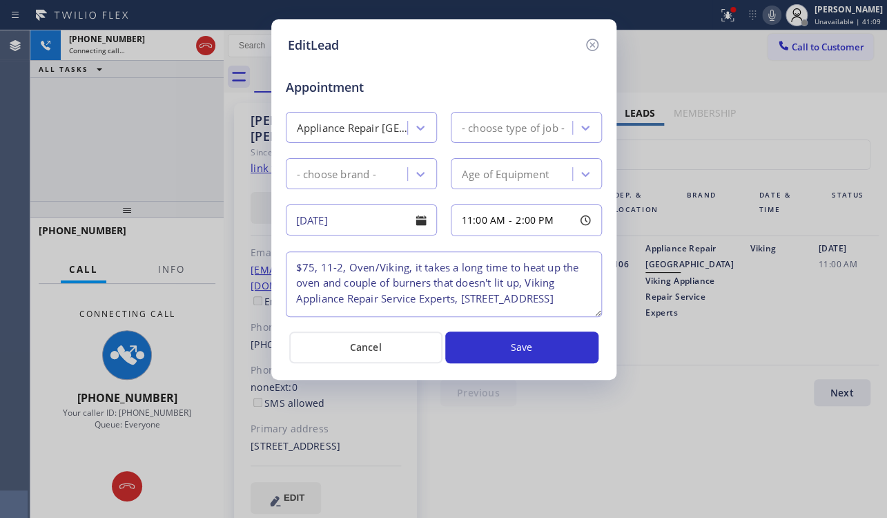
type textarea "$75, 11-2, Oven/Viking, it takes a long time to heat up the oven and couple of …"
click at [592, 44] on icon at bounding box center [592, 45] width 12 height 12
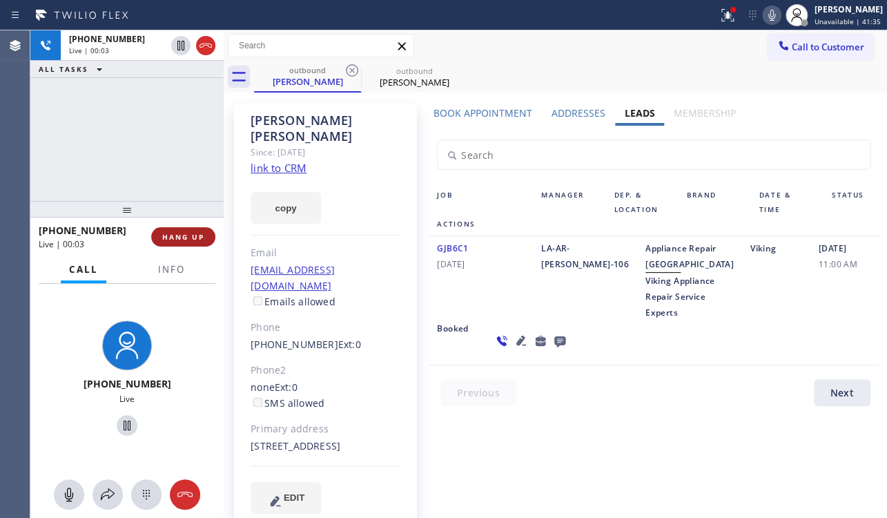
click at [193, 231] on button "HANG UP" at bounding box center [183, 236] width 64 height 19
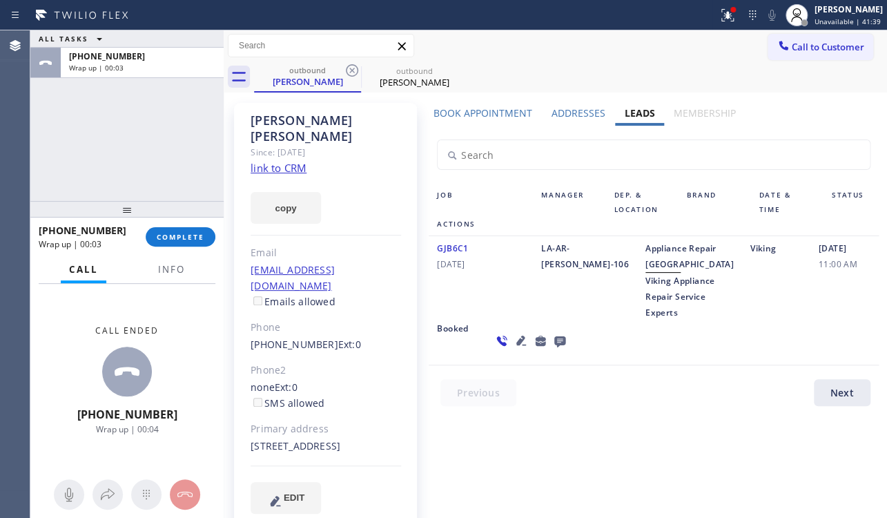
click at [552, 349] on icon at bounding box center [560, 340] width 17 height 17
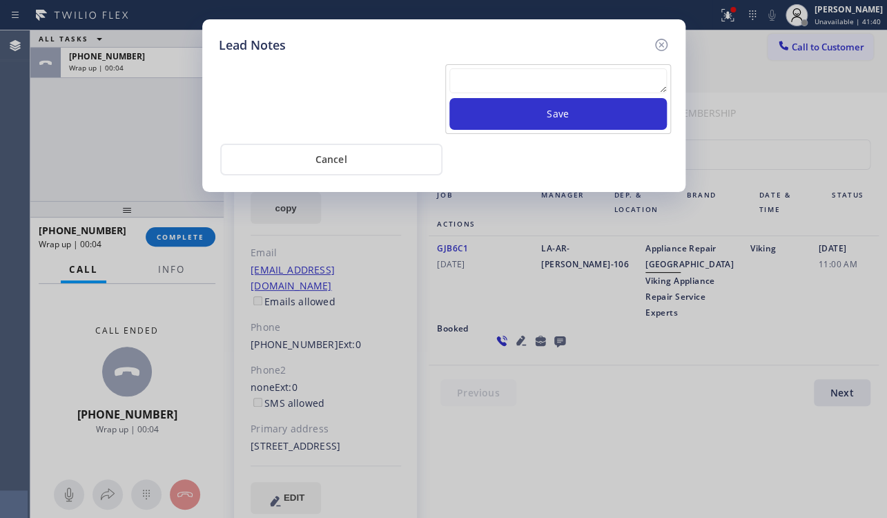
click at [534, 89] on textarea at bounding box center [559, 80] width 218 height 25
paste textarea "Routed to Voice mail// If CX will call back please transfer to me- Love:*"
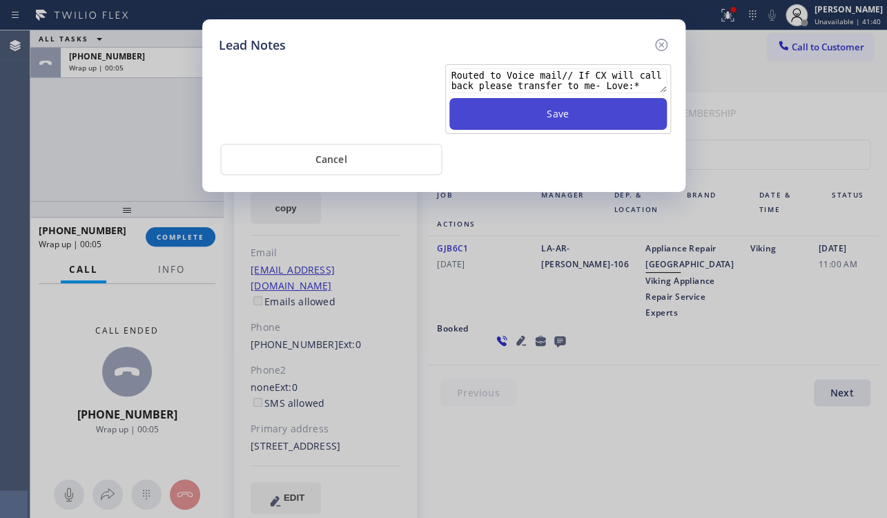
type textarea "Routed to Voice mail// If CX will call back please transfer to me- Love:*"
click at [566, 110] on button "Save" at bounding box center [559, 114] width 218 height 32
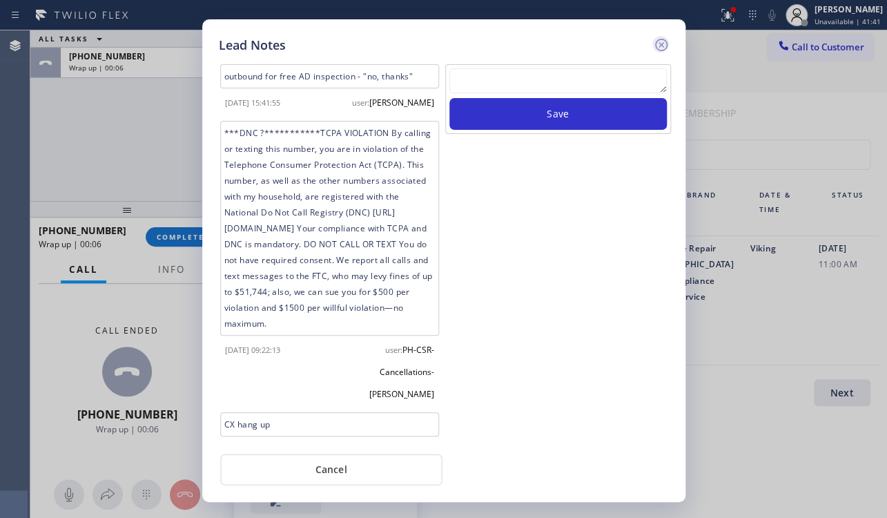
click at [664, 47] on icon at bounding box center [661, 45] width 17 height 17
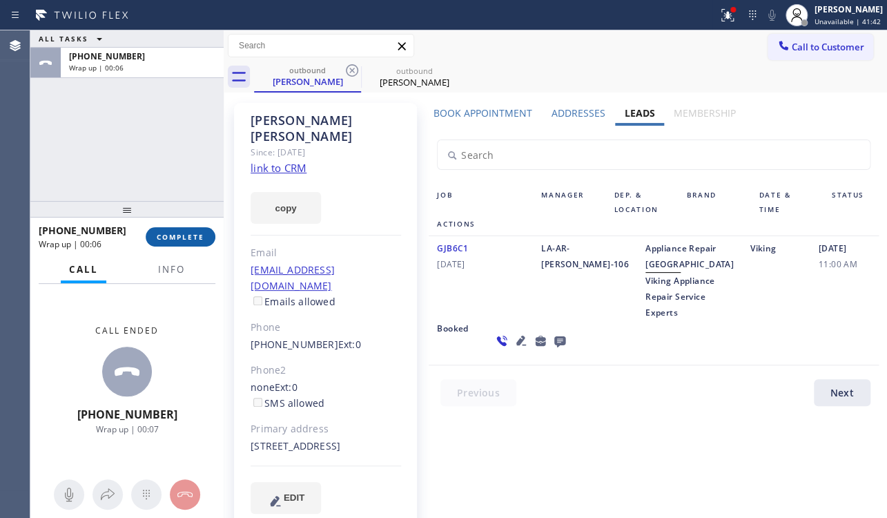
click at [172, 238] on span "COMPLETE" at bounding box center [181, 237] width 48 height 10
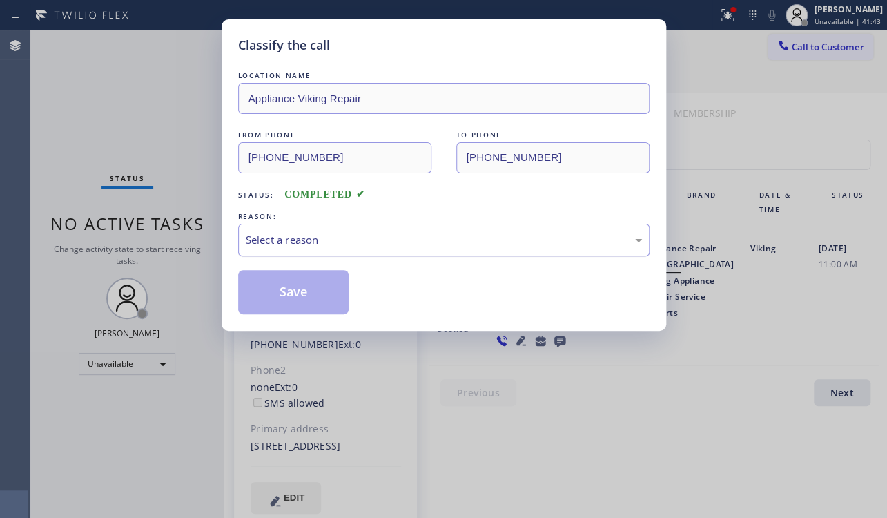
click at [310, 233] on div "Select a reason" at bounding box center [444, 240] width 396 height 16
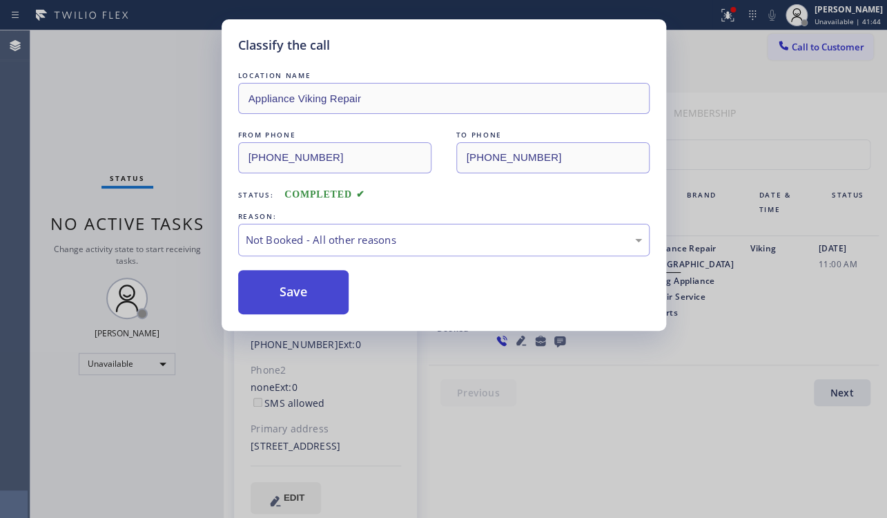
click at [281, 290] on button "Save" at bounding box center [293, 292] width 111 height 44
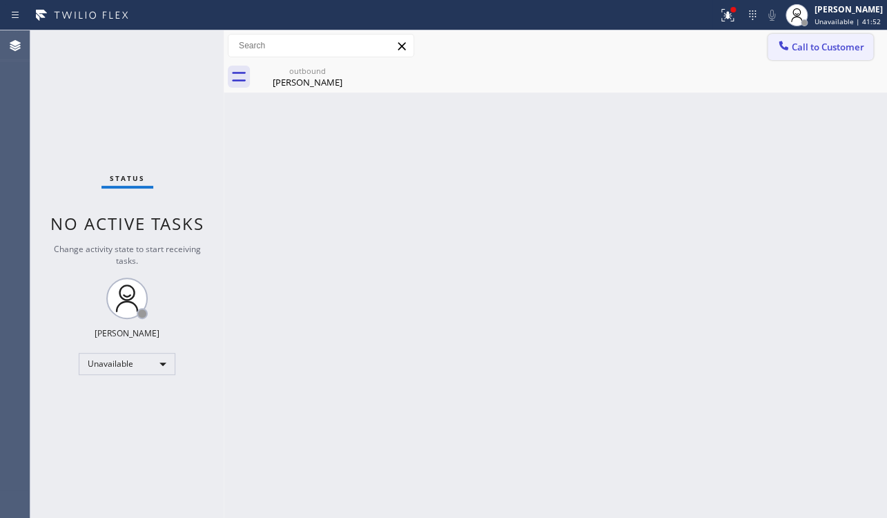
click at [815, 45] on span "Call to Customer" at bounding box center [828, 47] width 73 height 12
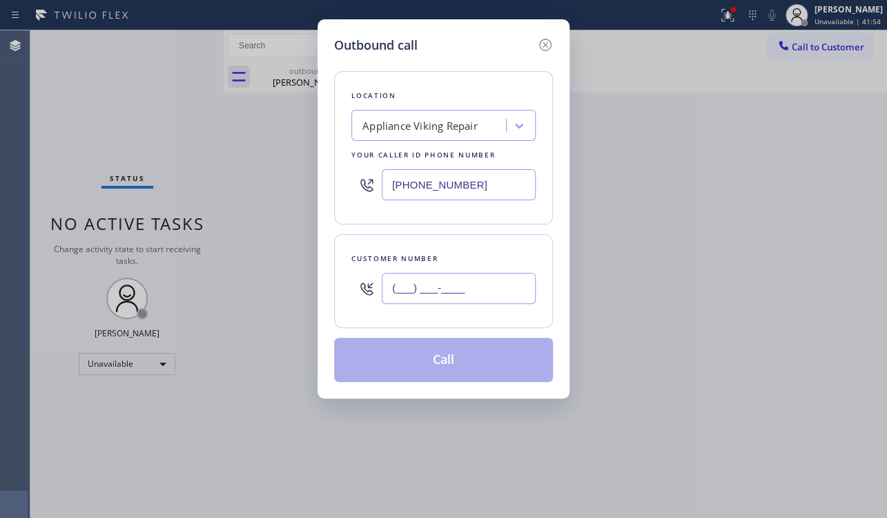
click at [394, 277] on input "(___) ___-____" at bounding box center [459, 288] width 154 height 31
paste input "206) 679-9084"
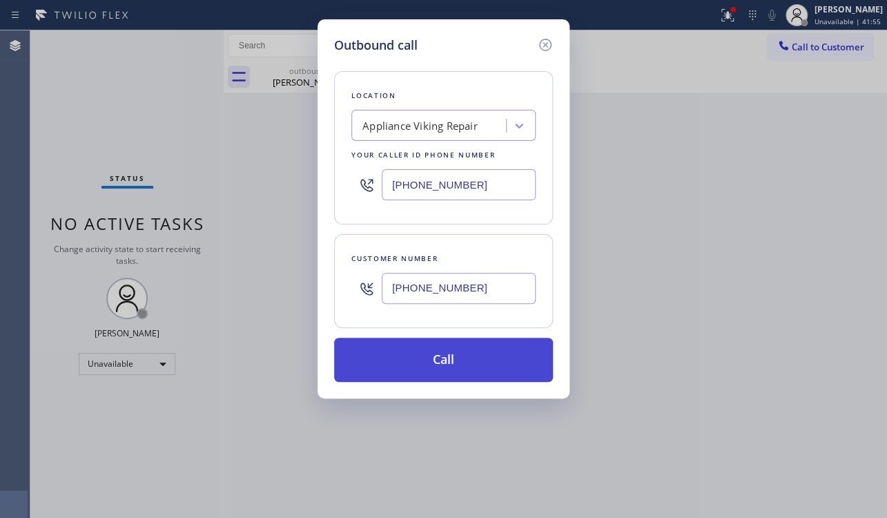
type input "(206) 679-9084"
click at [430, 360] on button "Call" at bounding box center [443, 360] width 219 height 44
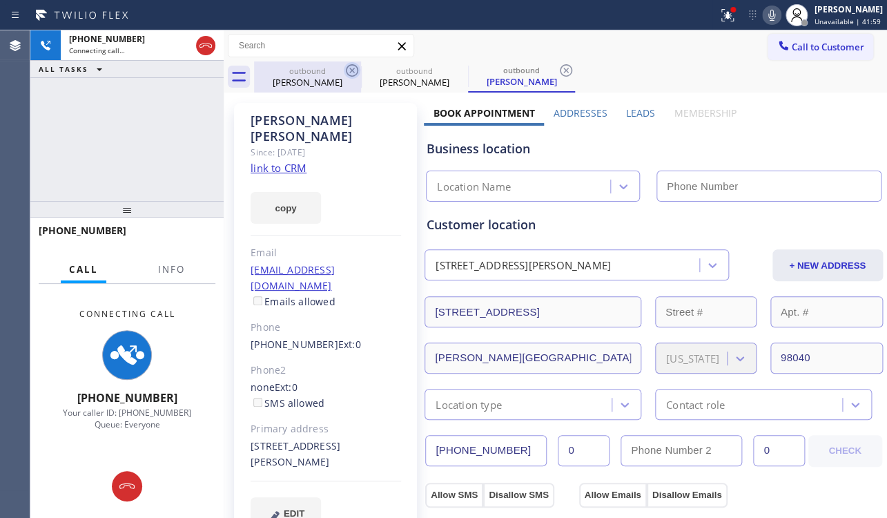
click at [352, 73] on icon at bounding box center [352, 70] width 17 height 17
type input "(617) 219-9255"
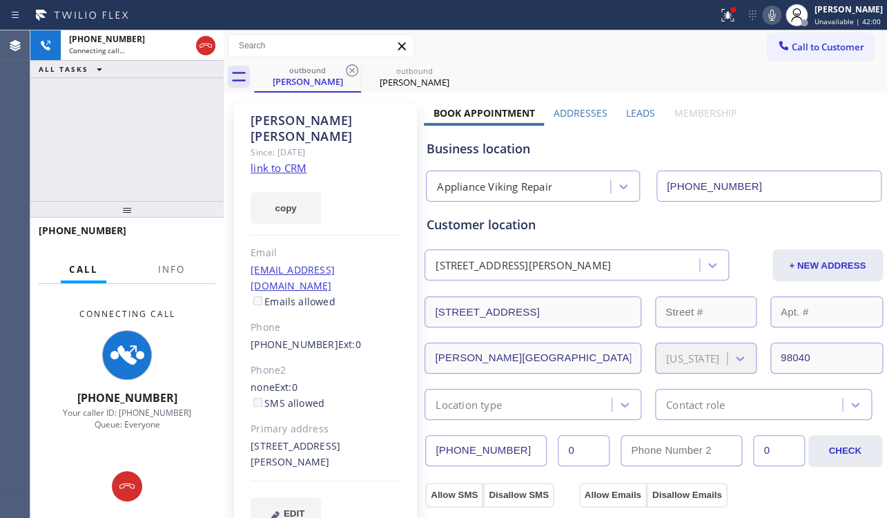
click at [629, 110] on label "Leads" at bounding box center [640, 112] width 29 height 13
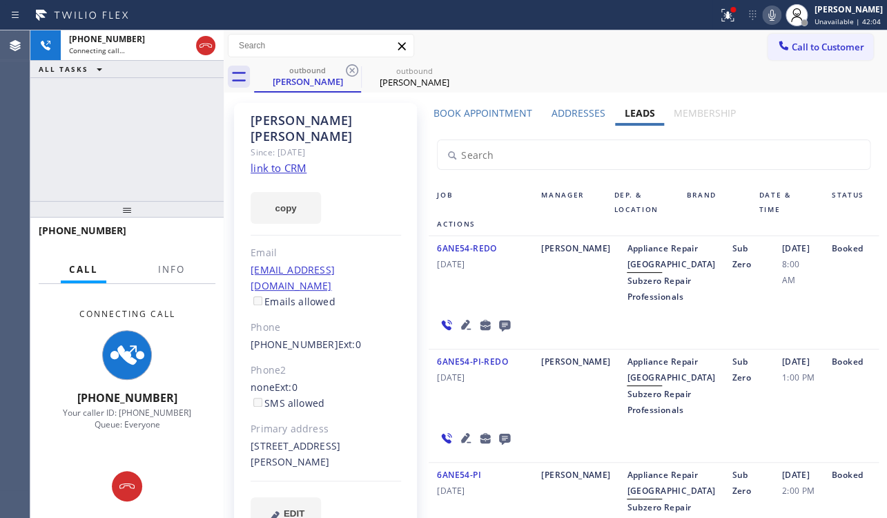
click at [287, 161] on link "link to CRM" at bounding box center [279, 168] width 56 height 14
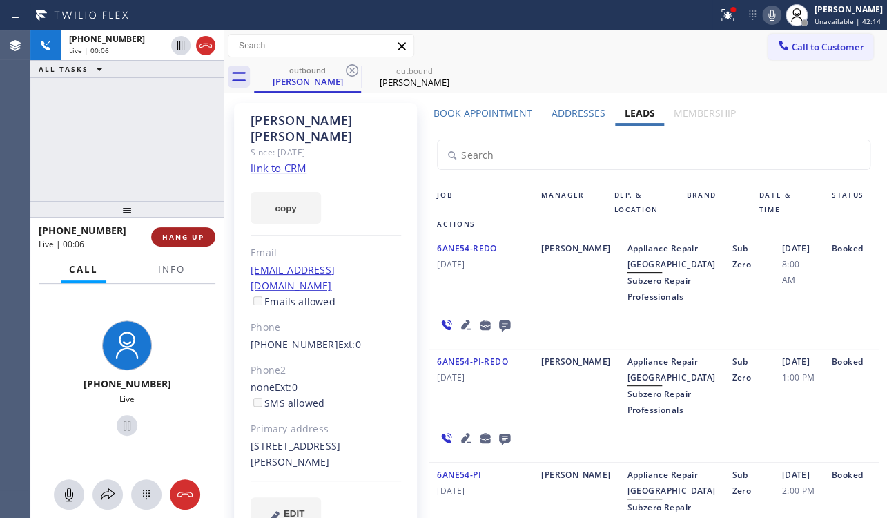
click at [167, 236] on span "HANG UP" at bounding box center [183, 237] width 42 height 10
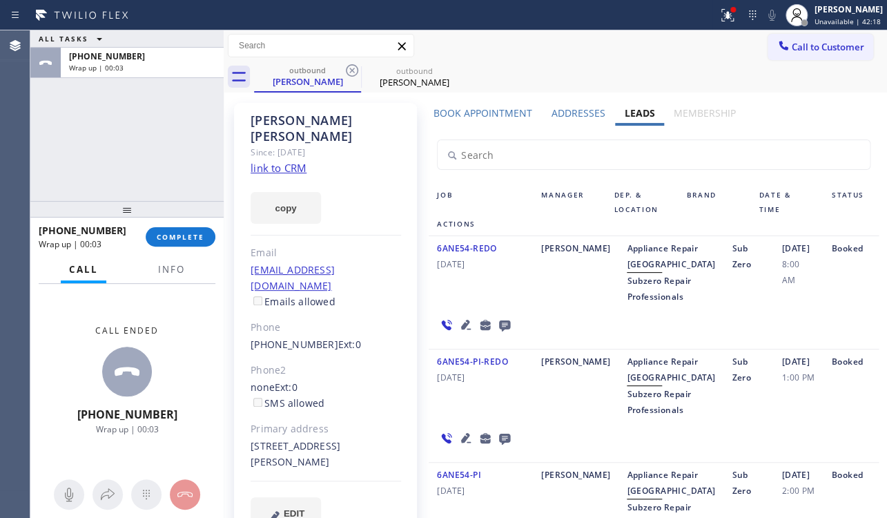
click at [502, 331] on icon at bounding box center [504, 325] width 11 height 11
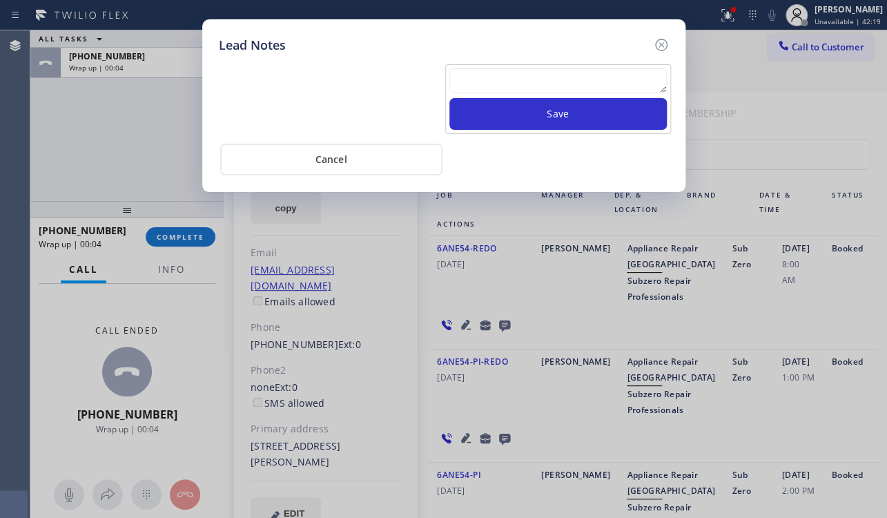
click at [546, 84] on textarea at bounding box center [559, 80] width 218 height 25
paste textarea "Routed to Voice mail// If CX will call back please transfer to me- Love:*"
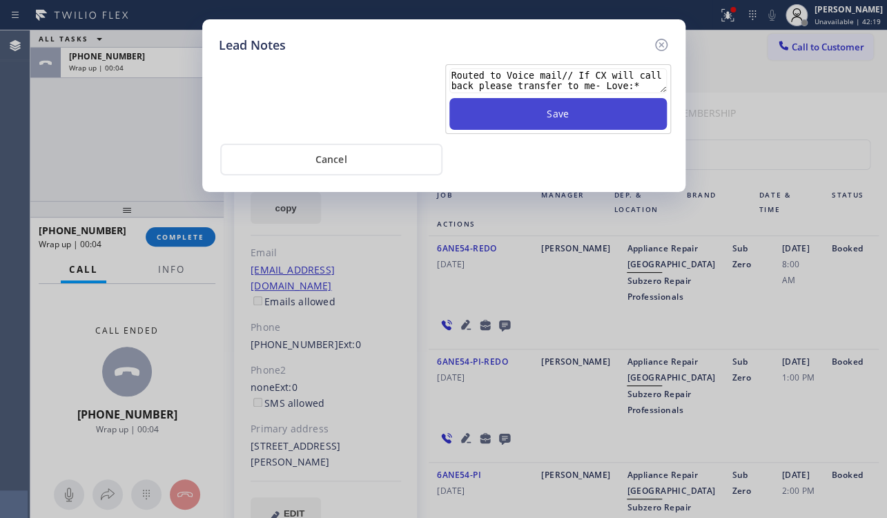
type textarea "Routed to Voice mail// If CX will call back please transfer to me- Love:*"
click at [566, 124] on button "Save" at bounding box center [559, 114] width 218 height 32
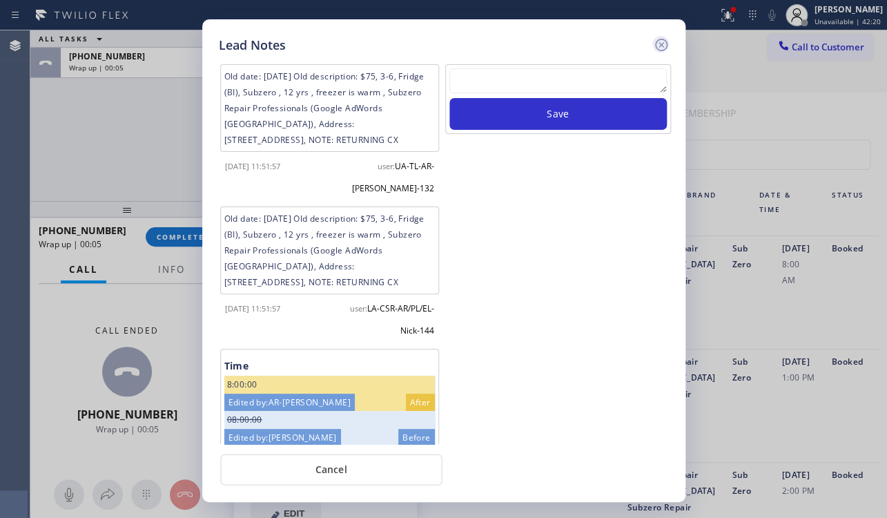
click at [660, 42] on icon at bounding box center [661, 45] width 17 height 17
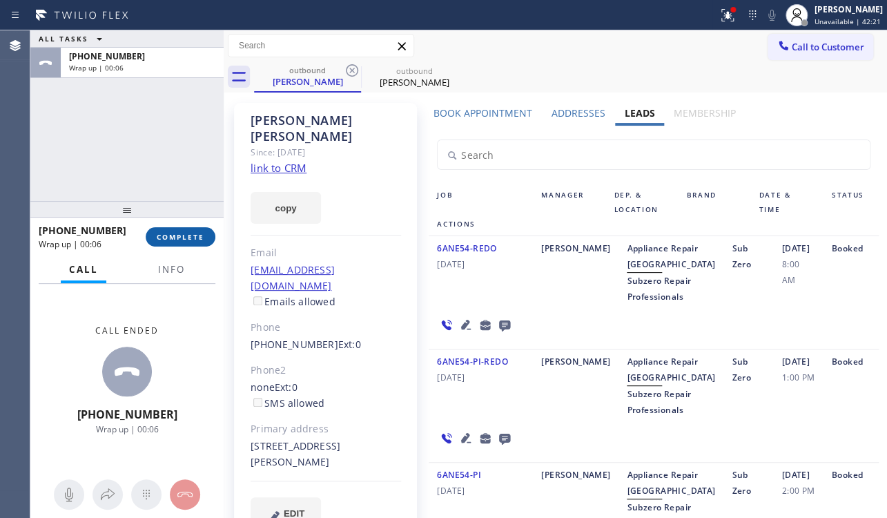
click at [184, 243] on button "COMPLETE" at bounding box center [181, 236] width 70 height 19
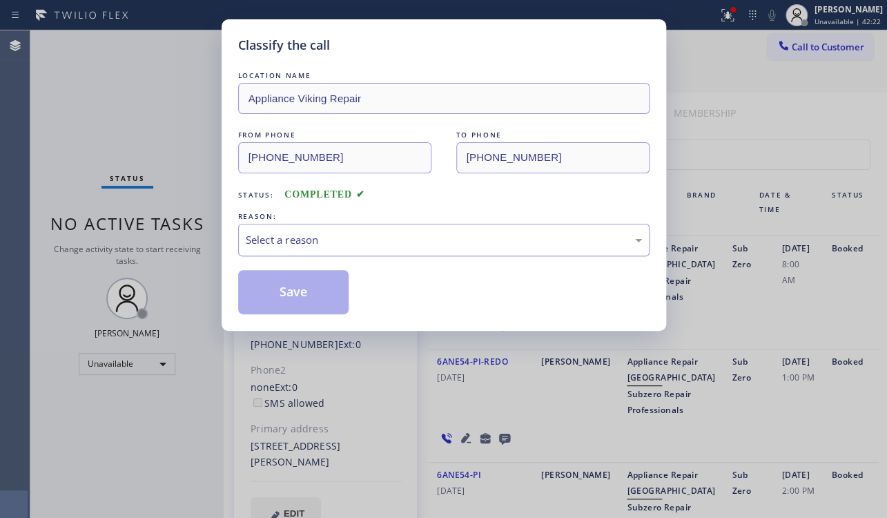
click at [271, 241] on div "Select a reason" at bounding box center [444, 240] width 396 height 16
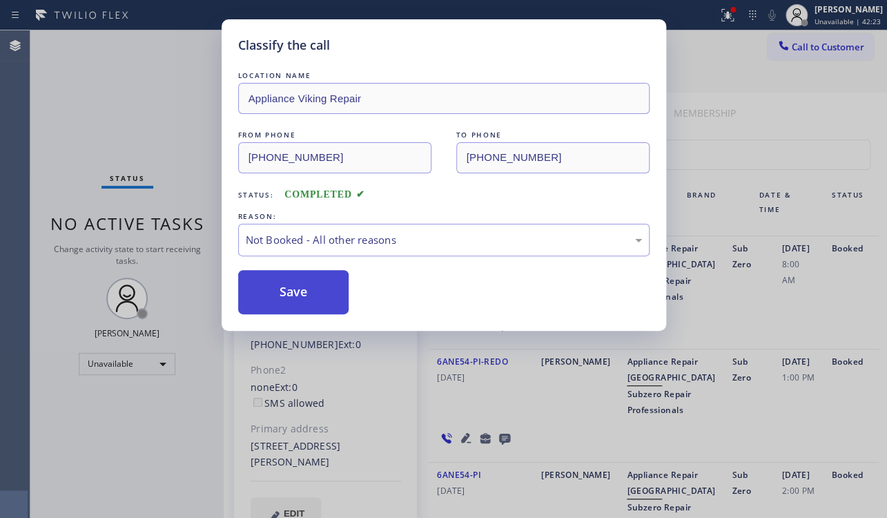
click at [259, 295] on button "Save" at bounding box center [293, 292] width 111 height 44
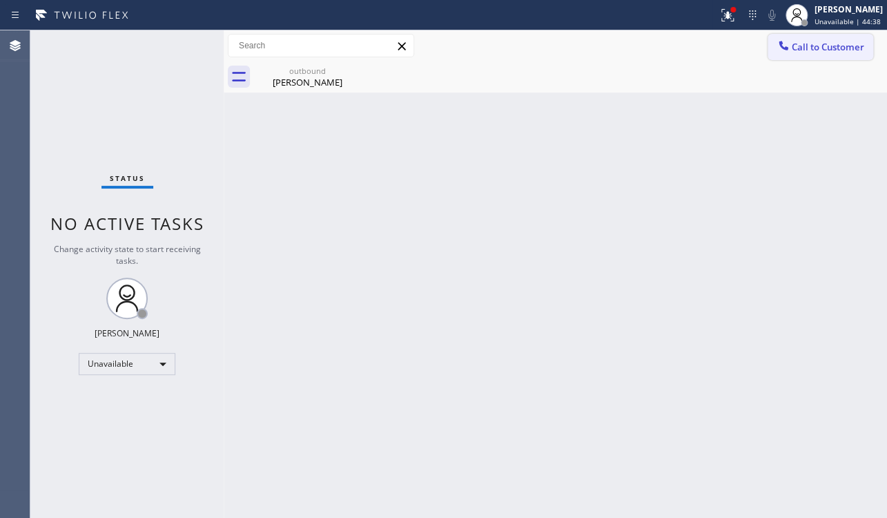
click at [835, 55] on button "Call to Customer" at bounding box center [821, 47] width 106 height 26
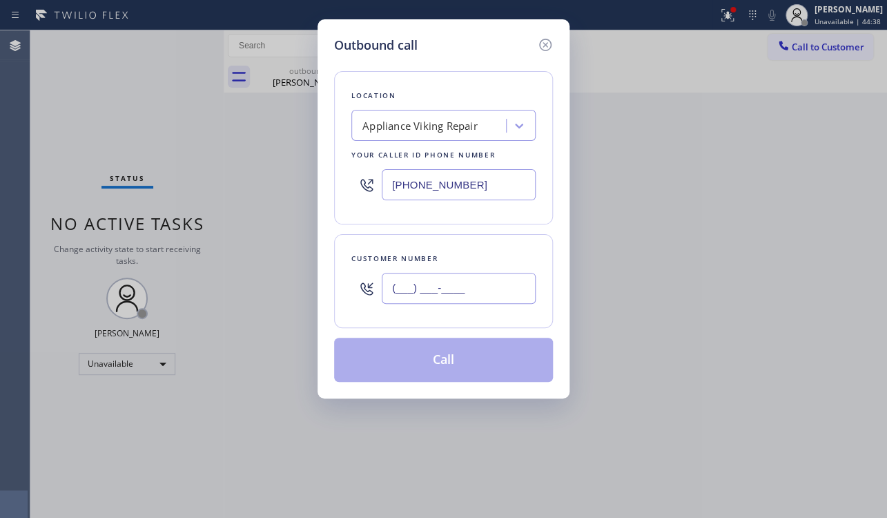
click at [428, 290] on input "(___) ___-____" at bounding box center [459, 288] width 154 height 31
paste input "818) 992-4291"
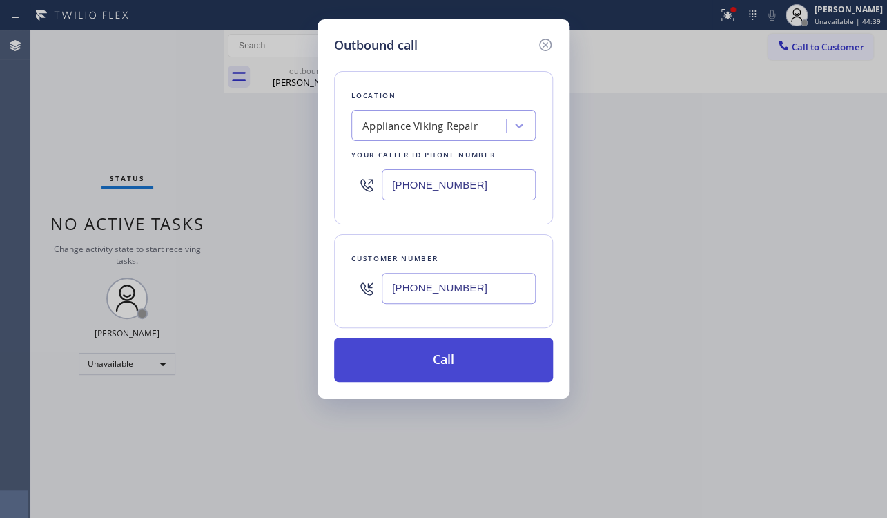
type input "(818) 992-4291"
click at [432, 363] on button "Call" at bounding box center [443, 360] width 219 height 44
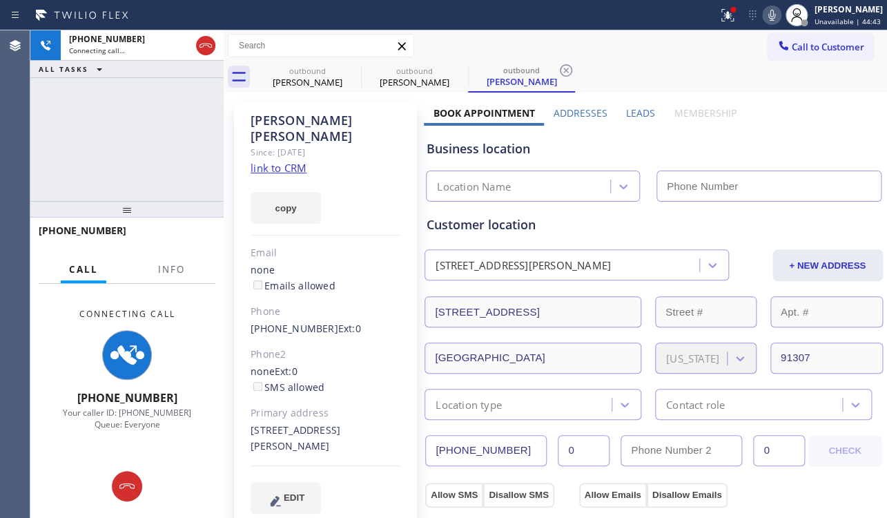
click at [642, 109] on label "Leads" at bounding box center [640, 112] width 29 height 13
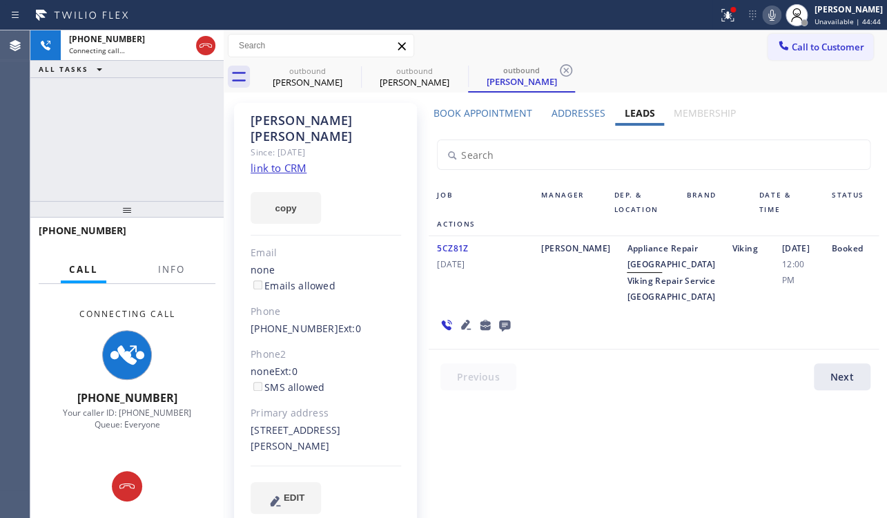
click at [266, 161] on link "link to CRM" at bounding box center [279, 168] width 56 height 14
click at [458, 333] on icon at bounding box center [466, 324] width 17 height 17
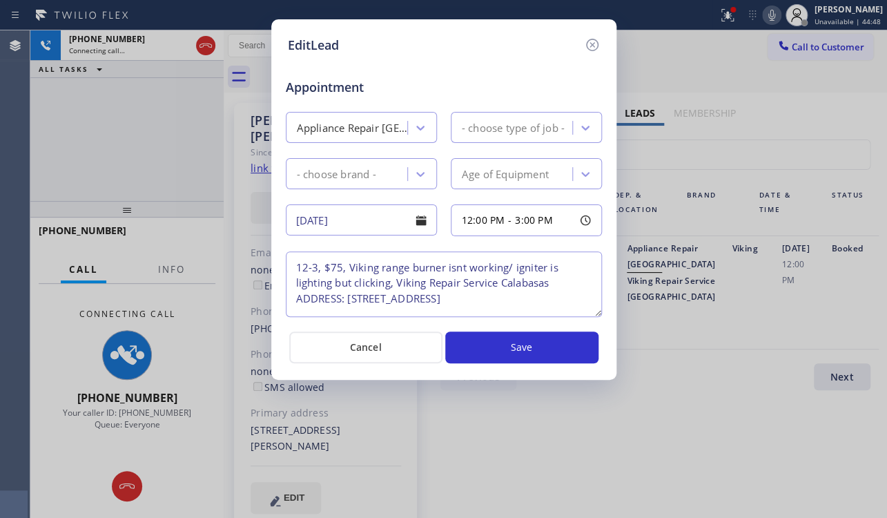
type textarea "12-3, $75, Viking range burner isnt working/ igniter is lighting but clicking, …"
click at [596, 48] on icon at bounding box center [592, 45] width 12 height 12
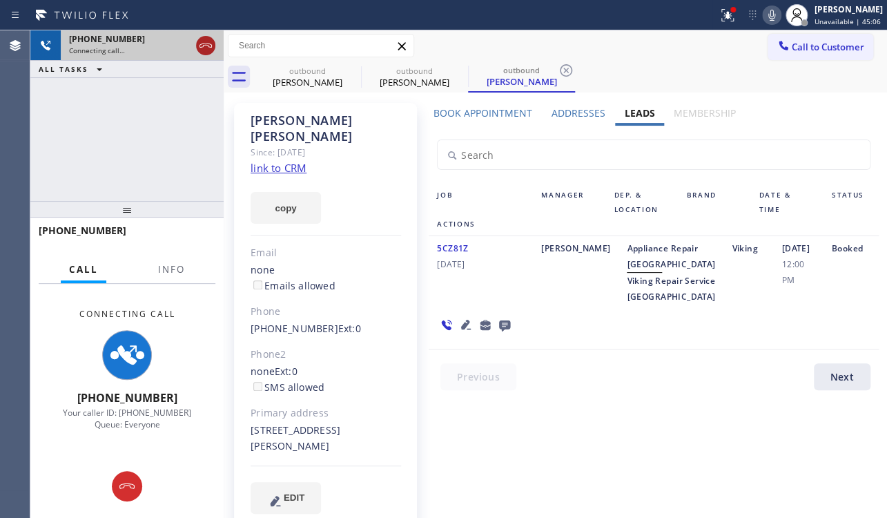
click at [209, 53] on icon at bounding box center [205, 45] width 17 height 17
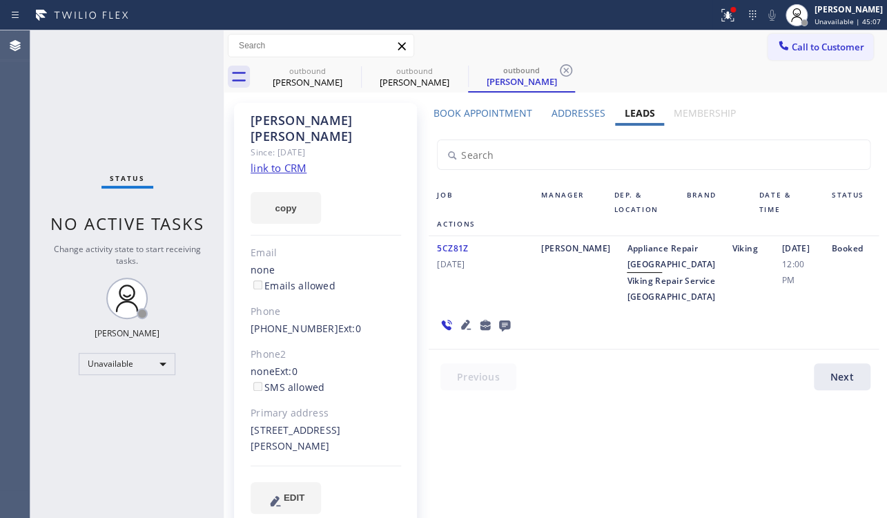
click at [499, 331] on icon at bounding box center [504, 325] width 11 height 11
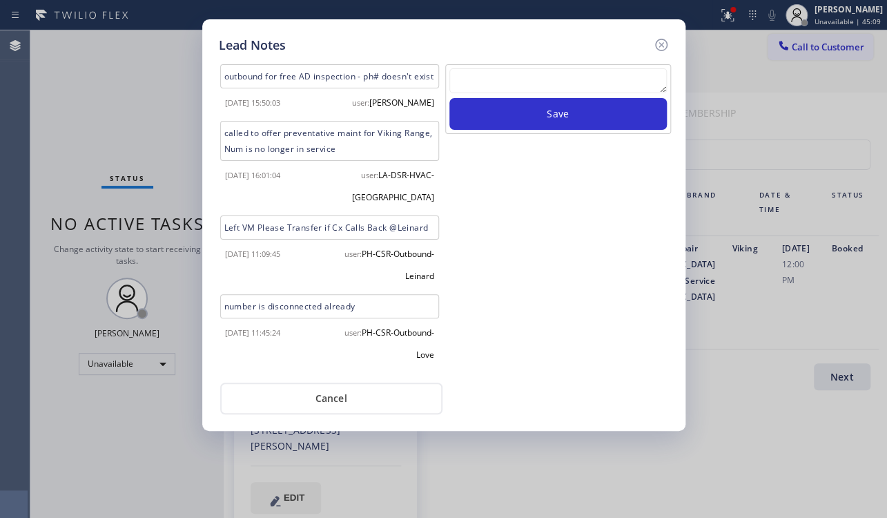
click at [508, 89] on textarea at bounding box center [559, 80] width 218 height 25
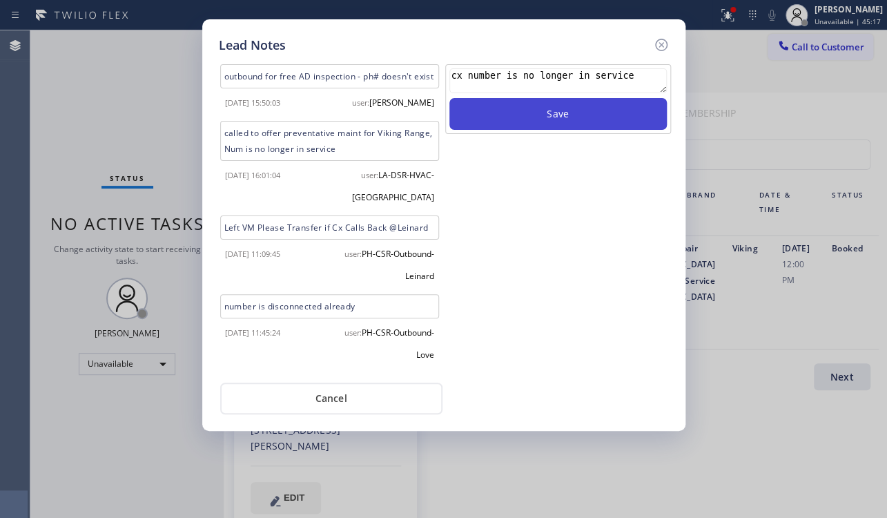
type textarea "cx number is no longer in service"
drag, startPoint x: 545, startPoint y: 111, endPoint x: 573, endPoint y: 125, distance: 31.5
click at [546, 114] on button "Save" at bounding box center [559, 114] width 218 height 32
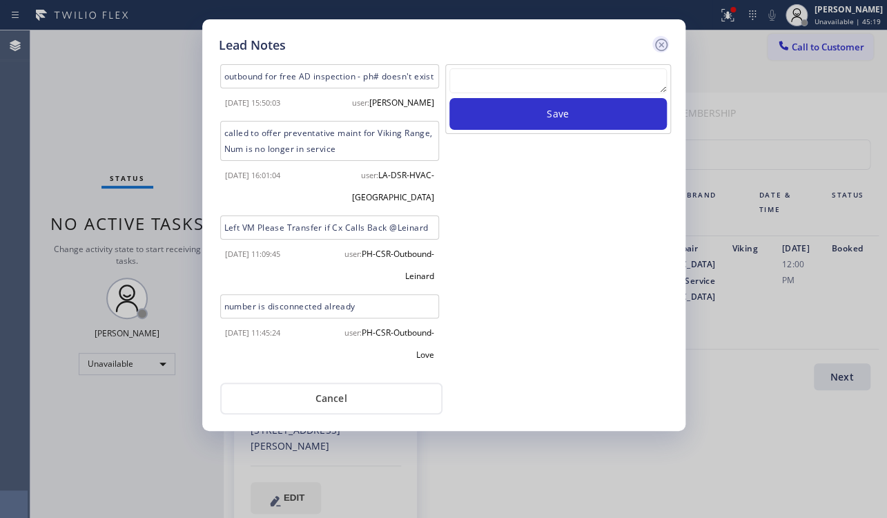
click at [658, 37] on icon at bounding box center [661, 45] width 17 height 17
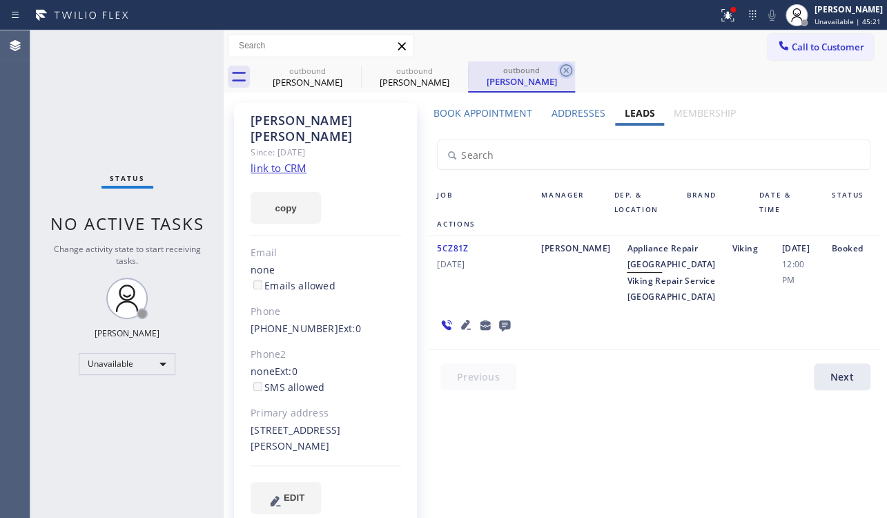
click at [569, 72] on icon at bounding box center [566, 70] width 17 height 17
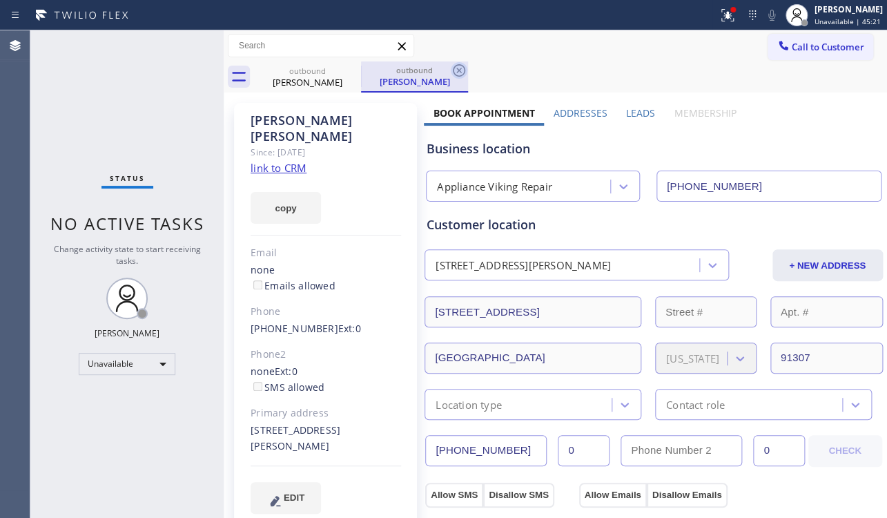
click at [459, 75] on icon at bounding box center [459, 70] width 17 height 17
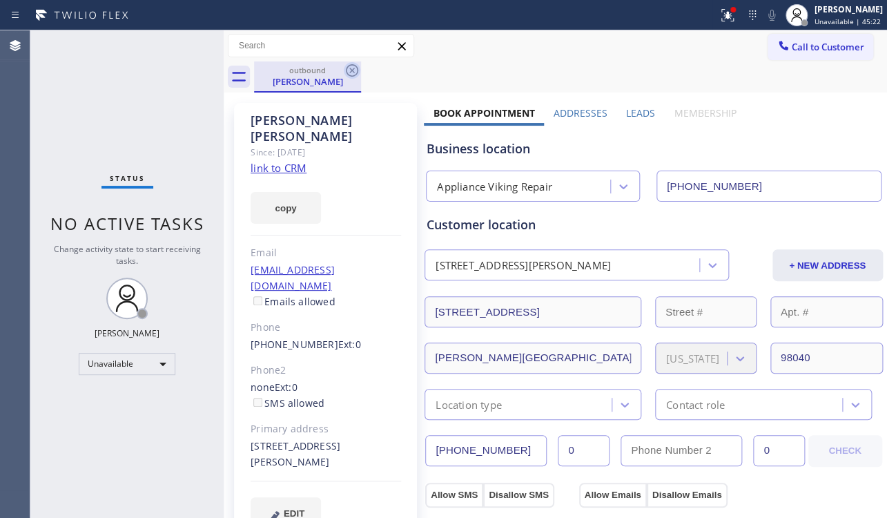
click at [351, 74] on icon at bounding box center [352, 70] width 17 height 17
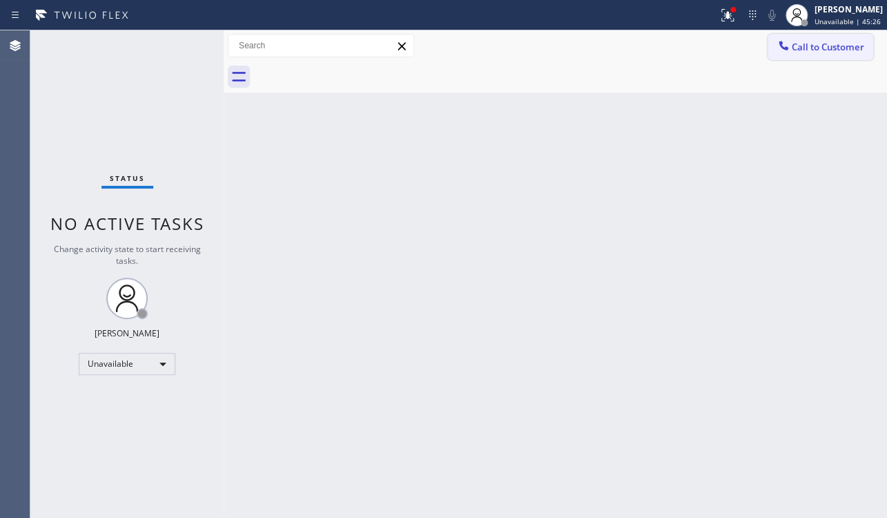
click at [836, 44] on span "Call to Customer" at bounding box center [828, 47] width 73 height 12
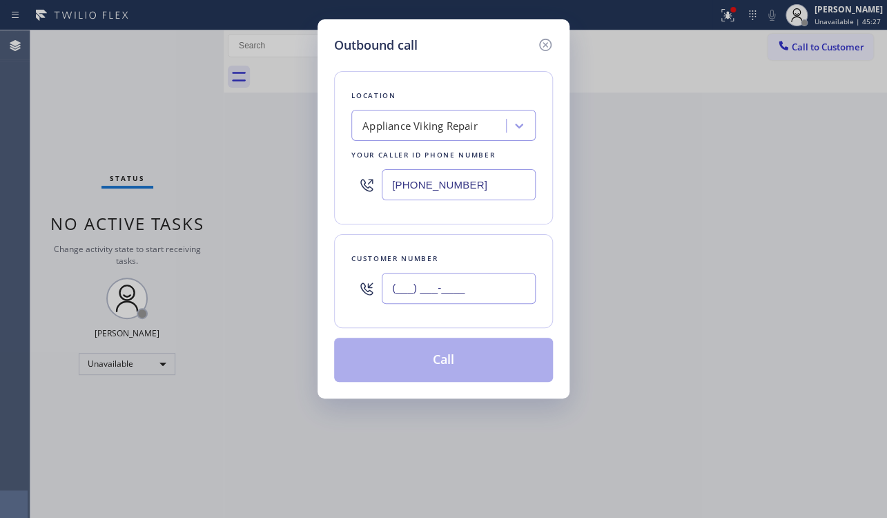
click at [405, 290] on input "(___) ___-____" at bounding box center [459, 288] width 154 height 31
paste input "214) 215-8629"
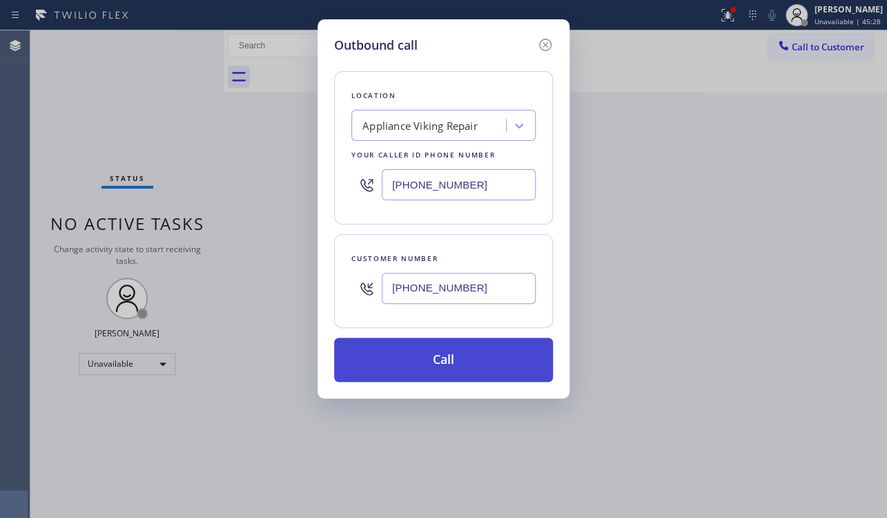
click at [438, 360] on button "Call" at bounding box center [443, 360] width 219 height 44
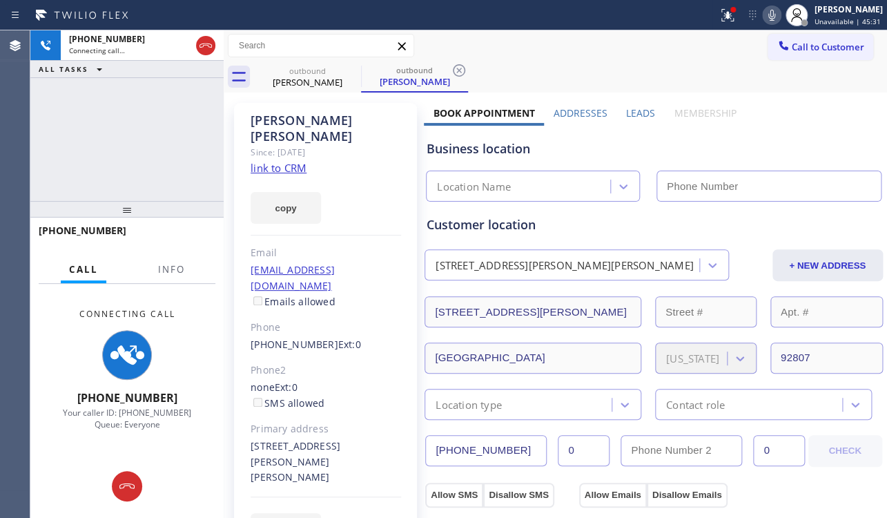
click at [639, 115] on label "Leads" at bounding box center [640, 112] width 29 height 13
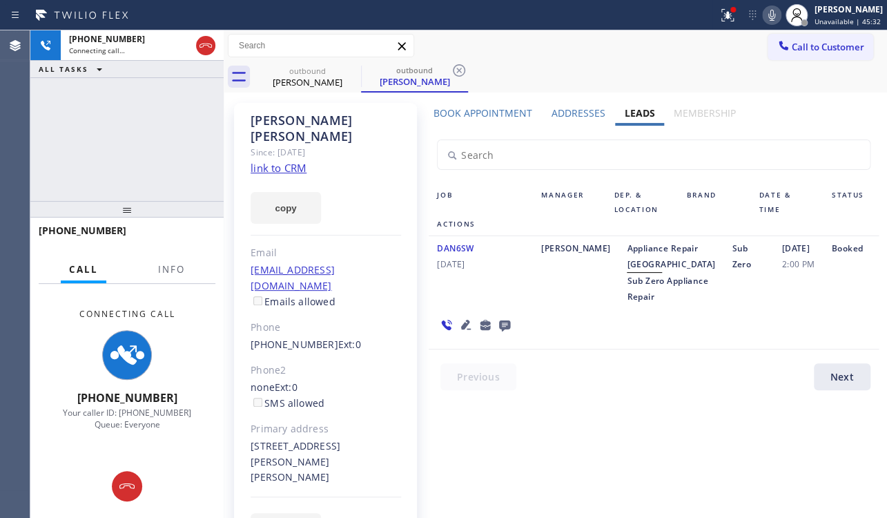
click at [290, 161] on link "link to CRM" at bounding box center [279, 168] width 56 height 14
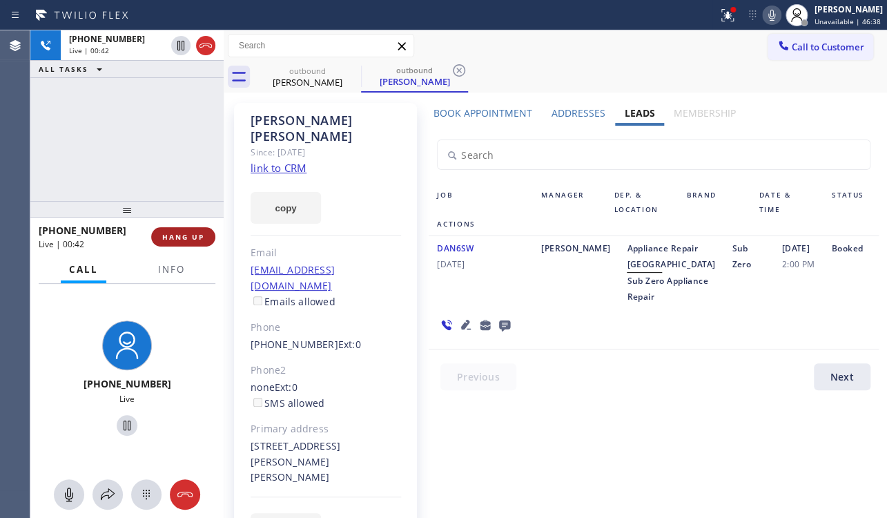
click at [163, 237] on span "HANG UP" at bounding box center [183, 237] width 42 height 10
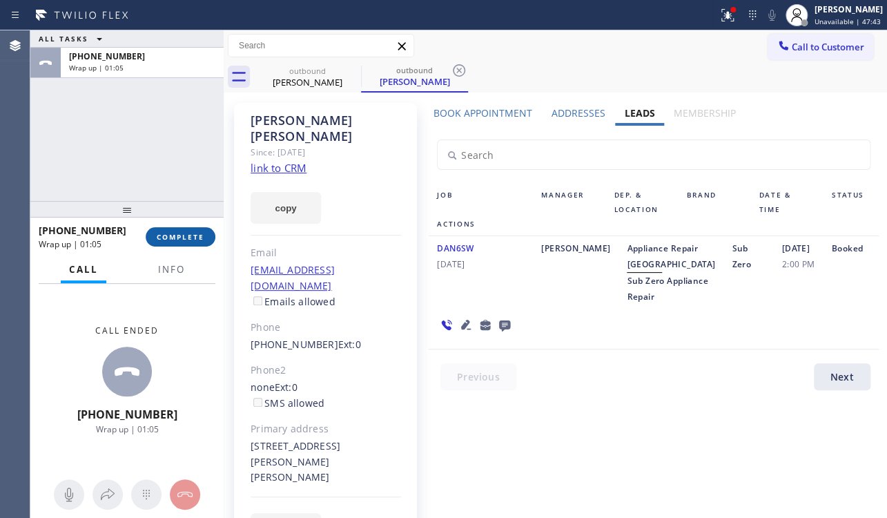
click at [177, 240] on span "COMPLETE" at bounding box center [181, 237] width 48 height 10
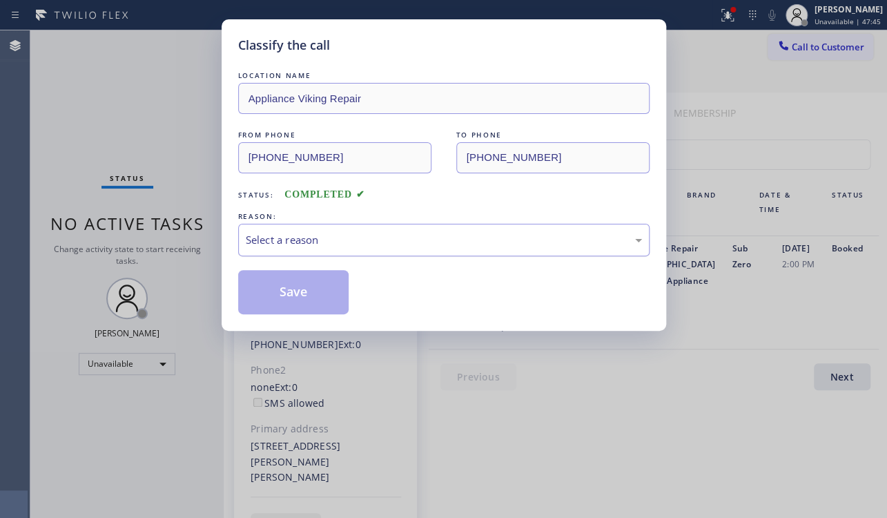
click at [369, 239] on div "Select a reason" at bounding box center [444, 240] width 396 height 16
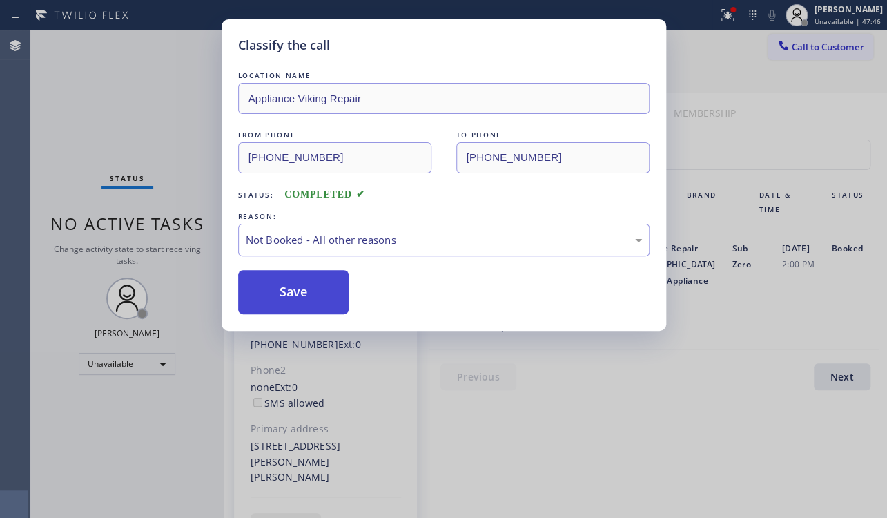
click at [334, 289] on button "Save" at bounding box center [293, 292] width 111 height 44
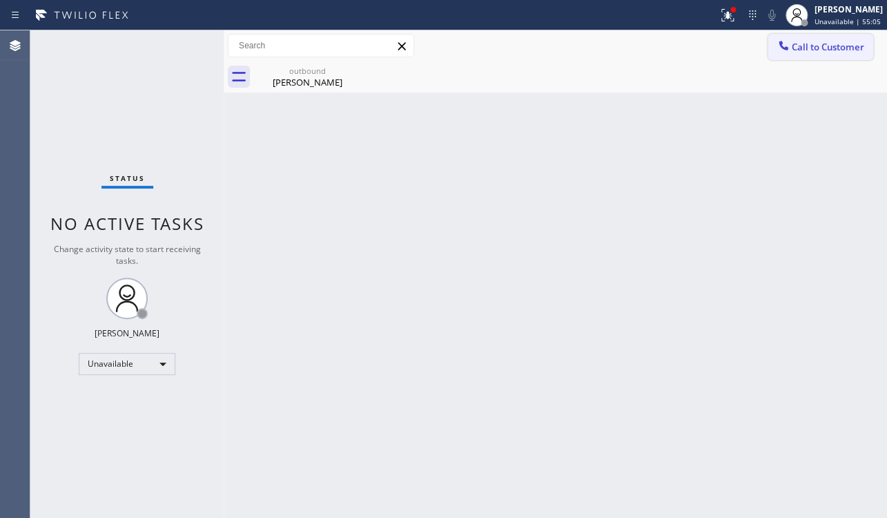
click at [841, 47] on span "Call to Customer" at bounding box center [828, 47] width 73 height 12
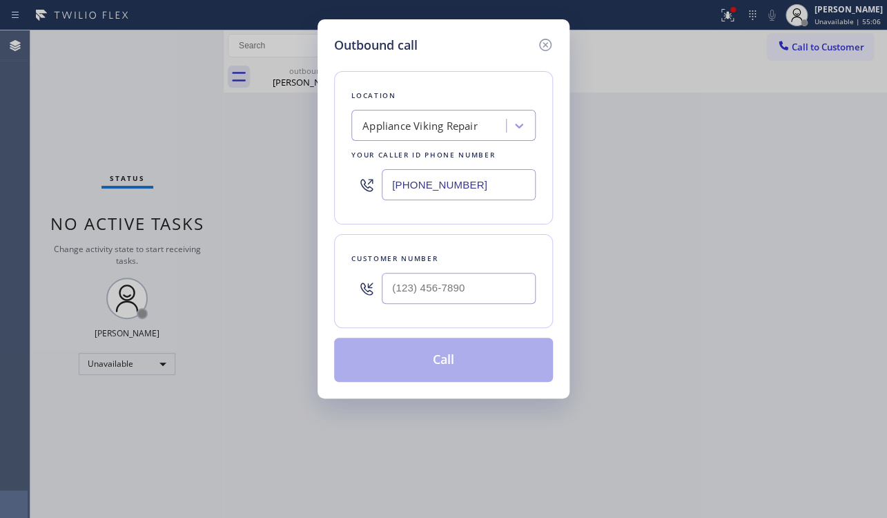
type input "(___) ___-____"
click at [421, 285] on input "(___) ___-____" at bounding box center [459, 288] width 154 height 31
click at [414, 290] on input "(___) ___-____" at bounding box center [459, 288] width 154 height 31
paste input "732) 881-3600"
type input "(732) 881-3600"
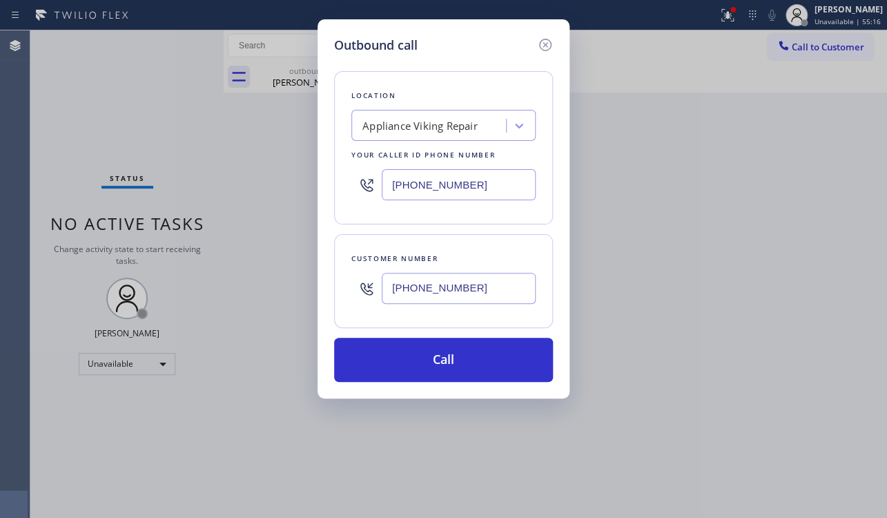
drag, startPoint x: 474, startPoint y: 204, endPoint x: 370, endPoint y: 189, distance: 104.7
click at [370, 189] on div "(617) 219-9255" at bounding box center [443, 184] width 184 height 45
click at [505, 181] on input "(617) 219-9255" at bounding box center [459, 184] width 154 height 31
drag, startPoint x: 505, startPoint y: 181, endPoint x: 271, endPoint y: 180, distance: 234.8
click at [271, 180] on div "Outbound call Location Appliance Viking Repair Your caller id phone number (617…" at bounding box center [443, 259] width 887 height 518
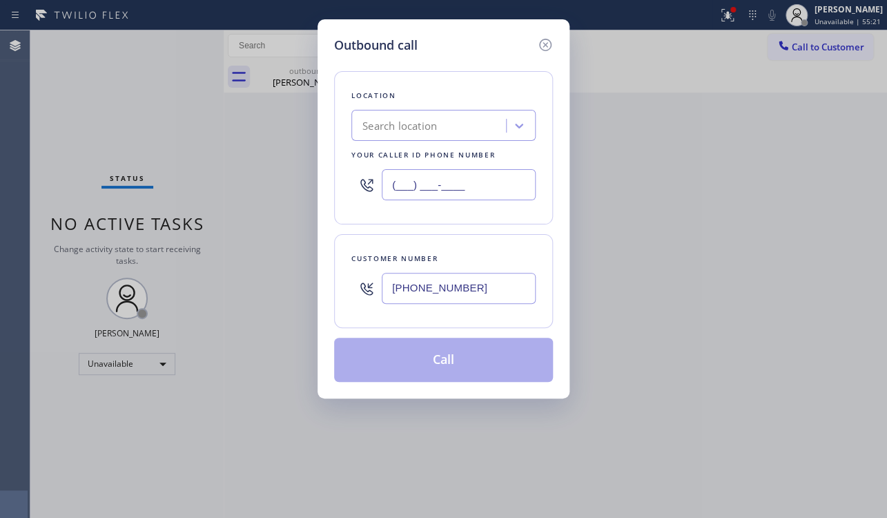
type input "(___) ___-____"
click at [438, 119] on div "Search location" at bounding box center [431, 126] width 151 height 24
paste input "Jersey Tech Electric,LLC"
type input "Jersey Tech Electric,LLC"
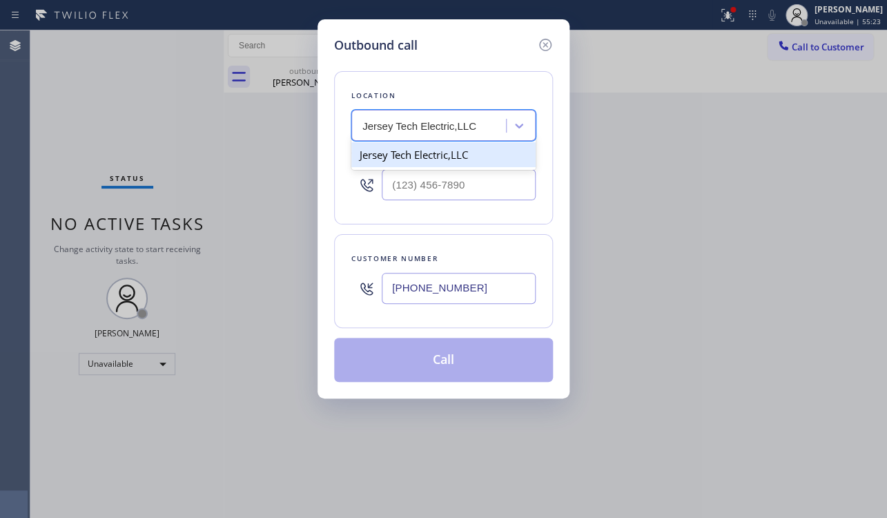
click at [471, 158] on div "Jersey Tech Electric,LLC" at bounding box center [443, 154] width 184 height 25
type input "(848) 353-0786"
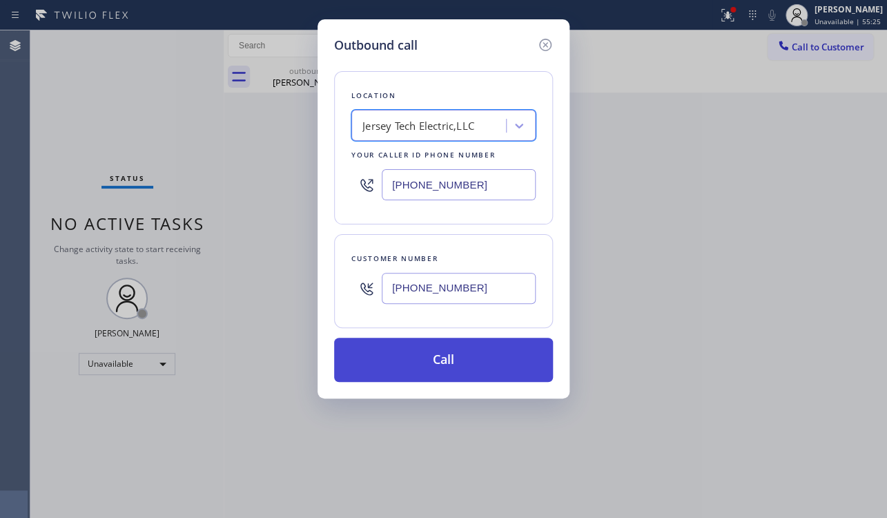
click at [458, 366] on button "Call" at bounding box center [443, 360] width 219 height 44
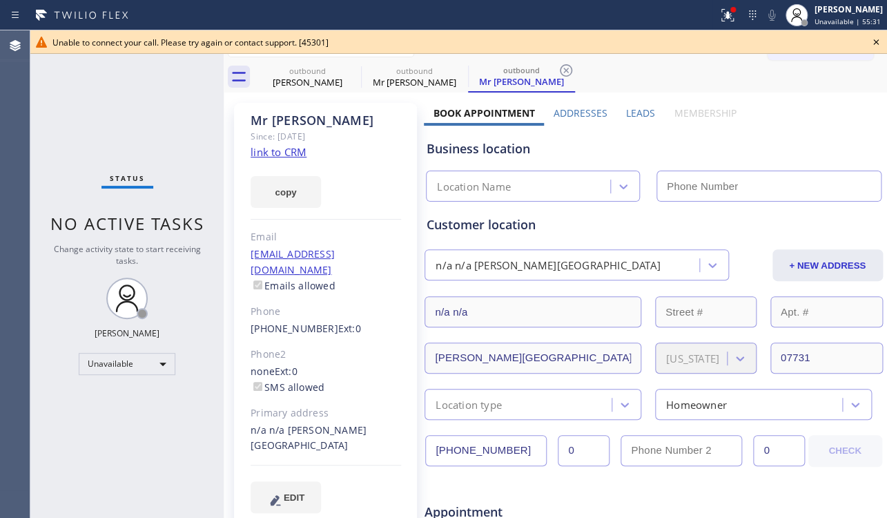
type input "(848) 353-0786"
click at [877, 44] on icon at bounding box center [877, 42] width 6 height 6
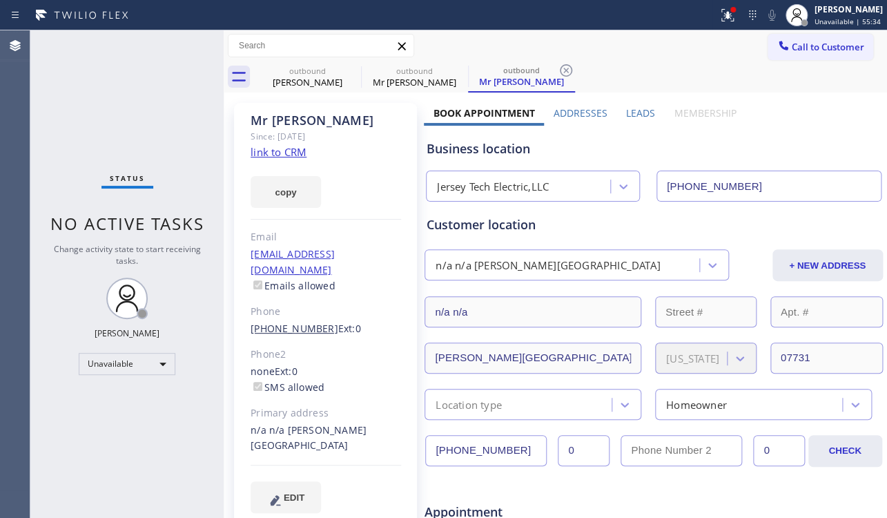
click at [291, 322] on link "(732) 881-3600" at bounding box center [295, 328] width 88 height 13
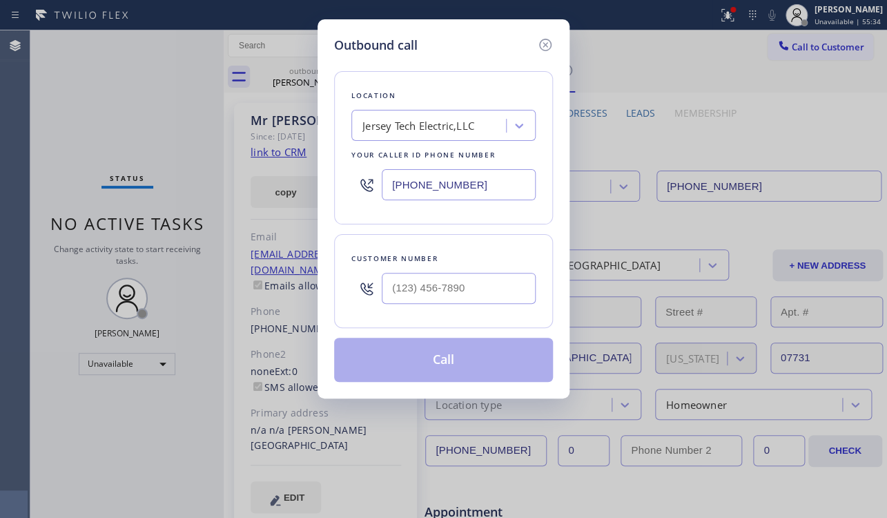
type input "(732) 881-3600"
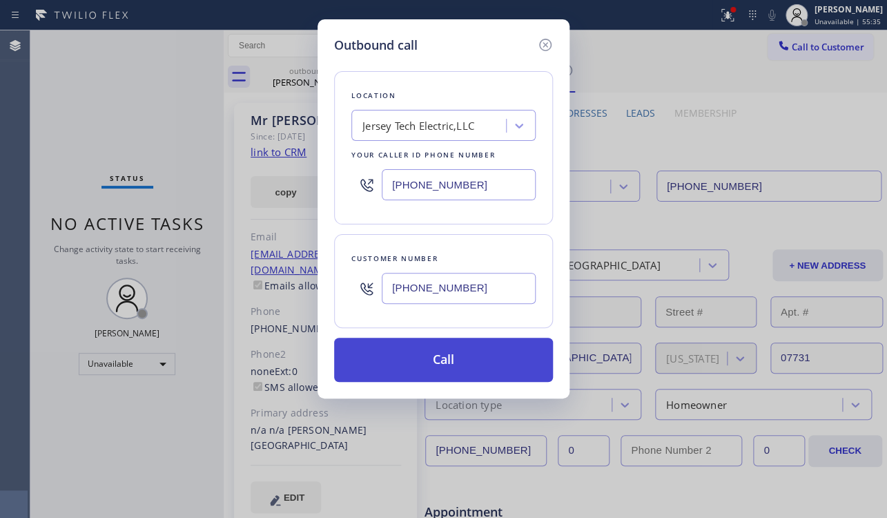
click at [419, 355] on button "Call" at bounding box center [443, 360] width 219 height 44
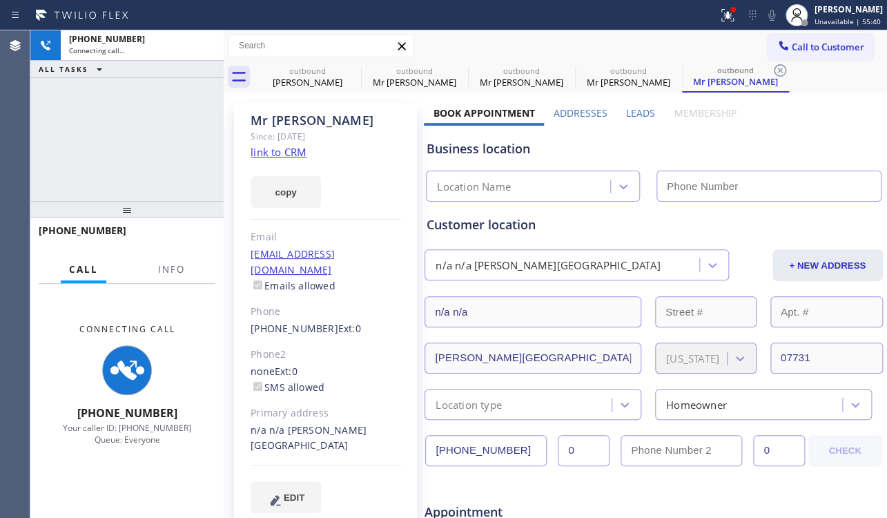
type input "(848) 353-0786"
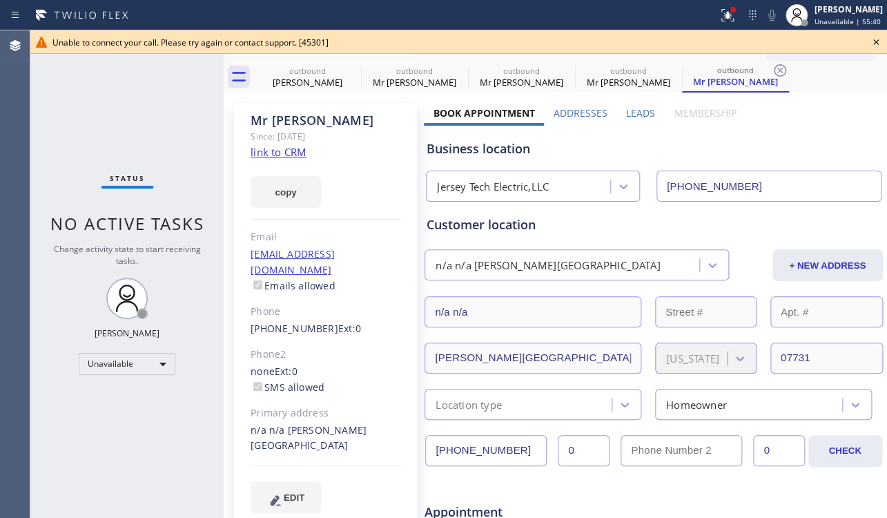
click at [282, 151] on link "link to CRM" at bounding box center [279, 152] width 56 height 14
click at [874, 41] on icon at bounding box center [876, 42] width 17 height 17
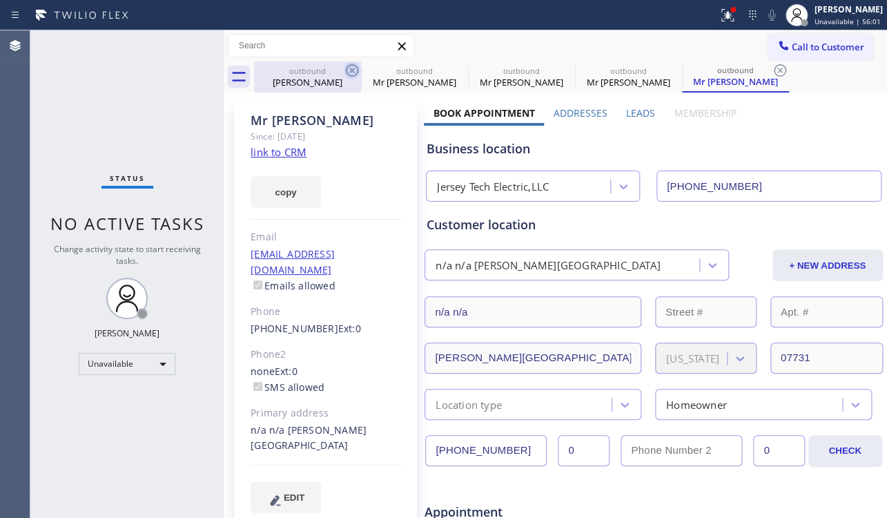
click at [346, 70] on icon at bounding box center [352, 70] width 12 height 12
click at [0, 0] on icon at bounding box center [0, 0] width 0 height 0
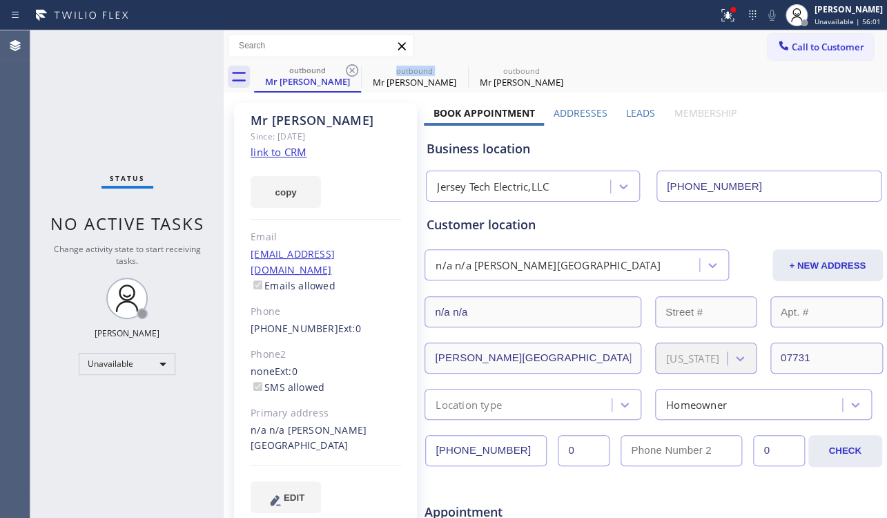
click at [346, 70] on icon at bounding box center [352, 70] width 12 height 12
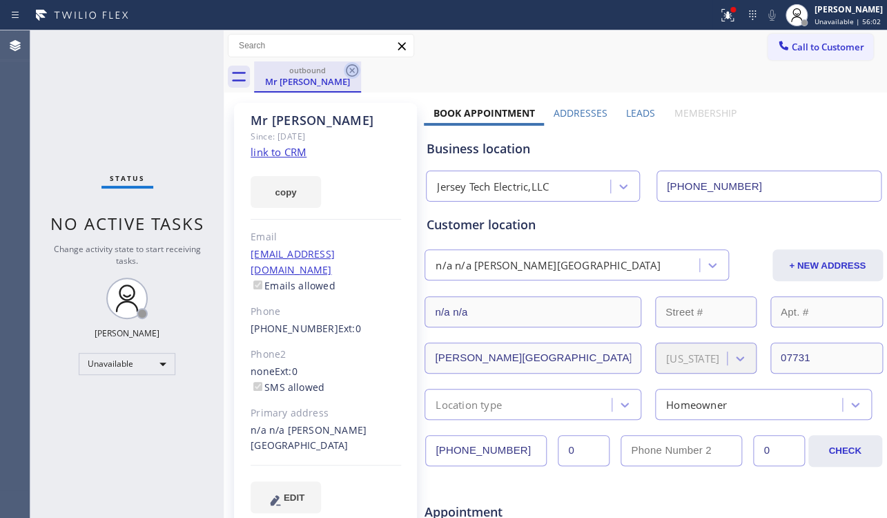
click at [347, 70] on icon at bounding box center [352, 70] width 17 height 17
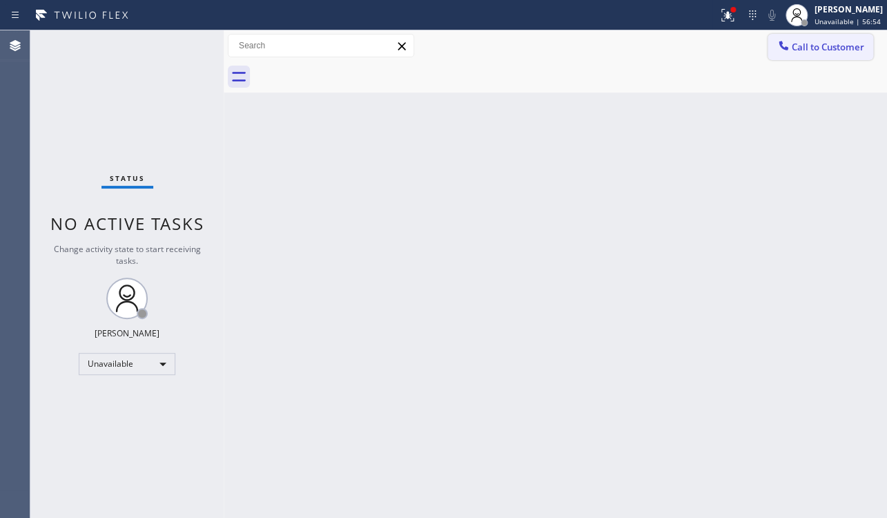
click at [793, 46] on span "Call to Customer" at bounding box center [828, 47] width 73 height 12
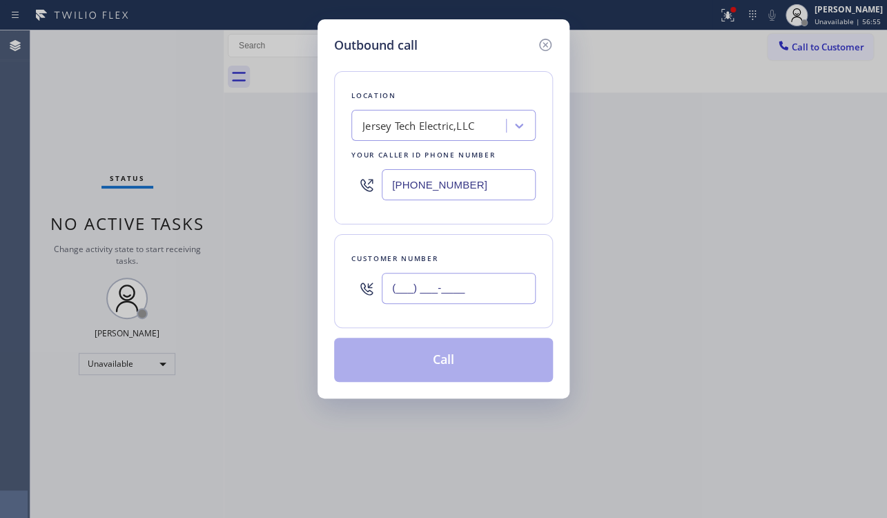
click at [428, 290] on input "(___) ___-____" at bounding box center [459, 288] width 154 height 31
paste input "818) 634-3708"
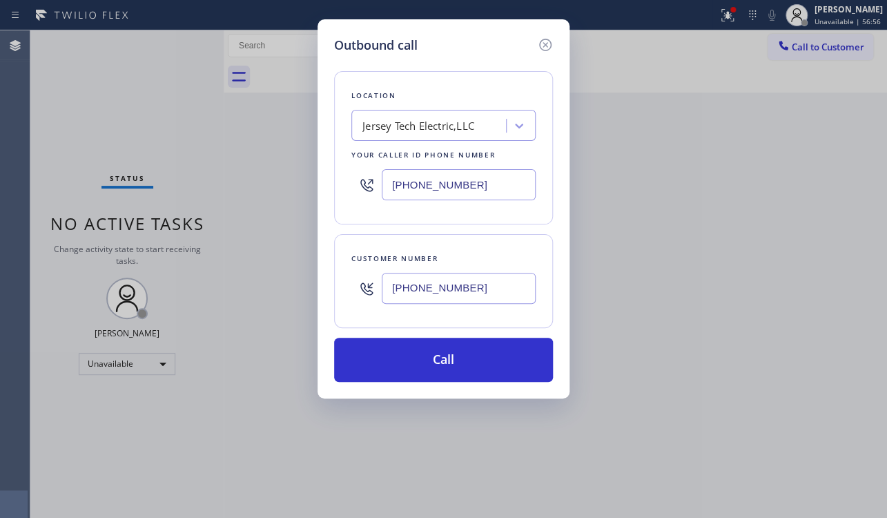
type input "(818) 634-3708"
drag, startPoint x: 512, startPoint y: 187, endPoint x: 258, endPoint y: 189, distance: 253.4
click at [258, 189] on div "Outbound call Location Jersey Tech Electric,LLC Your caller id phone number (84…" at bounding box center [443, 259] width 887 height 518
paste input "617) 219-9255"
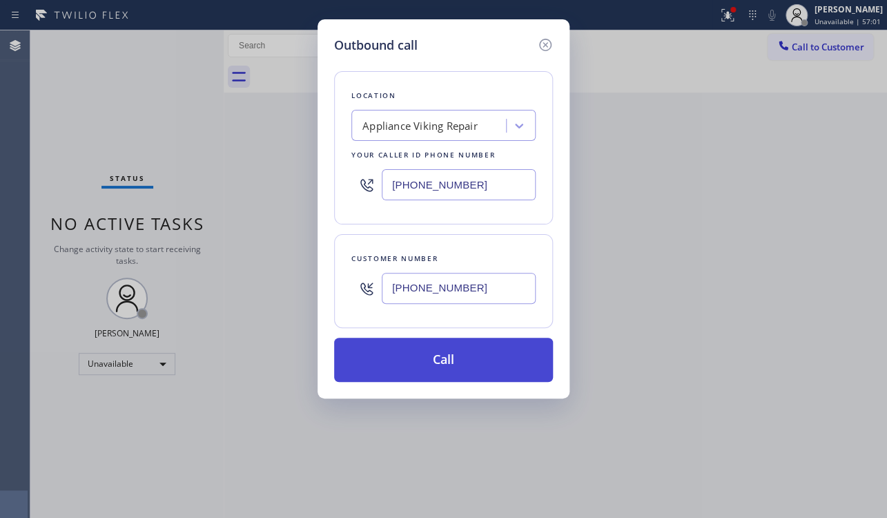
type input "(617) 219-9255"
click at [470, 359] on button "Call" at bounding box center [443, 360] width 219 height 44
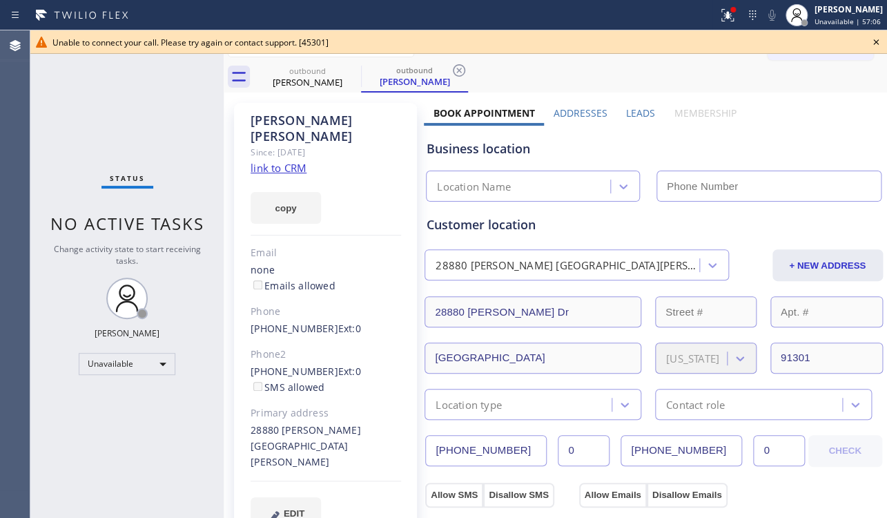
type input "(617) 219-9255"
click at [876, 40] on icon at bounding box center [876, 42] width 17 height 17
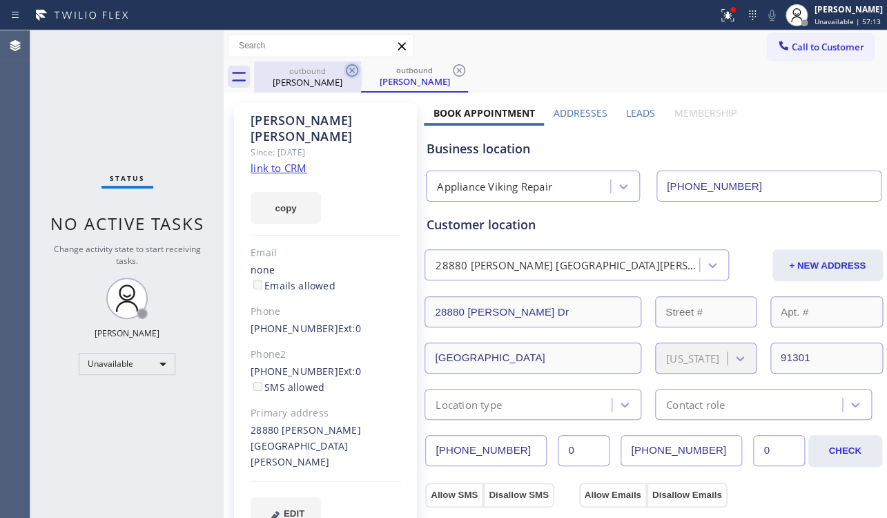
click at [351, 69] on icon at bounding box center [352, 70] width 12 height 12
click at [456, 70] on icon at bounding box center [459, 70] width 17 height 17
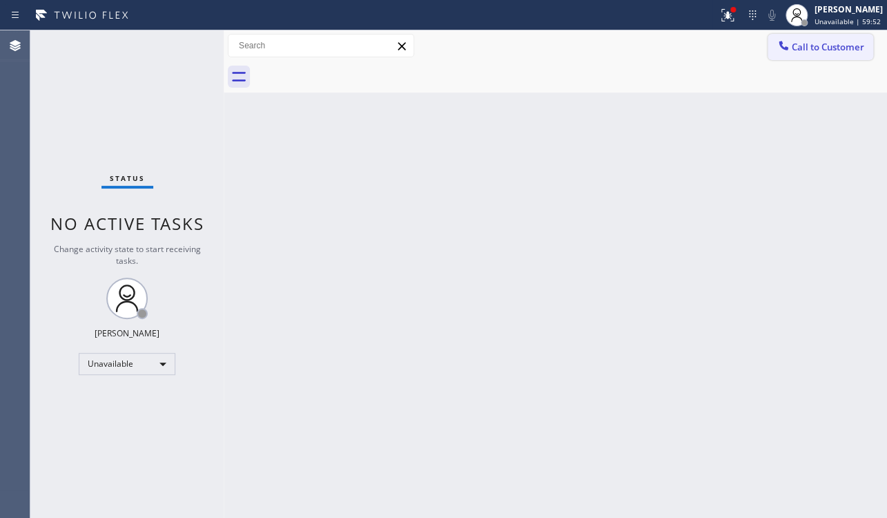
click at [806, 37] on button "Call to Customer" at bounding box center [821, 47] width 106 height 26
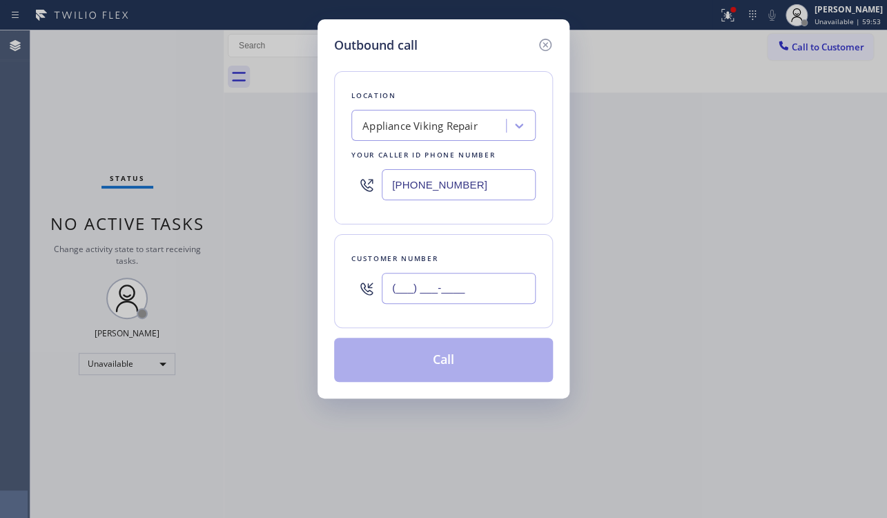
click at [405, 280] on input "(___) ___-____" at bounding box center [459, 288] width 154 height 31
paste input "818) 634-3708"
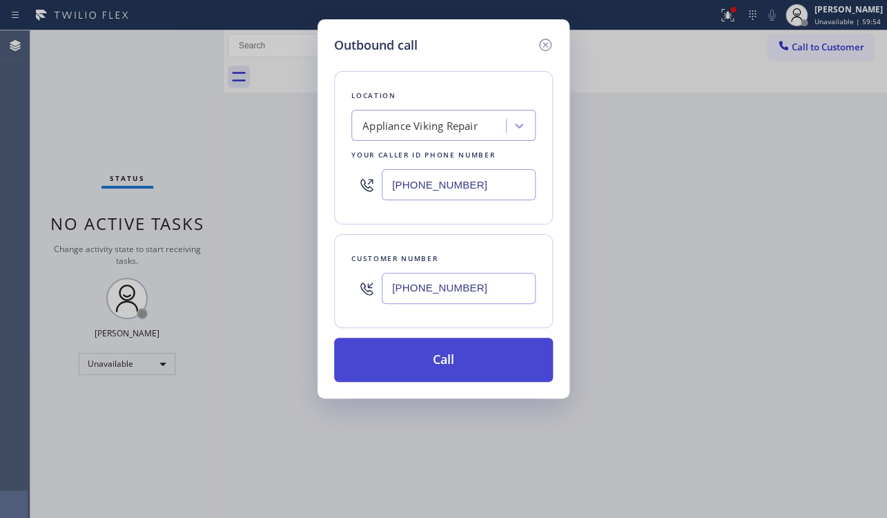
type input "(818) 634-3708"
click at [438, 361] on button "Call" at bounding box center [443, 360] width 219 height 44
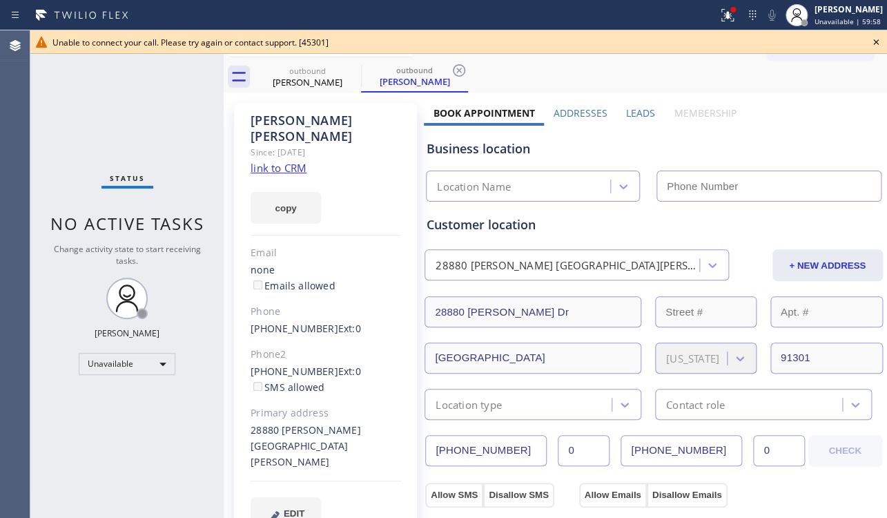
click at [876, 40] on icon at bounding box center [876, 42] width 17 height 17
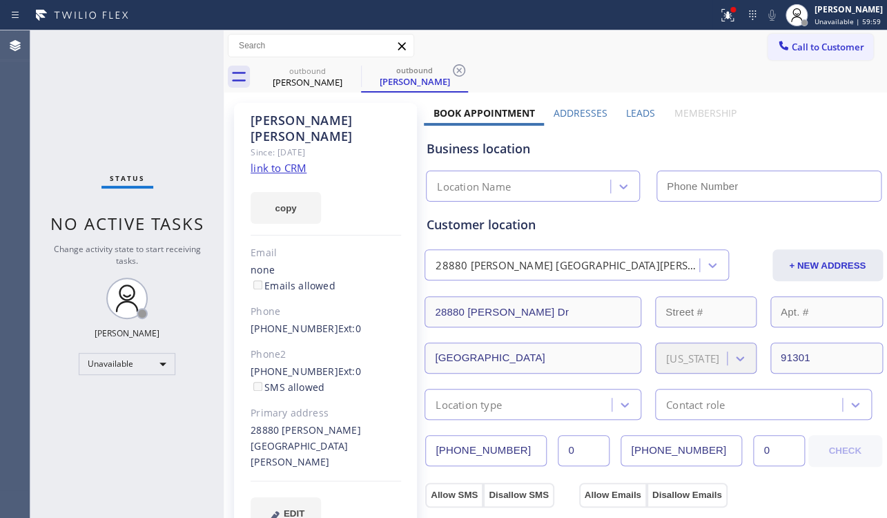
type input "(617) 219-9255"
click at [635, 108] on label "Leads" at bounding box center [640, 112] width 29 height 13
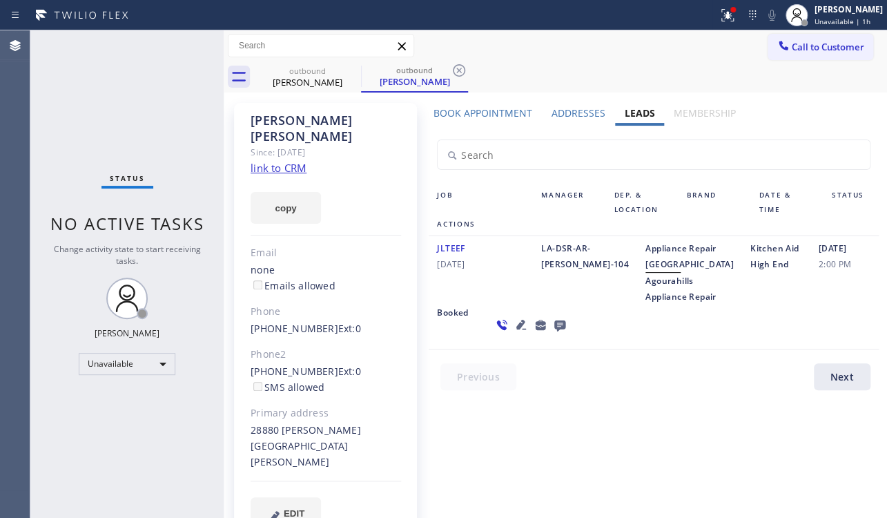
click at [513, 333] on icon at bounding box center [521, 324] width 17 height 17
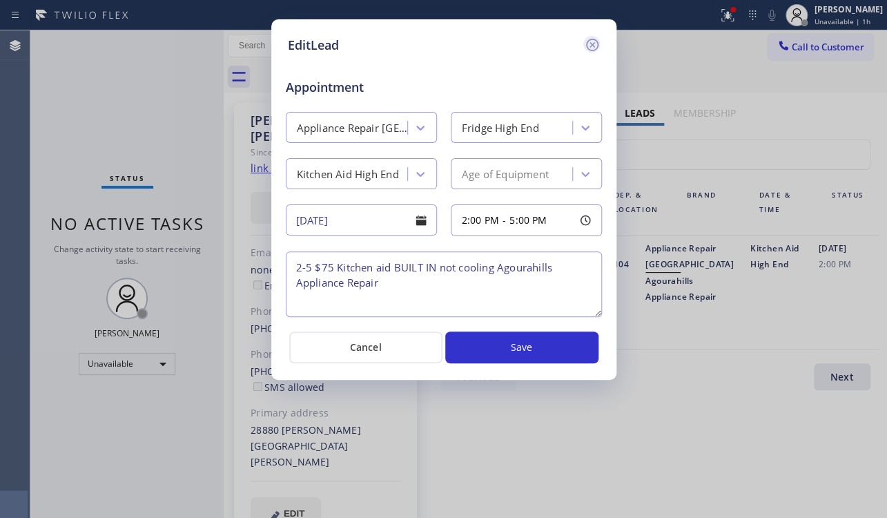
click at [594, 44] on icon at bounding box center [592, 45] width 17 height 17
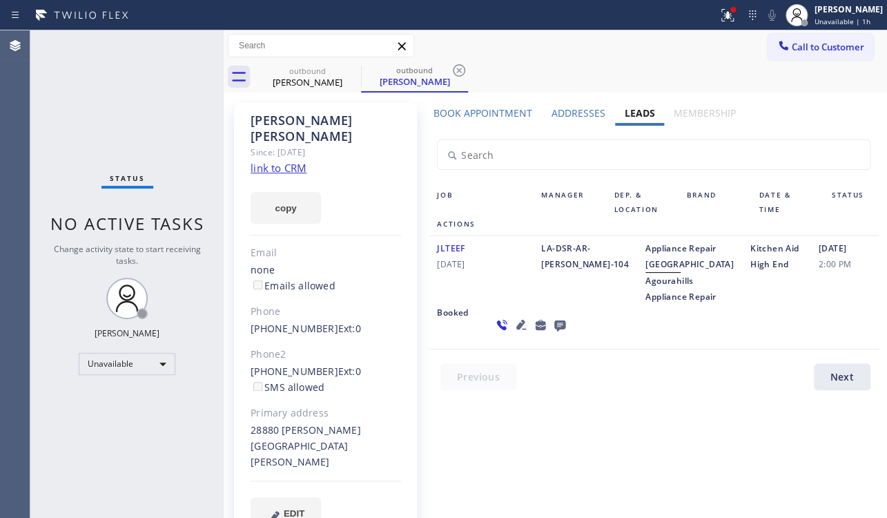
click at [277, 161] on link "link to CRM" at bounding box center [279, 168] width 56 height 14
click at [554, 331] on icon at bounding box center [559, 325] width 11 height 11
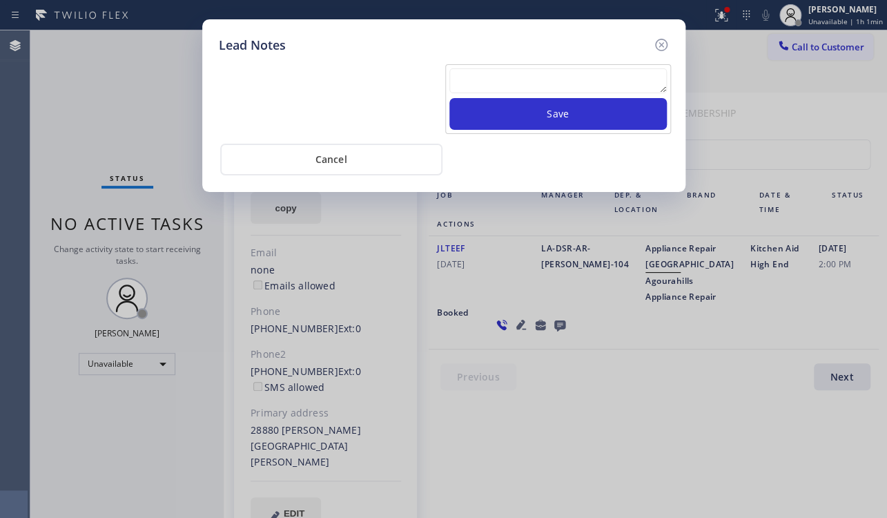
click at [546, 79] on textarea at bounding box center [559, 80] width 218 height 25
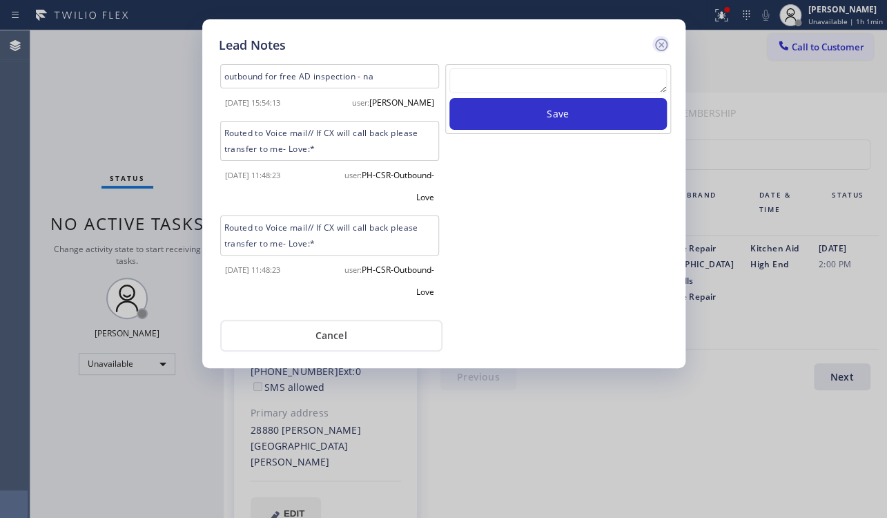
click at [664, 41] on icon at bounding box center [661, 45] width 17 height 17
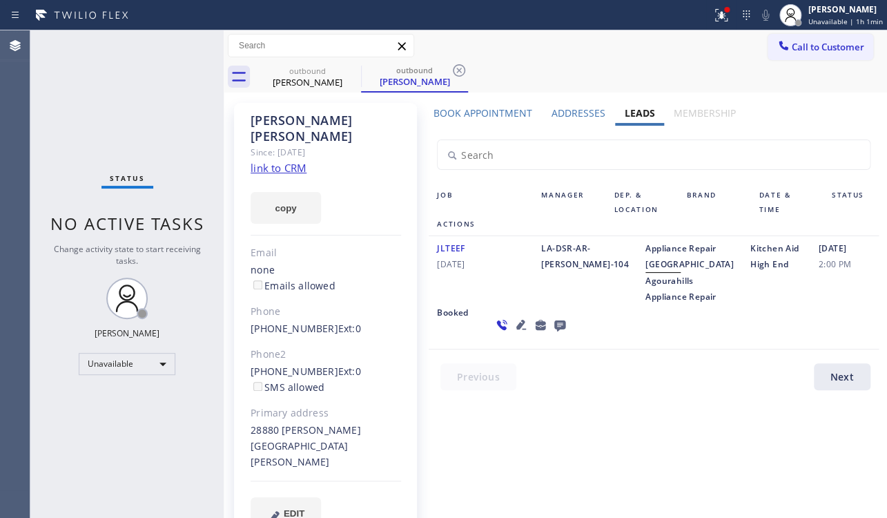
click at [541, 48] on div "Call to Customer Outbound call Location Appliance Viking Repair Your caller id …" at bounding box center [556, 46] width 664 height 24
click at [355, 74] on icon at bounding box center [352, 70] width 17 height 17
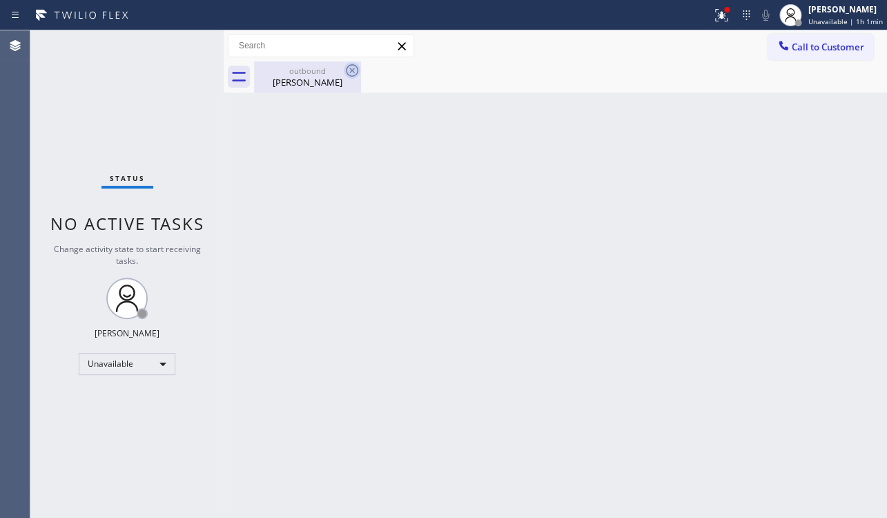
click at [351, 73] on icon at bounding box center [352, 70] width 17 height 17
click at [350, 68] on icon at bounding box center [352, 70] width 17 height 17
click at [793, 39] on button "Call to Customer" at bounding box center [821, 47] width 106 height 26
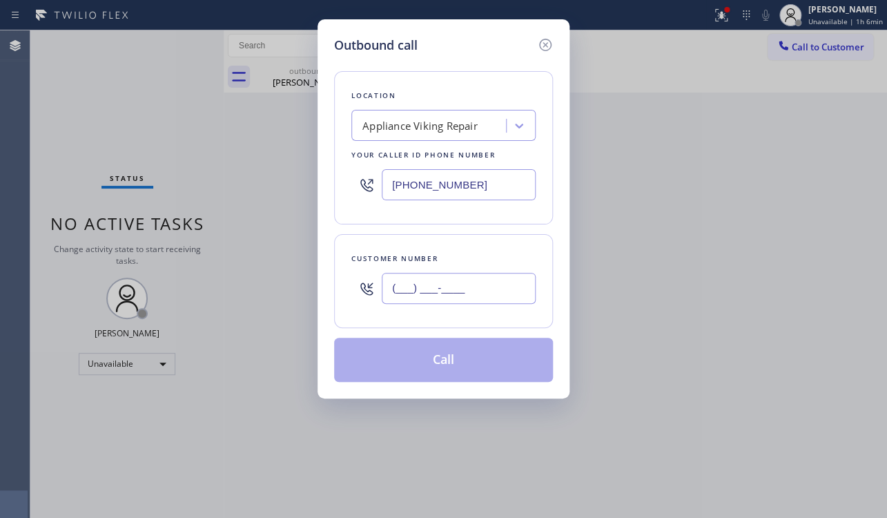
click at [441, 292] on input "(___) ___-____" at bounding box center [459, 288] width 154 height 31
paste input "140) 531-5443"
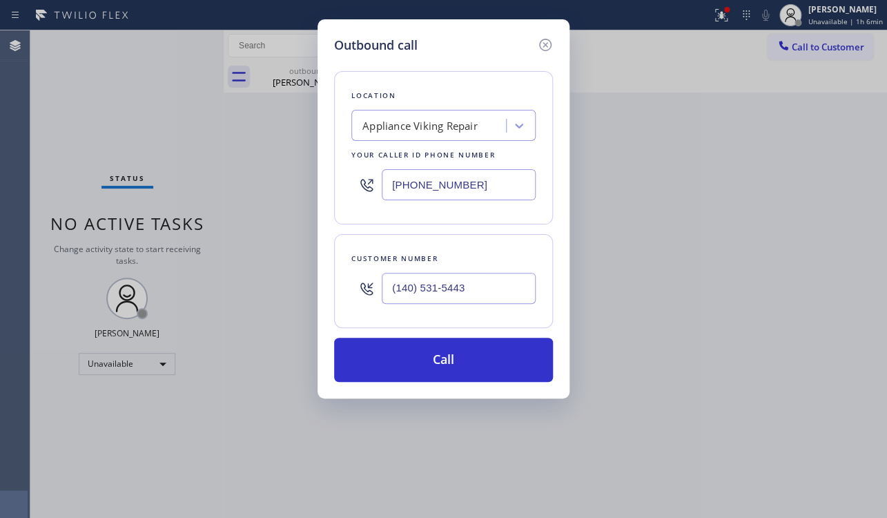
type input "(140) 531-5443"
drag, startPoint x: 466, startPoint y: 186, endPoint x: 291, endPoint y: 203, distance: 176.2
click at [291, 203] on div "Outbound call Location Appliance Viking Repair Your caller id phone number (617…" at bounding box center [443, 259] width 887 height 518
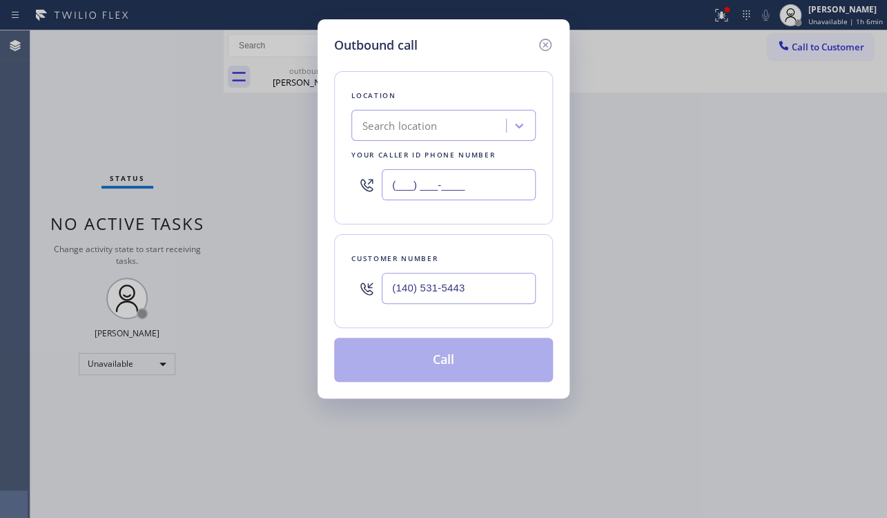
type input "(___) ___-____"
click at [452, 123] on div "Search location" at bounding box center [431, 126] width 151 height 24
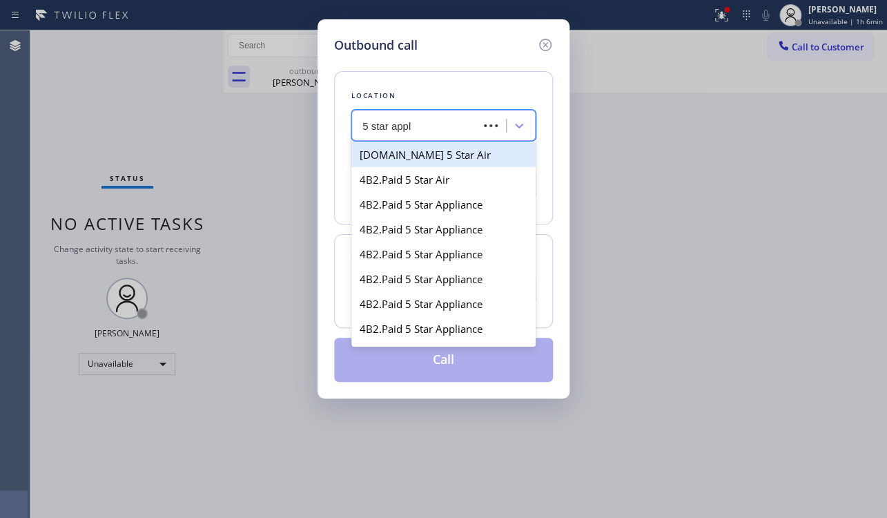
type input "5 star appli"
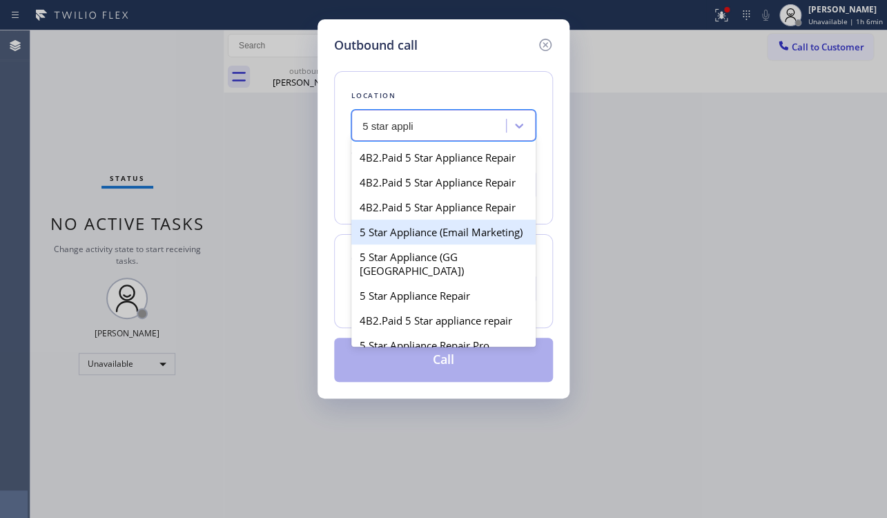
scroll to position [314, 0]
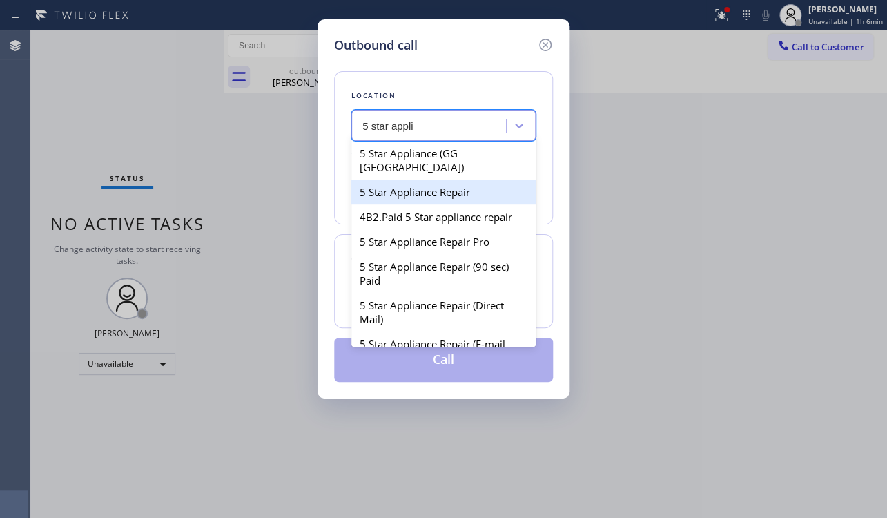
click at [464, 199] on div "5 Star Appliance Repair" at bounding box center [443, 192] width 184 height 25
type input "[PHONE_NUMBER]"
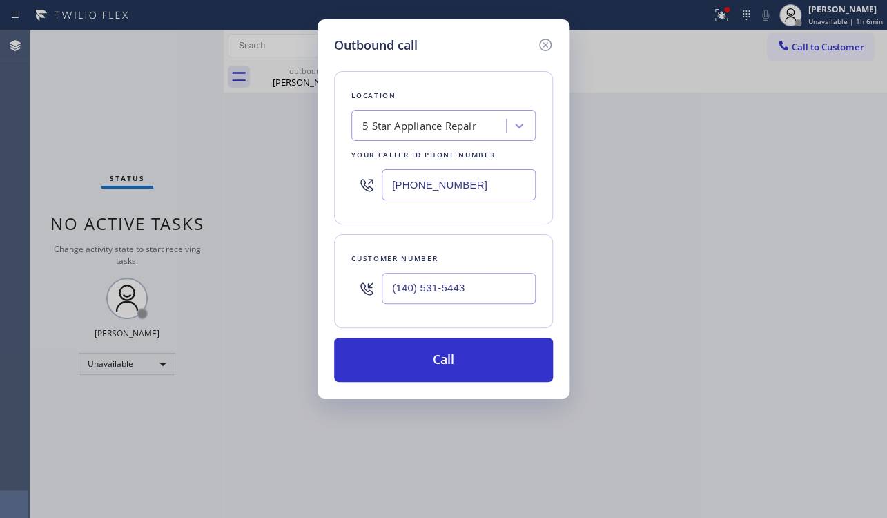
click at [451, 39] on div "Outbound call" at bounding box center [443, 45] width 219 height 19
drag, startPoint x: 486, startPoint y: 291, endPoint x: 283, endPoint y: 296, distance: 203.1
click at [283, 296] on div "Outbound call Location 5 Star Appliance Repair Your caller id phone number (855…" at bounding box center [443, 259] width 887 height 518
paste input "405) 315-4431"
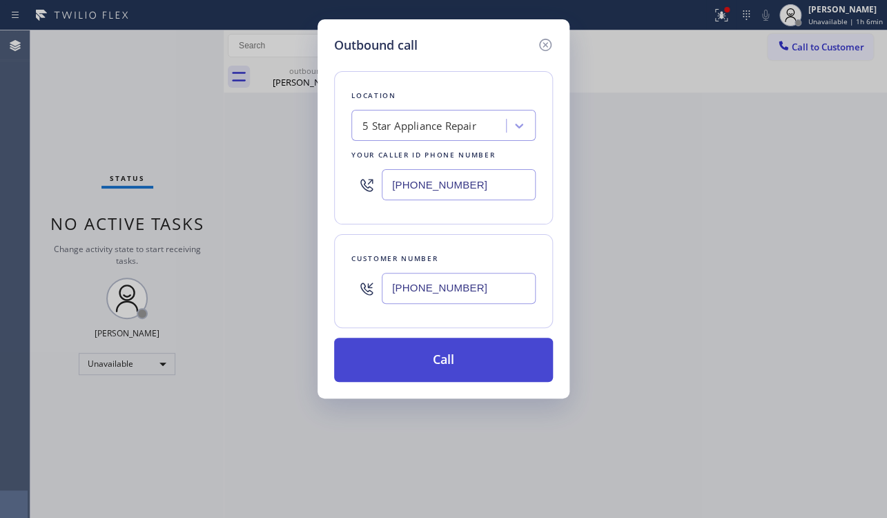
type input "[PHONE_NUMBER]"
click at [459, 359] on button "Call" at bounding box center [443, 360] width 219 height 44
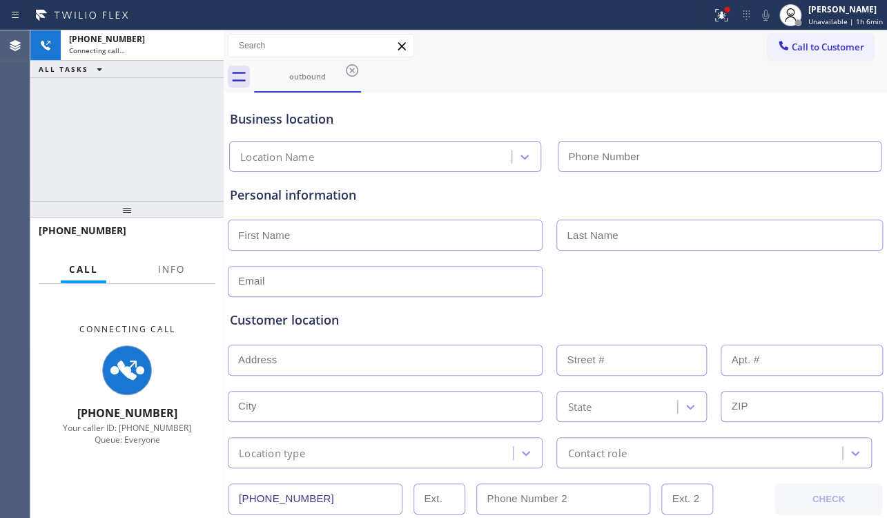
type input "[PHONE_NUMBER]"
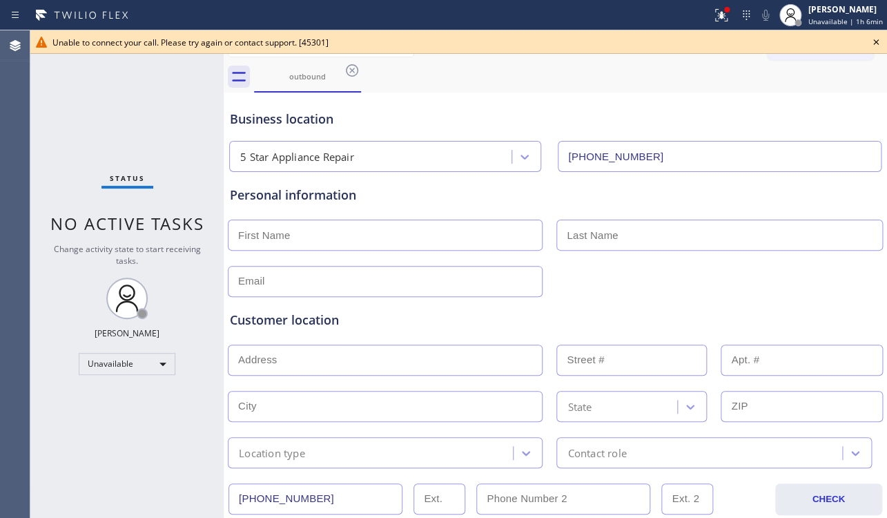
click at [877, 43] on icon at bounding box center [877, 42] width 6 height 6
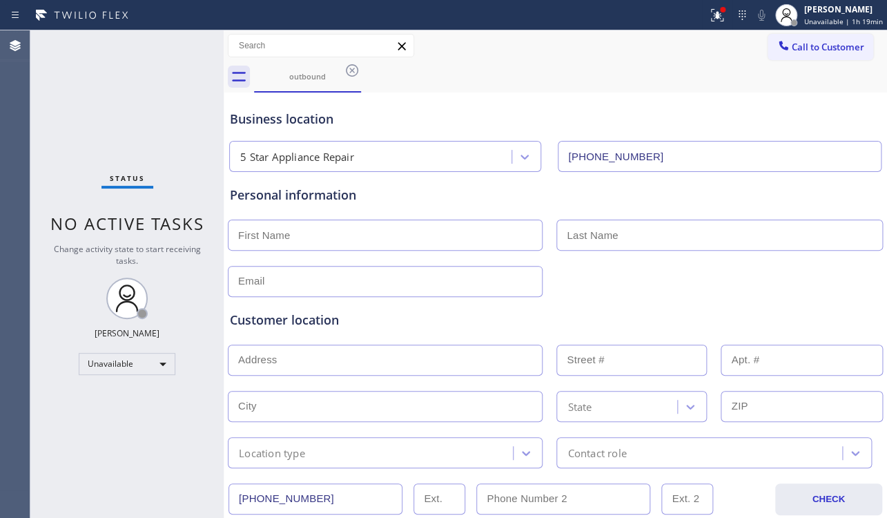
drag, startPoint x: 664, startPoint y: 157, endPoint x: 558, endPoint y: 164, distance: 105.8
click at [558, 164] on input "[PHONE_NUMBER]" at bounding box center [719, 156] width 323 height 31
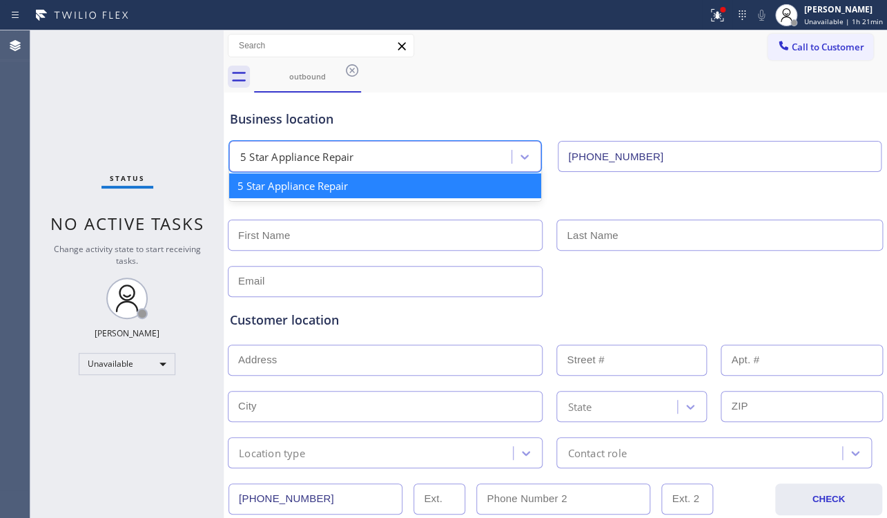
drag, startPoint x: 398, startPoint y: 158, endPoint x: 271, endPoint y: 191, distance: 131.3
click at [240, 157] on div "5 Star Appliance Repair" at bounding box center [372, 157] width 278 height 24
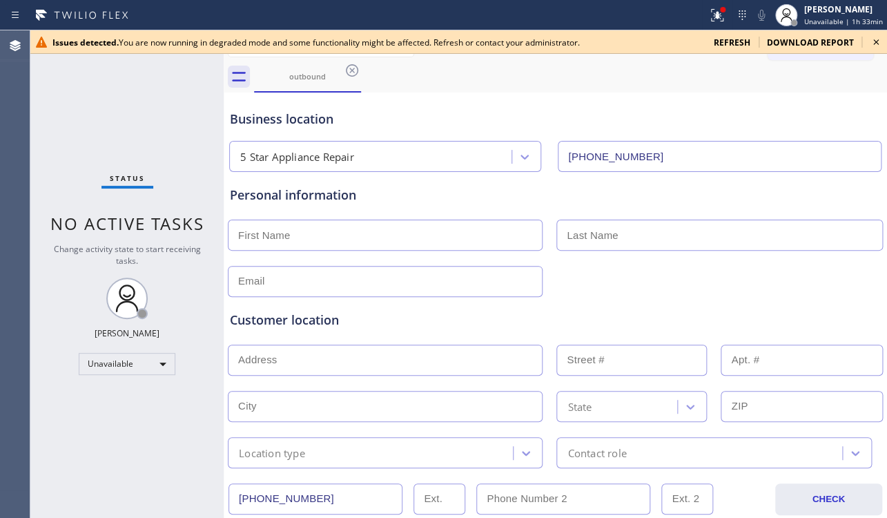
type input "(855) 731-4952"
click at [733, 41] on span "refresh" at bounding box center [732, 43] width 37 height 12
type input "[PHONE_NUMBER]"
click at [739, 45] on span "refresh" at bounding box center [732, 43] width 37 height 12
type input "[PHONE_NUMBER]"
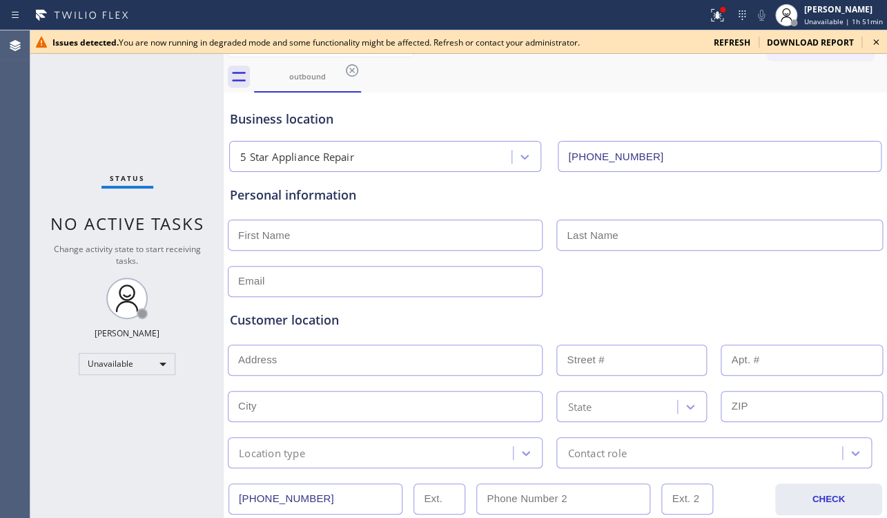
click at [876, 41] on icon at bounding box center [876, 42] width 17 height 17
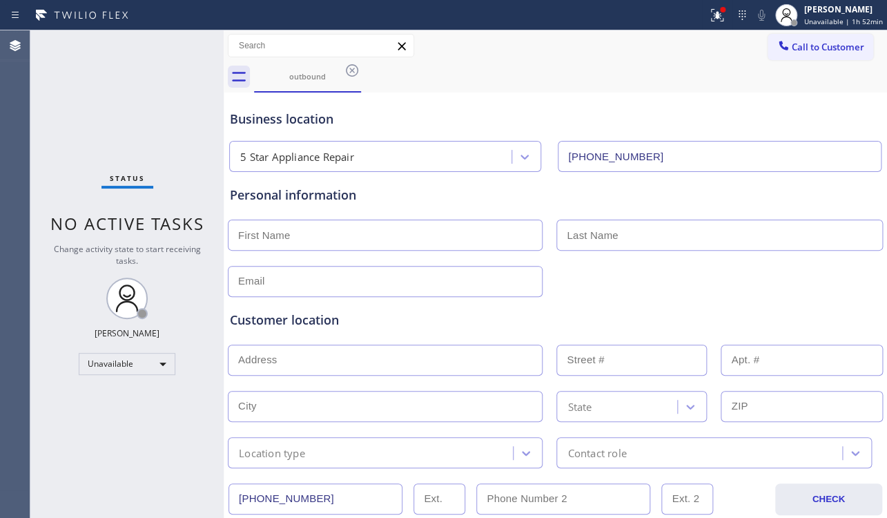
click at [491, 47] on div "Call to Customer Outbound call Location Search location Your caller id phone nu…" at bounding box center [556, 46] width 664 height 24
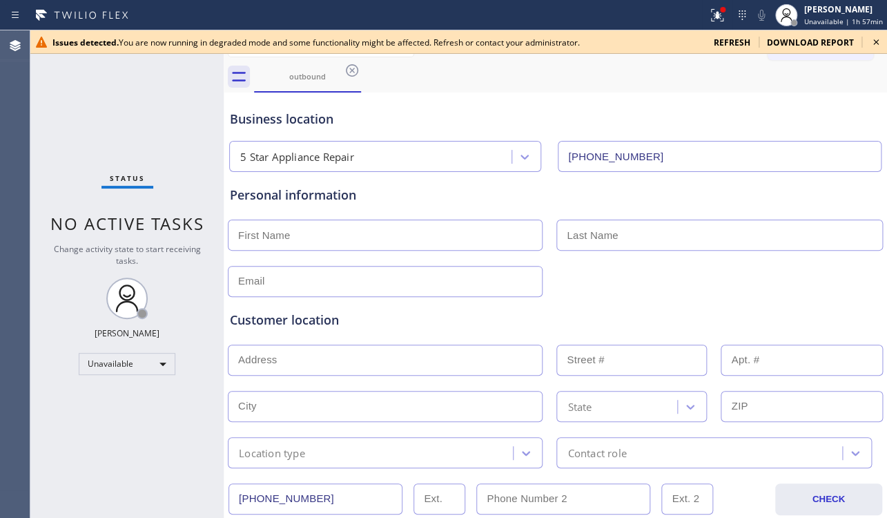
click at [875, 41] on icon at bounding box center [876, 42] width 17 height 17
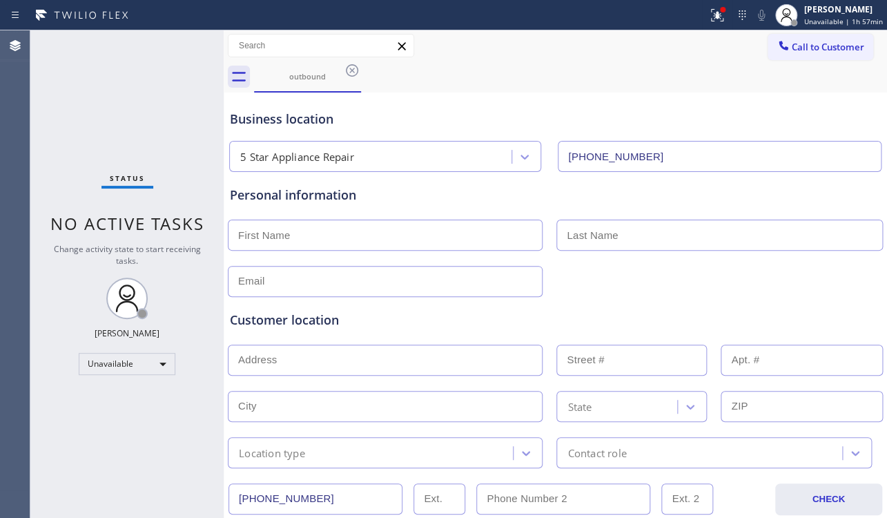
click at [567, 102] on div "Business location 5 Star Appliance Repair (855) 731-4952" at bounding box center [555, 134] width 657 height 76
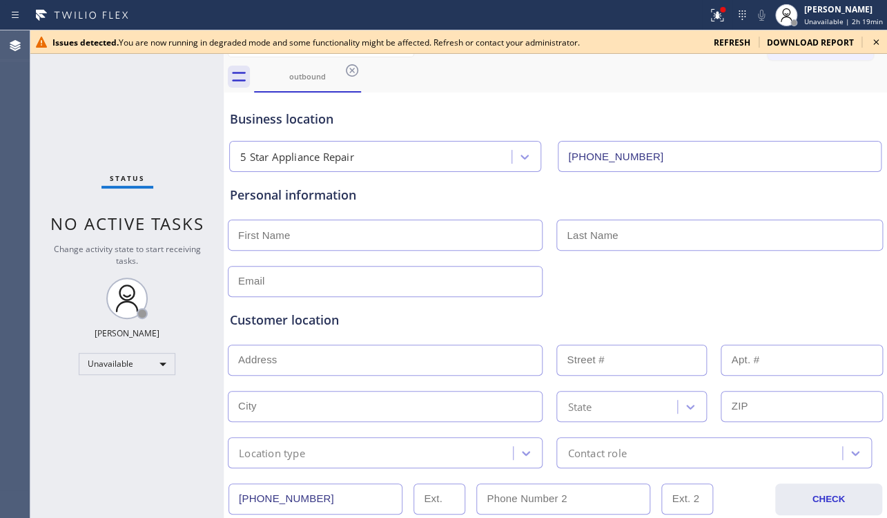
click at [731, 44] on span "refresh" at bounding box center [732, 43] width 37 height 12
type input "[PHONE_NUMBER]"
click at [731, 44] on span "refresh" at bounding box center [732, 43] width 37 height 12
type input "[PHONE_NUMBER]"
click at [871, 40] on icon at bounding box center [876, 42] width 17 height 17
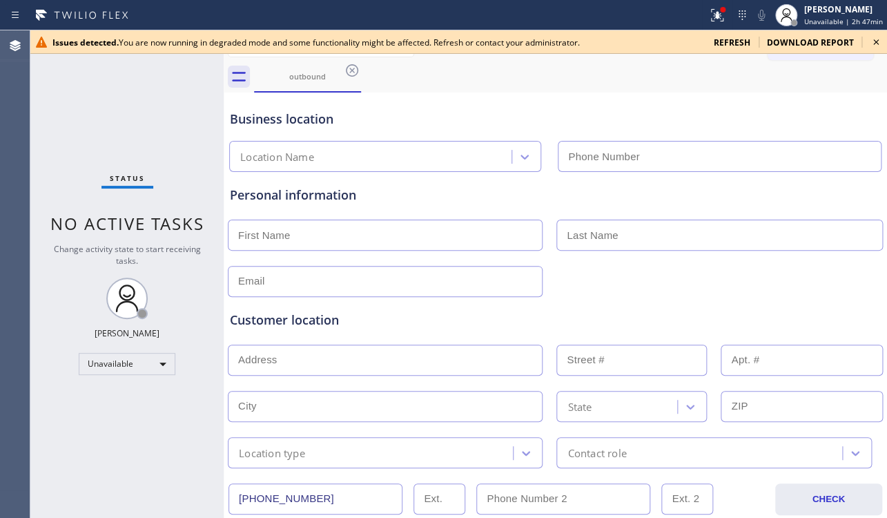
type input "[PHONE_NUMBER]"
click at [749, 42] on span "refresh" at bounding box center [732, 43] width 37 height 12
type input "[PHONE_NUMBER]"
click at [741, 41] on span "refresh" at bounding box center [732, 43] width 37 height 12
type input "[PHONE_NUMBER]"
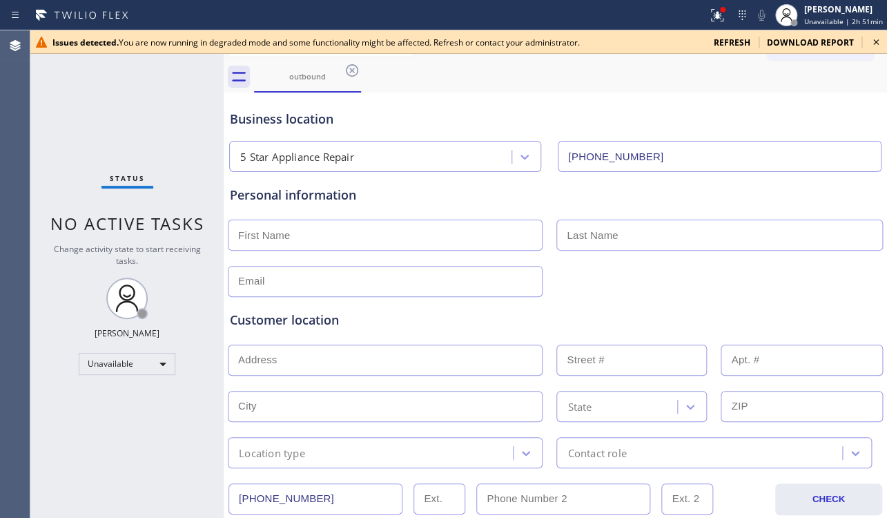
click at [874, 45] on icon at bounding box center [876, 42] width 17 height 17
